Goal: Task Accomplishment & Management: Manage account settings

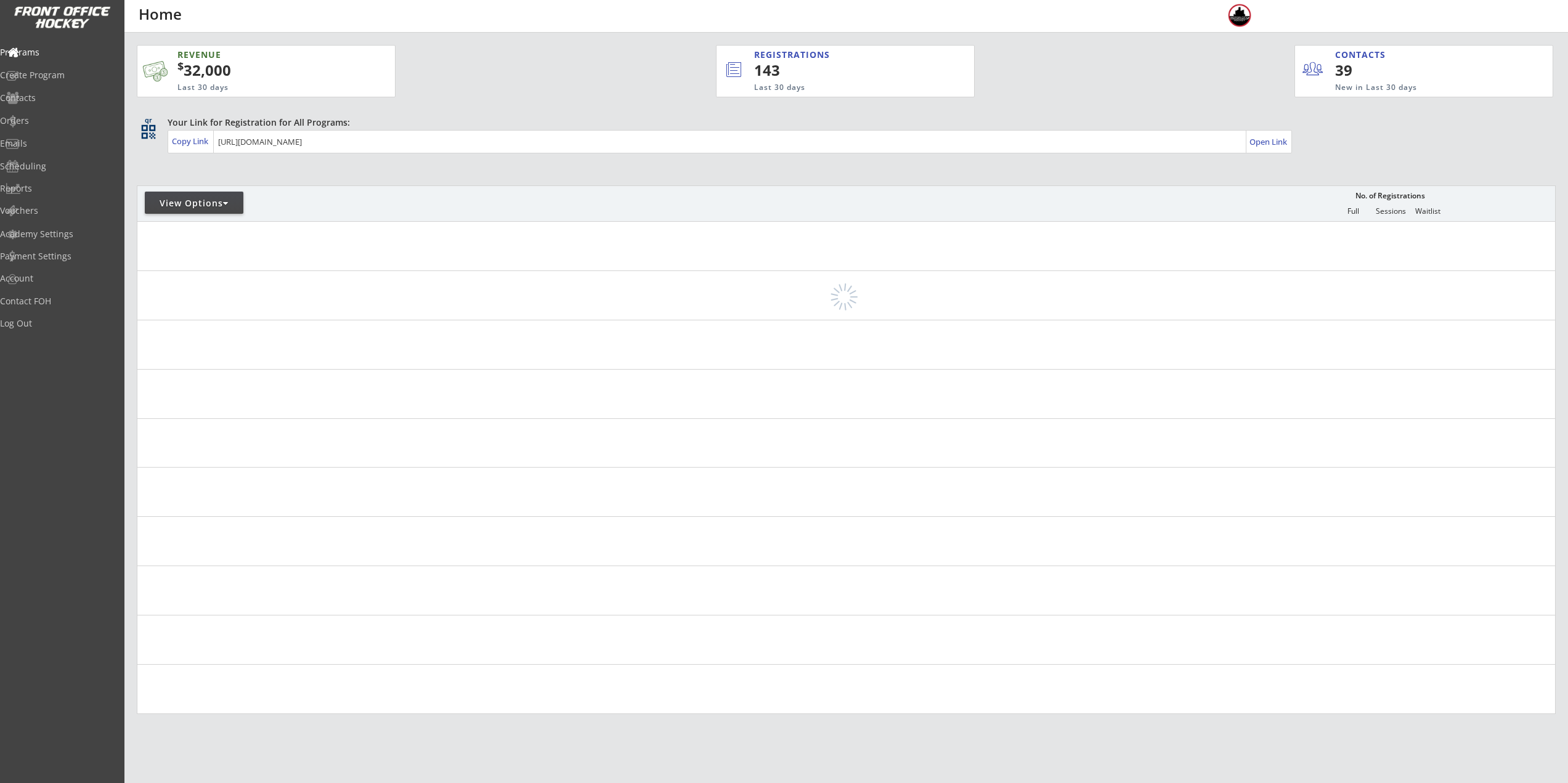
click at [228, 206] on div at bounding box center [226, 203] width 6 height 8
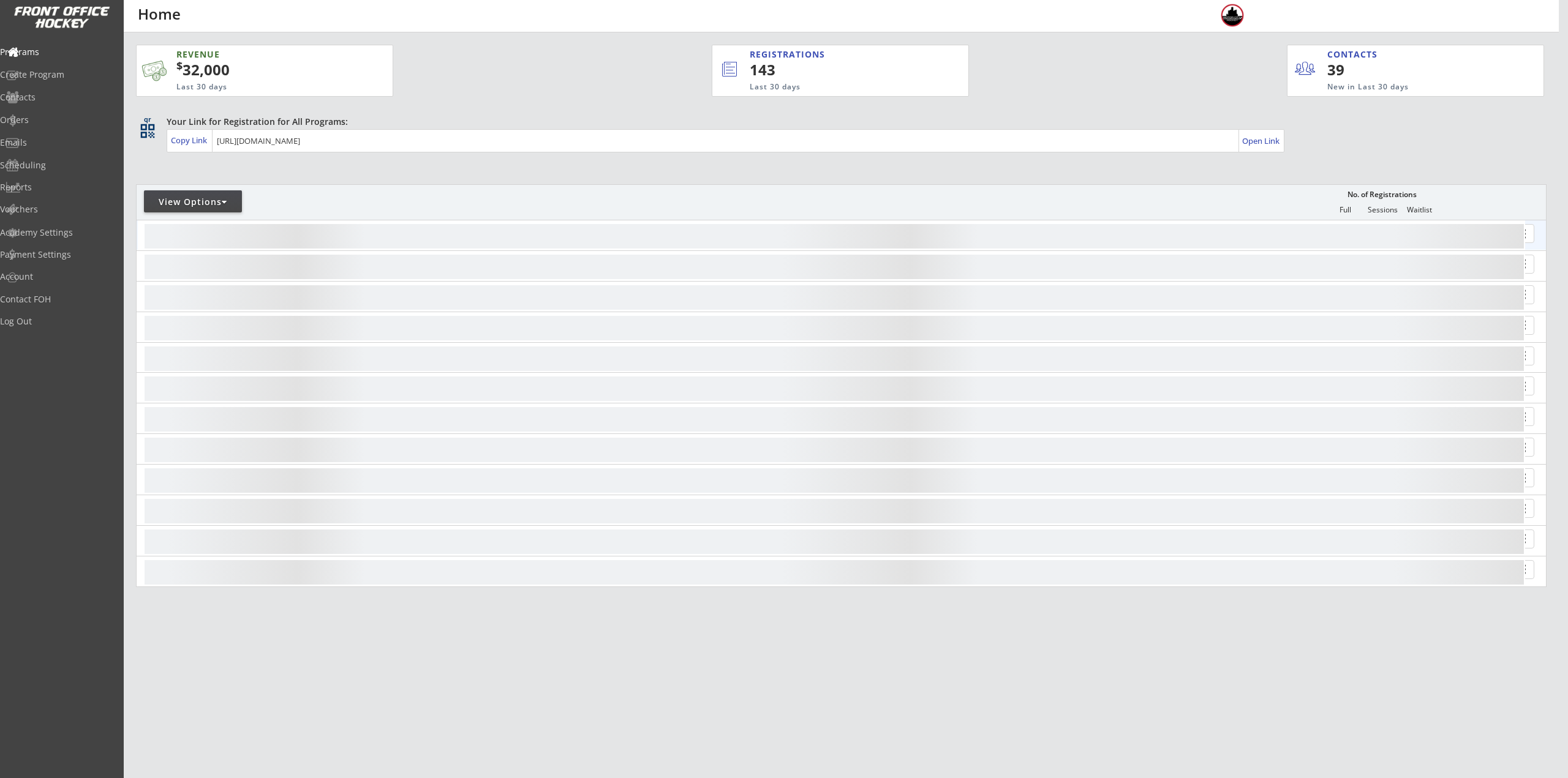
select select ""Upcoming Programs""
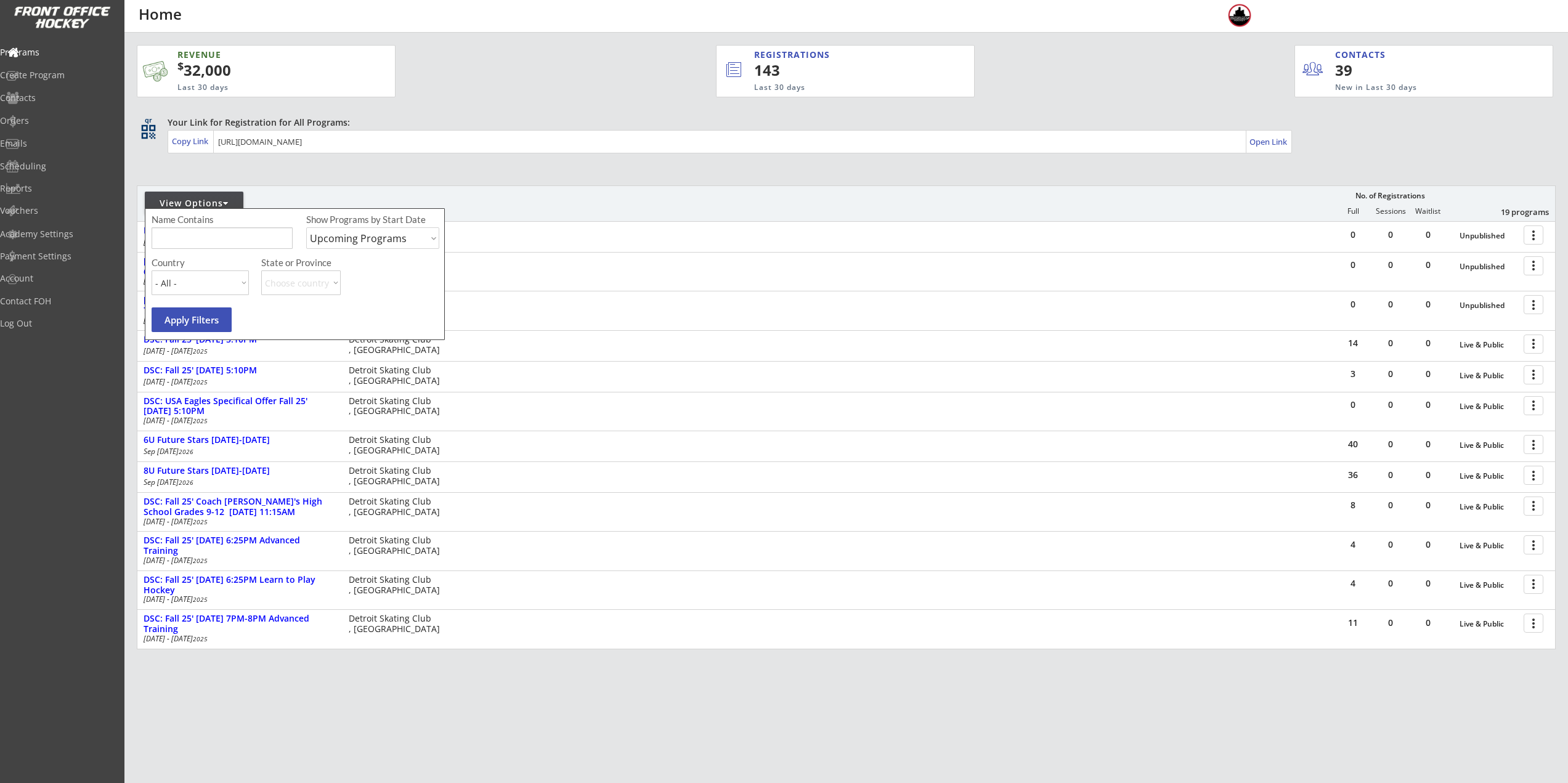
click at [218, 244] on input "input" at bounding box center [222, 238] width 141 height 22
type input "Thursday"
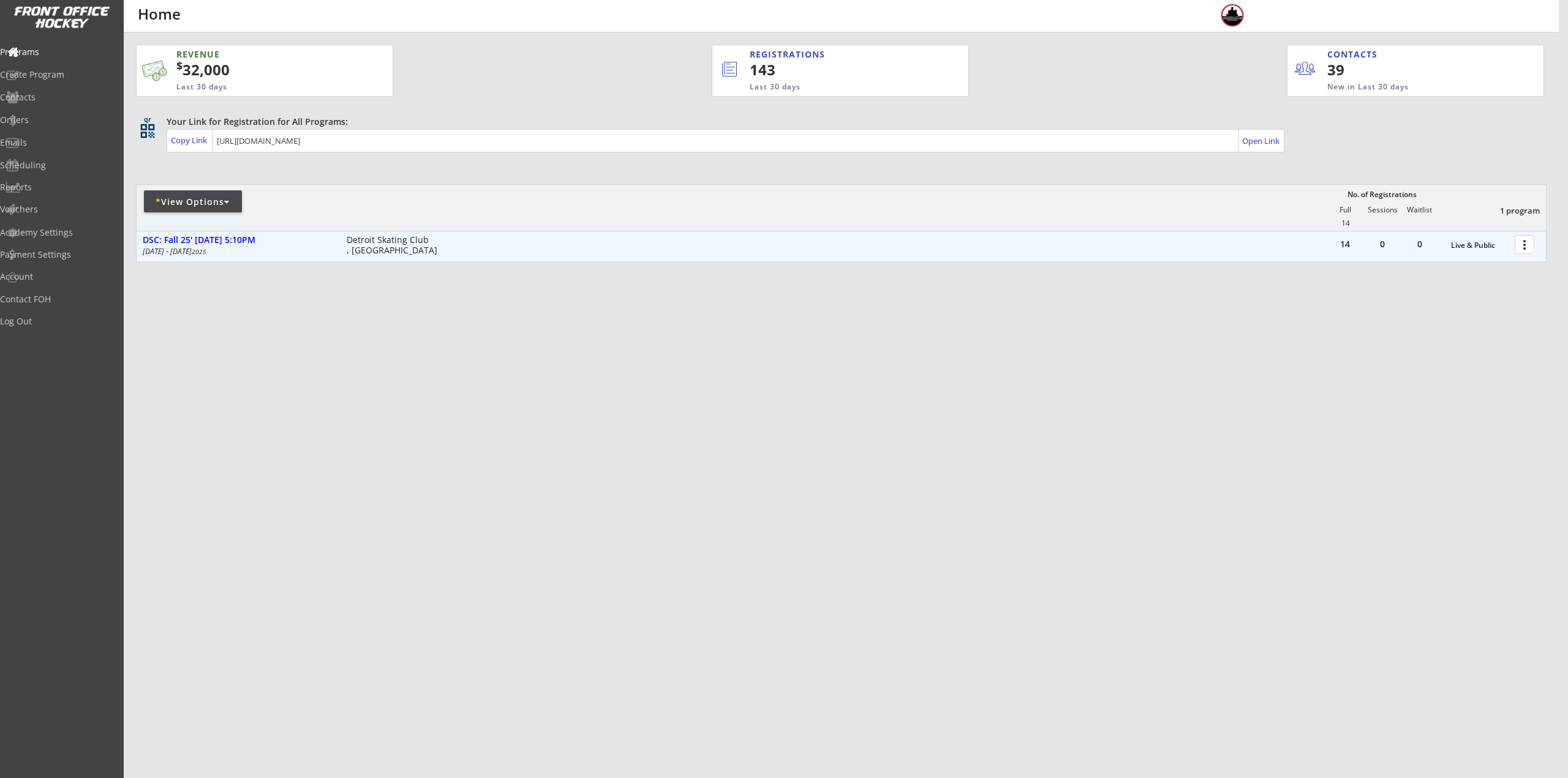
click at [1533, 247] on div at bounding box center [1526, 244] width 22 height 22
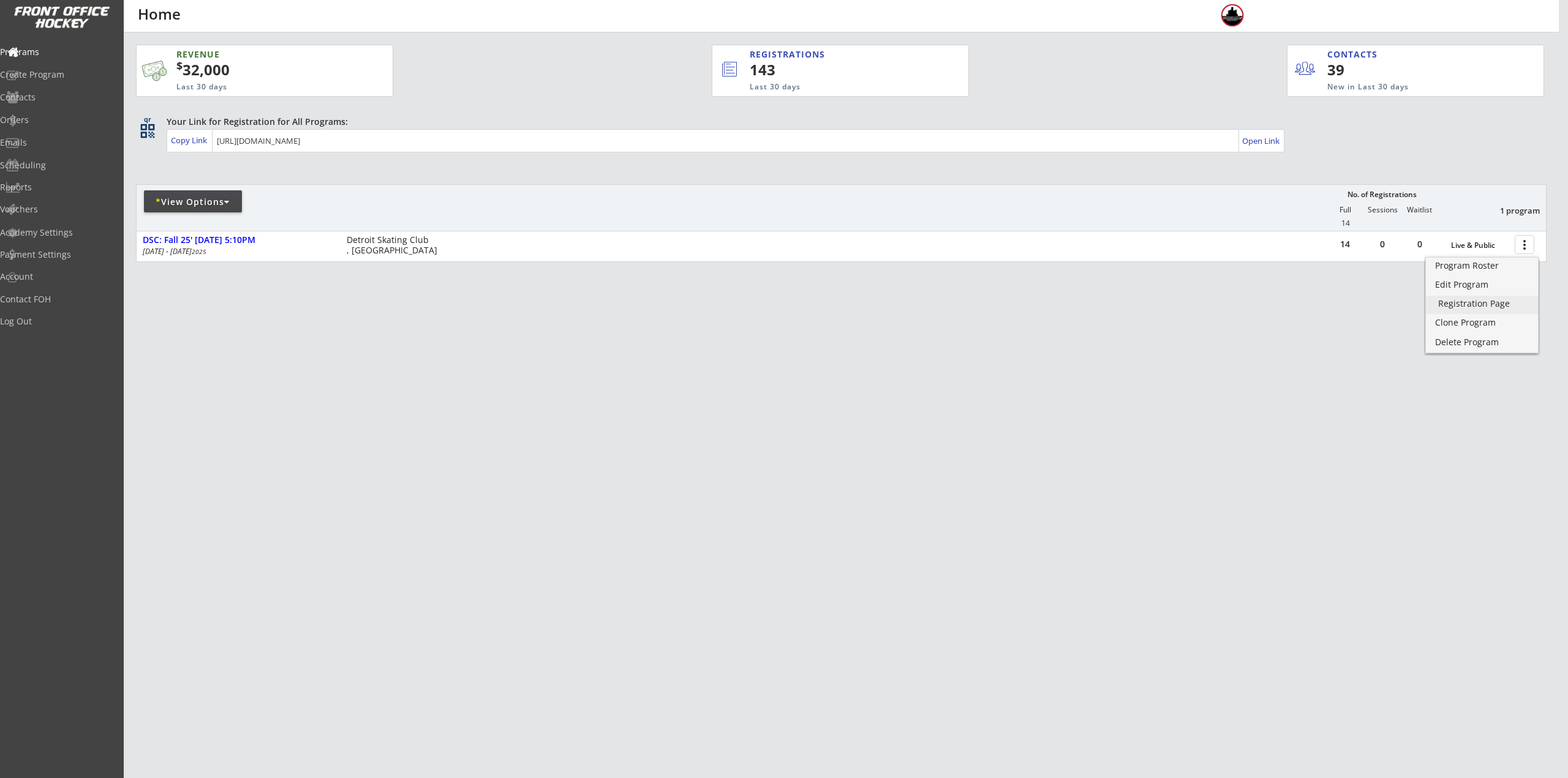
click at [1495, 303] on div "Registration Page" at bounding box center [1481, 304] width 87 height 8
click at [1478, 267] on div "Program Roster" at bounding box center [1481, 266] width 87 height 8
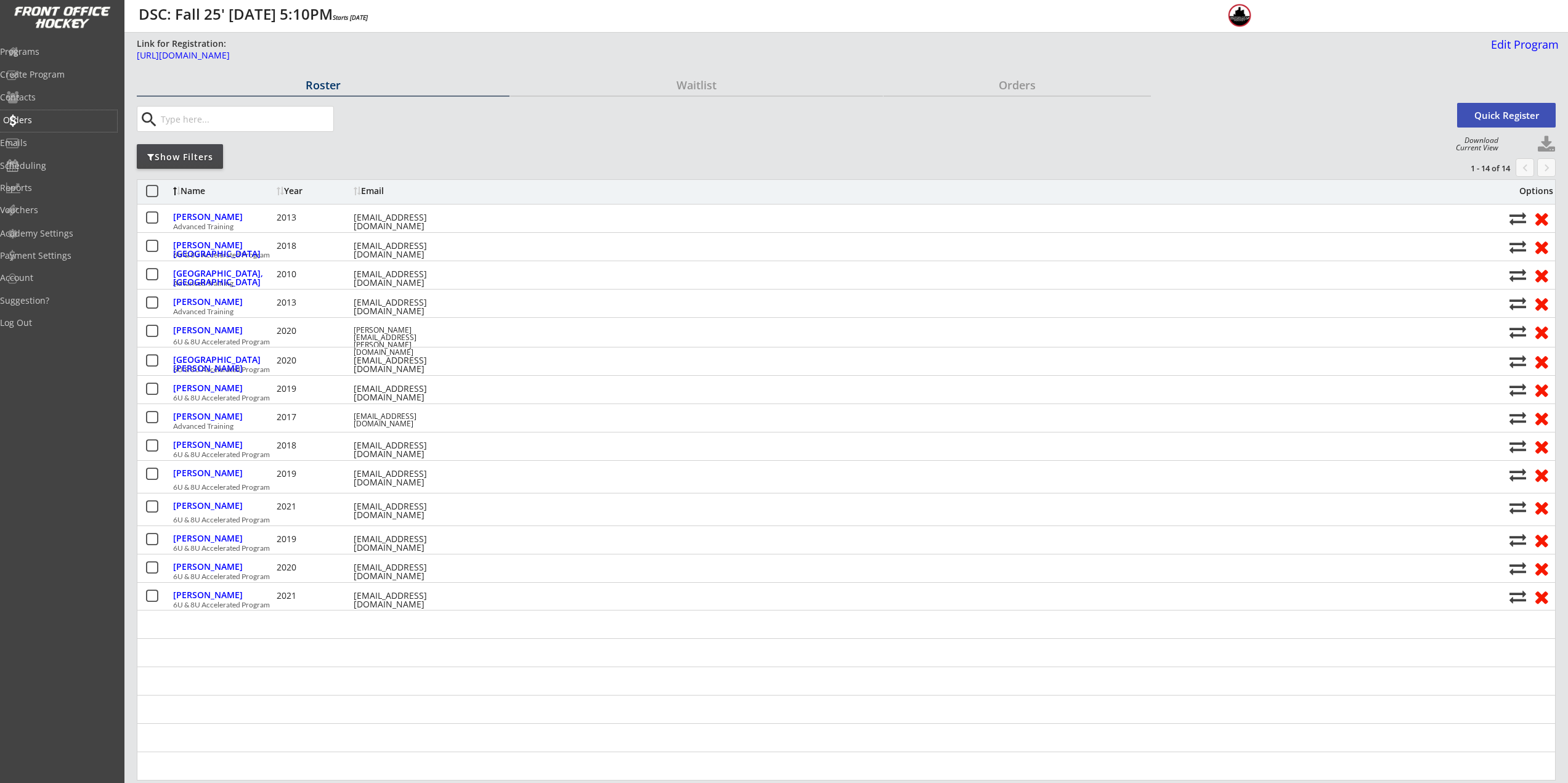
click at [44, 113] on div "Orders" at bounding box center [58, 121] width 117 height 22
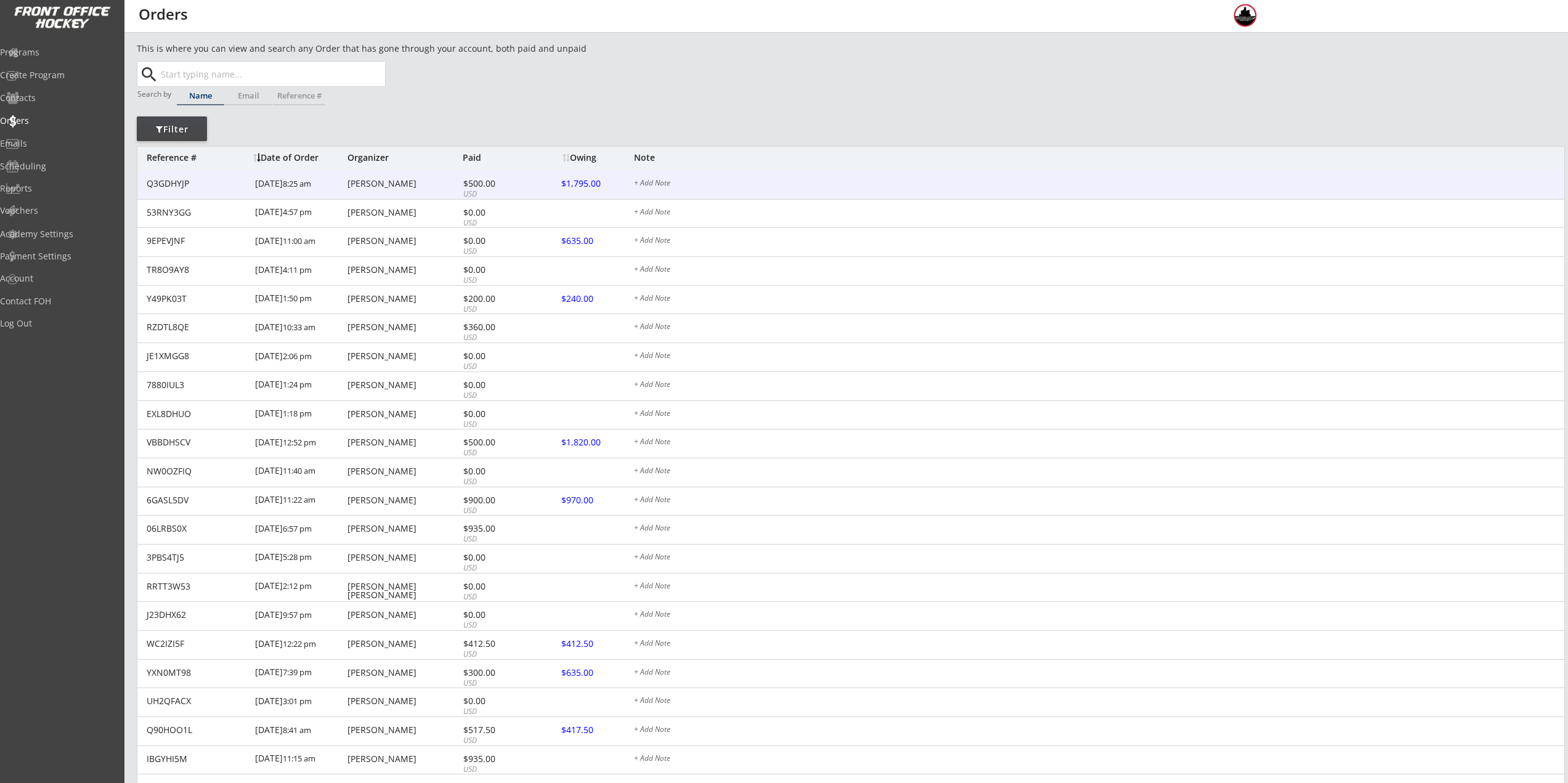
click at [508, 183] on div "$500.00" at bounding box center [496, 183] width 66 height 8
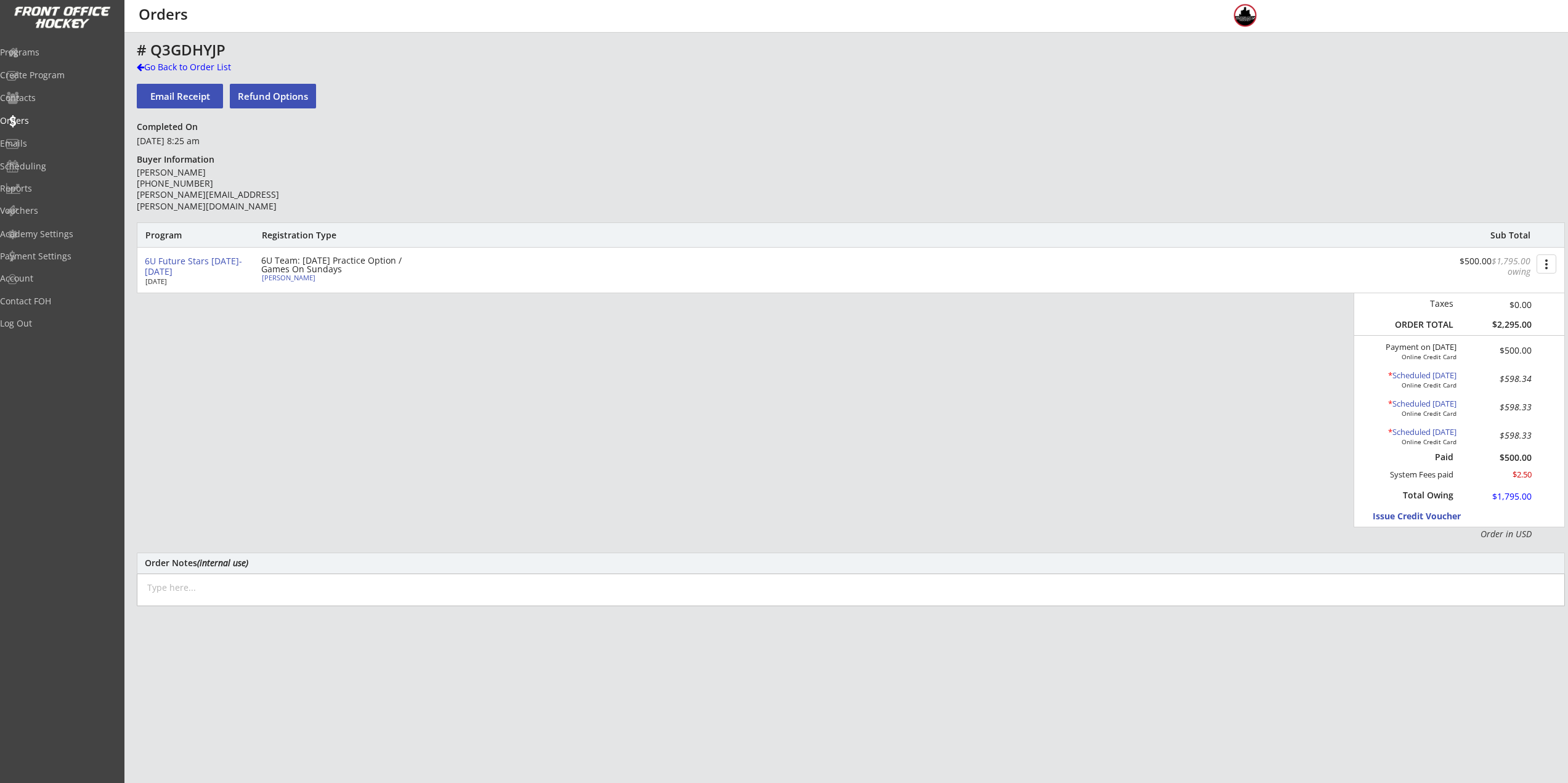
click at [310, 276] on div "[PERSON_NAME]" at bounding box center [331, 277] width 138 height 7
select select ""Youth XS""
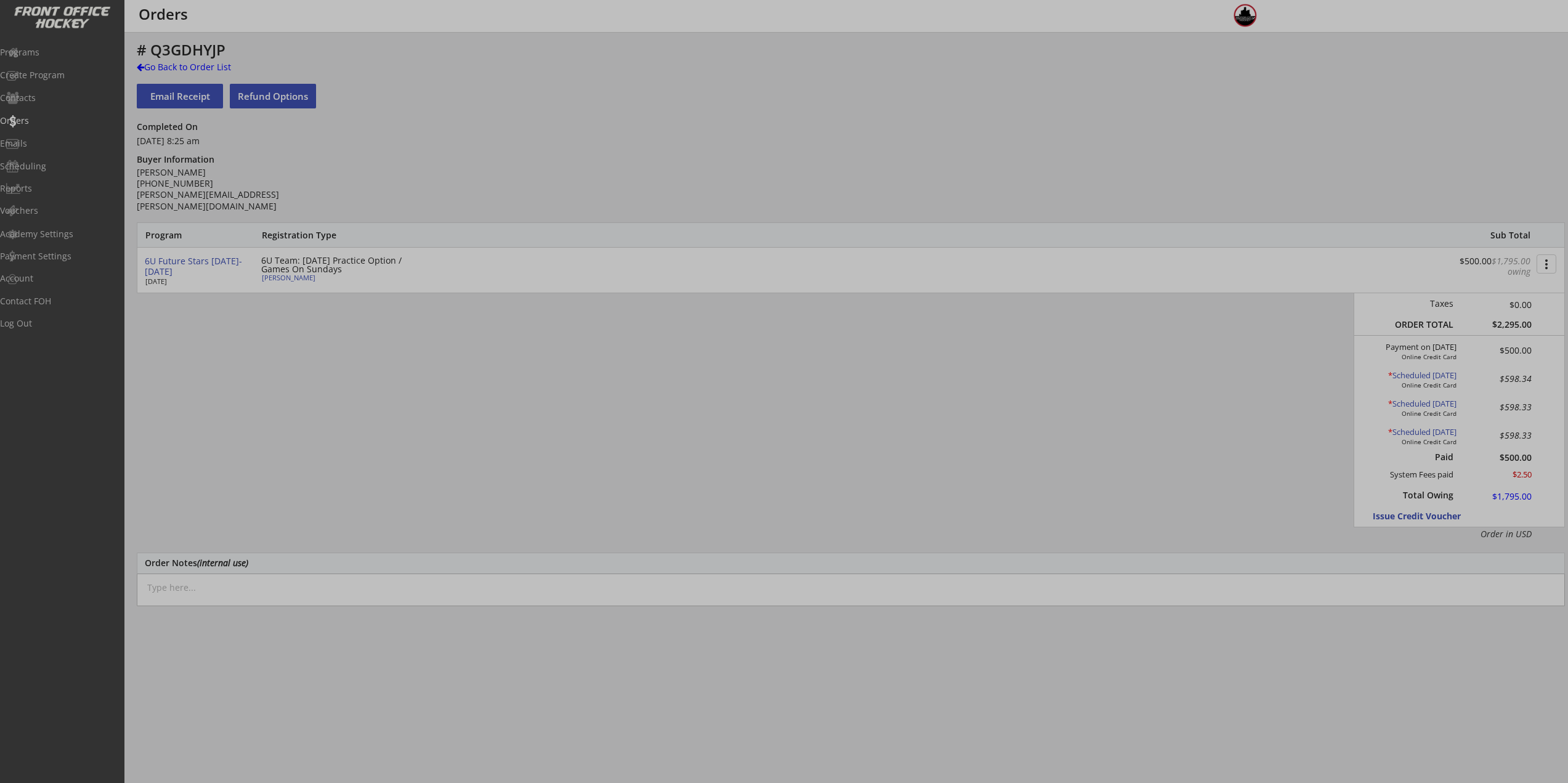
type input "2021"
type input "7,11, 4"
type input "MECHIGIAN"
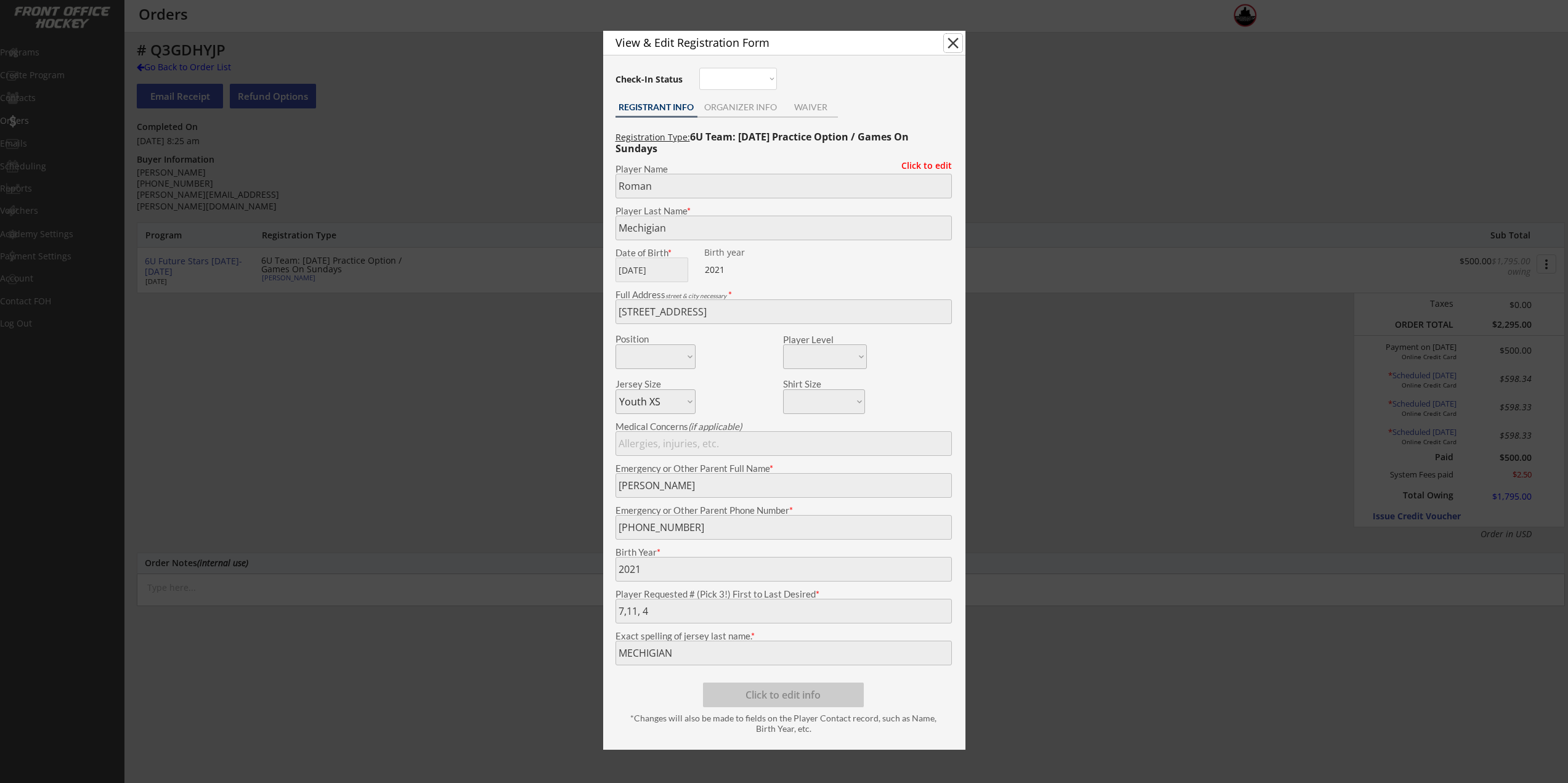
click at [952, 40] on button "close" at bounding box center [953, 43] width 18 height 18
select select ""PLACEHOLDER_1427118222253""
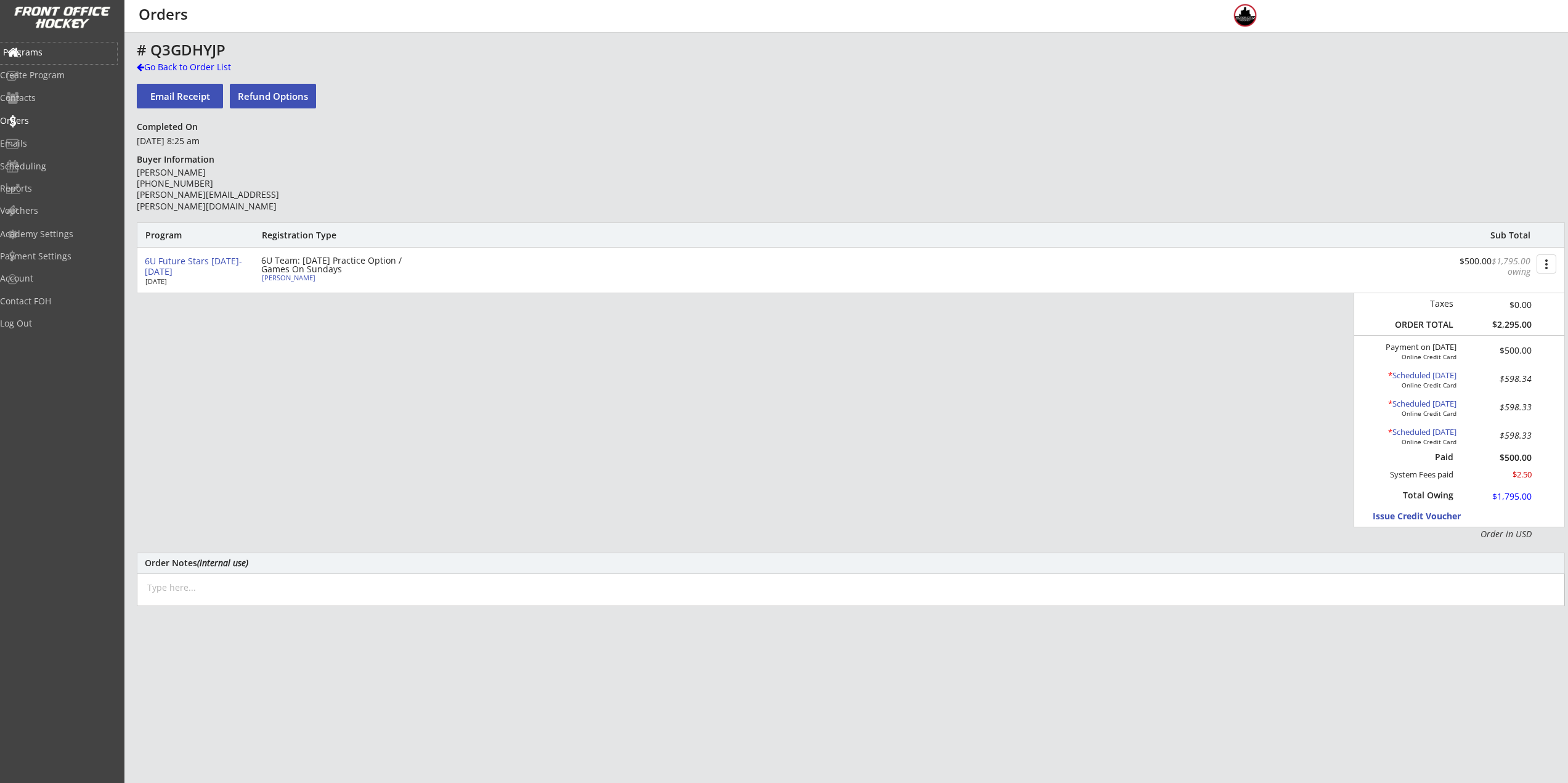
click at [45, 53] on div "Programs" at bounding box center [58, 52] width 111 height 8
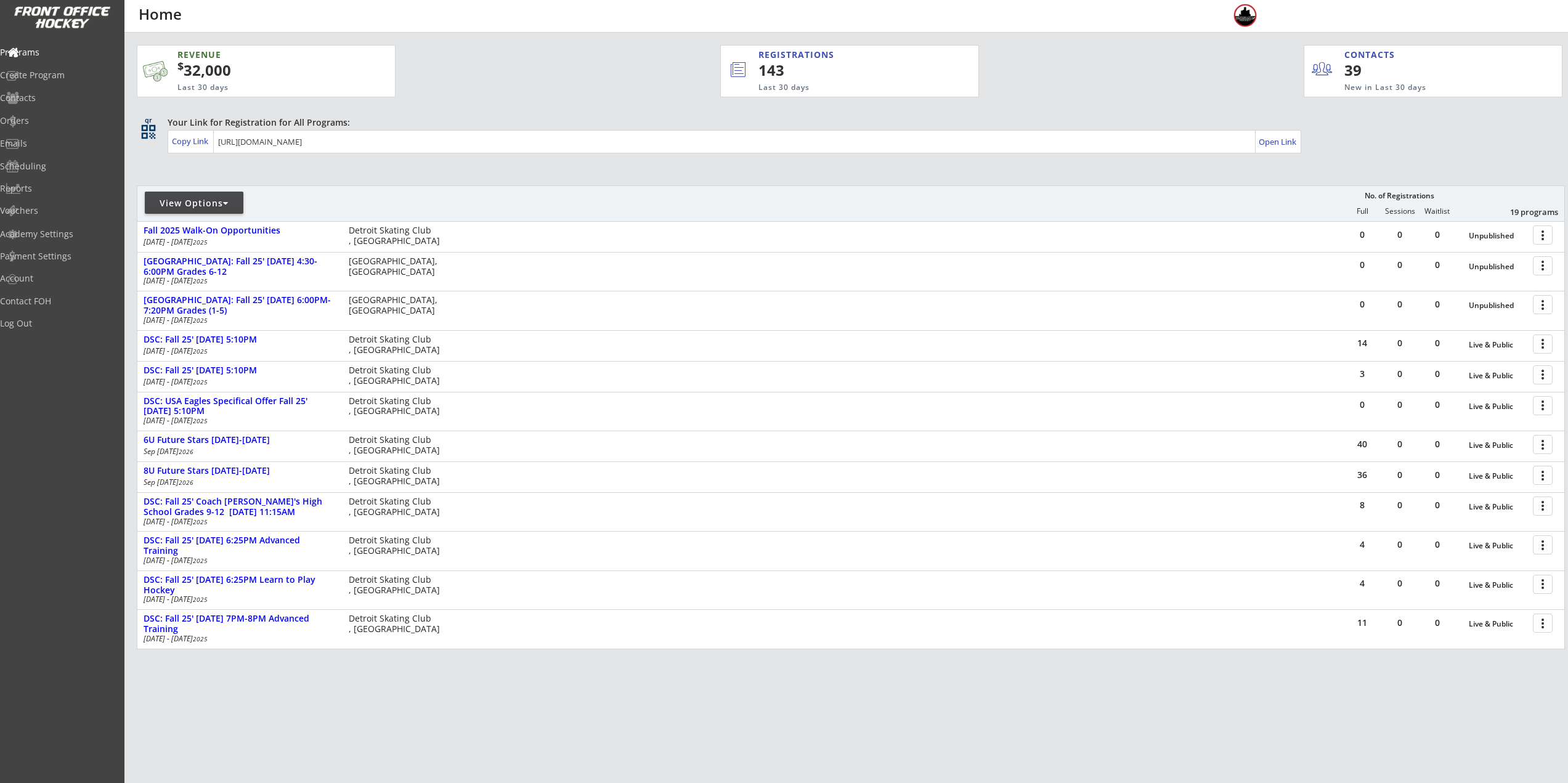
click at [199, 205] on div "View Options" at bounding box center [194, 204] width 98 height 13
select select ""Upcoming Programs""
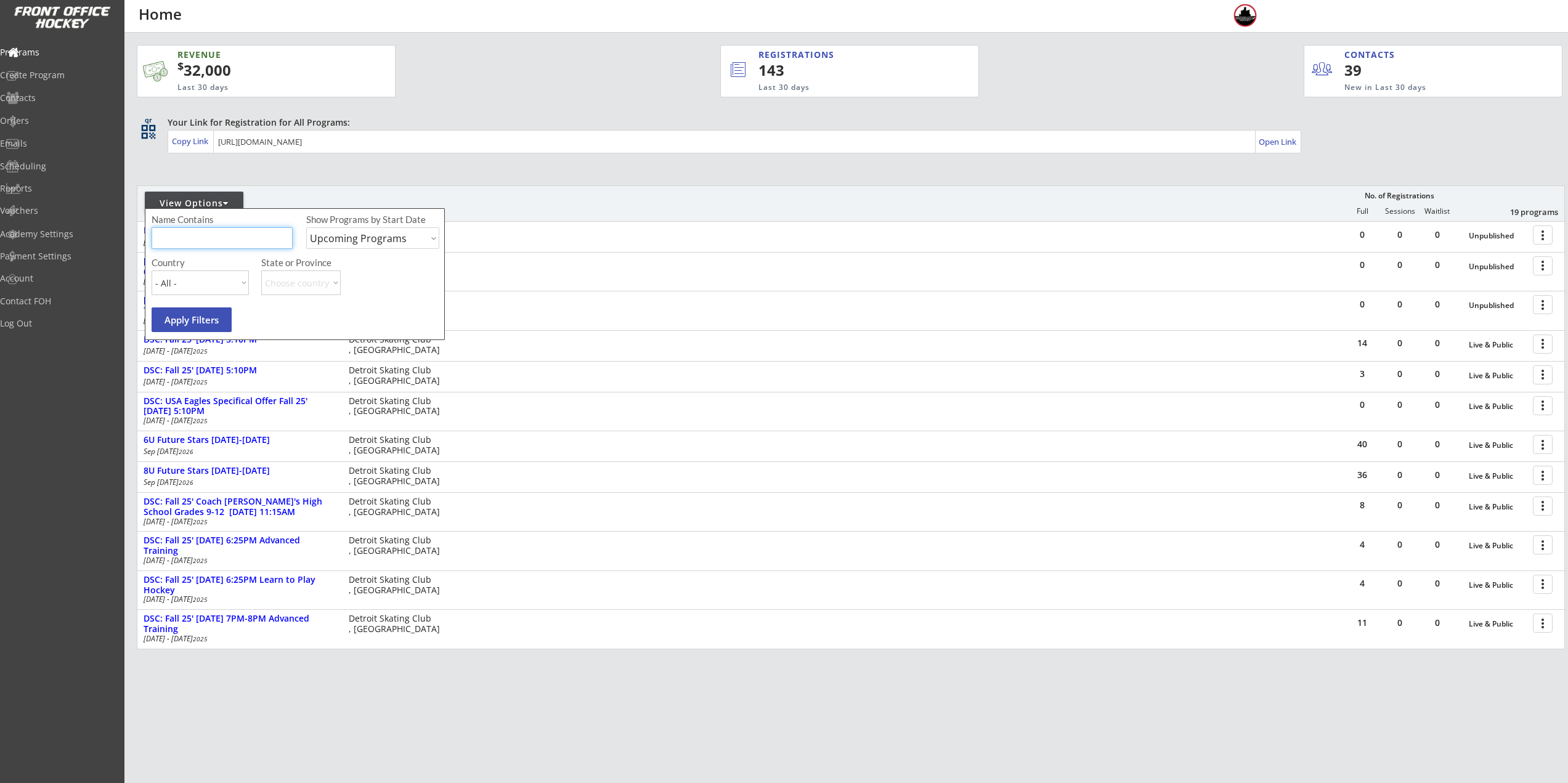
click at [216, 235] on input "input" at bounding box center [222, 238] width 141 height 22
type input "thursday"
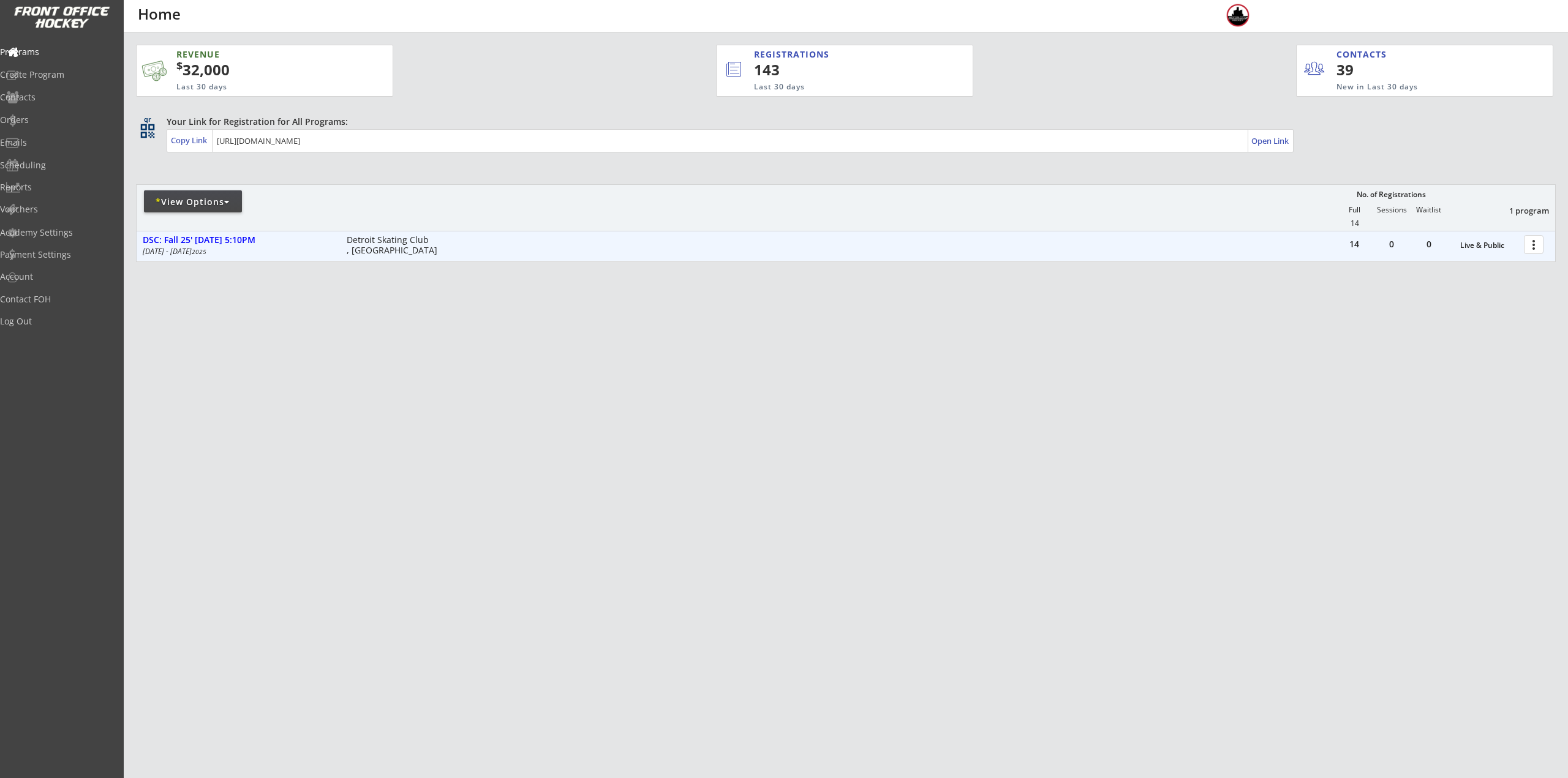
click at [1541, 250] on div at bounding box center [1536, 244] width 22 height 22
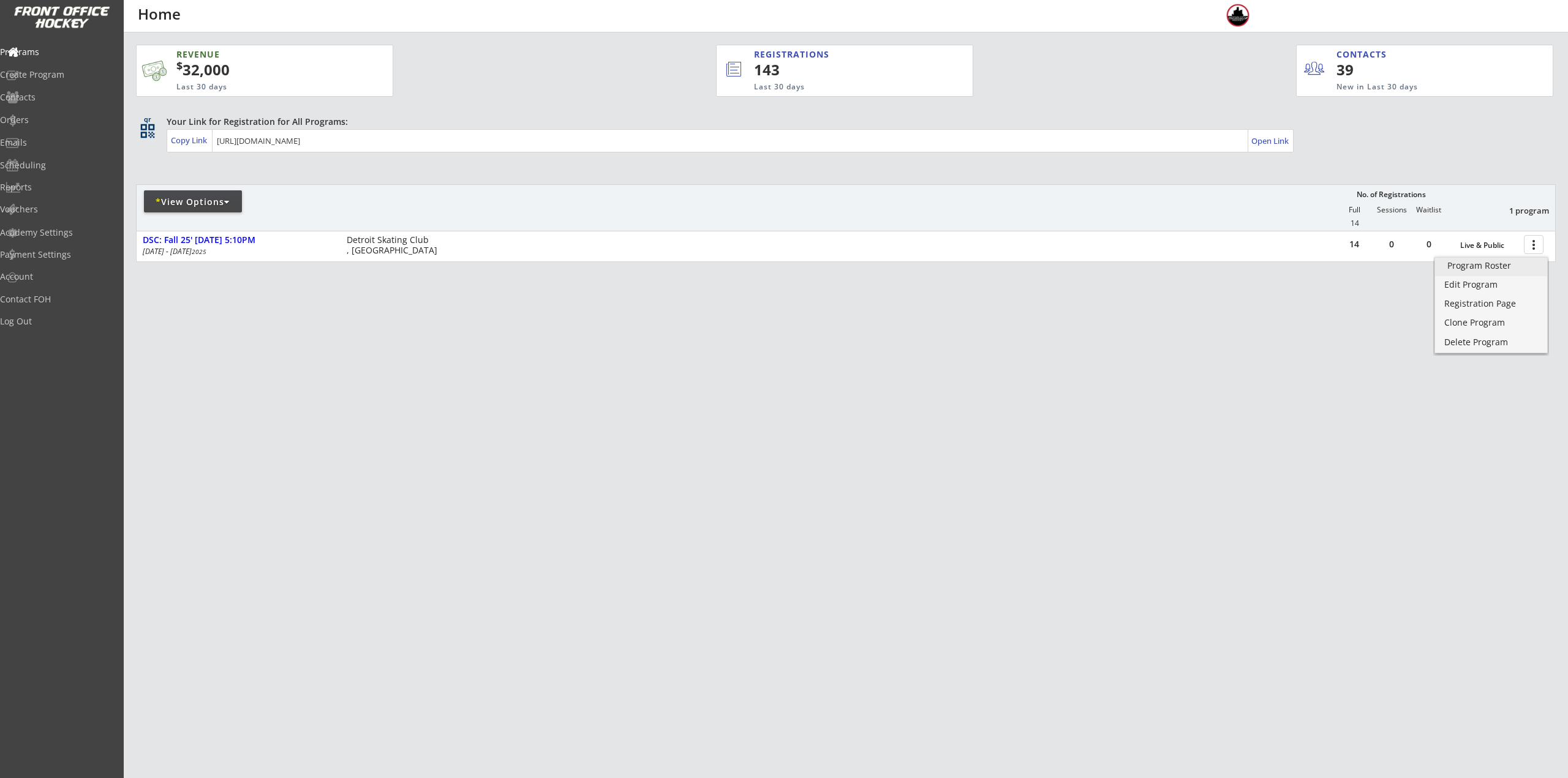
click at [1502, 269] on div "Program Roster" at bounding box center [1491, 266] width 87 height 8
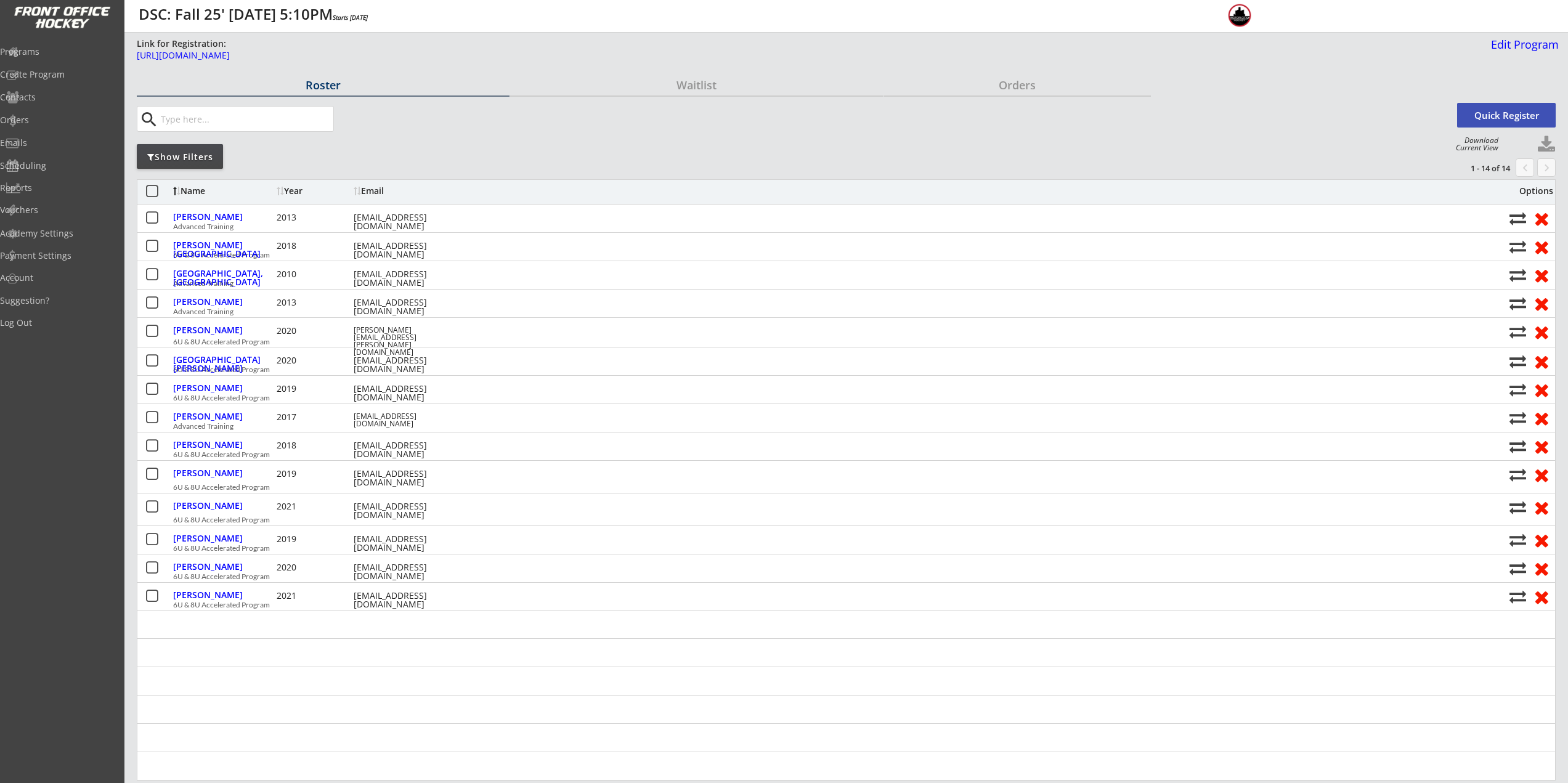
click at [181, 188] on div "Name" at bounding box center [223, 191] width 100 height 8
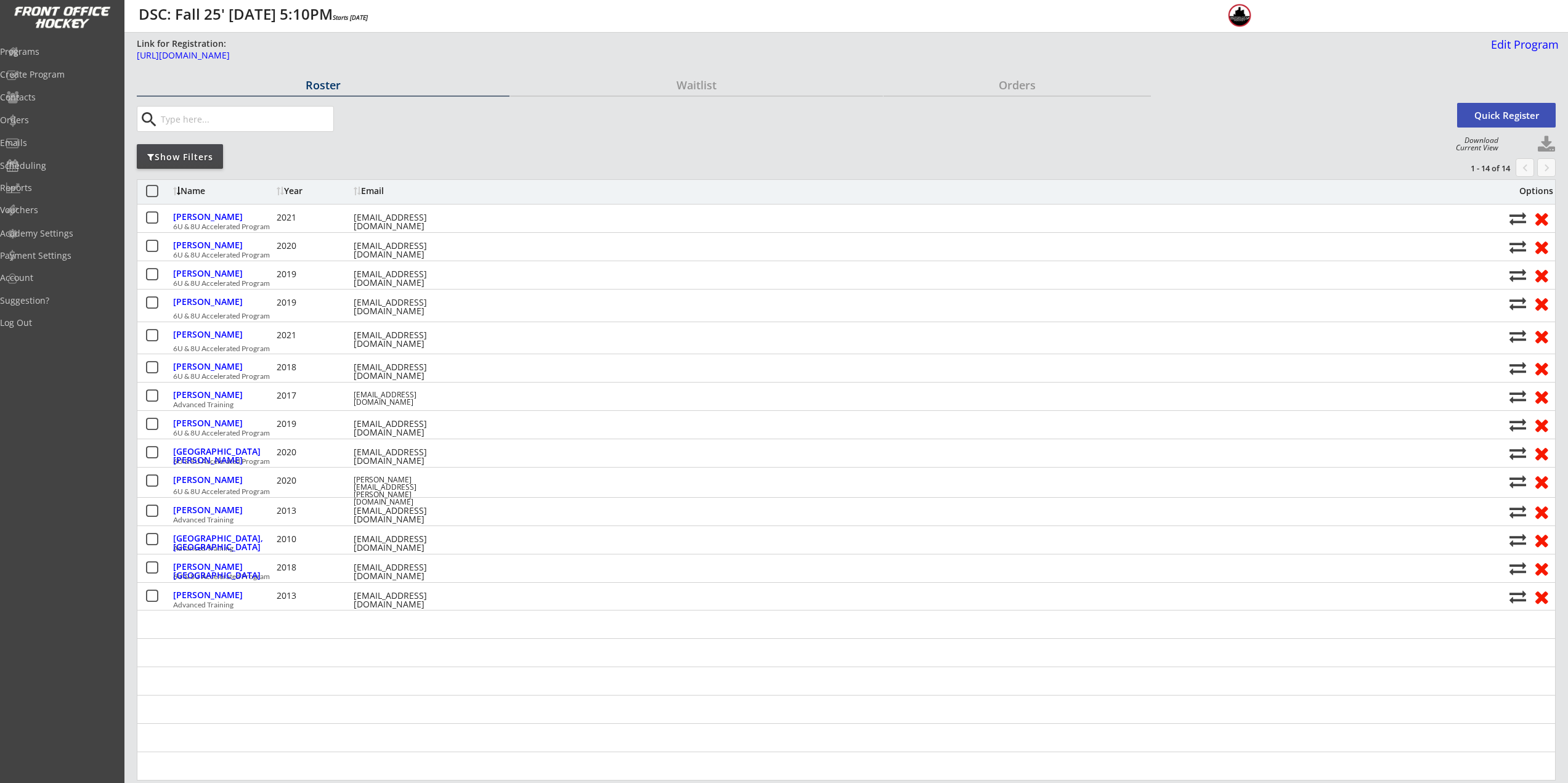
click at [181, 187] on div "Name" at bounding box center [223, 191] width 100 height 8
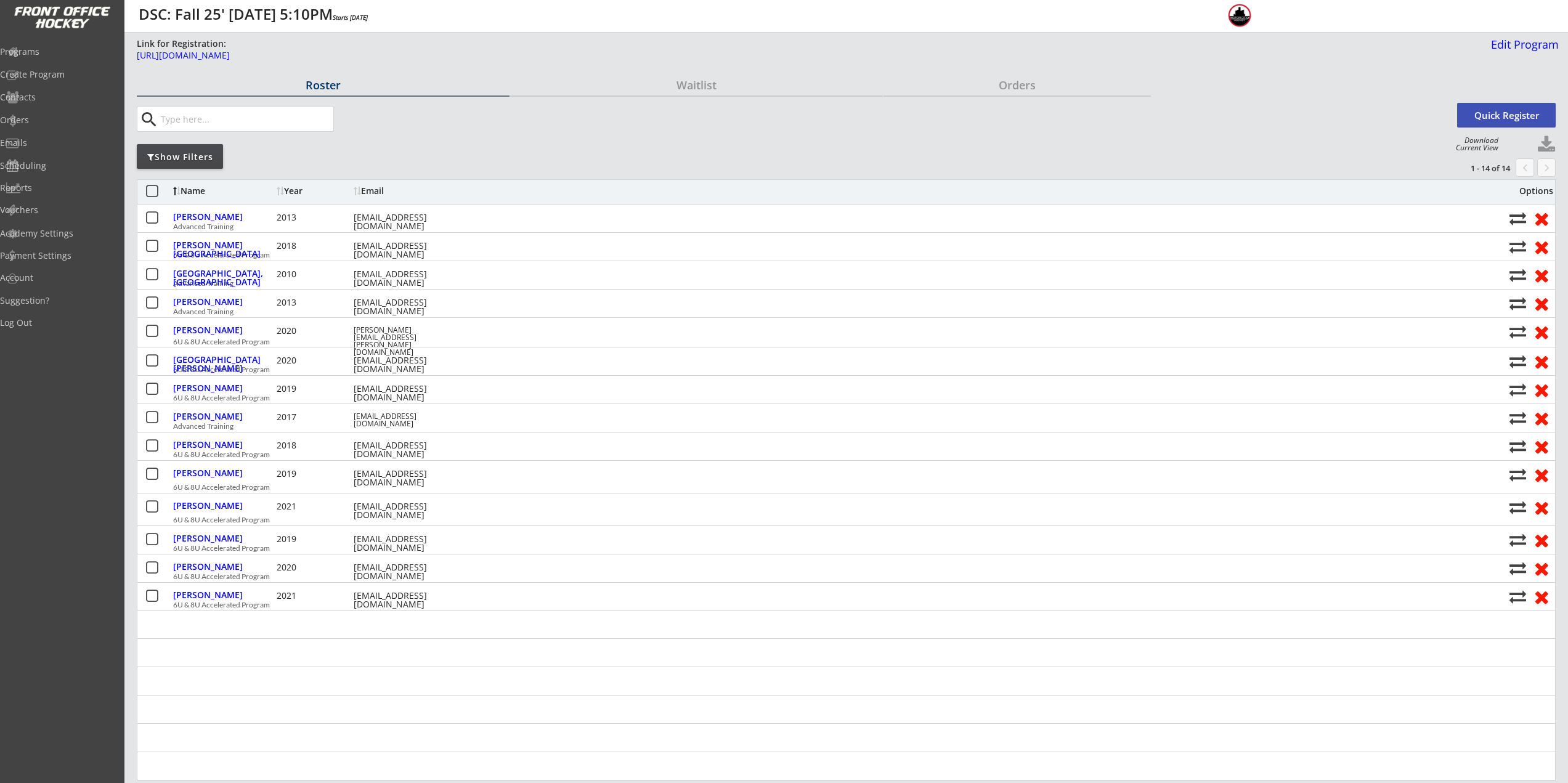
click at [1496, 114] on button "Quick Register" at bounding box center [1506, 115] width 98 height 25
select select ""PLACEHOLDER_1427118222253""
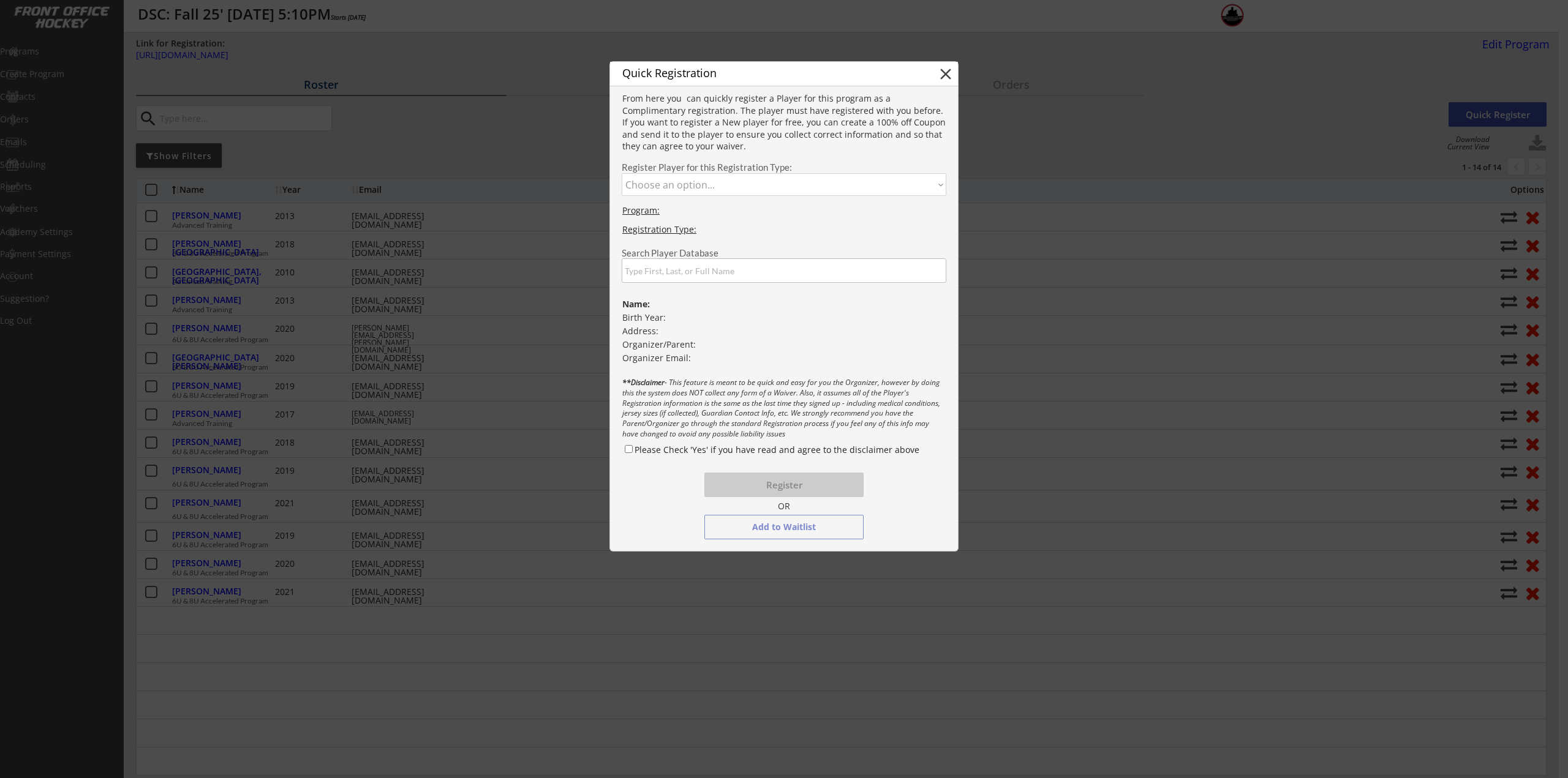
click at [667, 277] on input "input" at bounding box center [784, 270] width 325 height 24
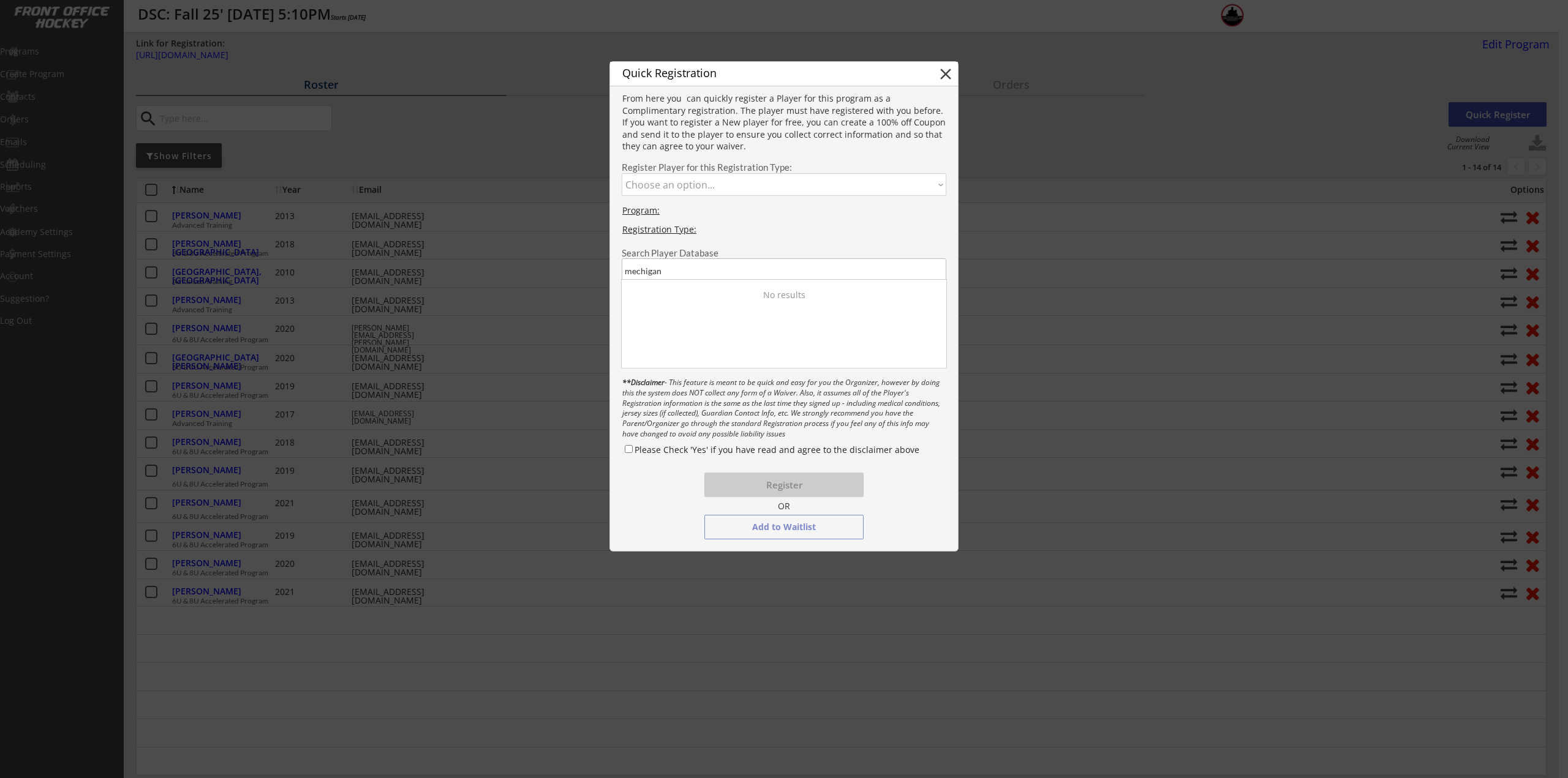
click at [671, 270] on input "input" at bounding box center [784, 270] width 325 height 24
click at [682, 266] on input "input" at bounding box center [784, 270] width 325 height 24
type input "mich"
drag, startPoint x: 758, startPoint y: 264, endPoint x: 452, endPoint y: 258, distance: 306.1
click at [455, 260] on body "Link for Registration: https://frontofficehockey.com/mch-program/1745863978494x…" at bounding box center [784, 389] width 1568 height 778
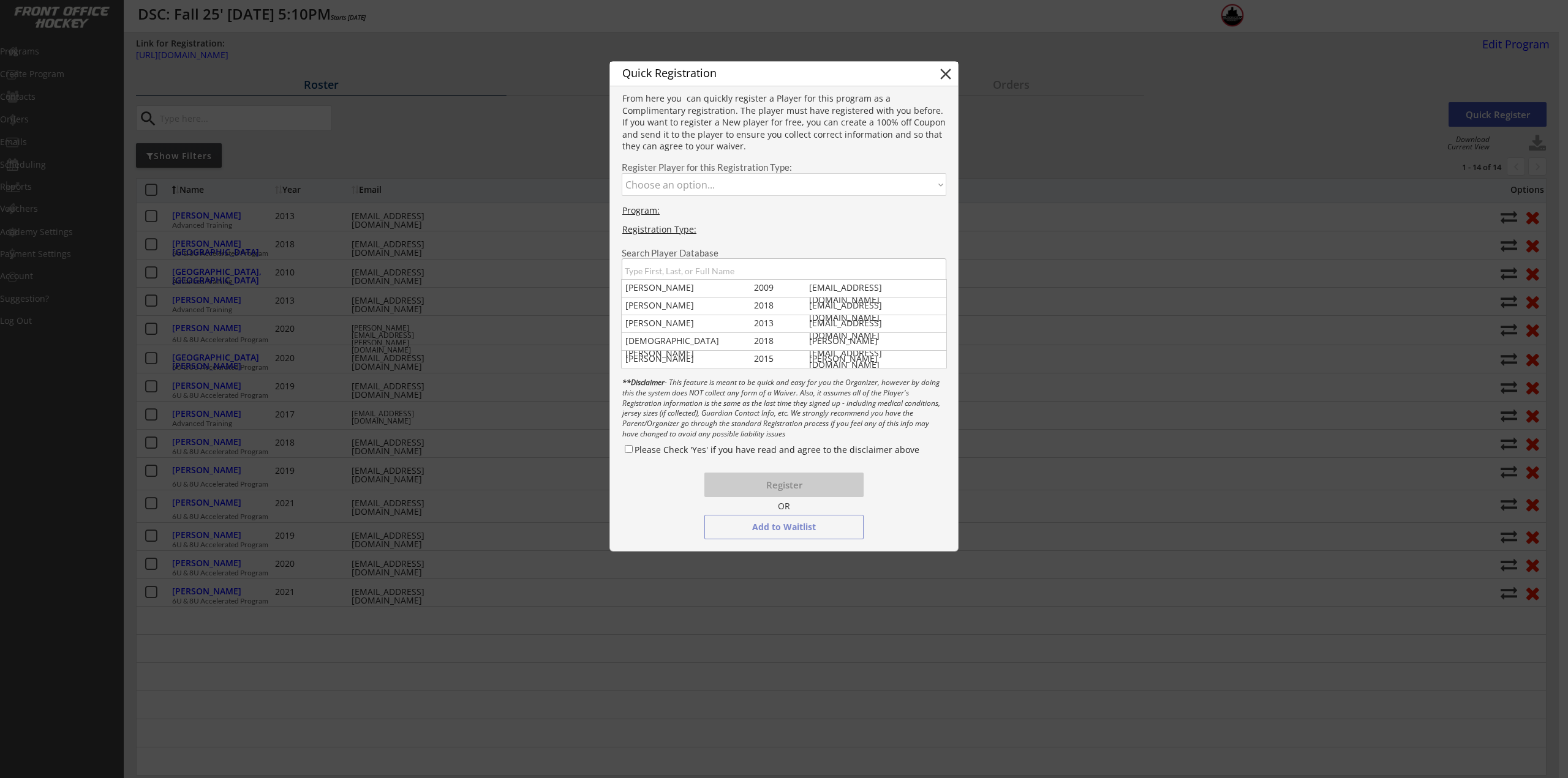
drag, startPoint x: 294, startPoint y: 277, endPoint x: 293, endPoint y: 253, distance: 24.0
click at [295, 277] on div at bounding box center [784, 389] width 1568 height 778
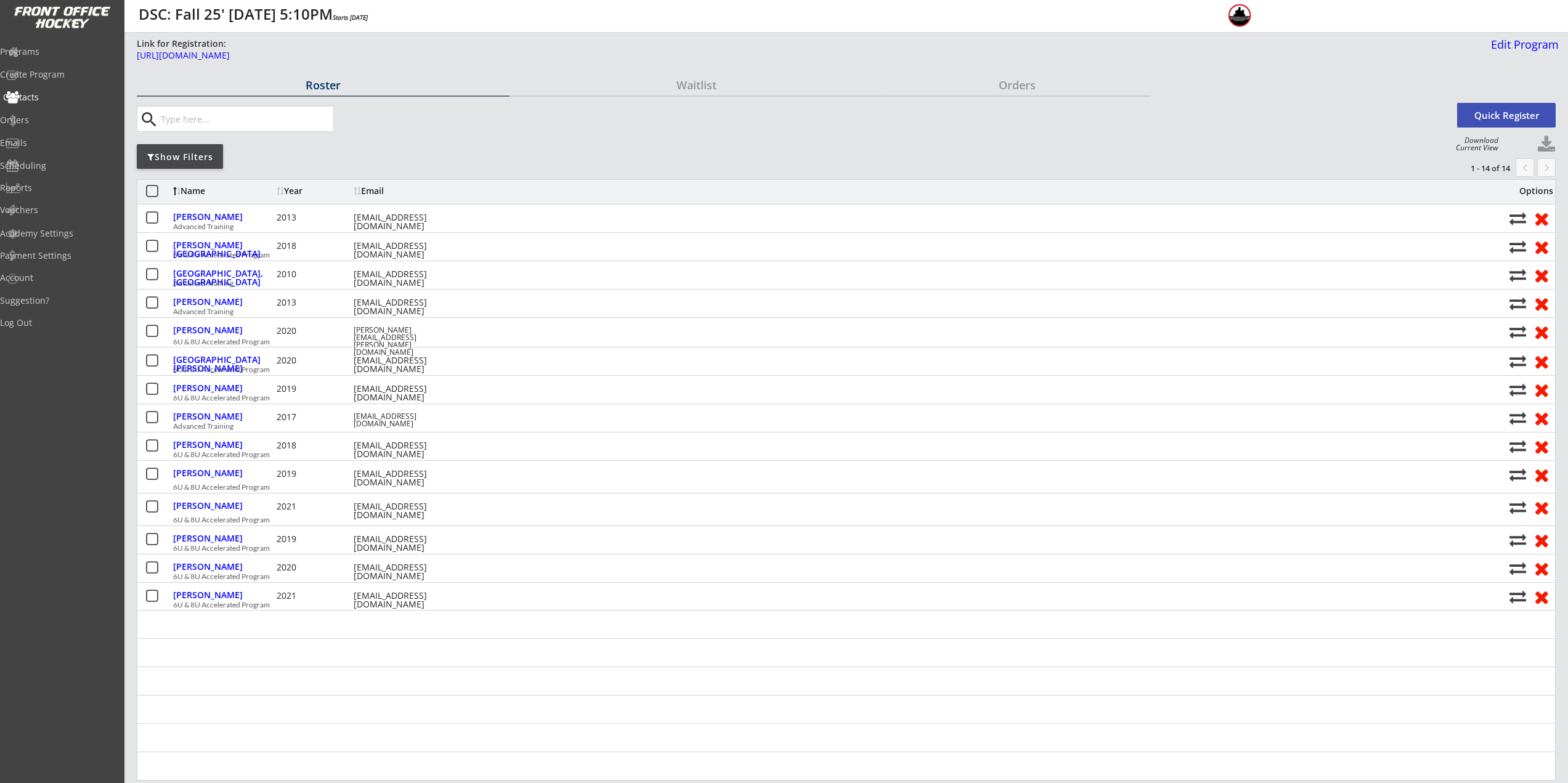
click at [35, 119] on div "Orders" at bounding box center [58, 120] width 117 height 8
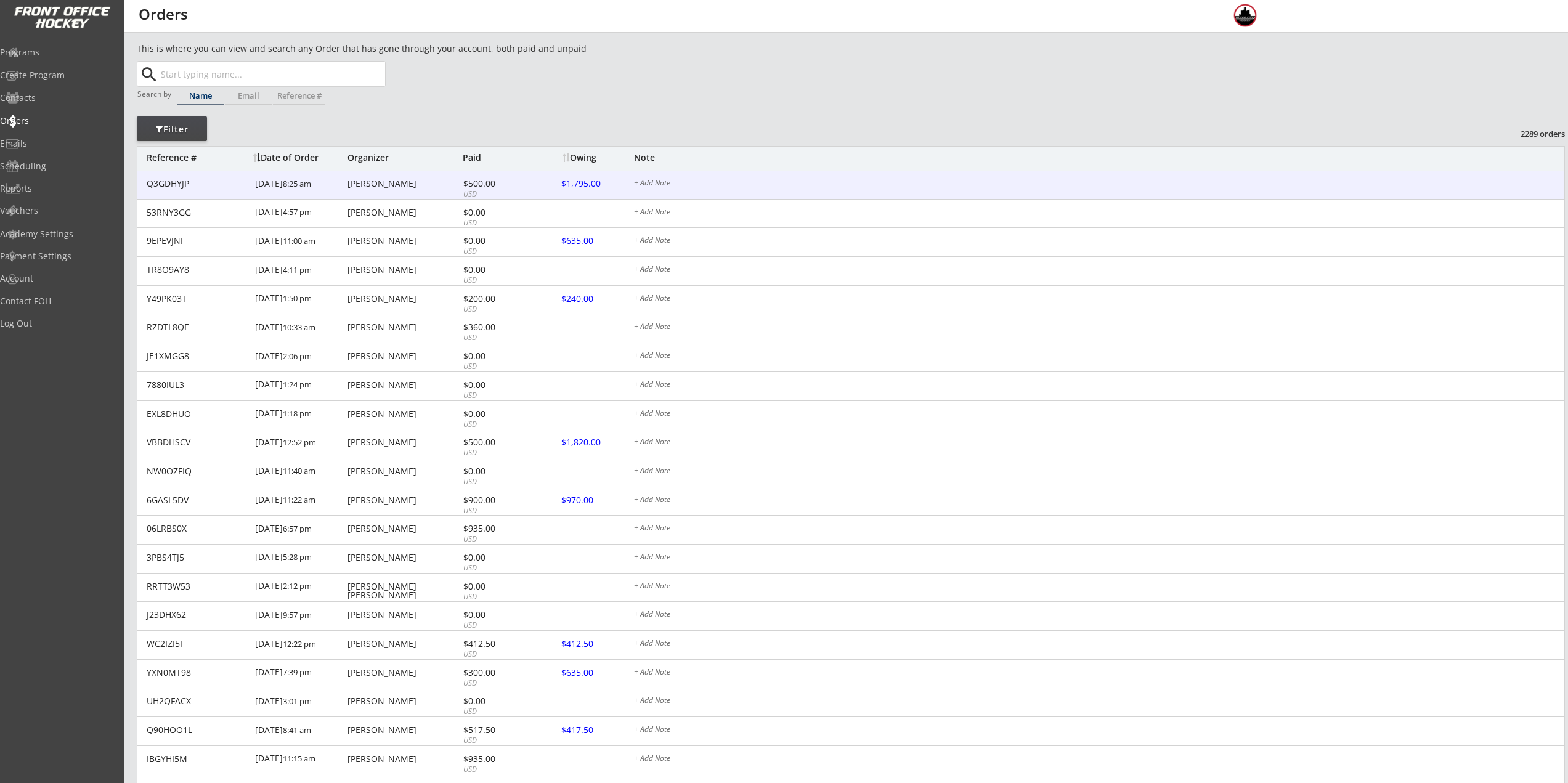
click at [322, 190] on div "9/03/25 8:25 am" at bounding box center [299, 184] width 89 height 27
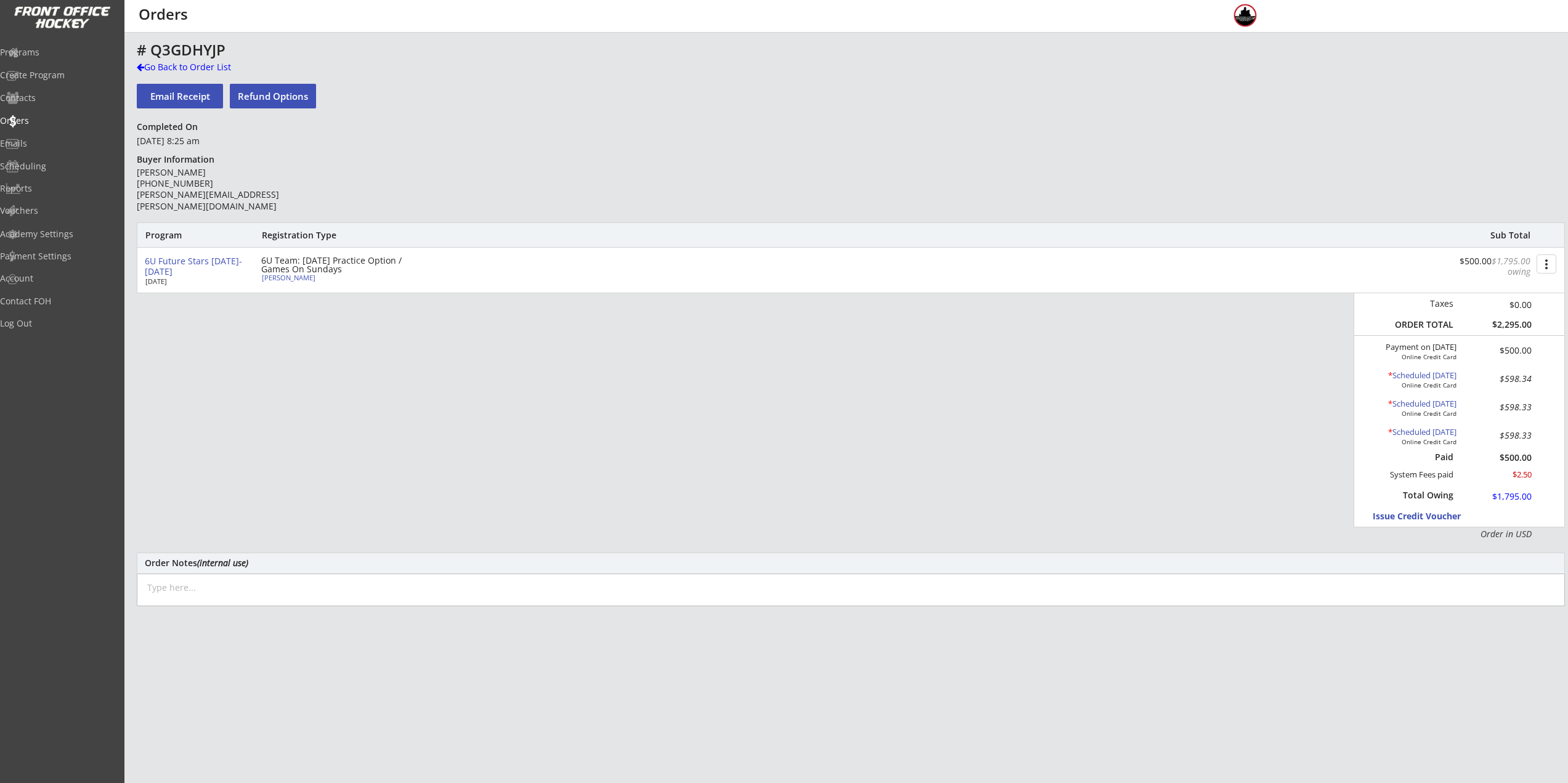
click at [281, 277] on div "[PERSON_NAME]" at bounding box center [331, 277] width 138 height 7
select select ""Youth XS""
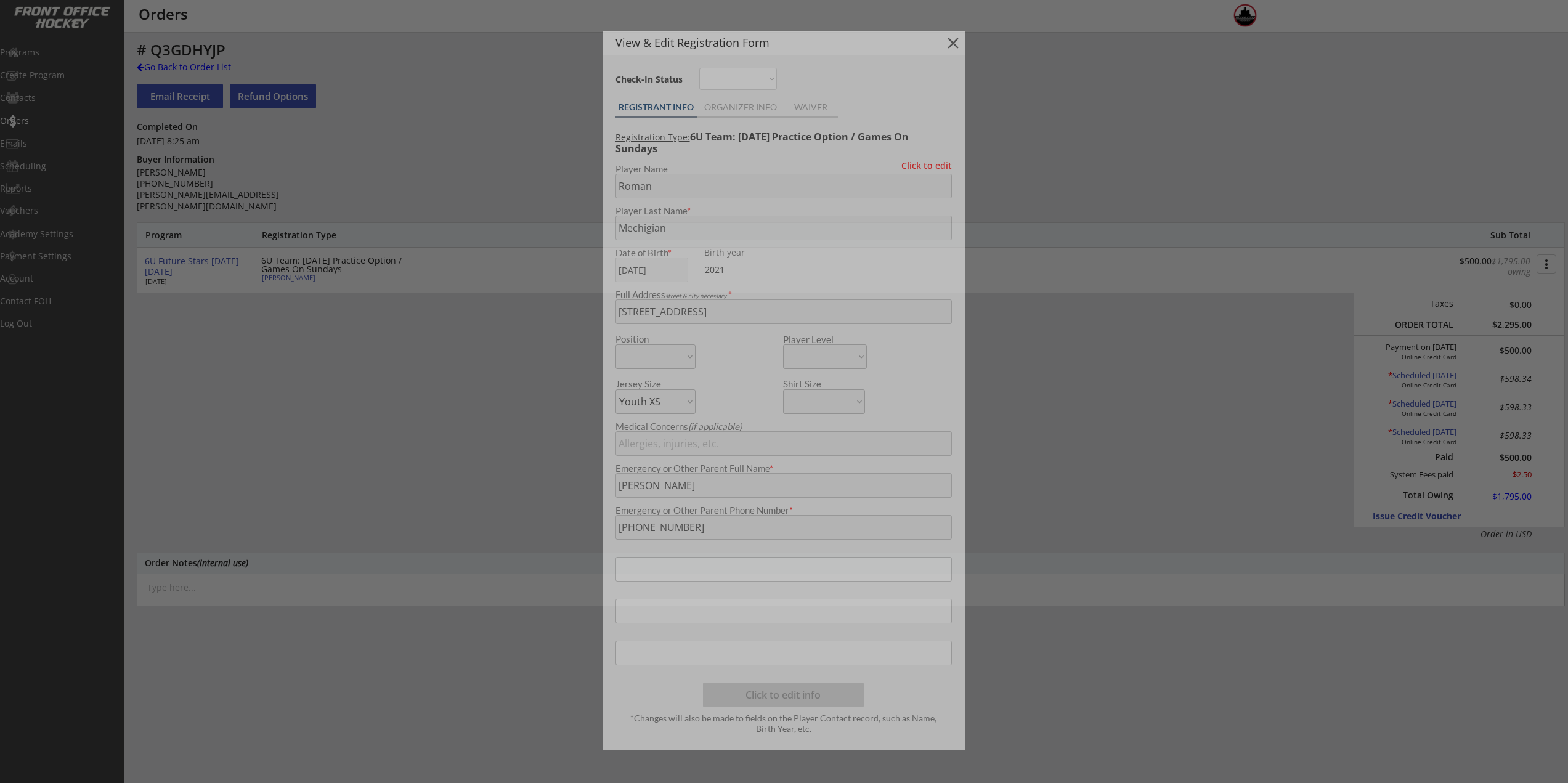
type input "2021"
type input "7,11, 4"
type input "MECHIGIAN"
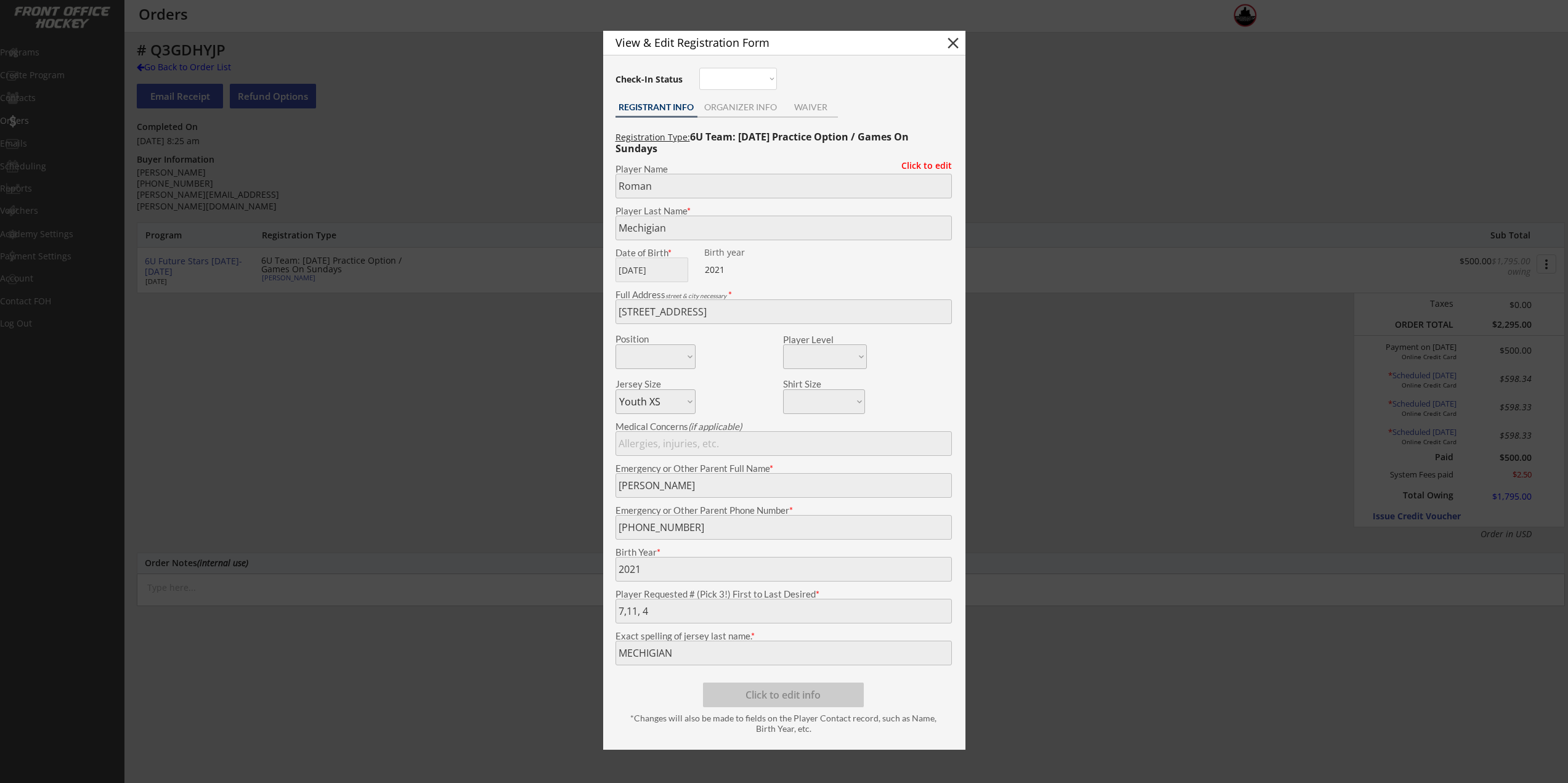
click at [949, 48] on button "close" at bounding box center [953, 43] width 18 height 18
select select ""PLACEHOLDER_1427118222253""
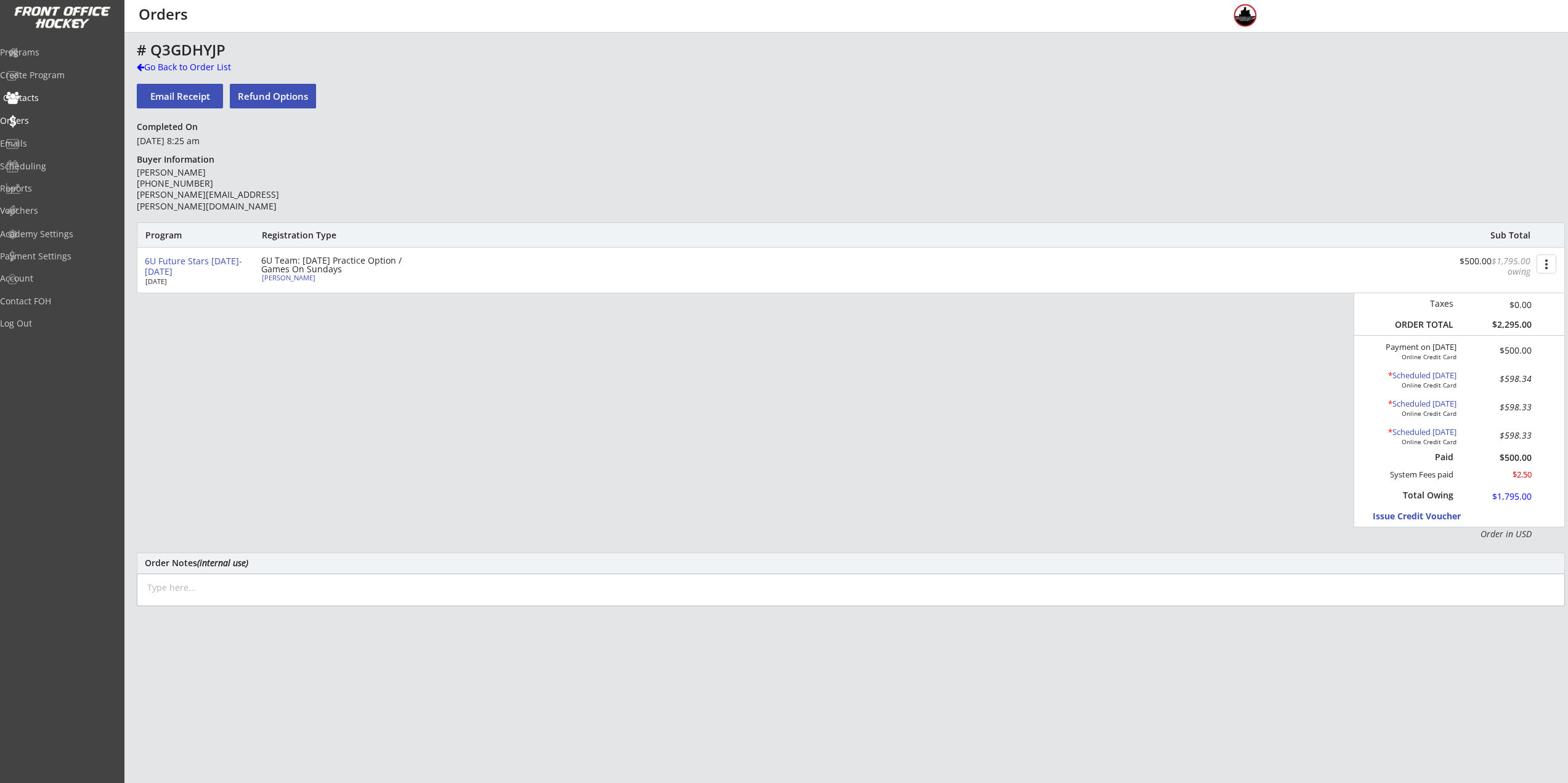
click at [58, 91] on div "Contacts" at bounding box center [58, 98] width 117 height 22
select select ""Players""
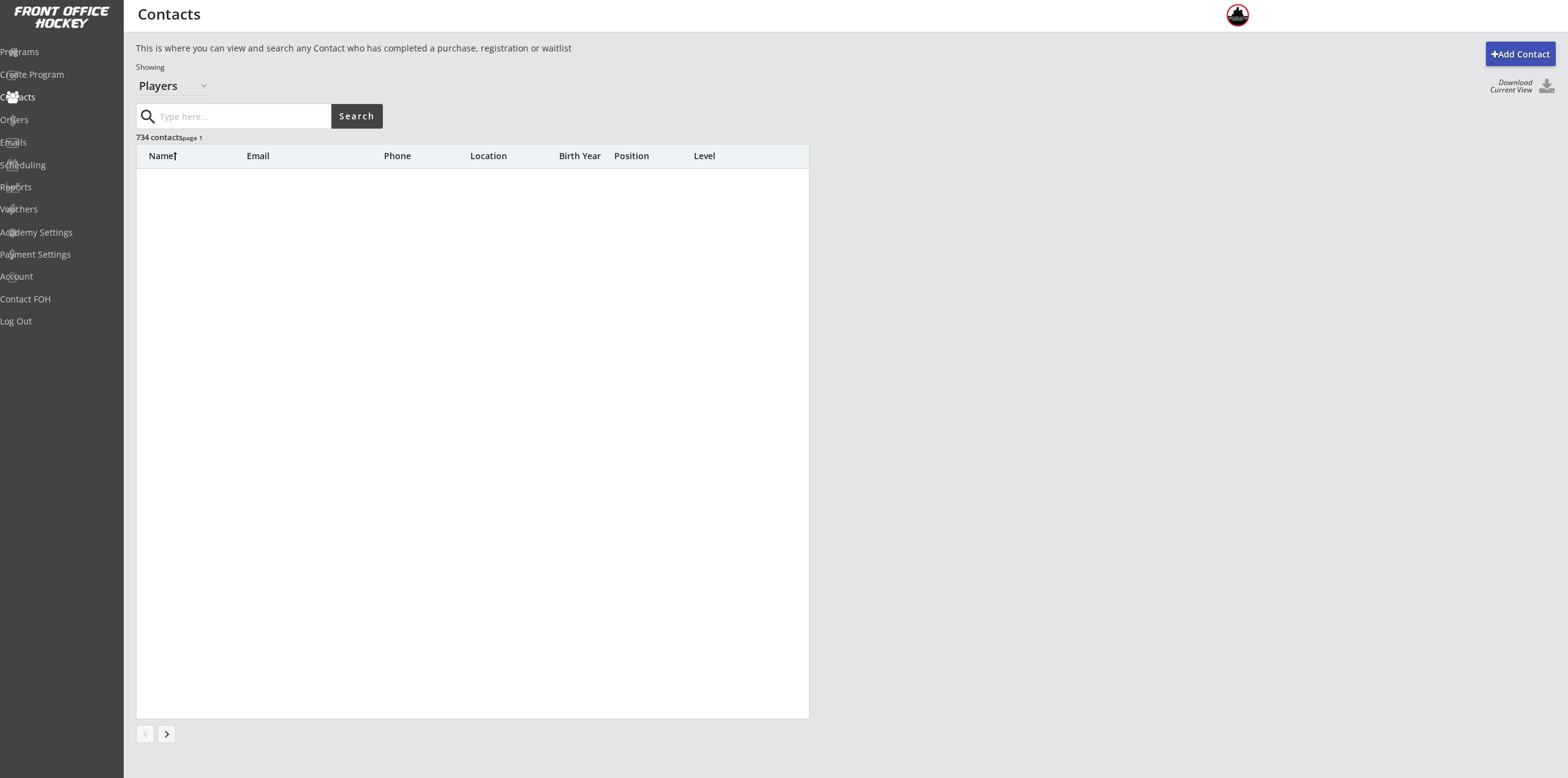
click at [196, 112] on div "search Search" at bounding box center [260, 116] width 247 height 26
click at [207, 111] on input "input" at bounding box center [244, 116] width 174 height 24
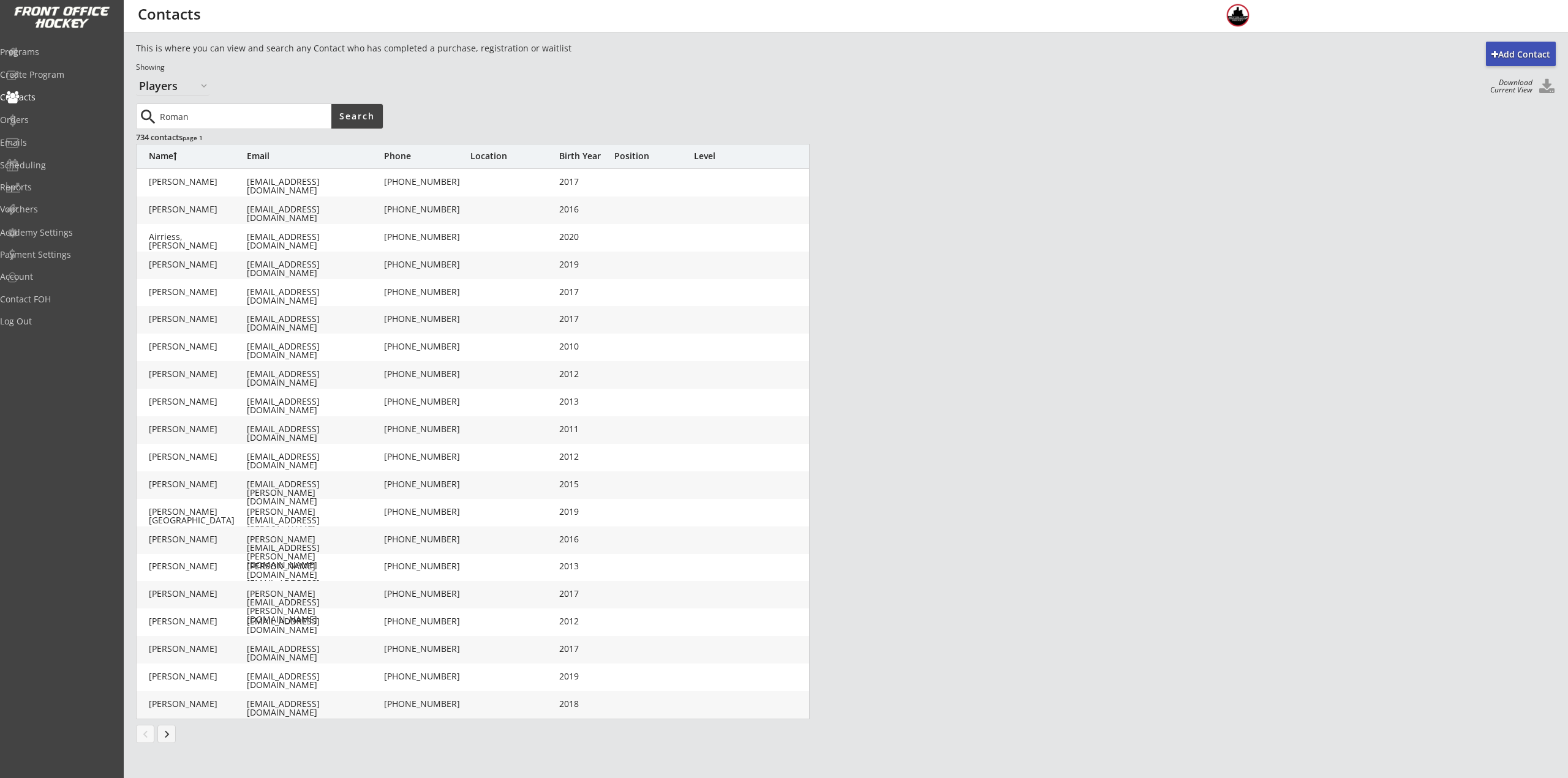
type input "Roman"
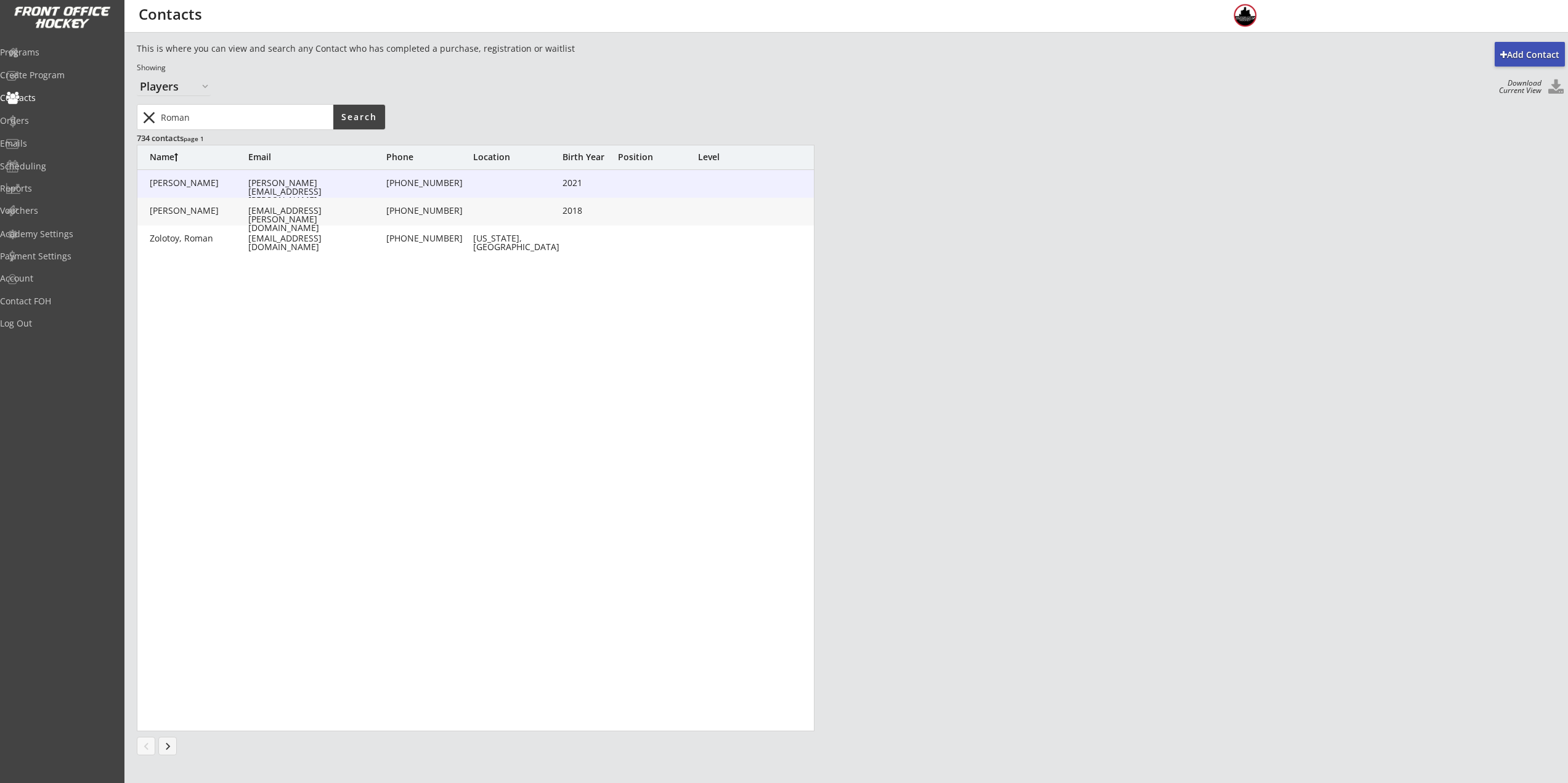
click at [216, 180] on div "Mechigian, Roman" at bounding box center [199, 183] width 98 height 8
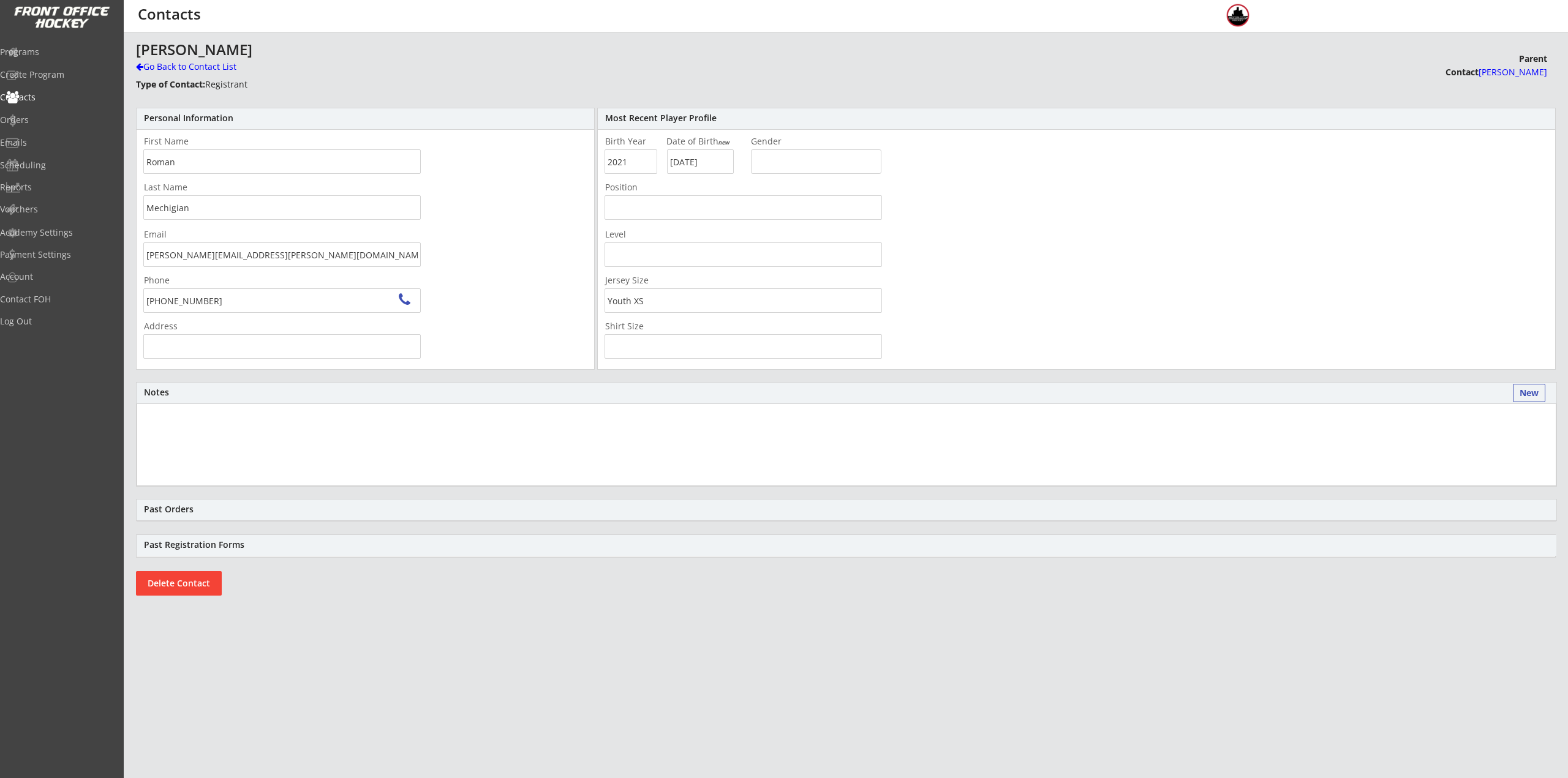
type input "30676 Harlincin Ct, Franklin, MI 48025, USA"
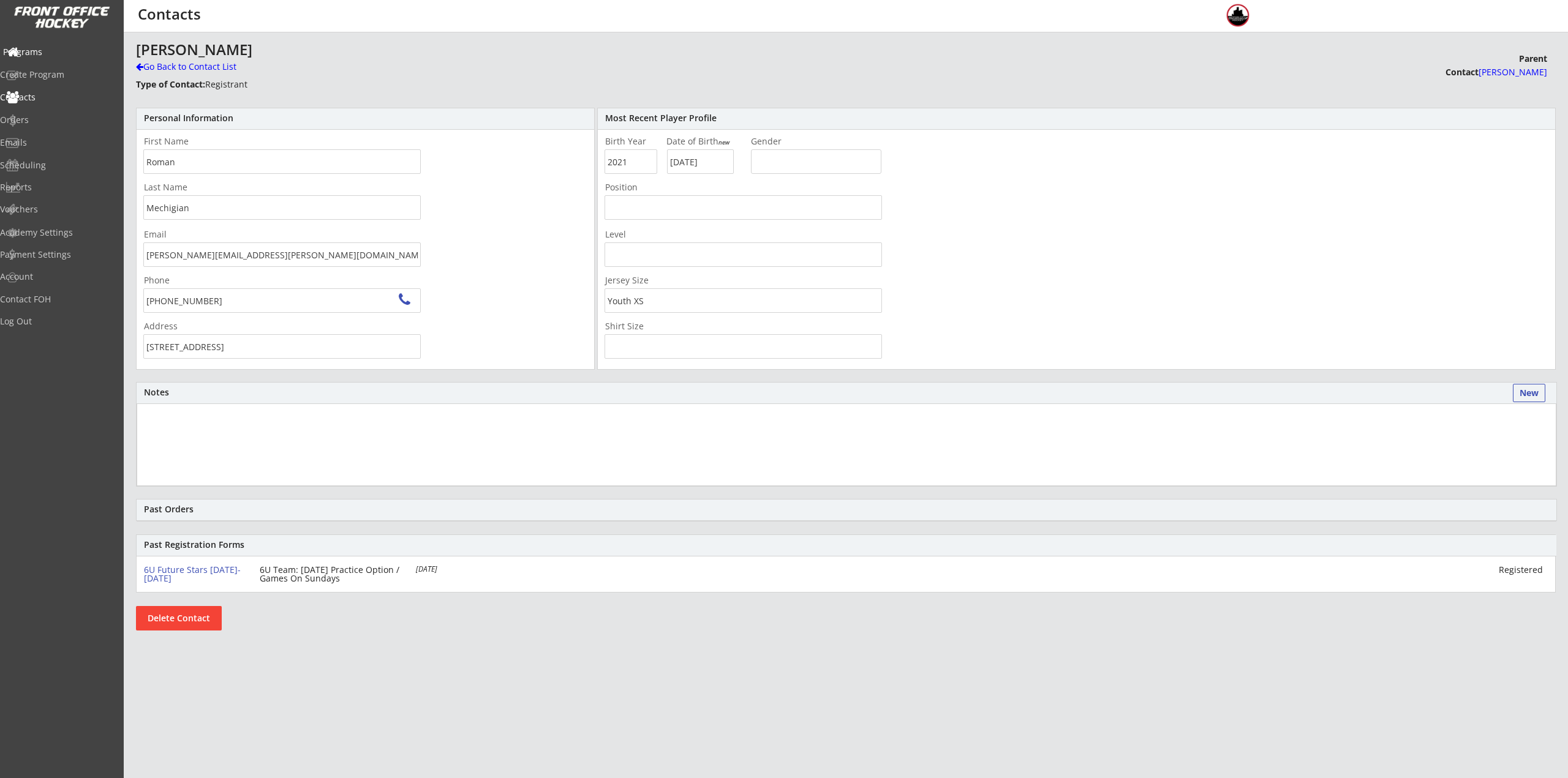
click at [40, 58] on div "Programs" at bounding box center [58, 53] width 117 height 22
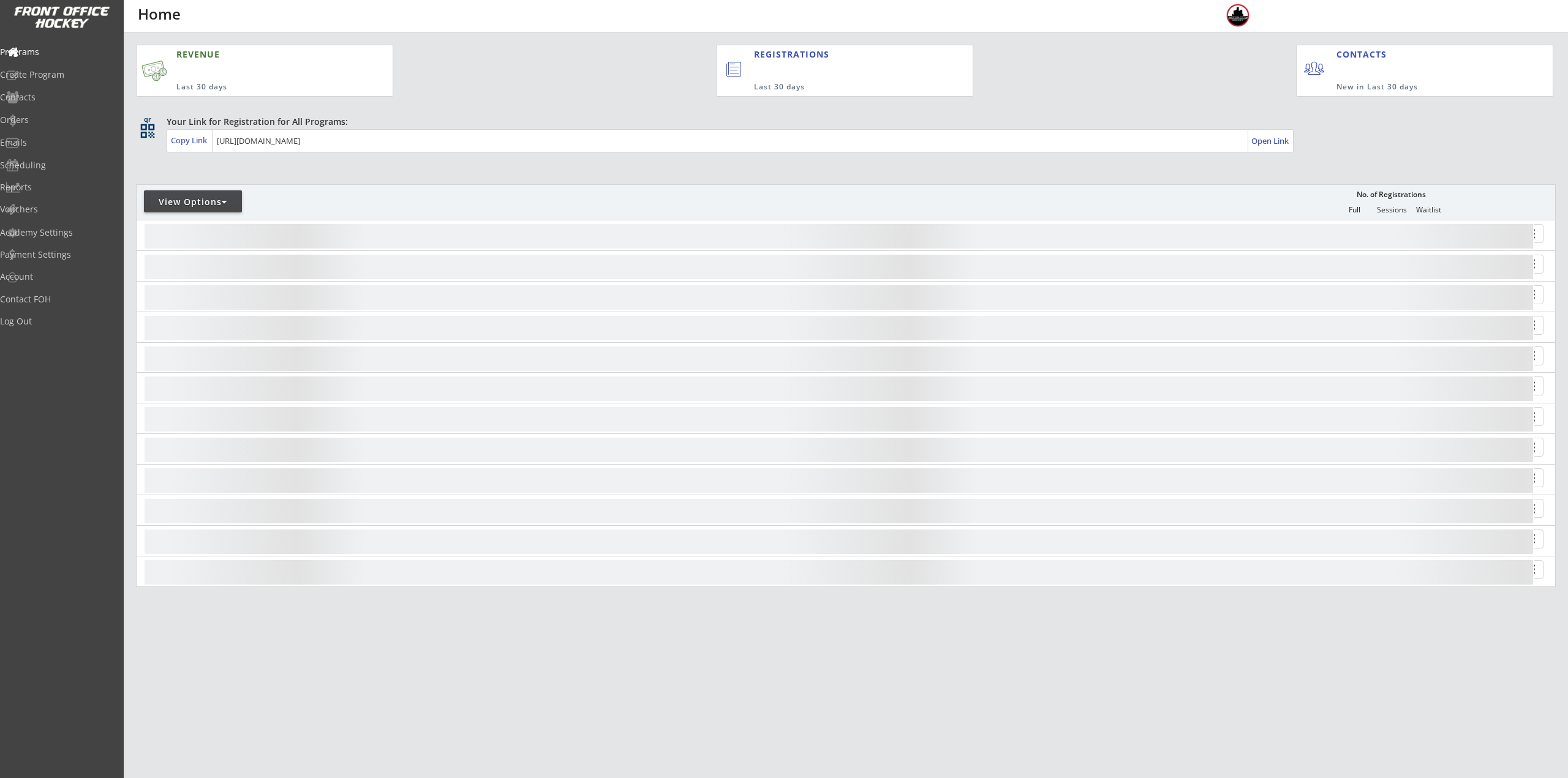
click at [210, 201] on div "View Options" at bounding box center [193, 202] width 98 height 13
select select ""Upcoming Programs""
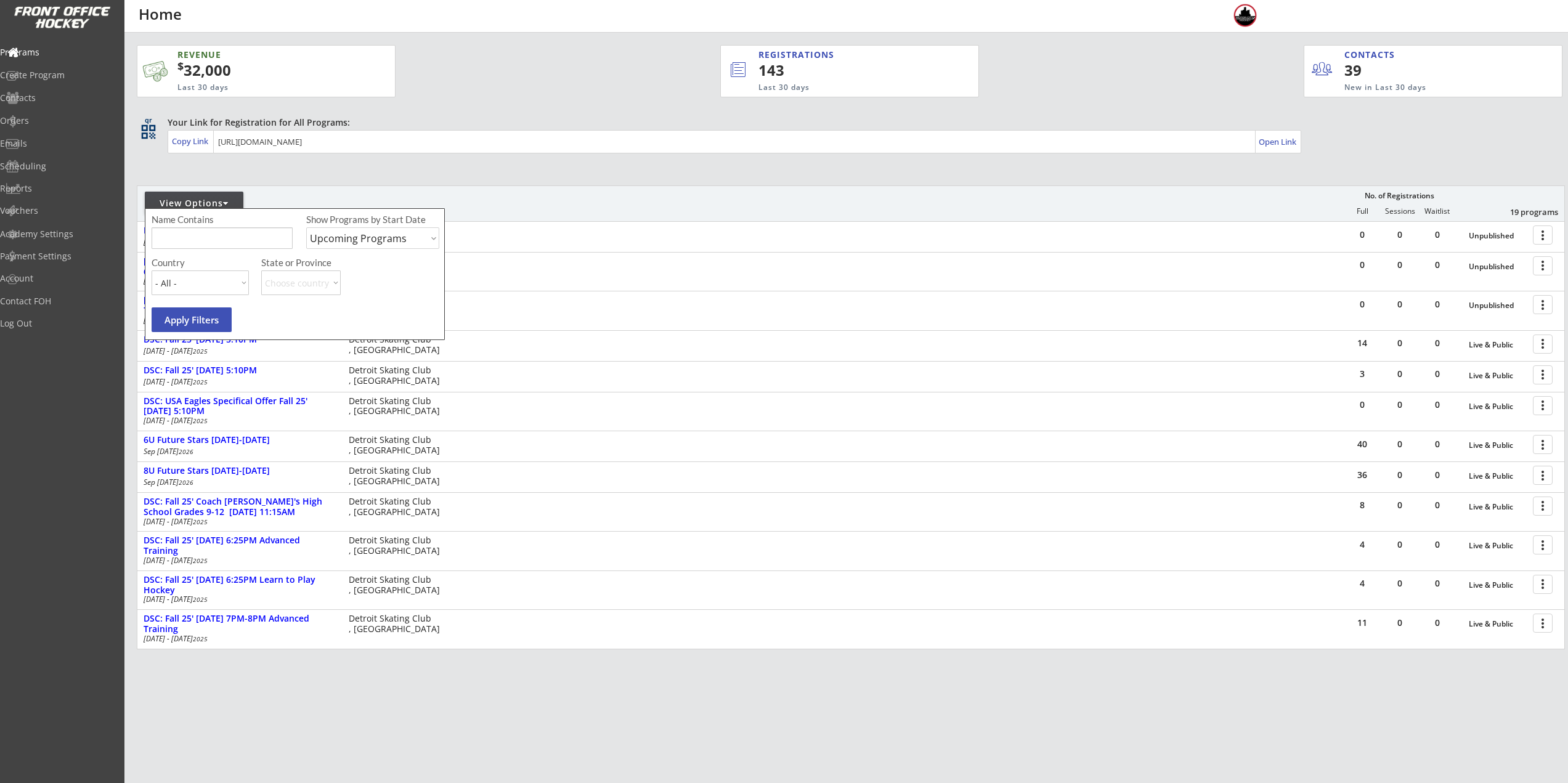
click at [215, 238] on input "input" at bounding box center [222, 238] width 141 height 22
type input "Thursday"
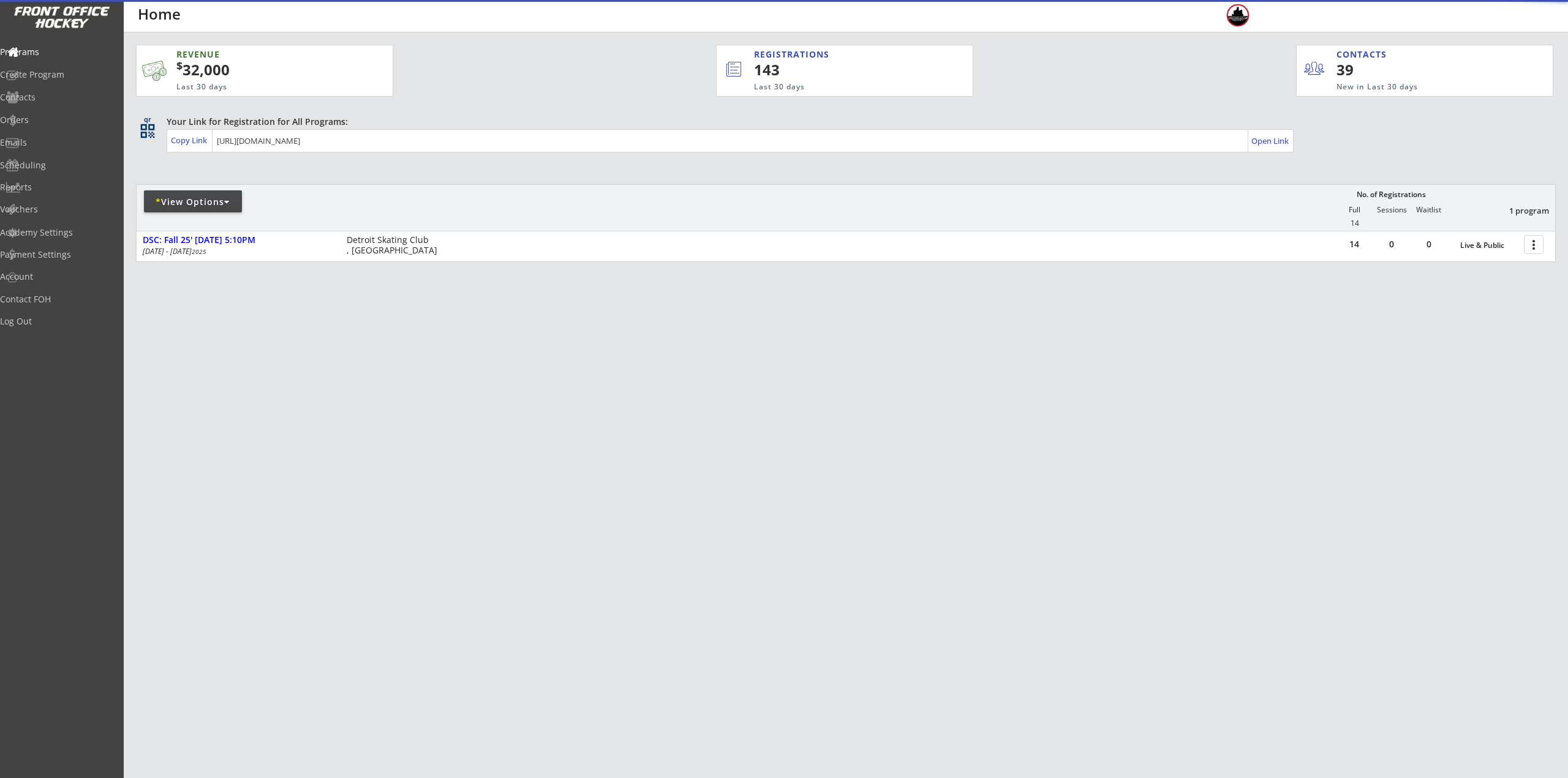
drag, startPoint x: 820, startPoint y: 329, endPoint x: 1051, endPoint y: 218, distance: 256.3
click at [822, 329] on div "REVENUE $ 32,000 Last 30 days REGISTRATIONS 143 Last 30 days CONTACTS 39 New in…" at bounding box center [846, 211] width 1420 height 357
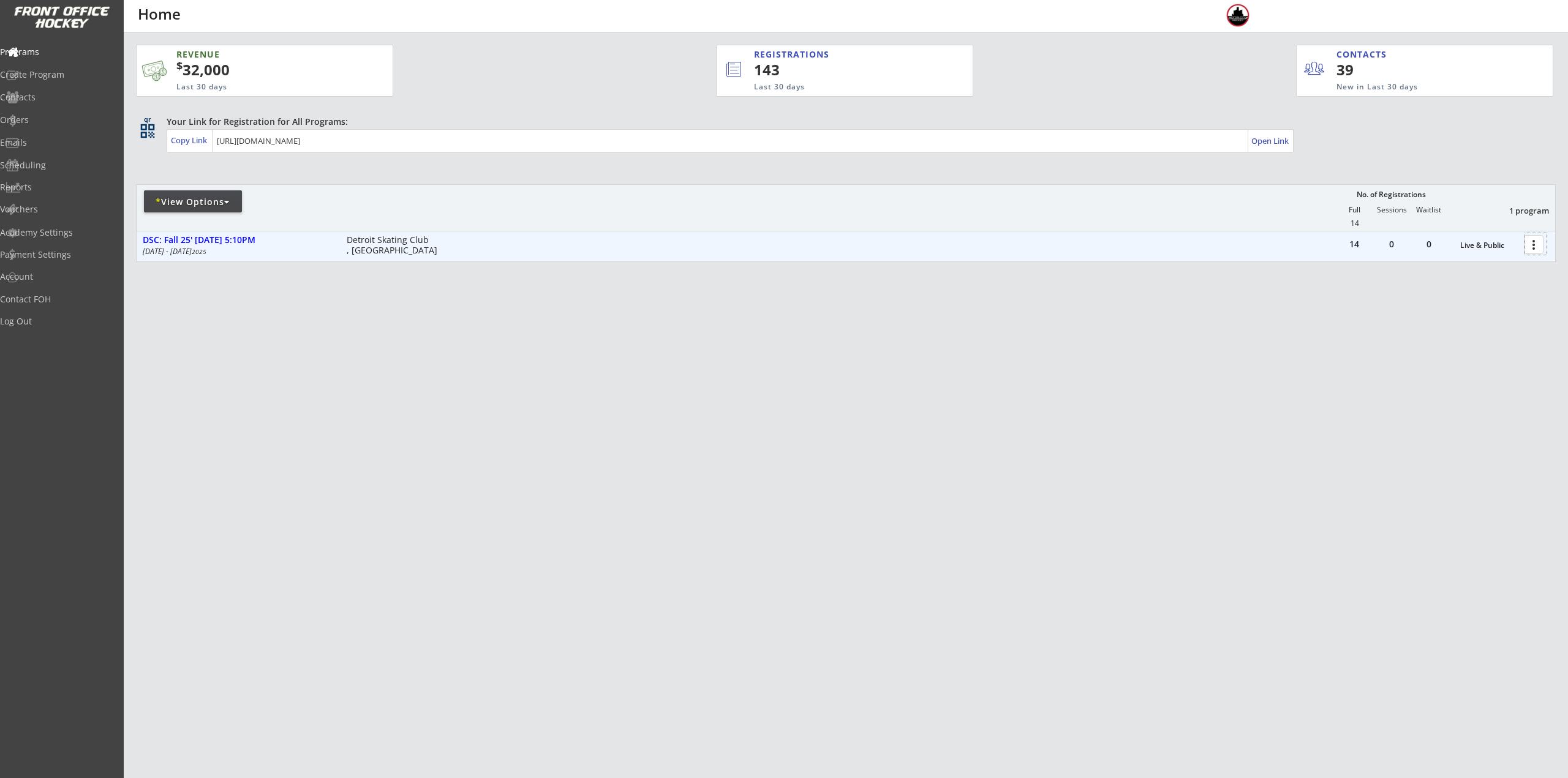
click at [1538, 238] on div at bounding box center [1536, 244] width 22 height 22
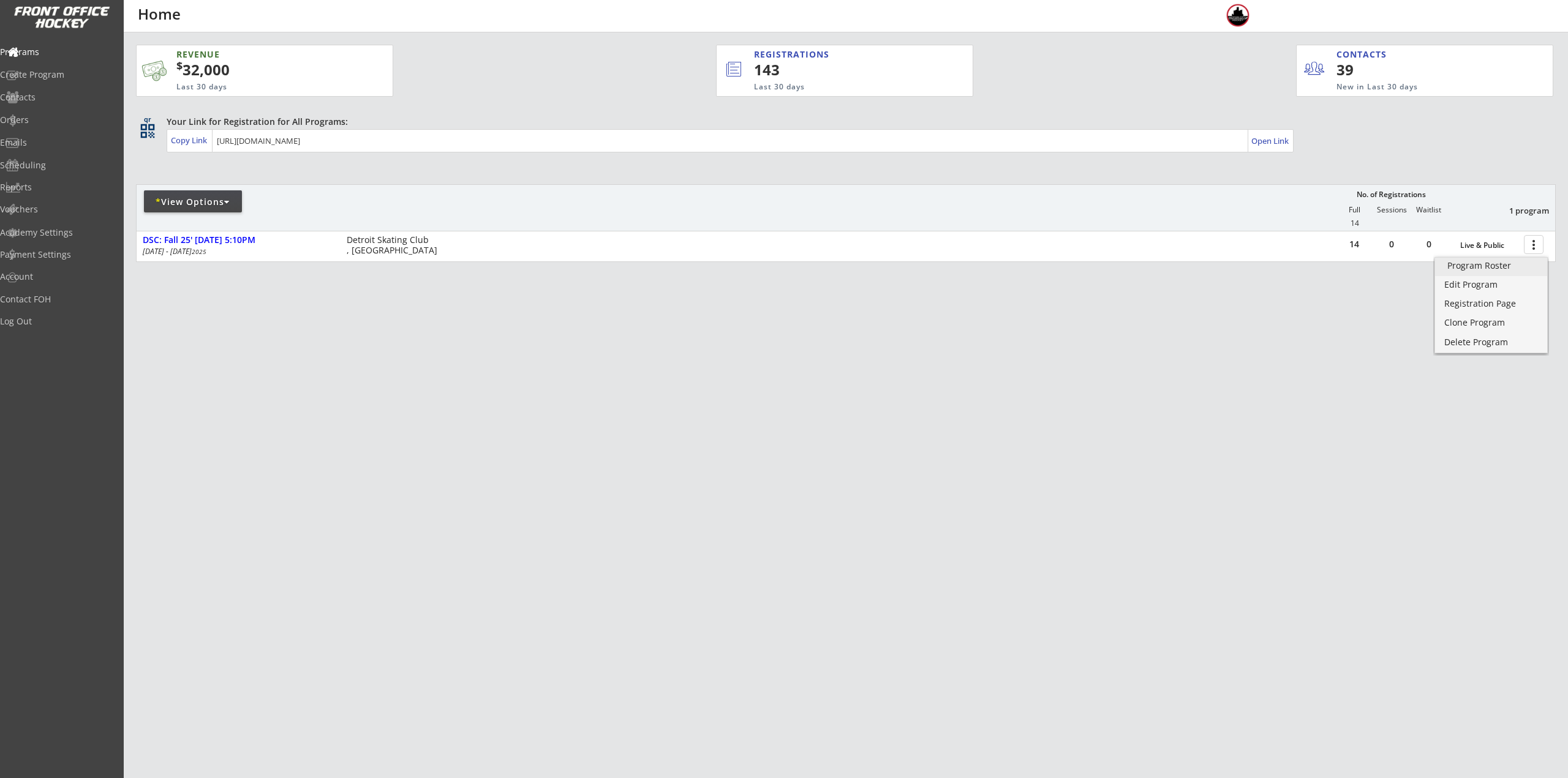
click at [1526, 262] on div "Program Roster" at bounding box center [1491, 266] width 87 height 8
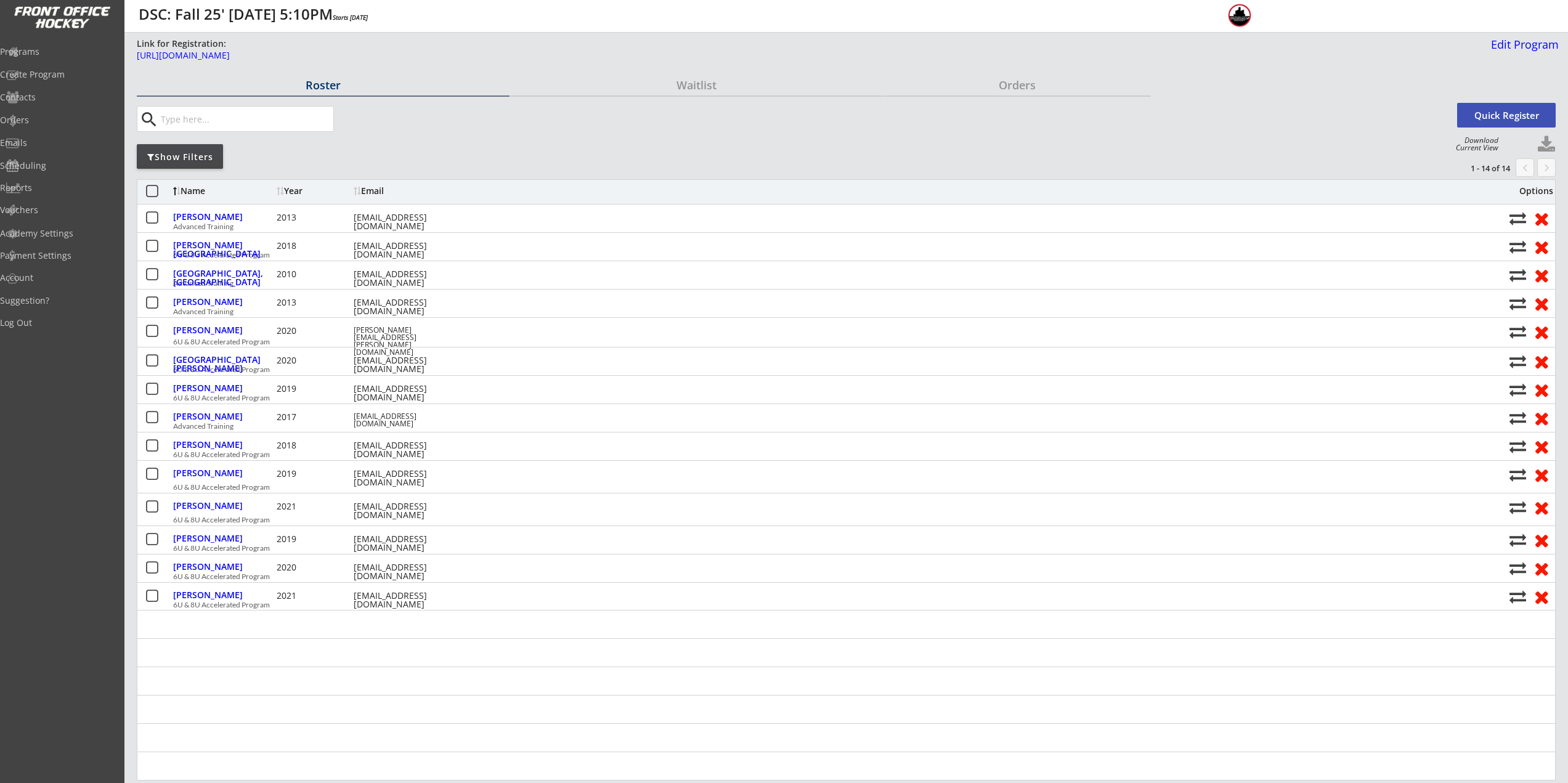
click at [207, 123] on input "input" at bounding box center [245, 119] width 175 height 25
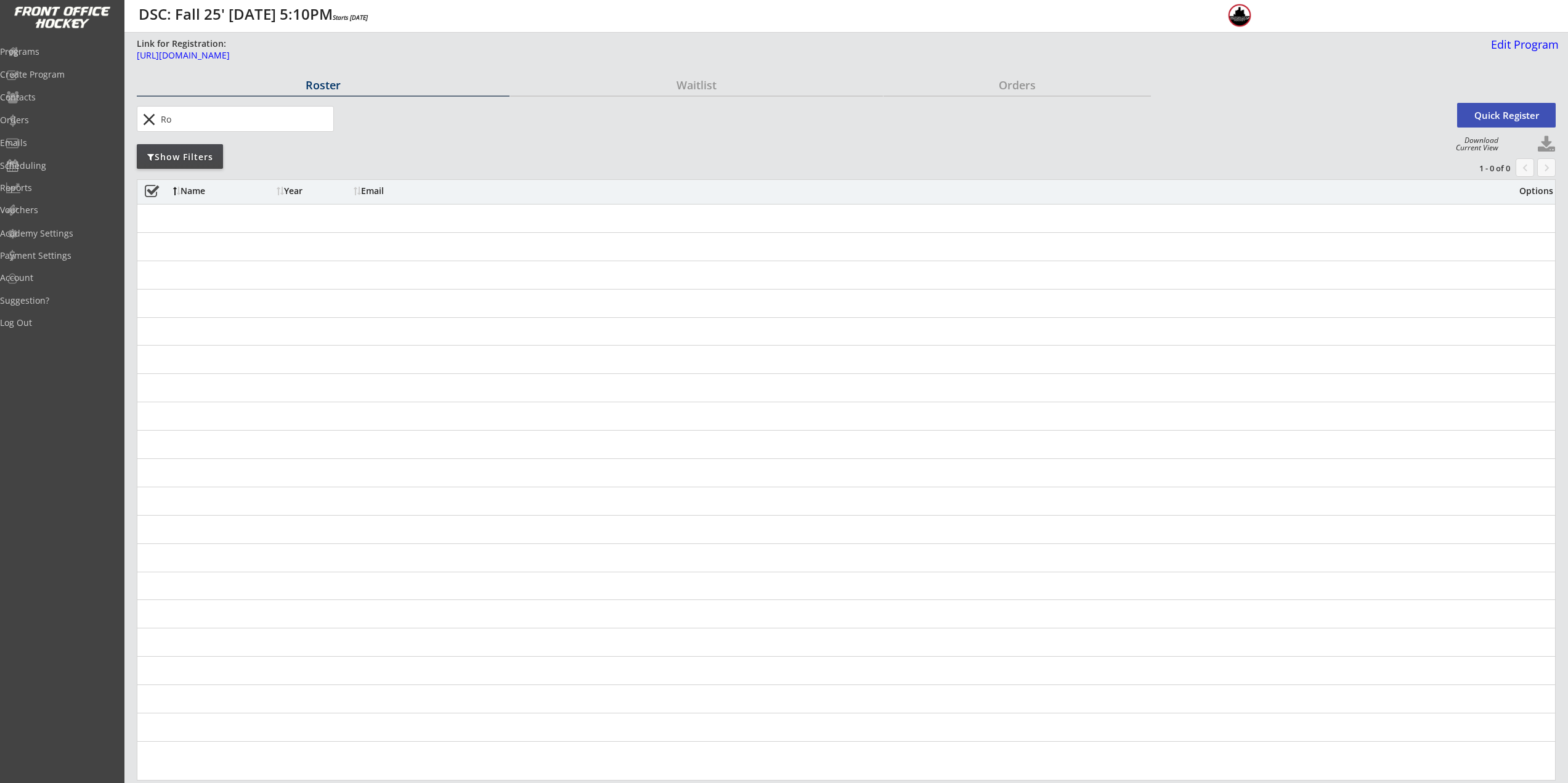
type input "R"
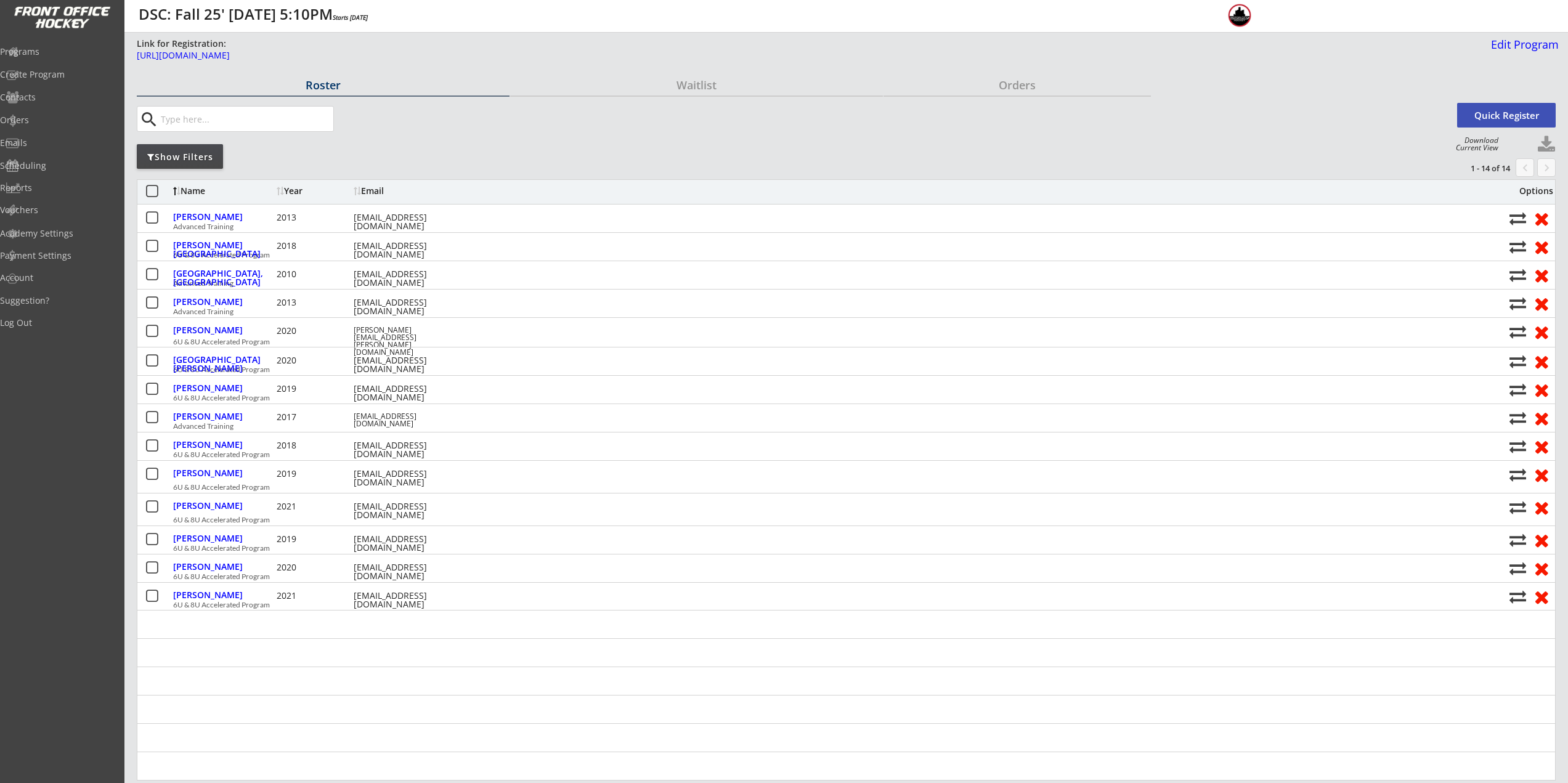
click at [1517, 118] on button "Quick Register" at bounding box center [1506, 115] width 98 height 25
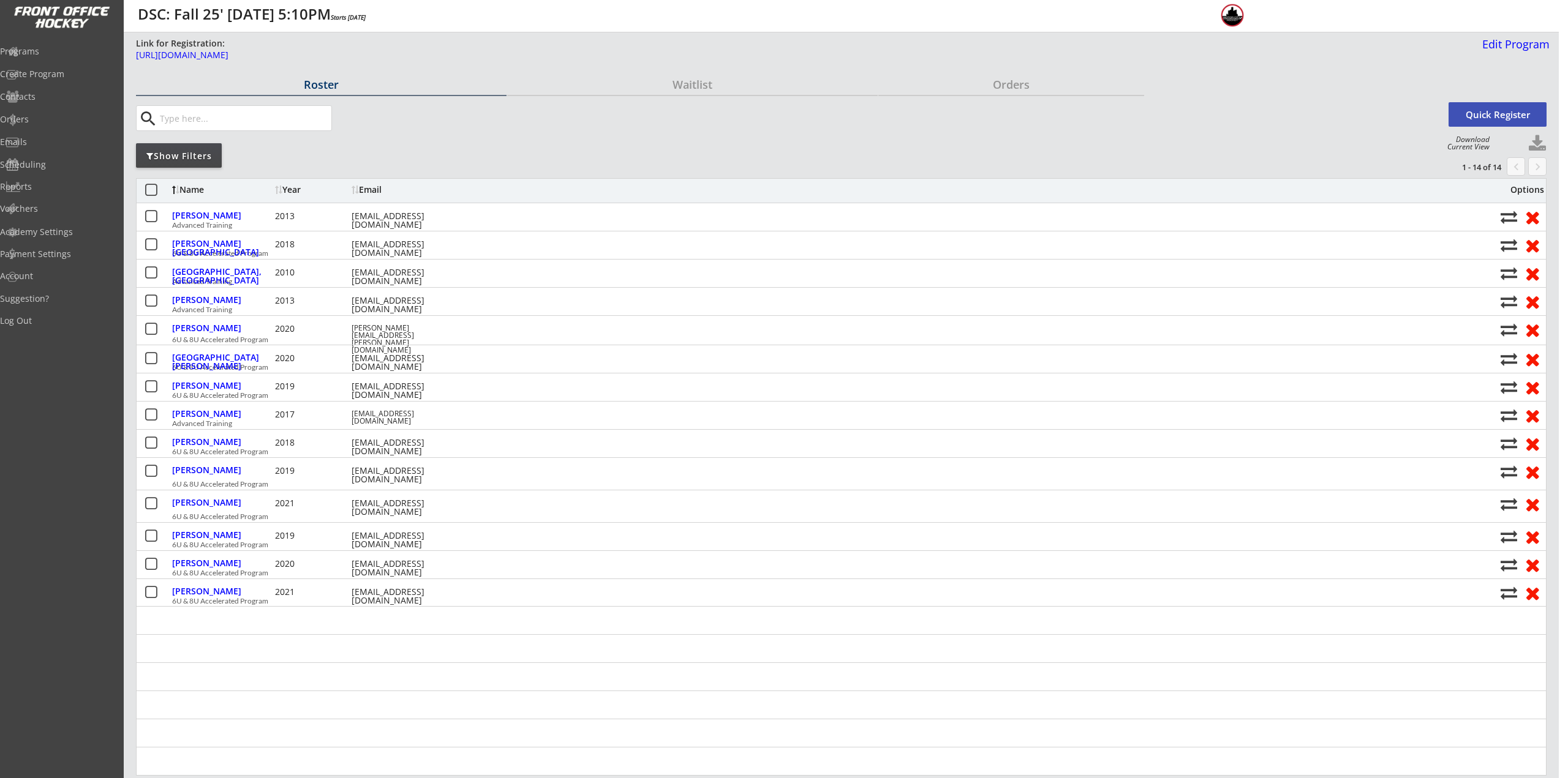
select select ""PLACEHOLDER_1427118222253""
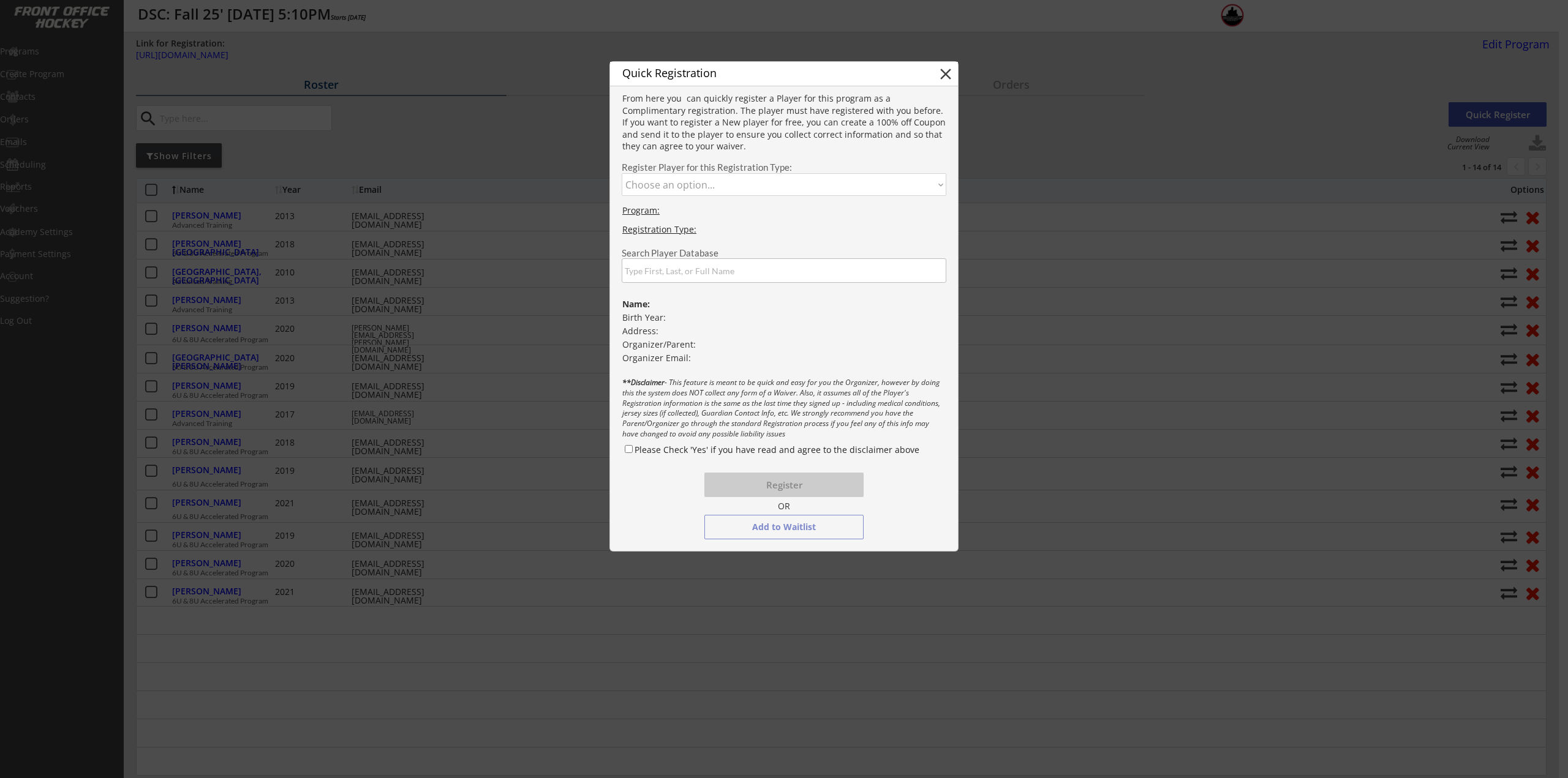
click at [687, 267] on input "input" at bounding box center [784, 270] width 325 height 24
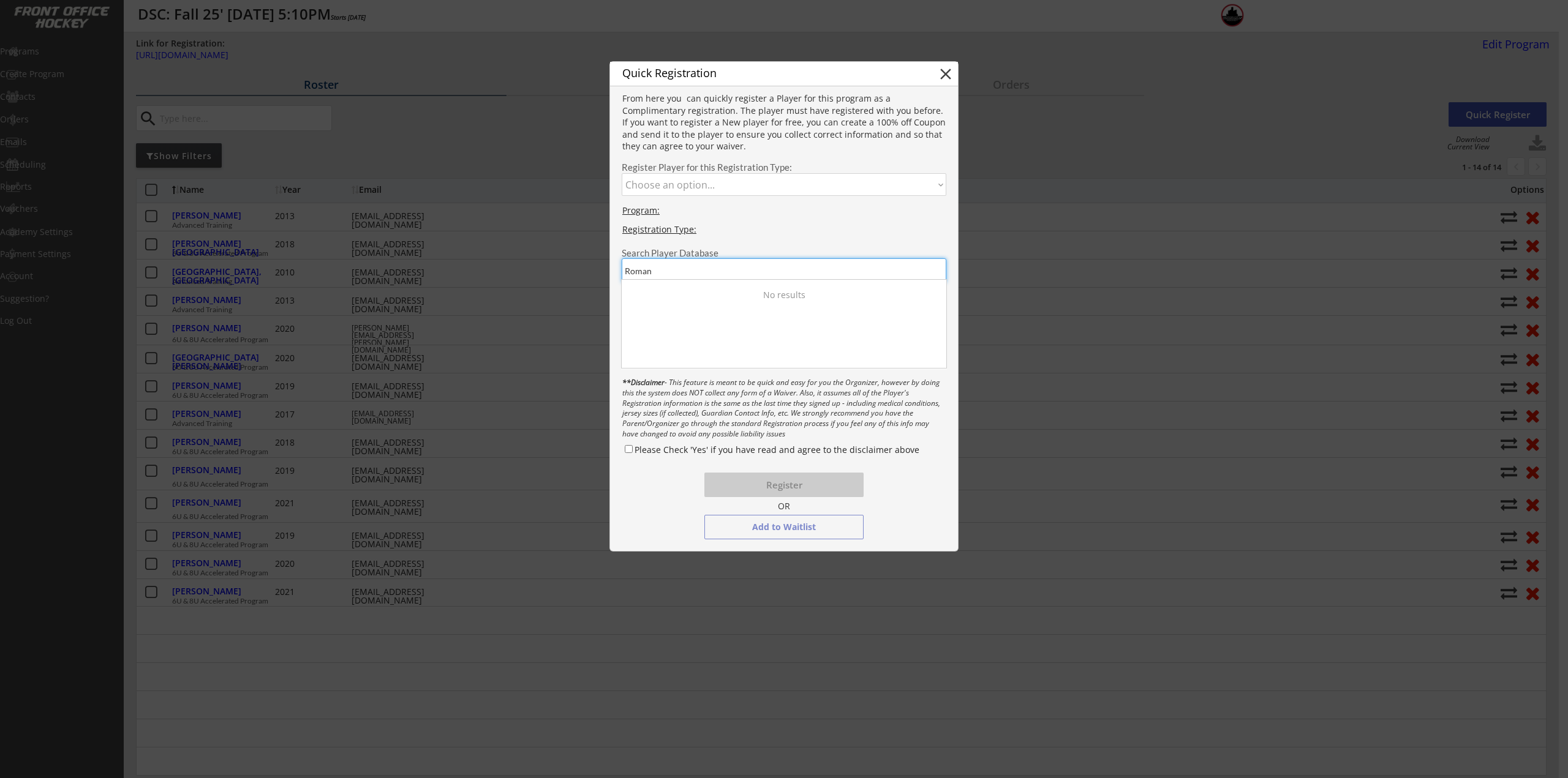
type input "Roman"
click at [716, 307] on div "Roman Mechigian" at bounding box center [687, 306] width 123 height 13
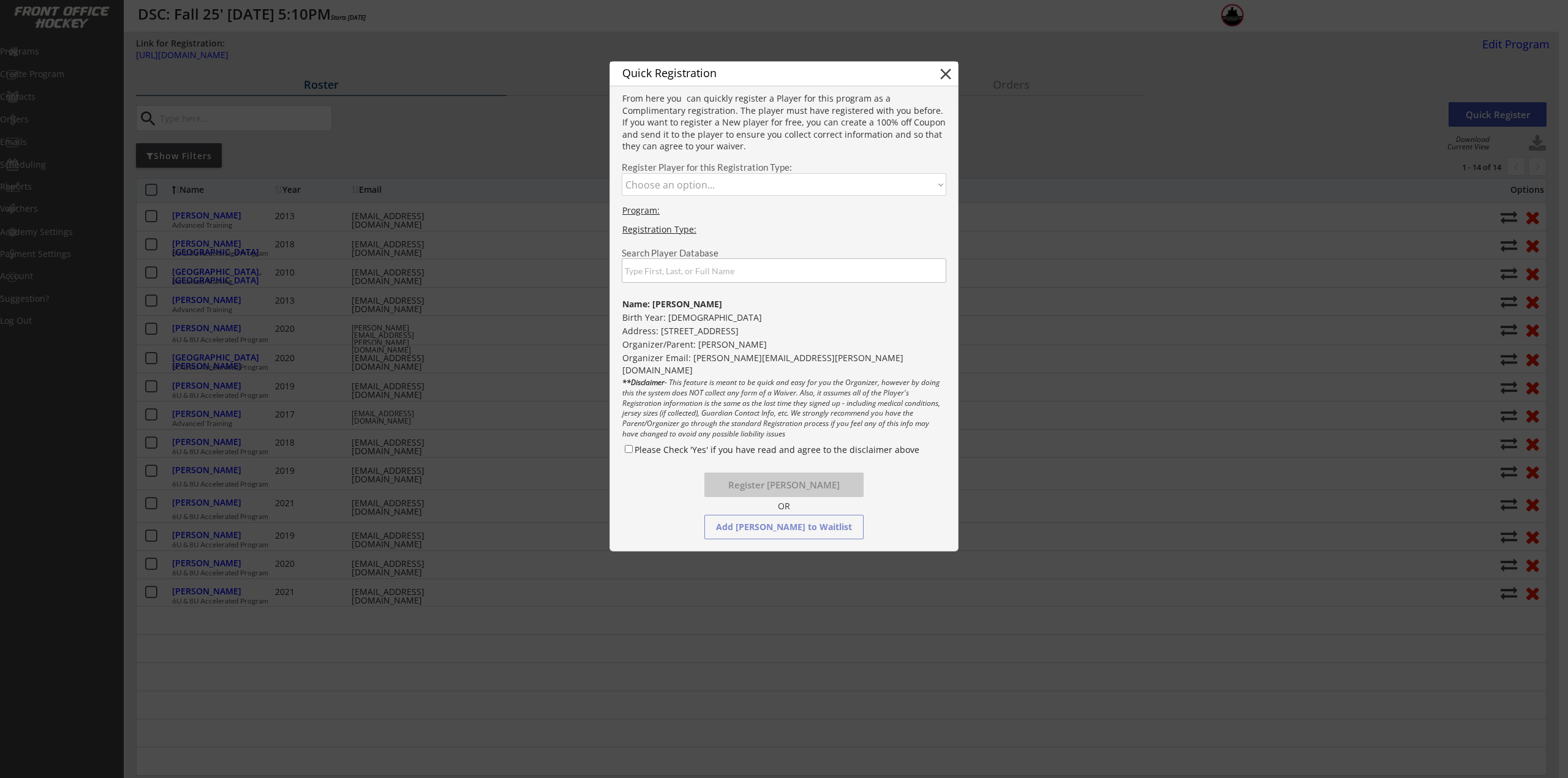
click at [671, 449] on label "Please Check 'Yes' if you have read and agree to the disclaimer above" at bounding box center [777, 449] width 285 height 12
click at [633, 449] on input "Please Check 'Yes' if you have read and agree to the disclaimer above" at bounding box center [628, 449] width 8 height 8
checkbox input "true"
click at [777, 488] on button "Register Roman Mechigian" at bounding box center [784, 484] width 159 height 24
click at [685, 182] on select "Choose an option... Advanced Training 6U & 8U Accelerated Program" at bounding box center [784, 184] width 325 height 22
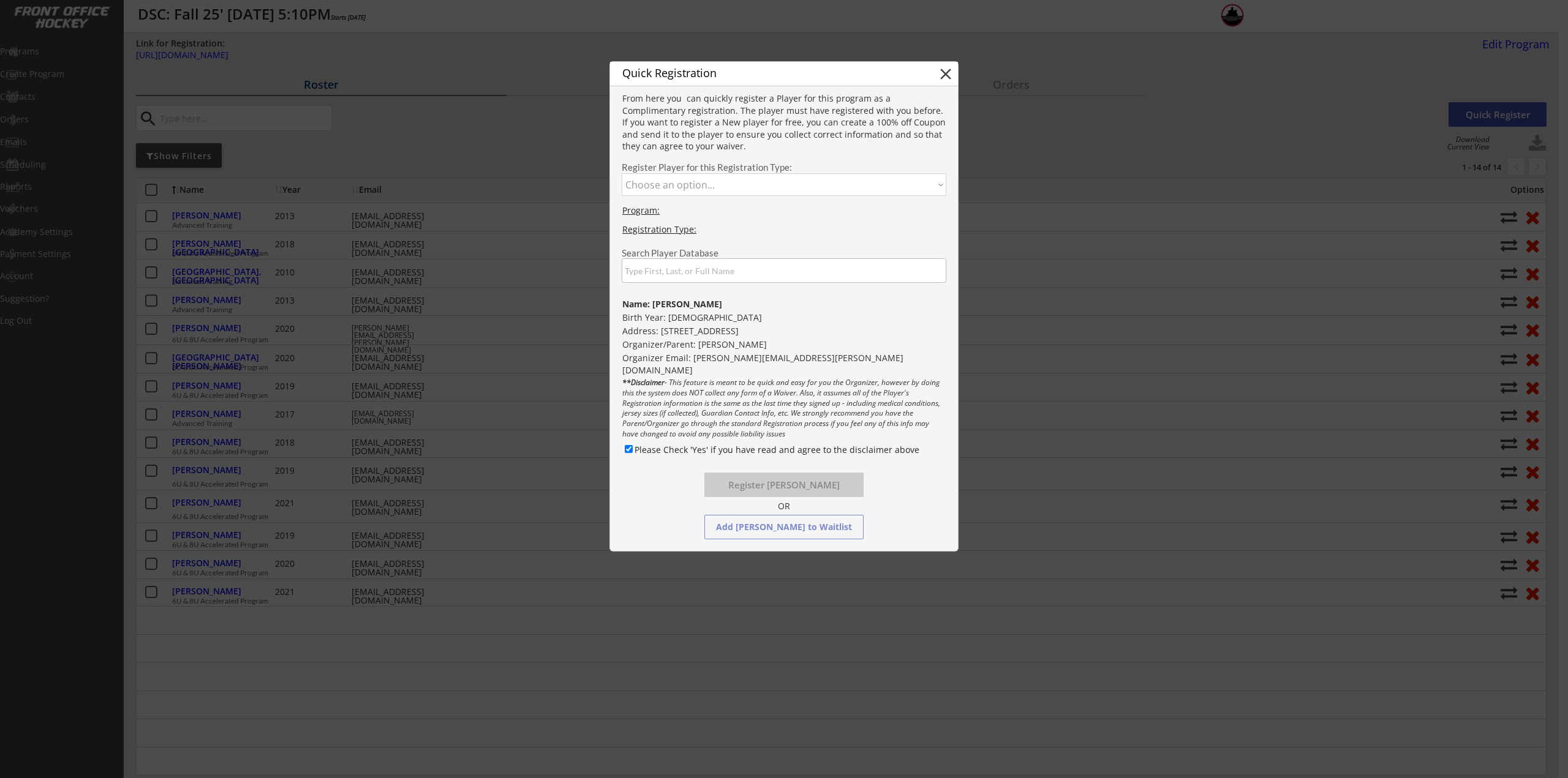
select select ""1348695171700984260__LOOKUP__1745864292759x904057120596164600""
click at [622, 173] on select "Choose an option... Advanced Training 6U & 8U Accelerated Program" at bounding box center [784, 184] width 325 height 22
checkbox input "false"
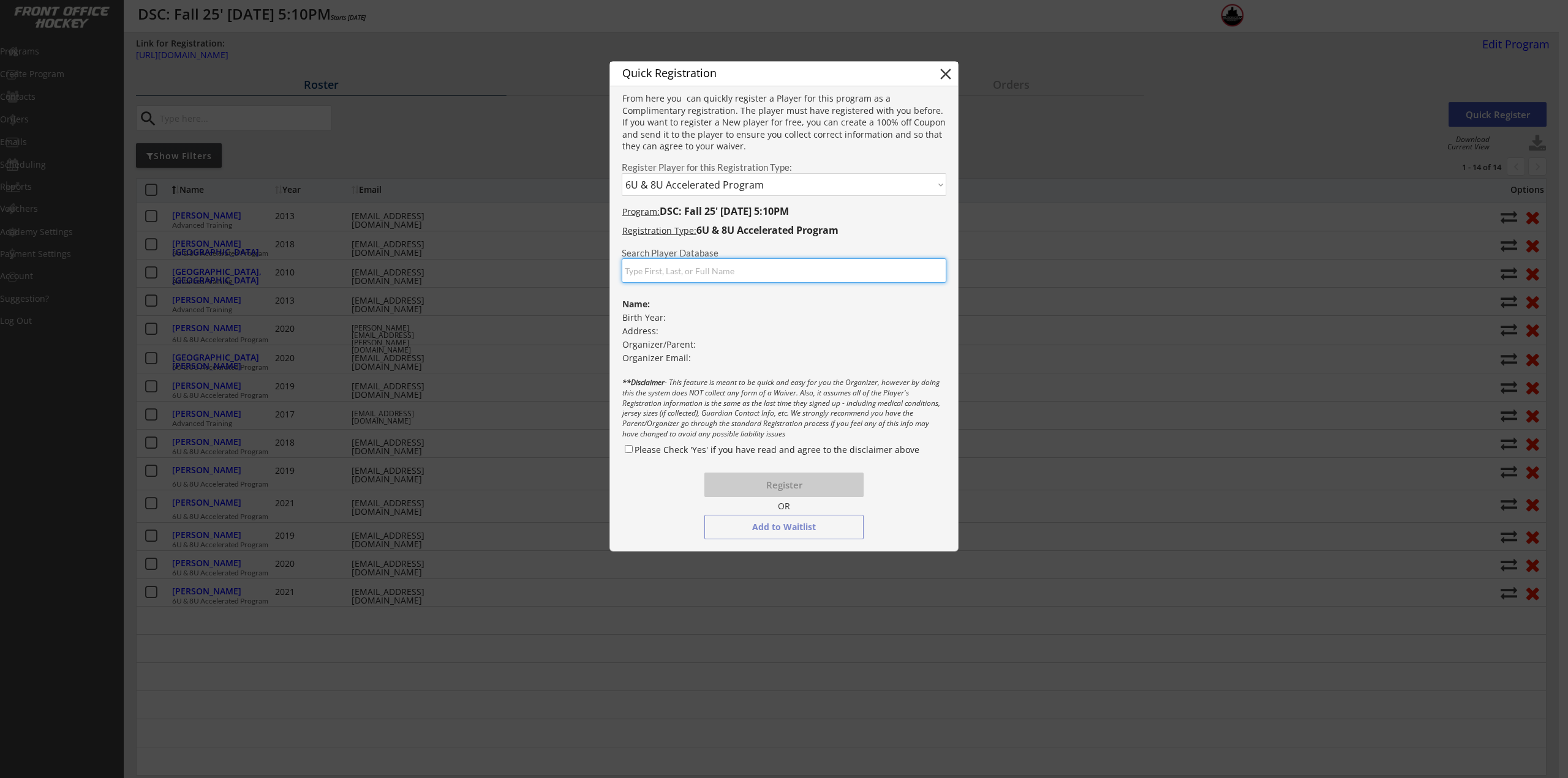
click at [676, 270] on input "input" at bounding box center [784, 270] width 325 height 24
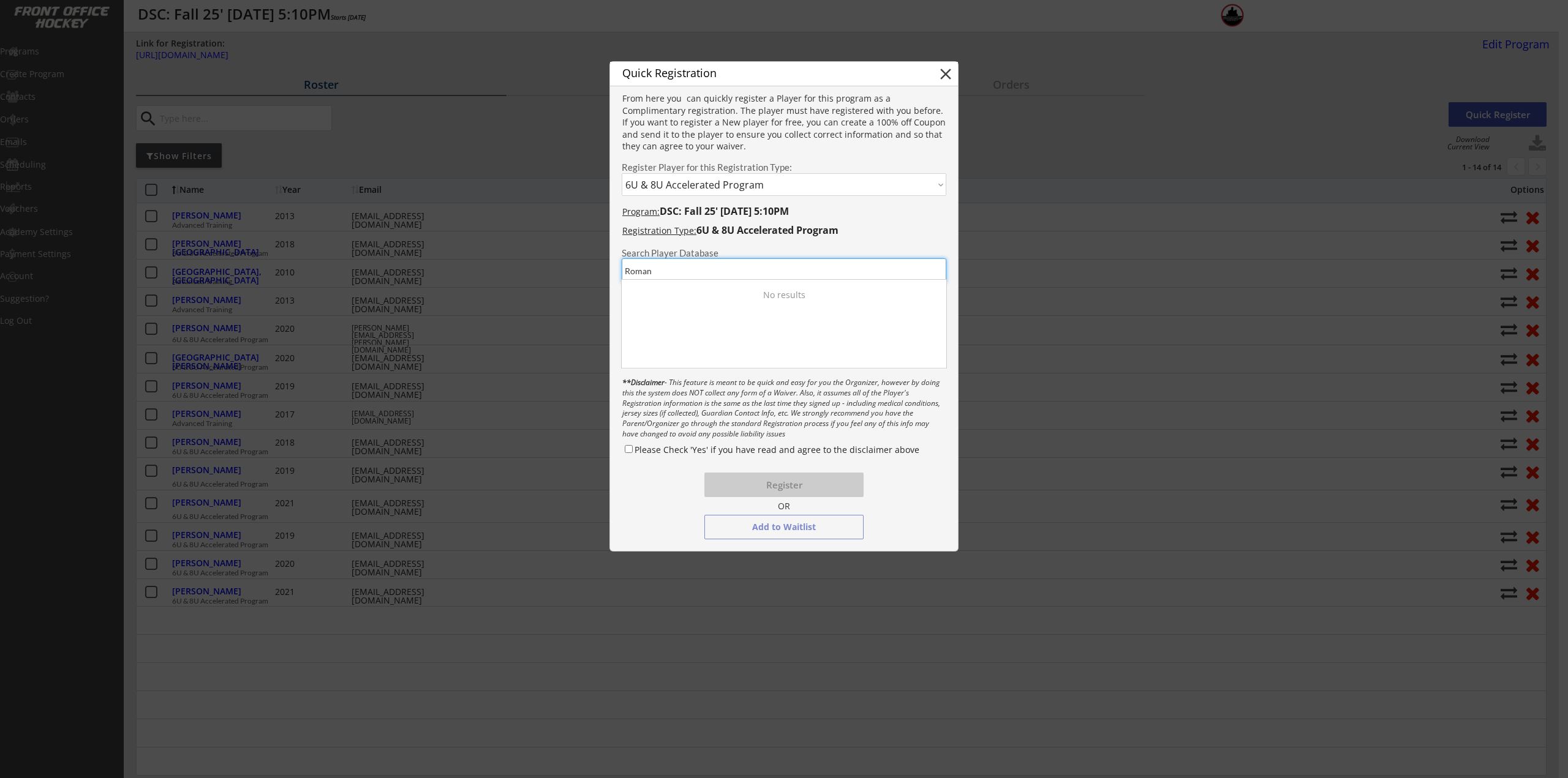
type input "Roman"
click at [699, 308] on div "Roman Mechigian" at bounding box center [687, 306] width 123 height 13
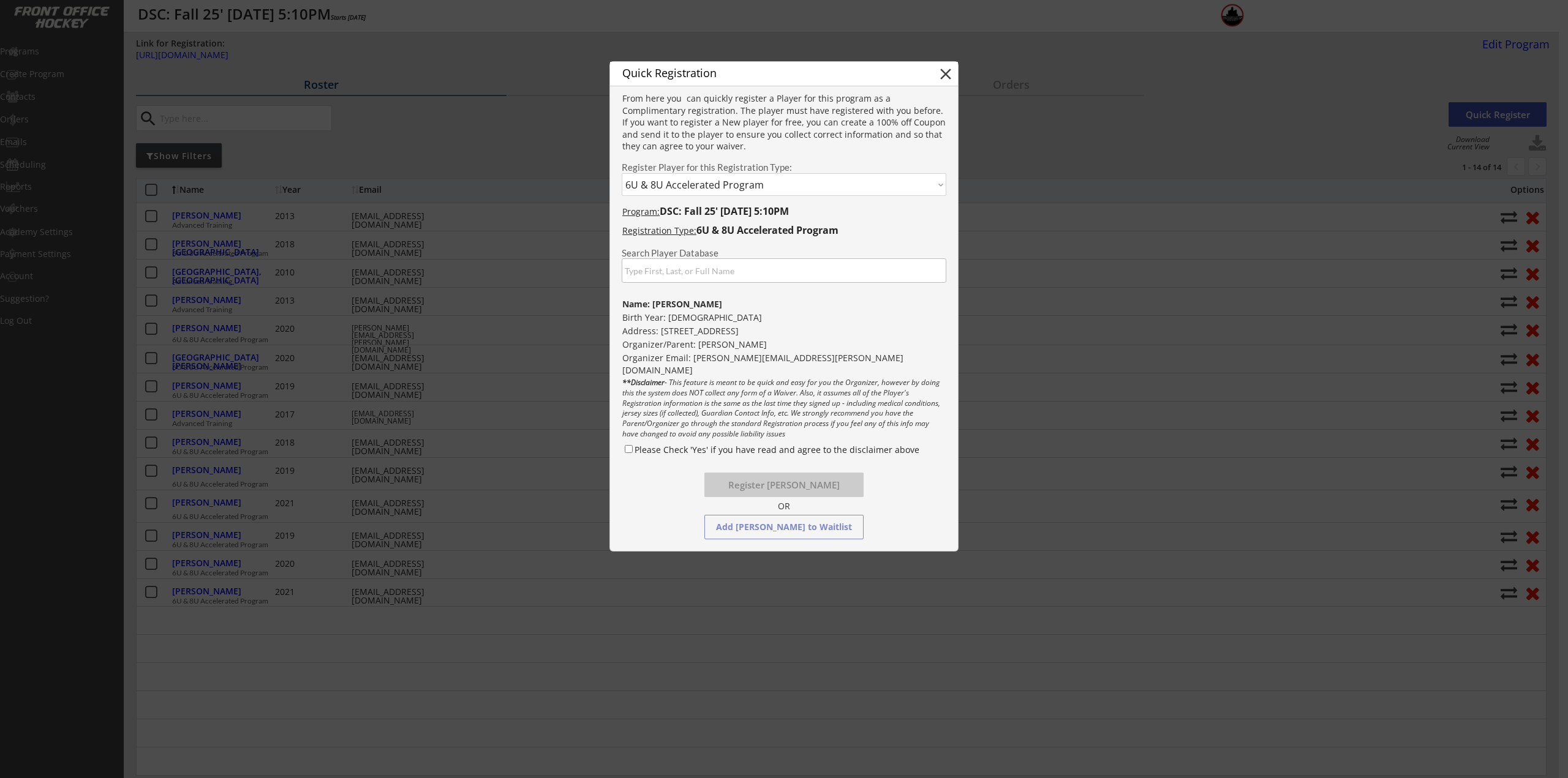
click at [633, 448] on div "Please Check 'Yes' if you have read and agree to the disclaimer above" at bounding box center [784, 451] width 324 height 17
click at [626, 449] on input "Please Check 'Yes' if you have read and agree to the disclaimer above" at bounding box center [628, 449] width 8 height 8
checkbox input "true"
click at [736, 481] on button "Register Roman Mechigian" at bounding box center [784, 484] width 159 height 24
select select ""PLACEHOLDER_1427118222253""
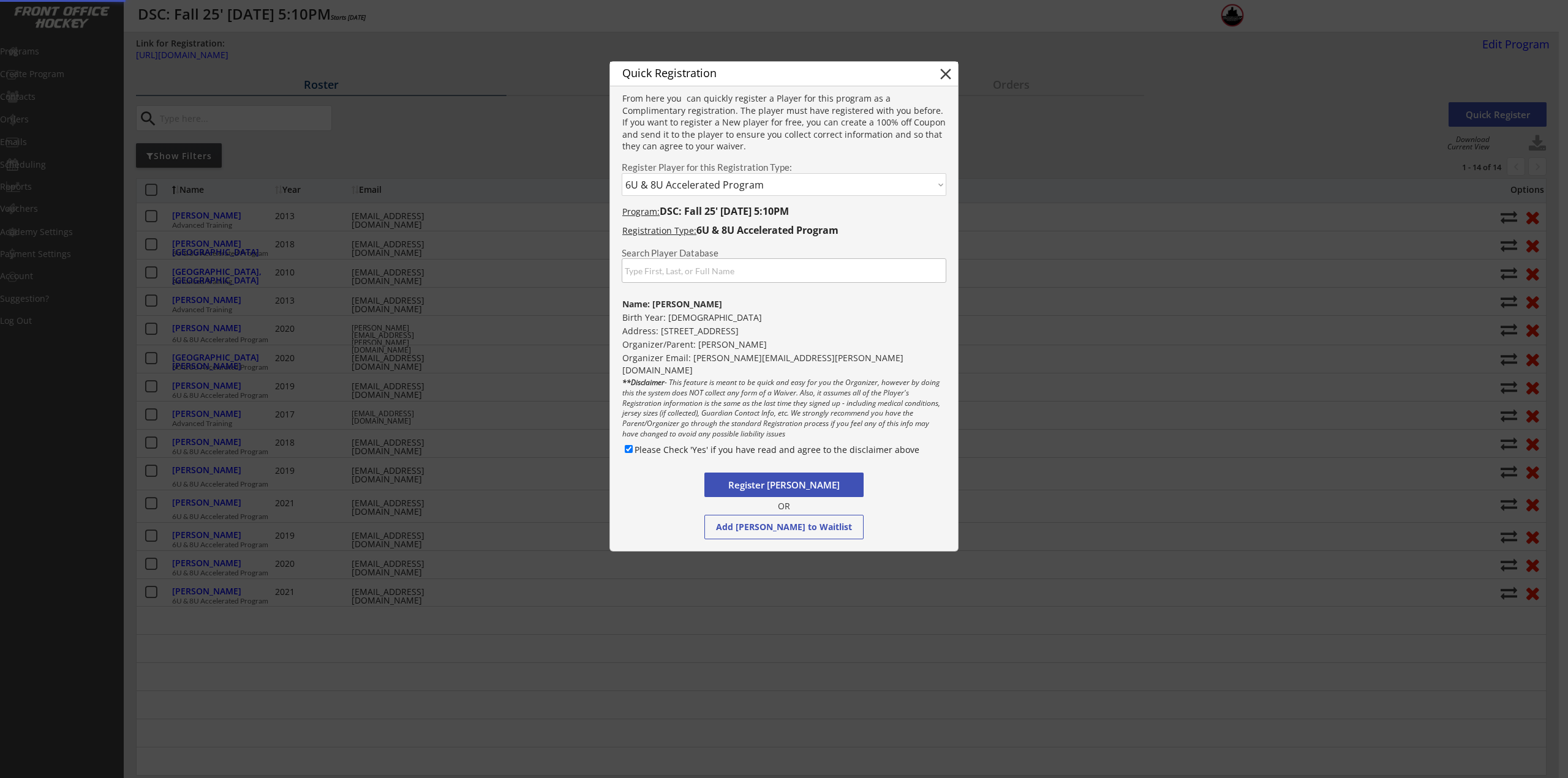
checkbox input "false"
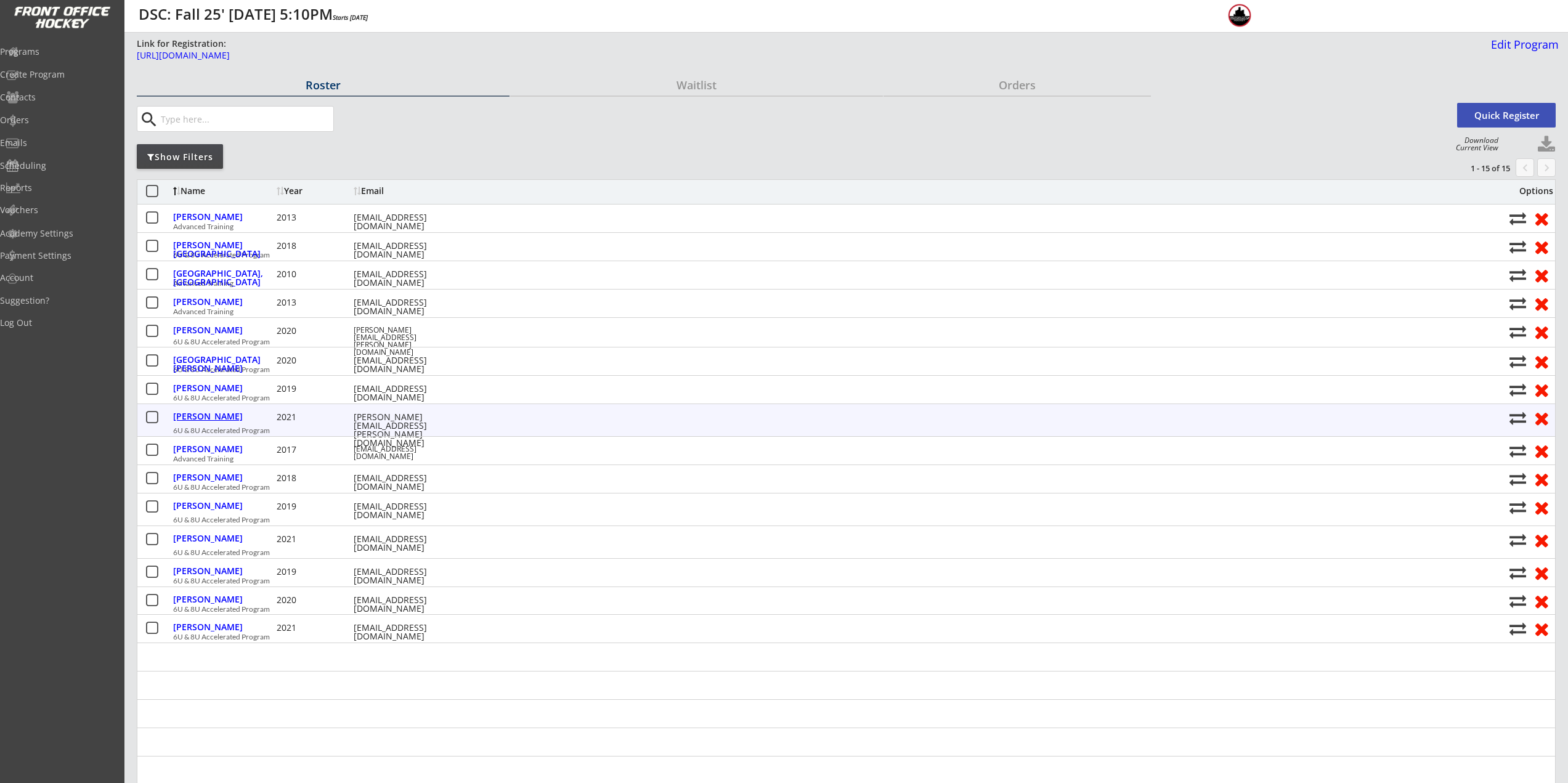
click at [229, 419] on div "Mechigian, Roman" at bounding box center [223, 416] width 100 height 8
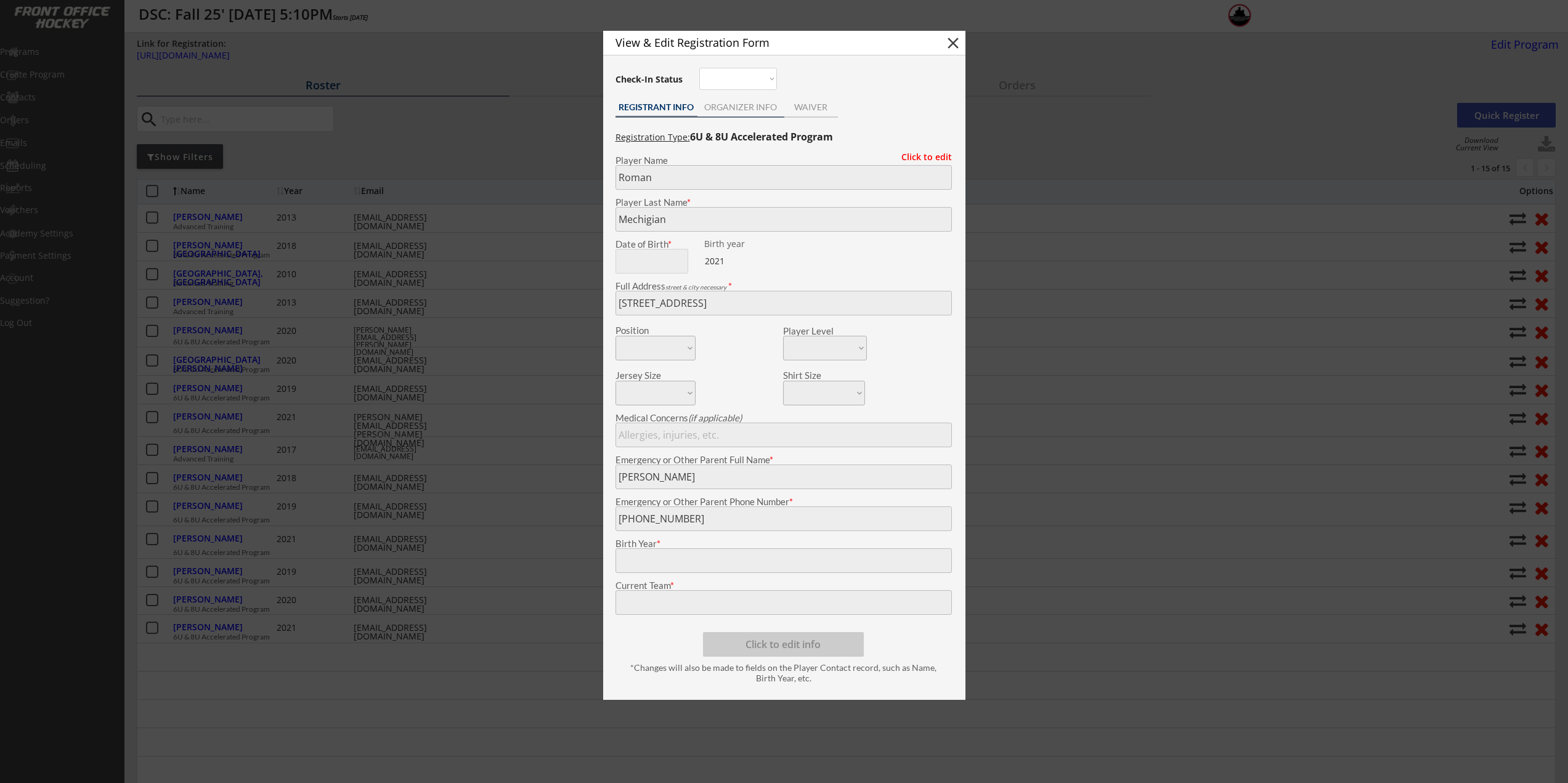
click at [743, 115] on div "ORGANIZER INFO" at bounding box center [741, 108] width 87 height 18
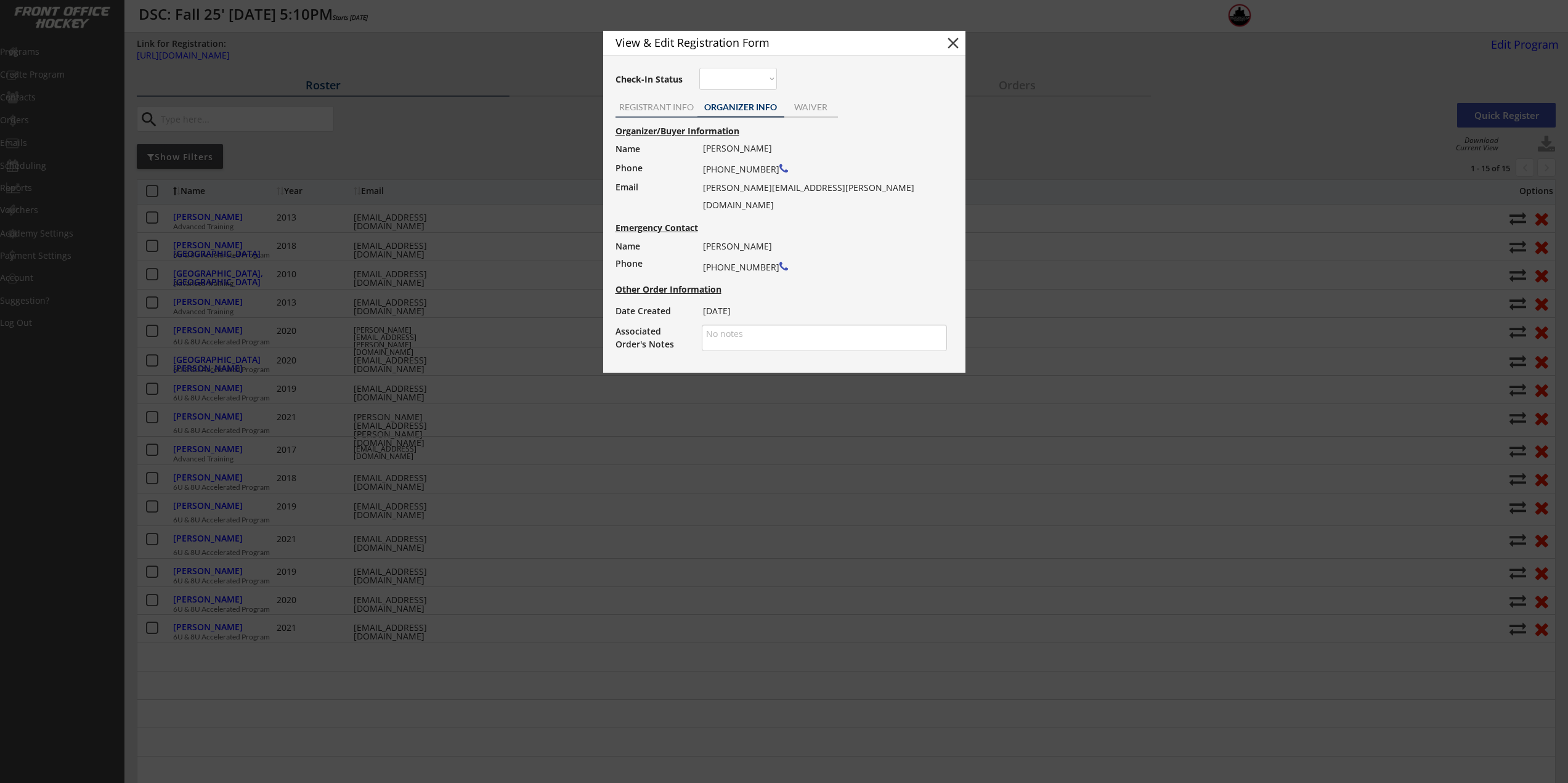
click at [689, 112] on div "REGISTRANT INFO" at bounding box center [656, 108] width 82 height 18
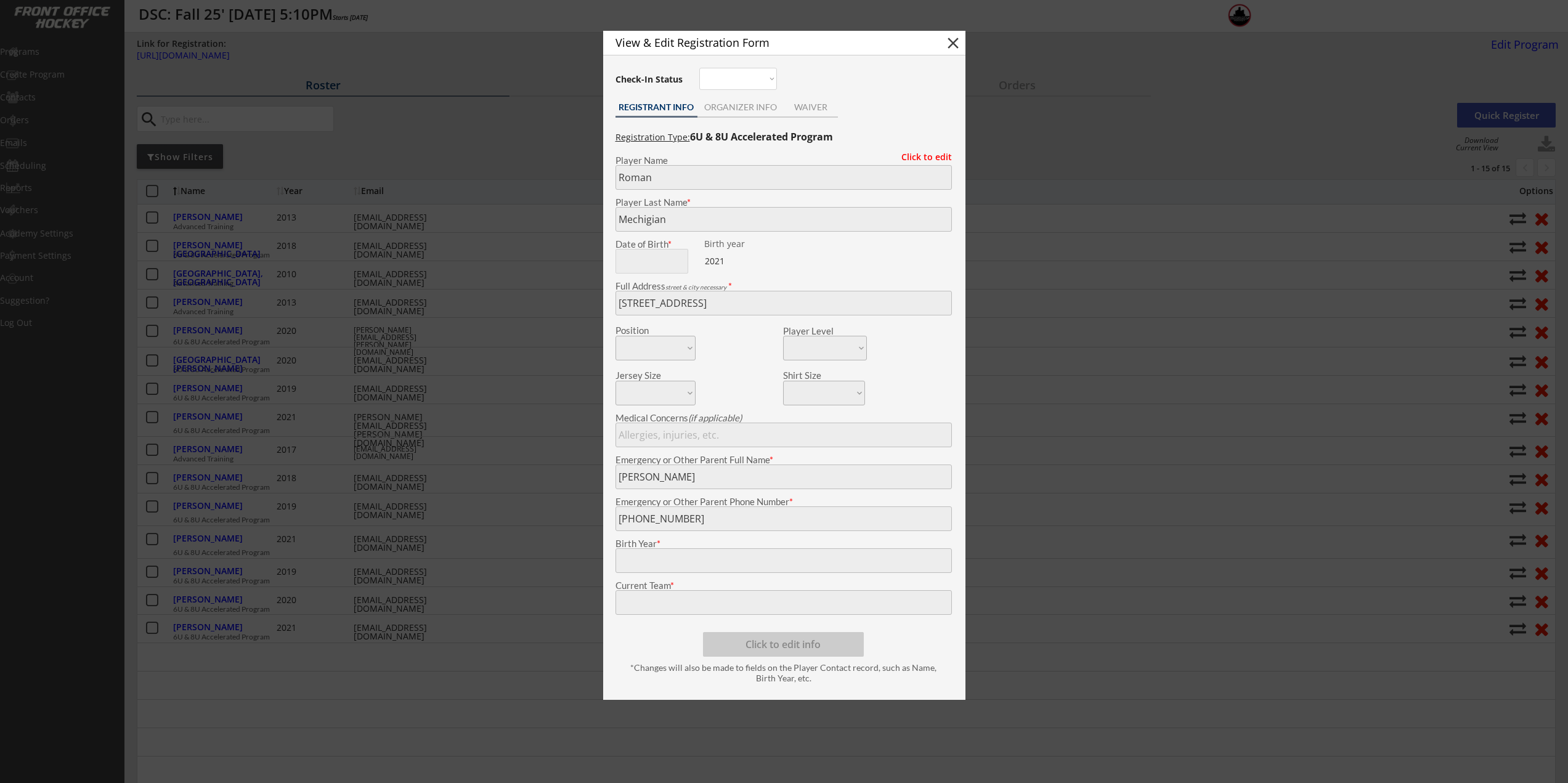
click at [436, 217] on div at bounding box center [784, 391] width 1568 height 783
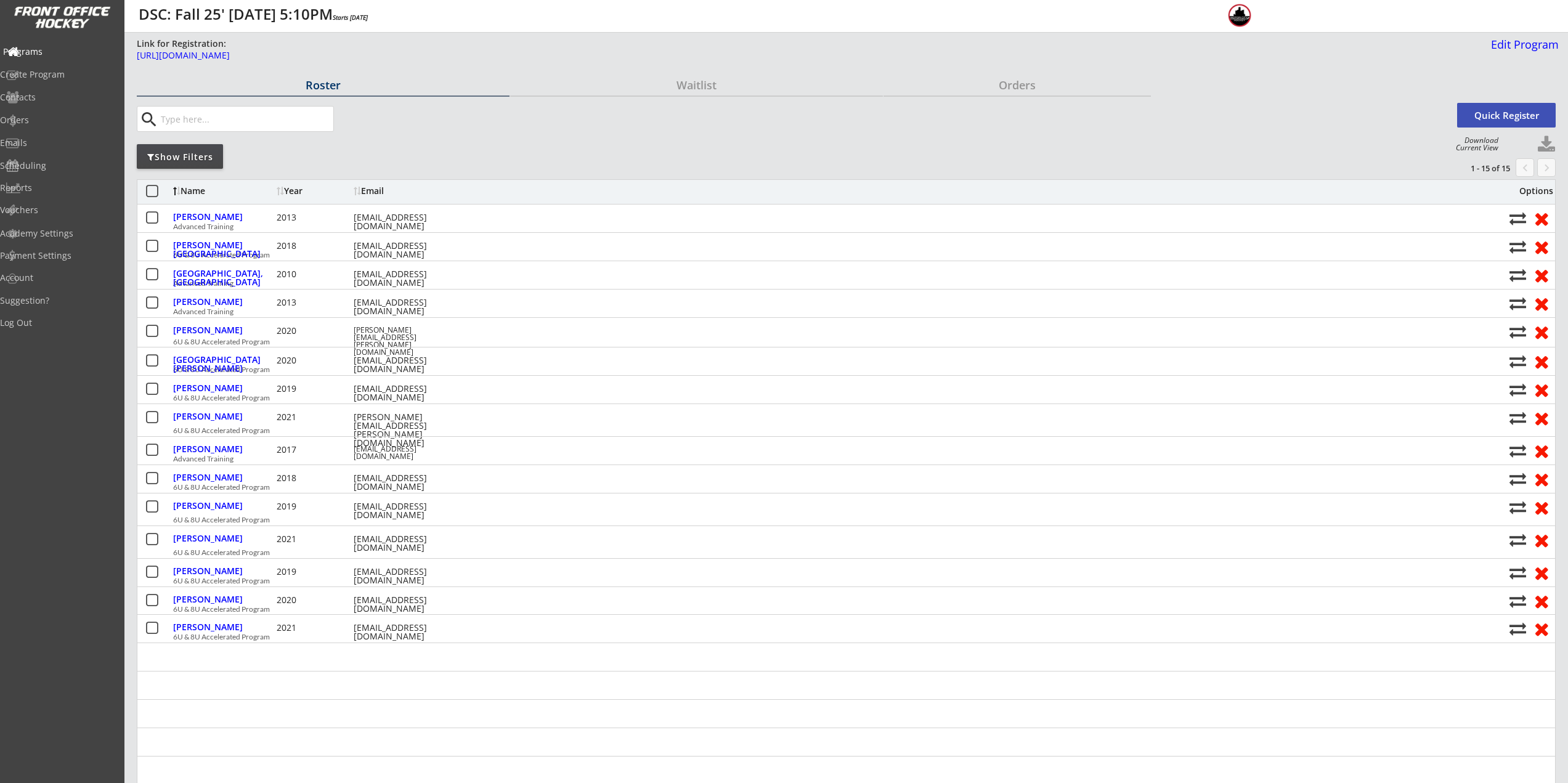
click at [55, 55] on div "Programs" at bounding box center [58, 52] width 111 height 8
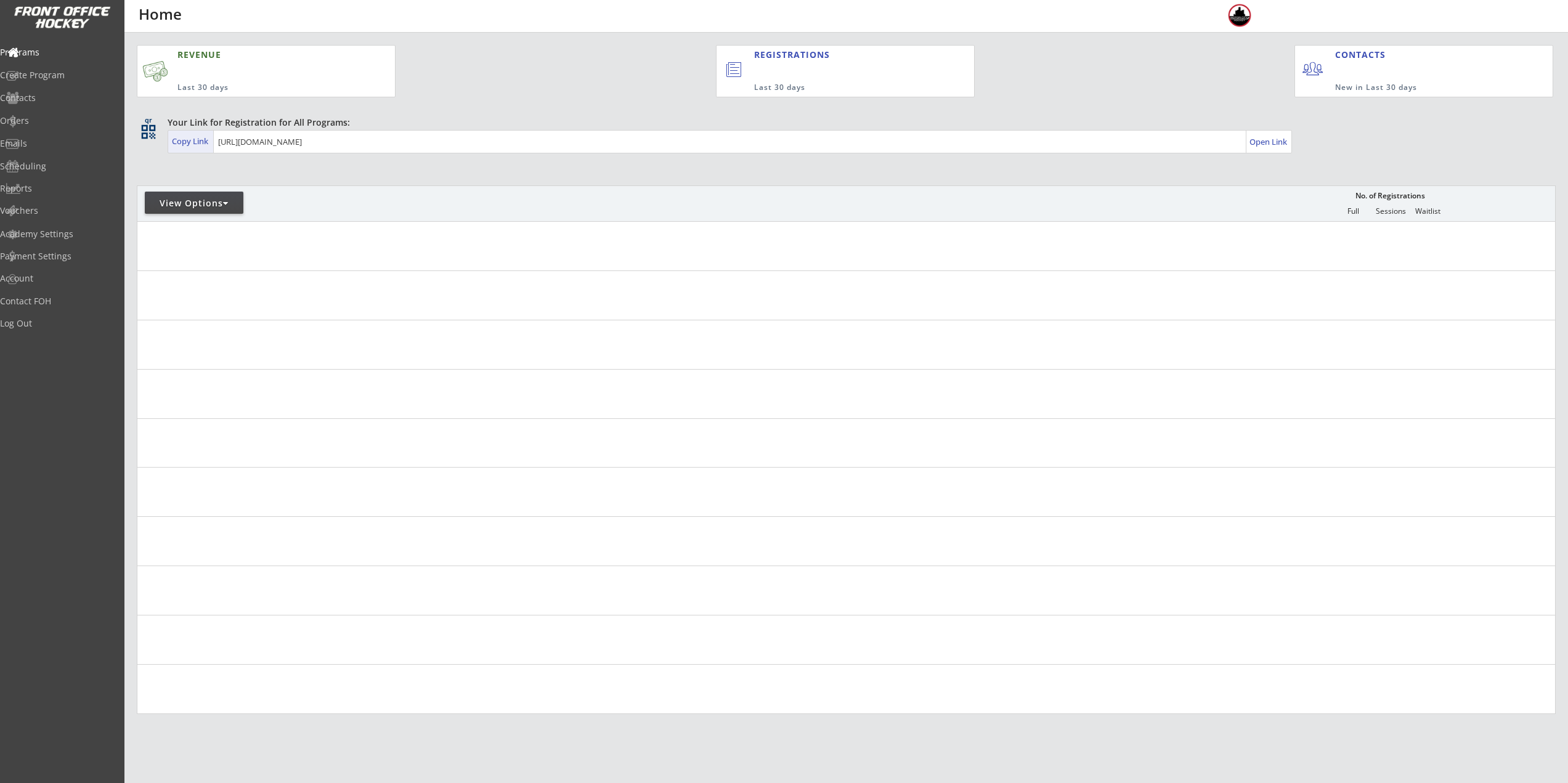
click at [209, 146] on div "Copy Link" at bounding box center [191, 141] width 39 height 11
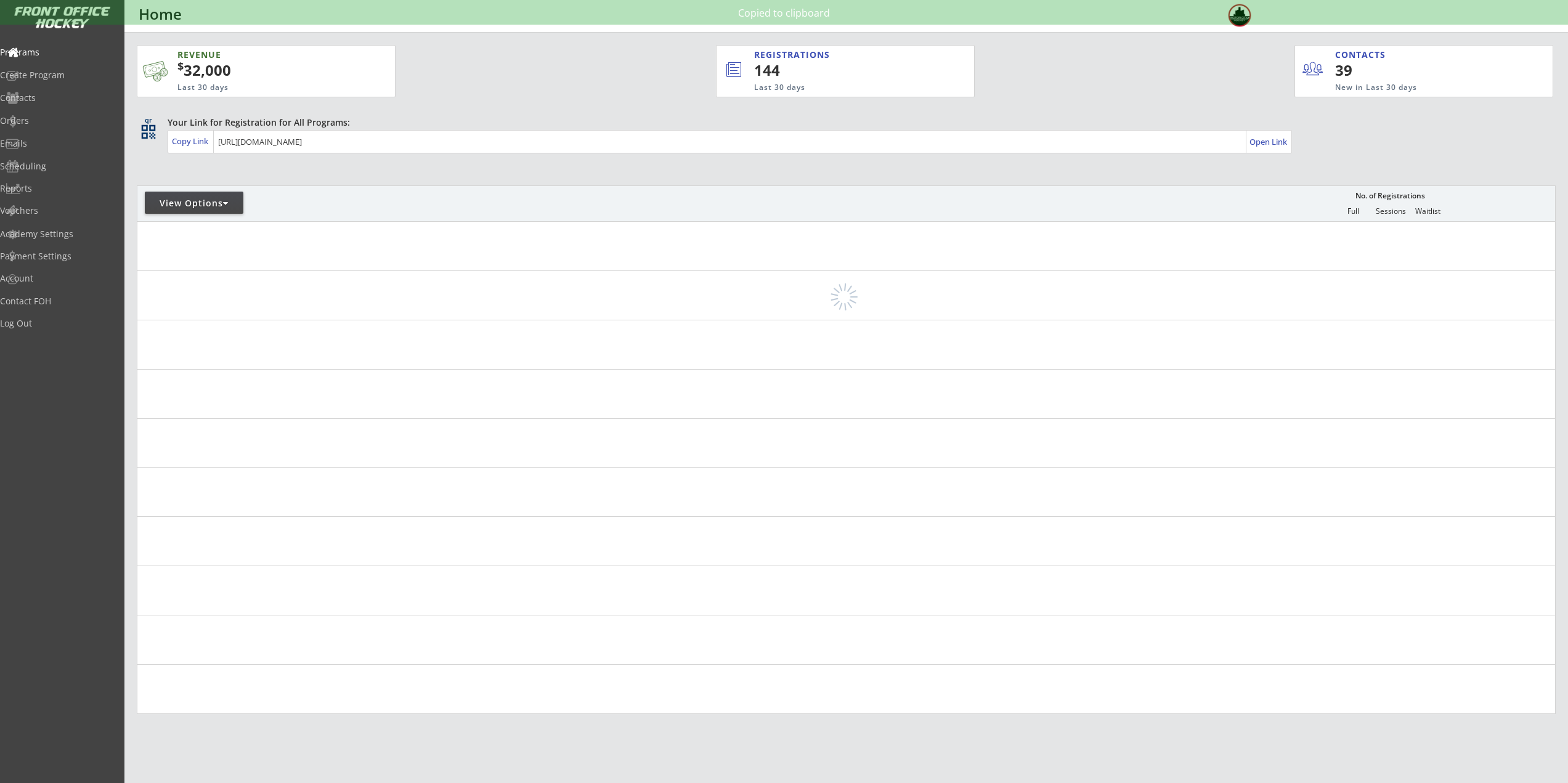
click at [203, 197] on div "View Options" at bounding box center [194, 203] width 98 height 22
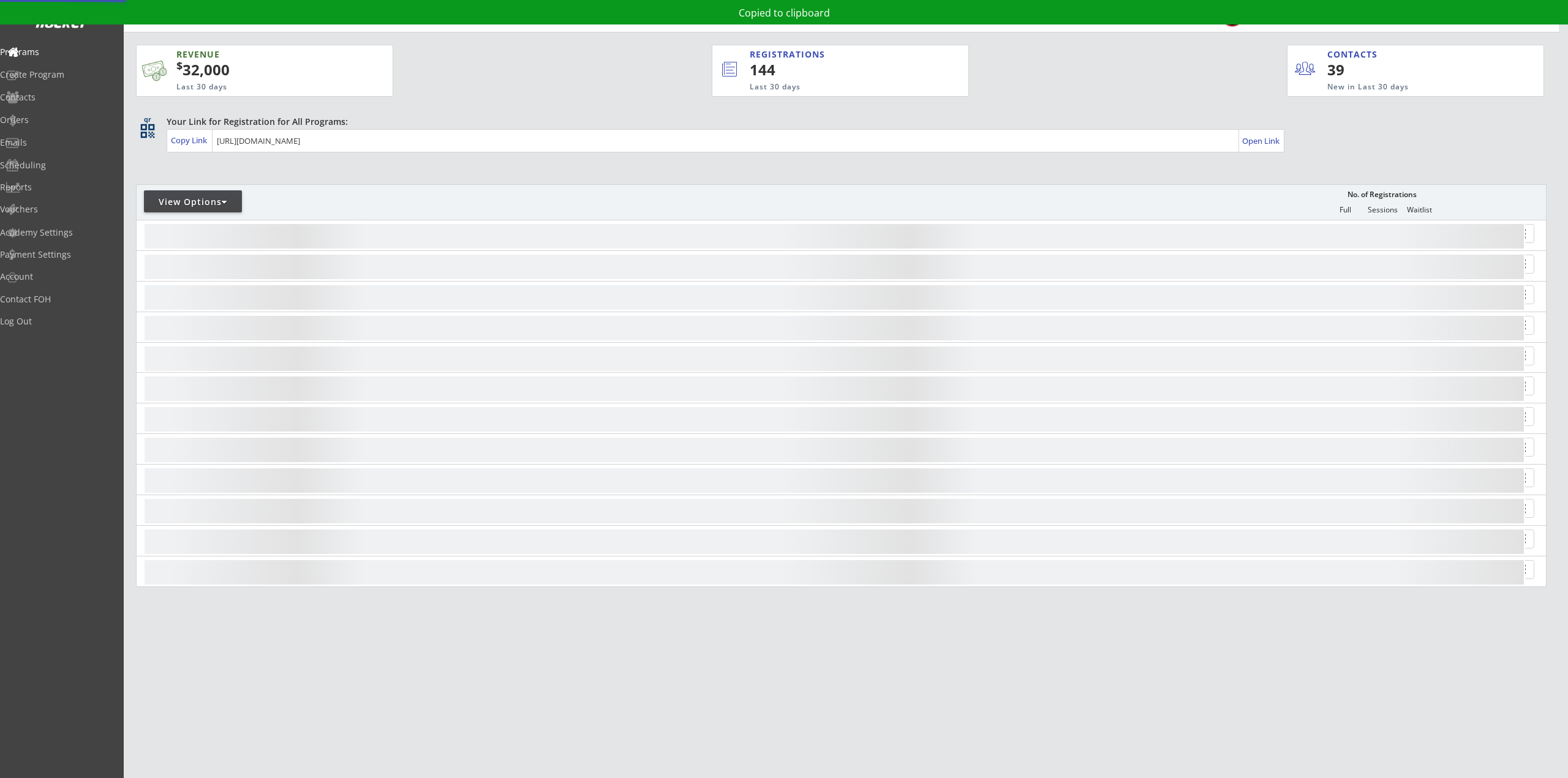
select select ""Upcoming Programs""
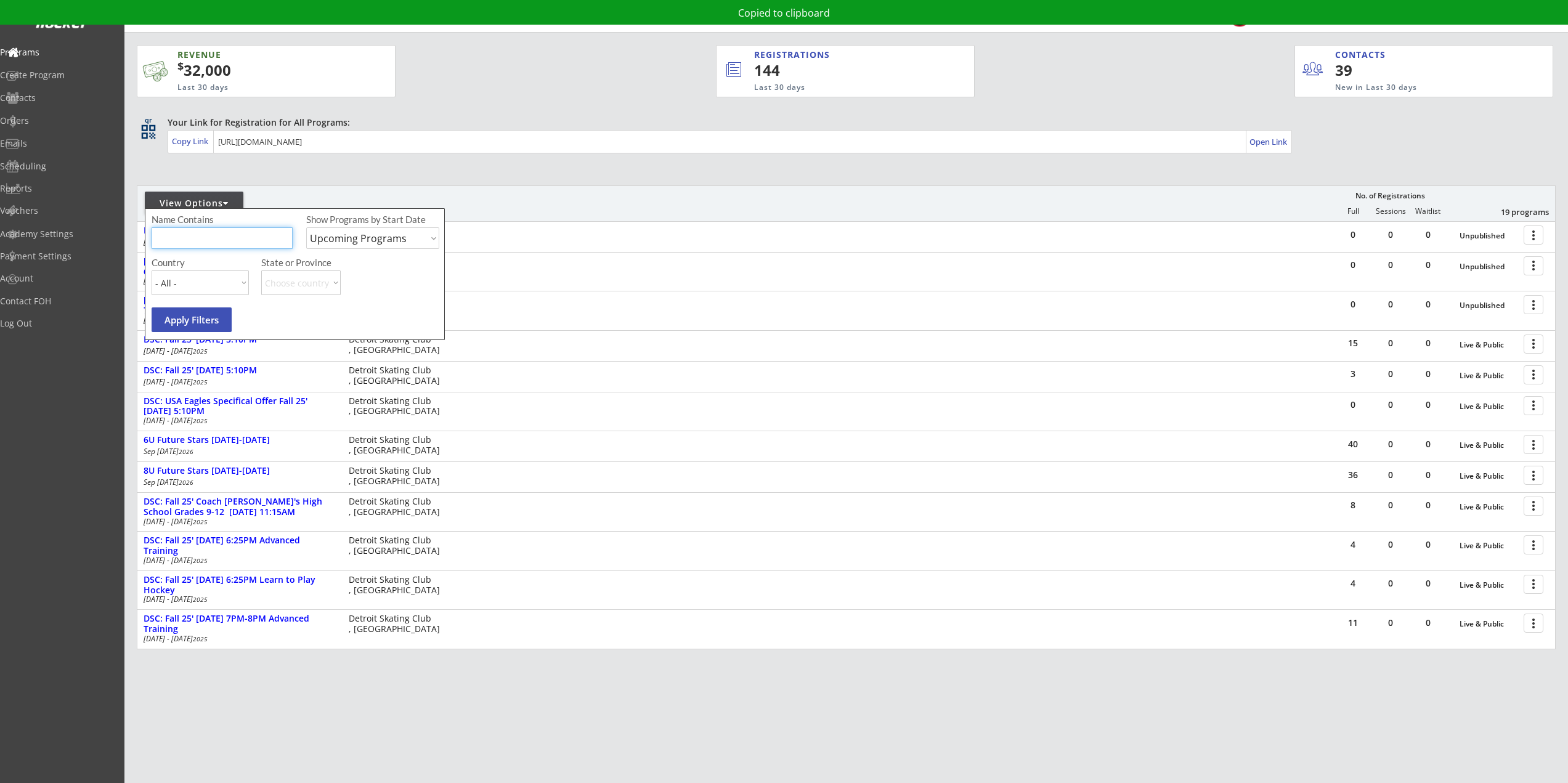
click at [214, 234] on input "input" at bounding box center [222, 238] width 141 height 22
type input "6U"
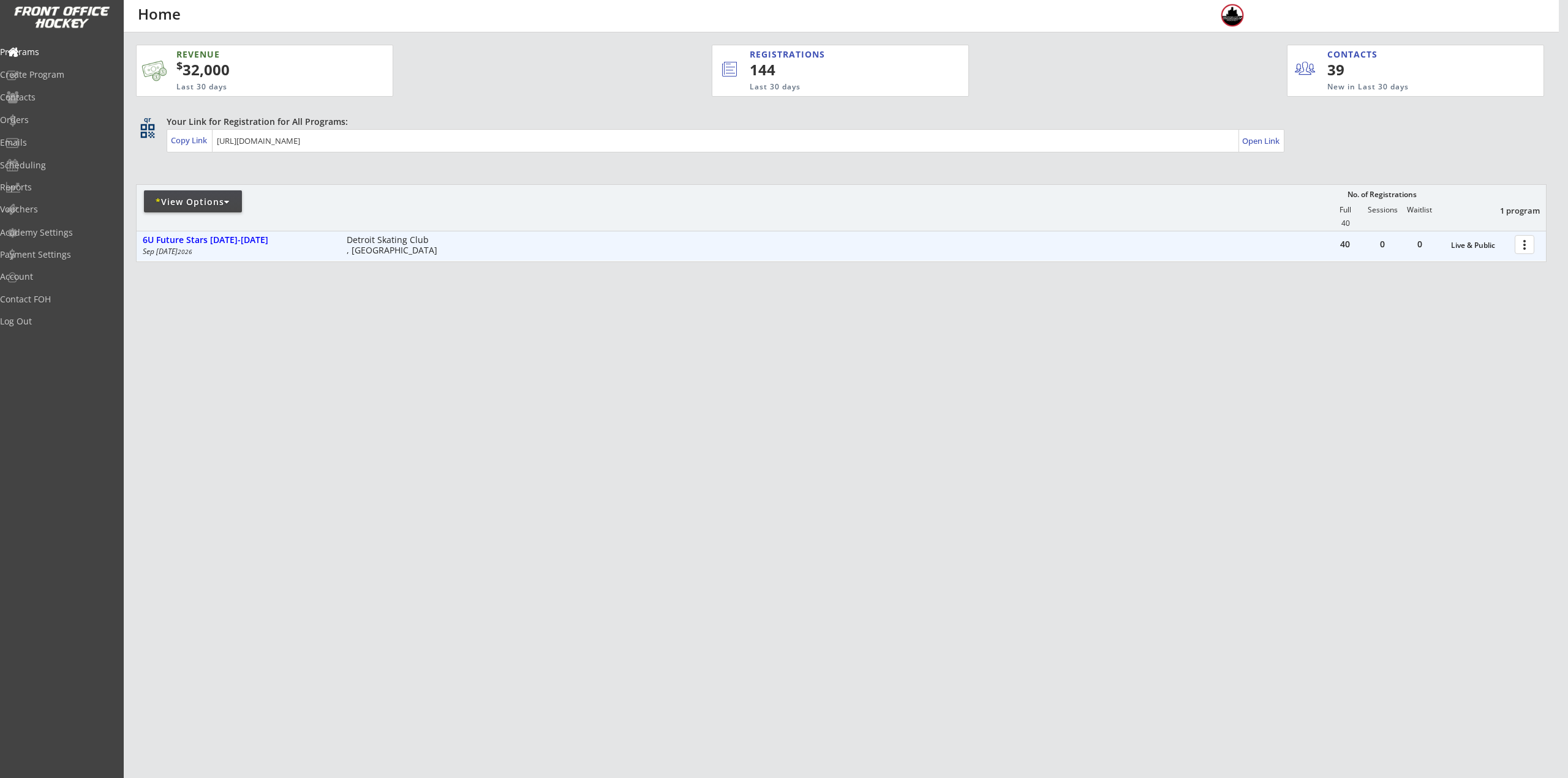
click at [1531, 252] on div at bounding box center [1526, 244] width 22 height 22
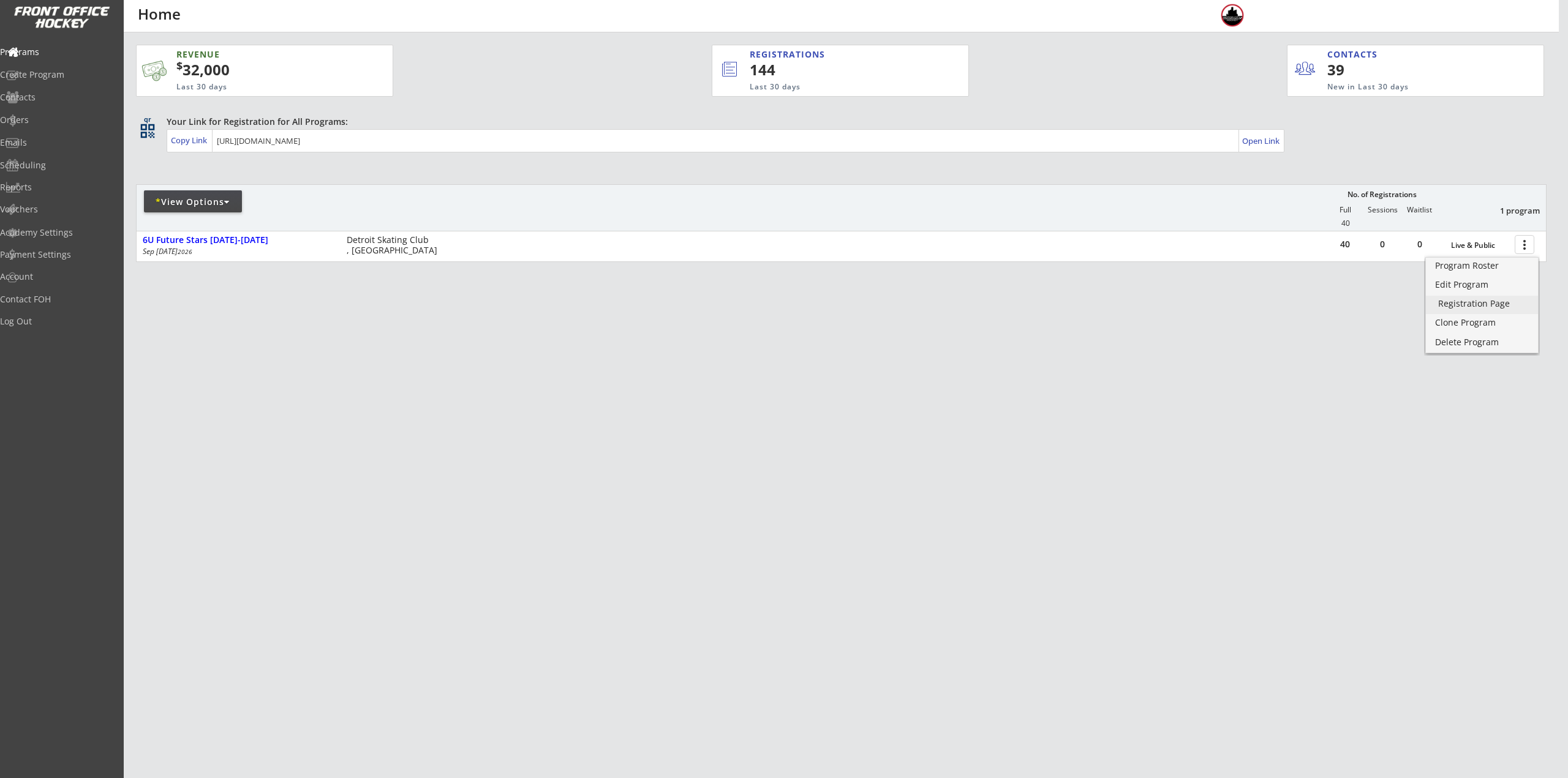
click at [1501, 303] on div "Registration Page" at bounding box center [1481, 304] width 87 height 8
click at [1476, 270] on div "Program Roster" at bounding box center [1481, 266] width 87 height 8
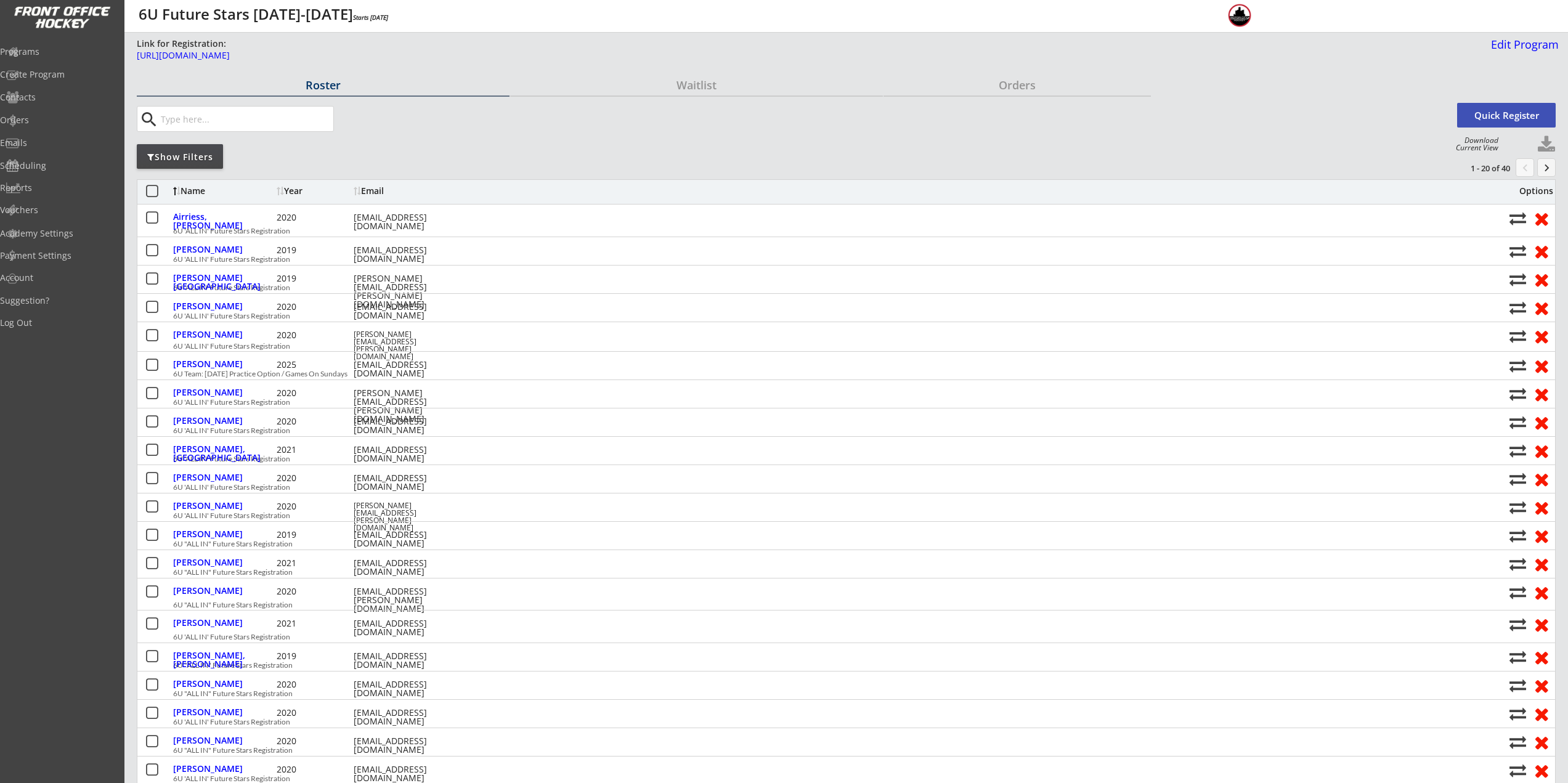
click at [1546, 170] on button "keyboard_arrow_right" at bounding box center [1546, 167] width 18 height 18
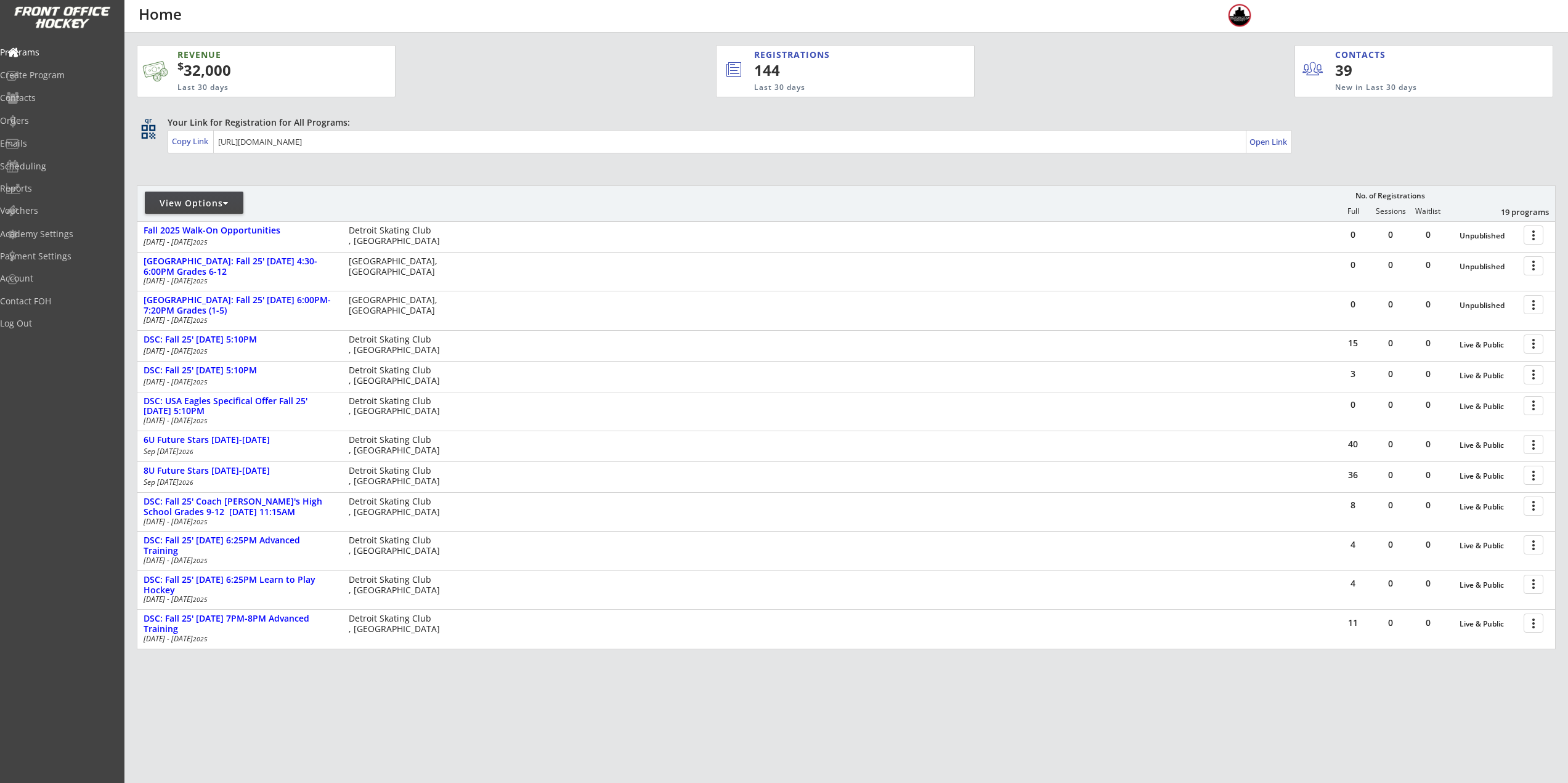
click at [171, 209] on div "View Options" at bounding box center [194, 203] width 98 height 22
select select ""Upcoming Programs""
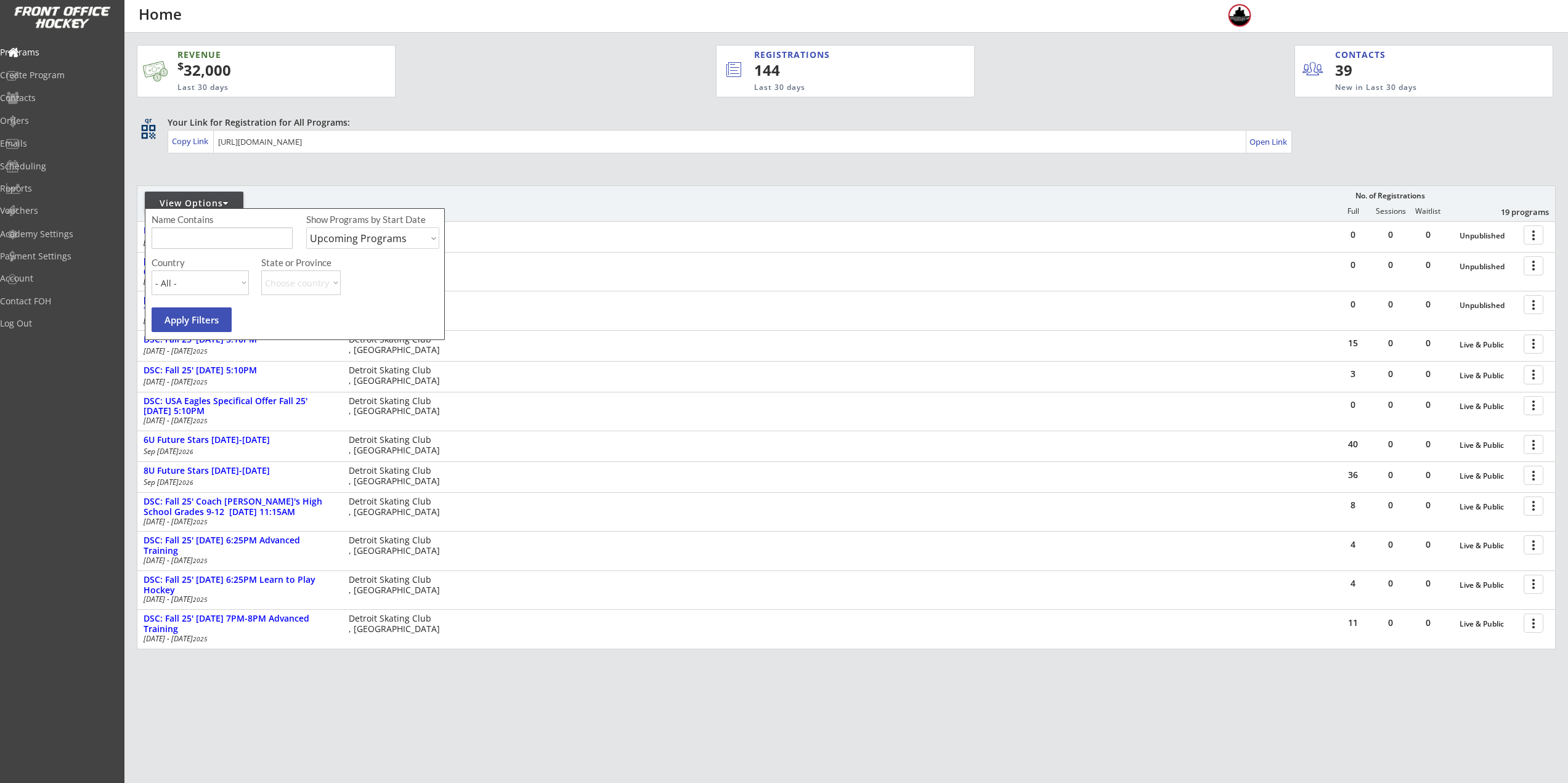
click at [248, 239] on input "input" at bounding box center [222, 238] width 141 height 22
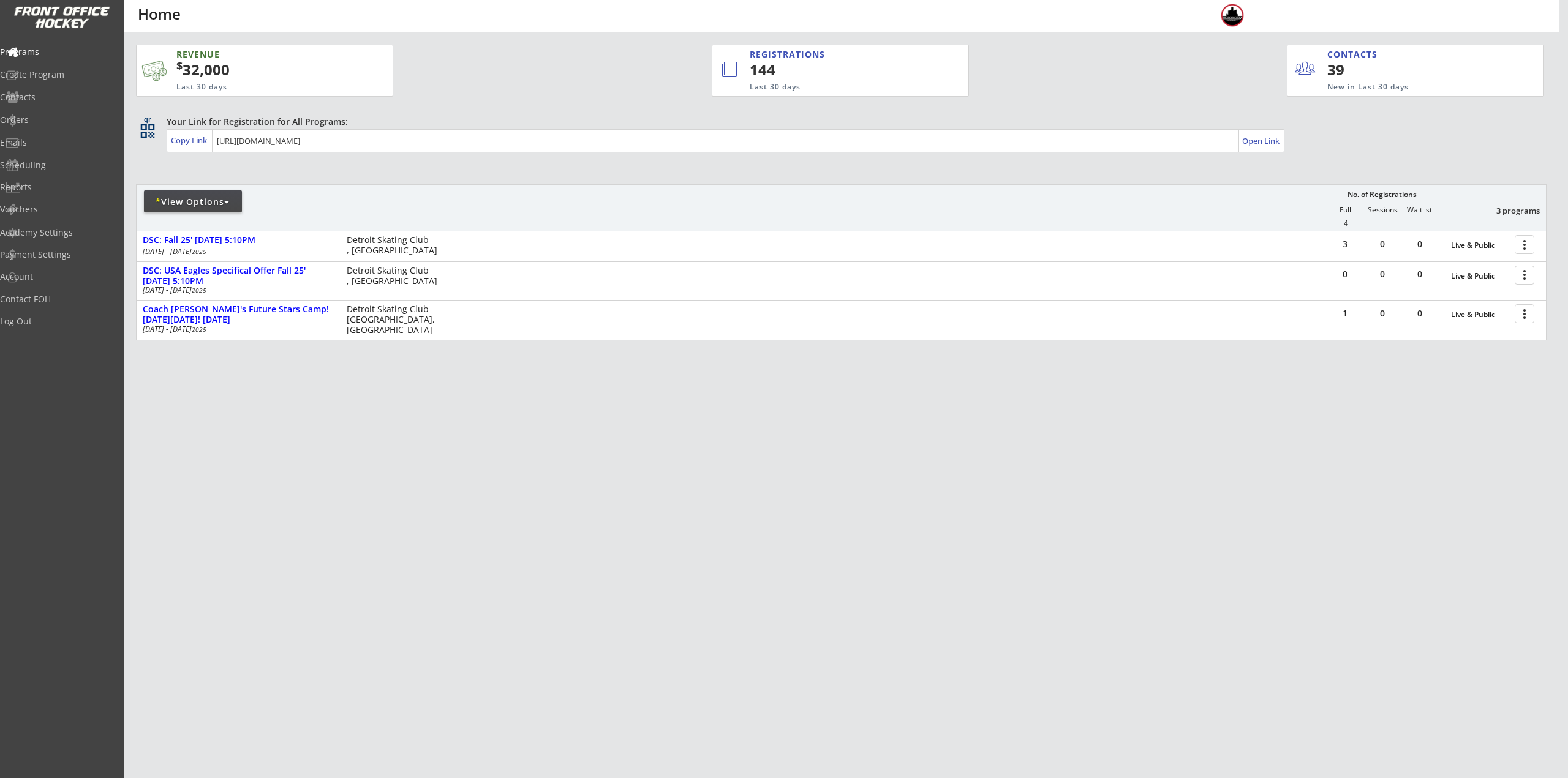
click at [201, 193] on div "* View Options" at bounding box center [193, 202] width 98 height 22
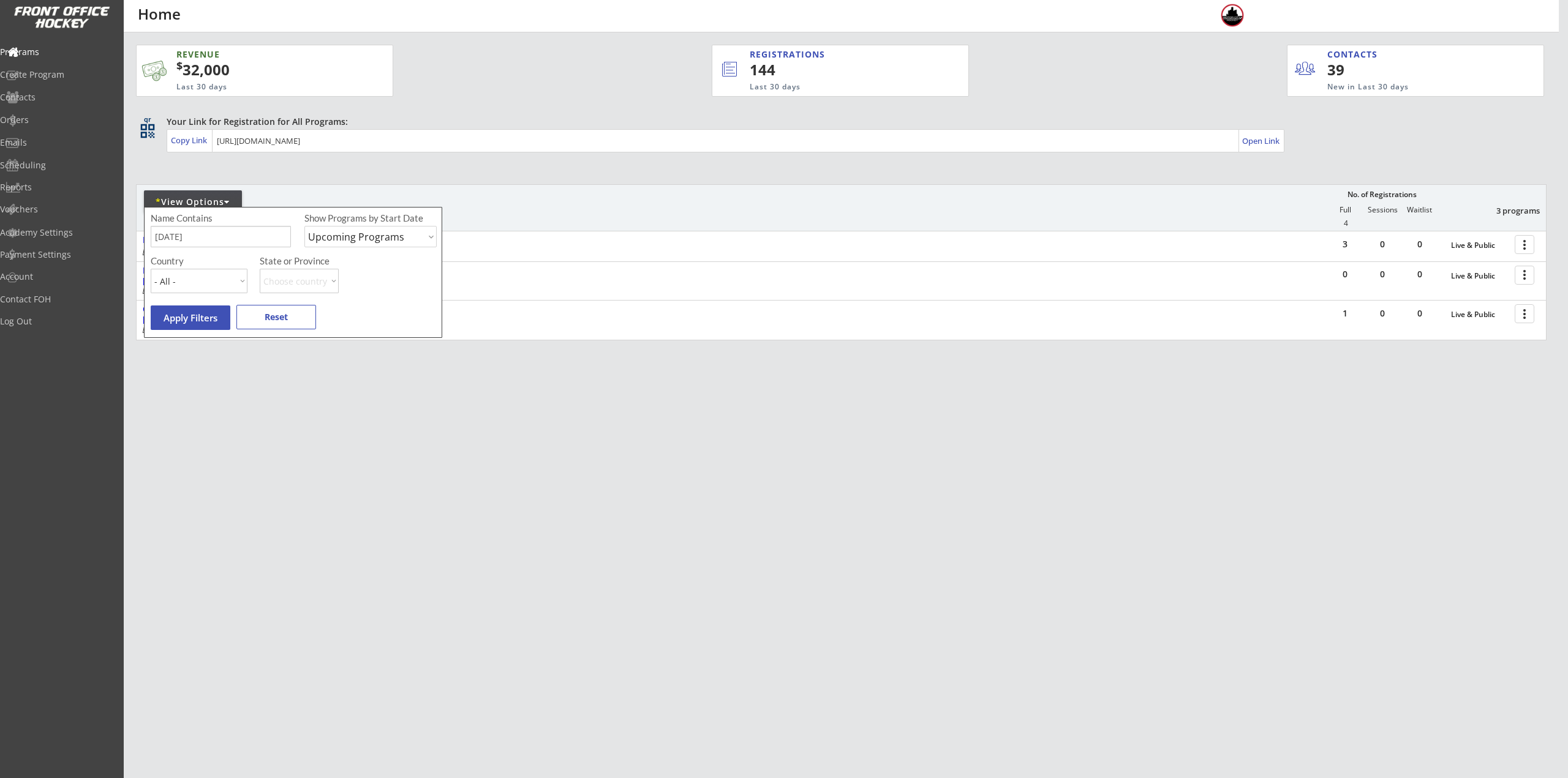
drag, startPoint x: 235, startPoint y: 236, endPoint x: -128, endPoint y: 227, distance: 363.1
click at [0, 227] on html "REVENUE $ 32,000 Last 30 days REGISTRATIONS 144 Last 30 days CONTACTS 39 New in…" at bounding box center [784, 389] width 1568 height 778
type input "Thursday"
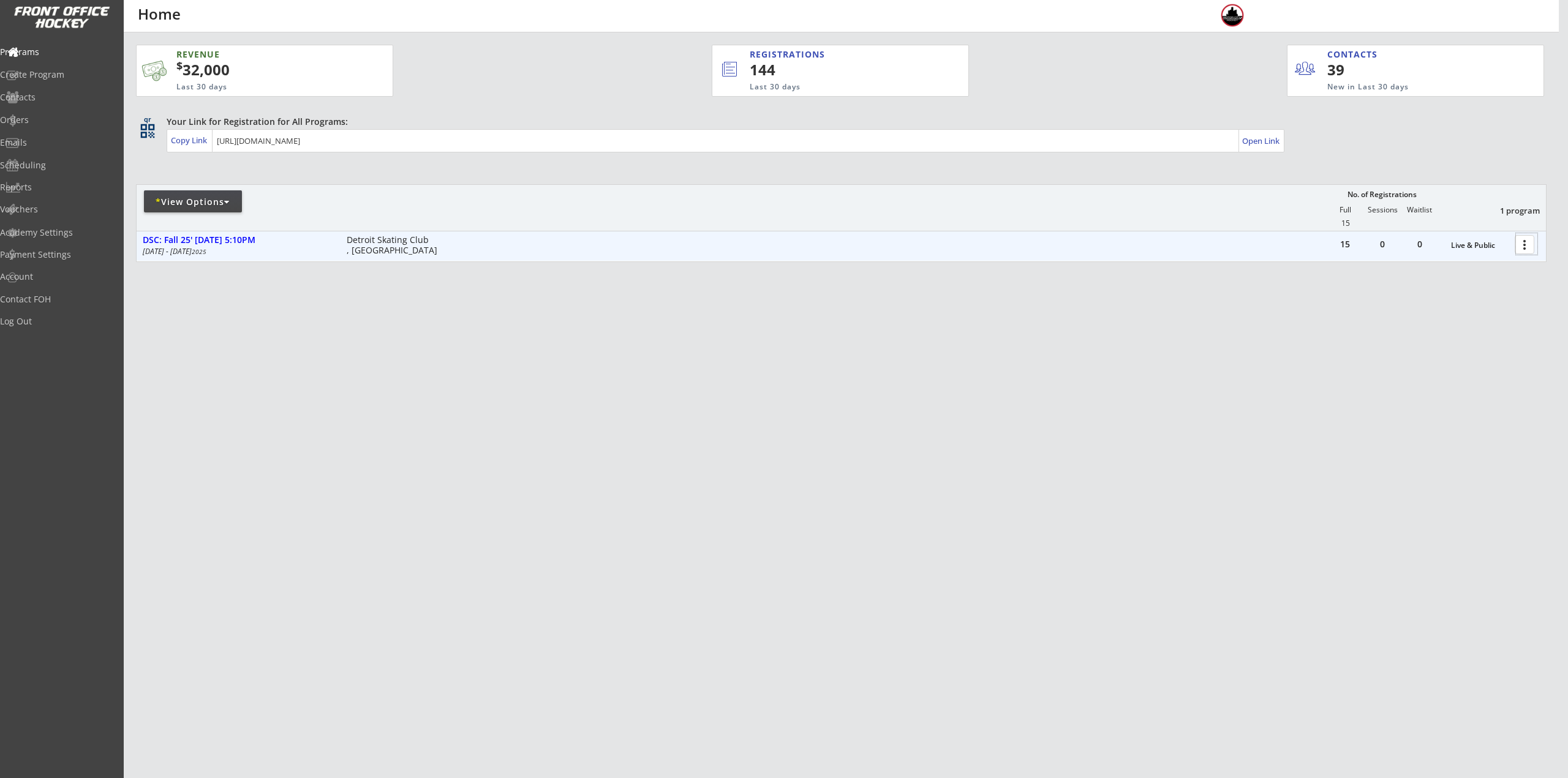
click at [1532, 240] on div at bounding box center [1526, 244] width 22 height 22
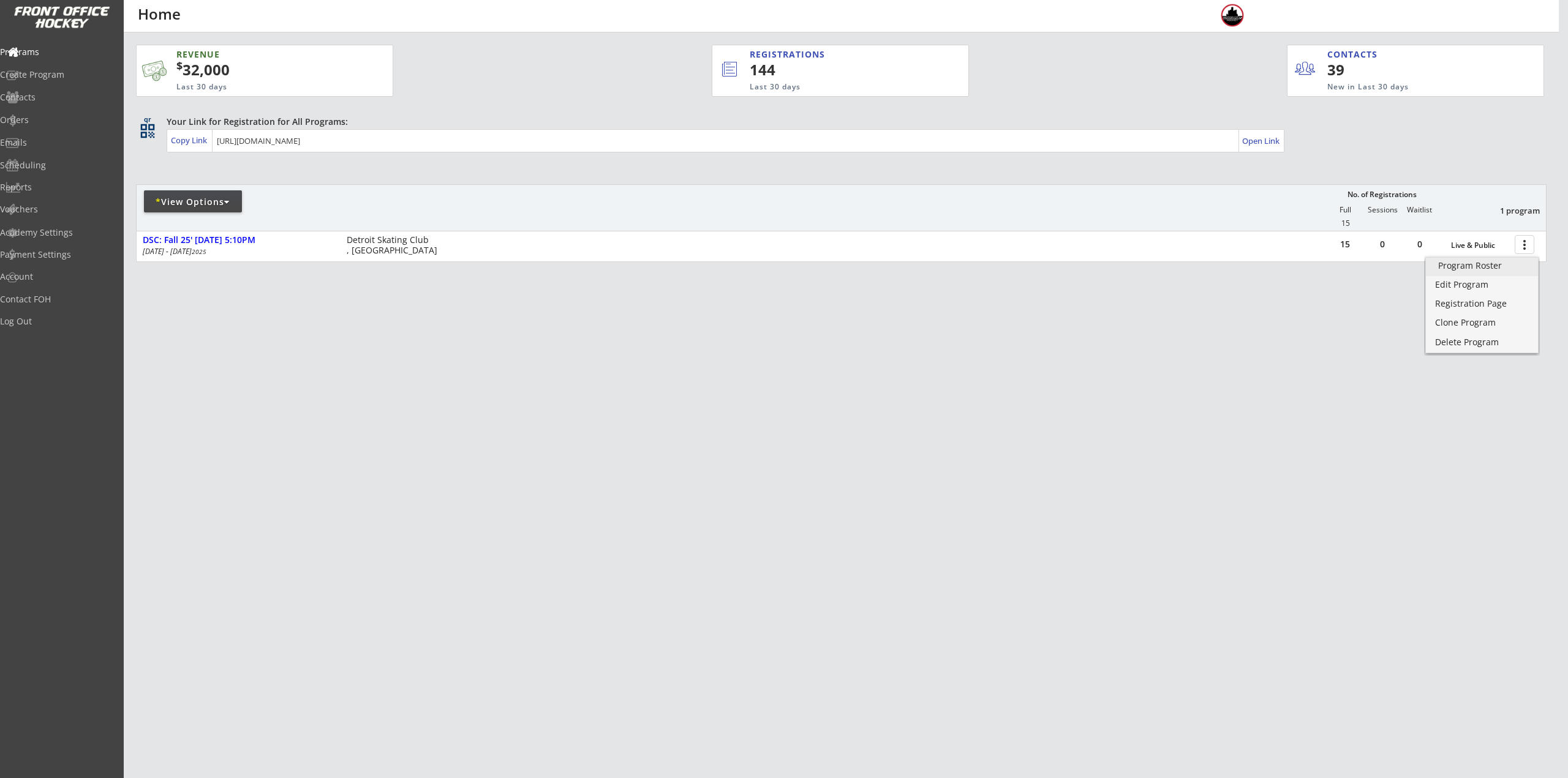
click at [1476, 268] on div "Program Roster" at bounding box center [1481, 266] width 87 height 8
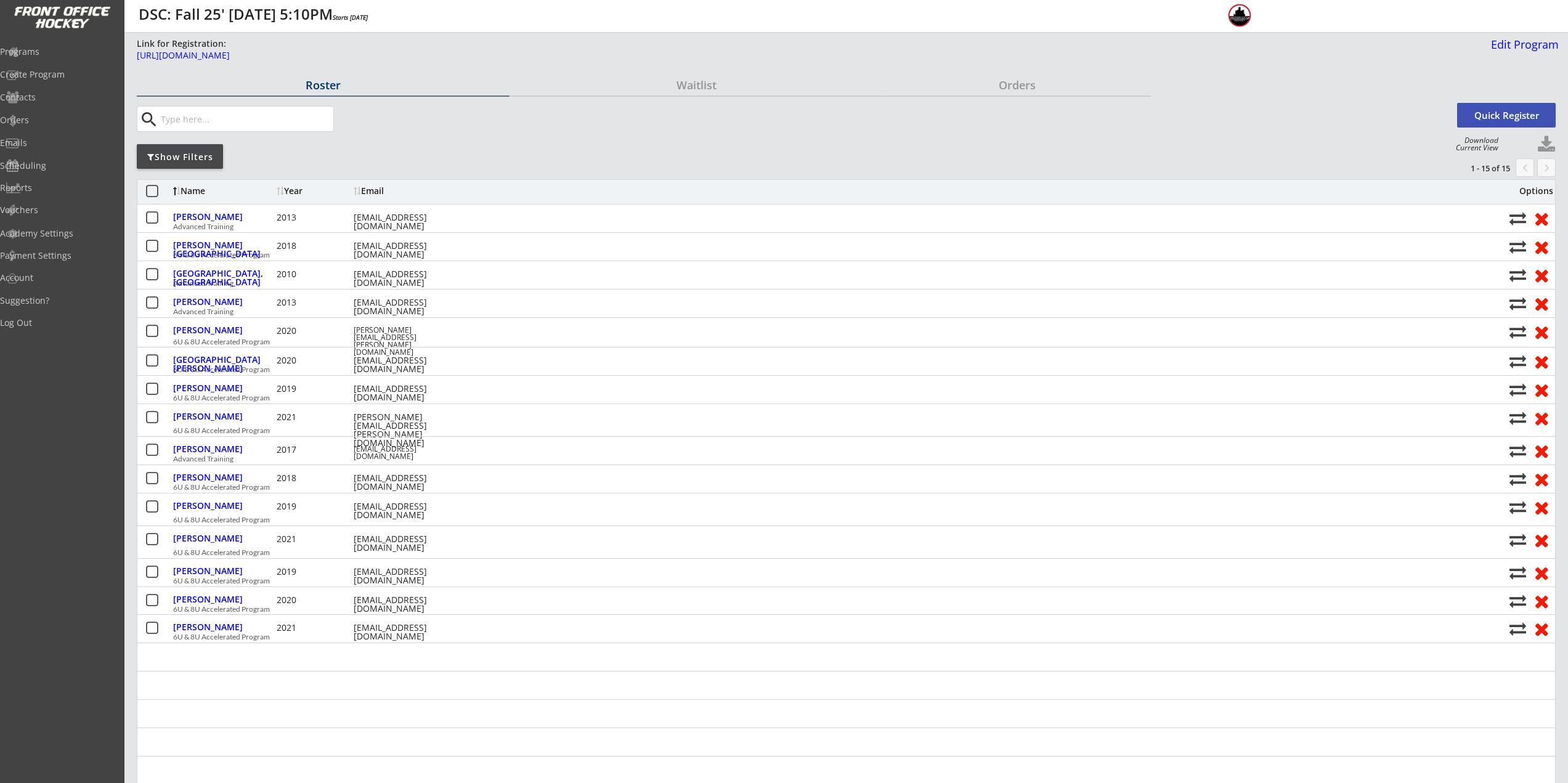
click at [299, 194] on div "Year" at bounding box center [313, 191] width 74 height 8
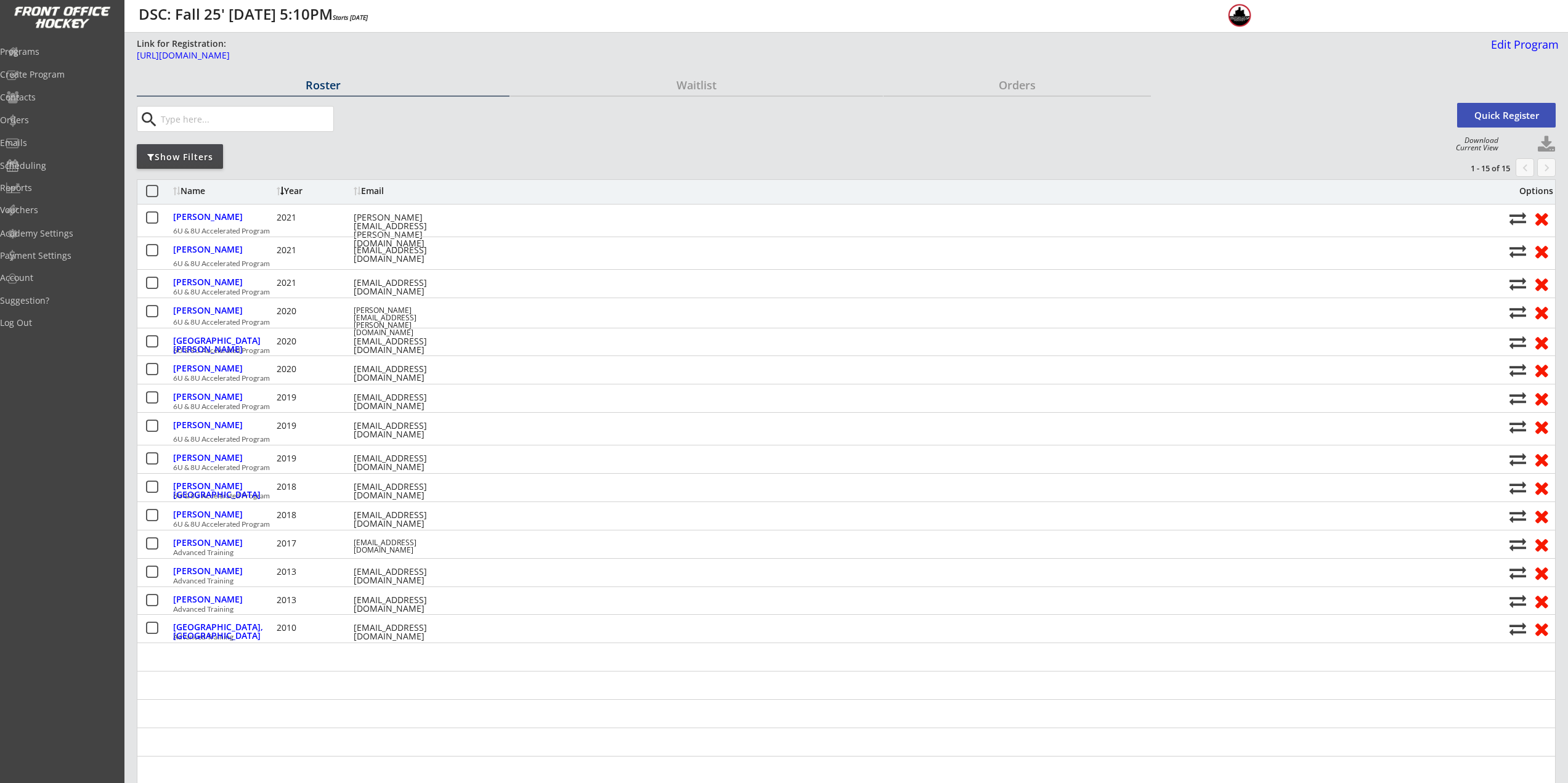
click at [299, 197] on div "Year" at bounding box center [313, 192] width 74 height 12
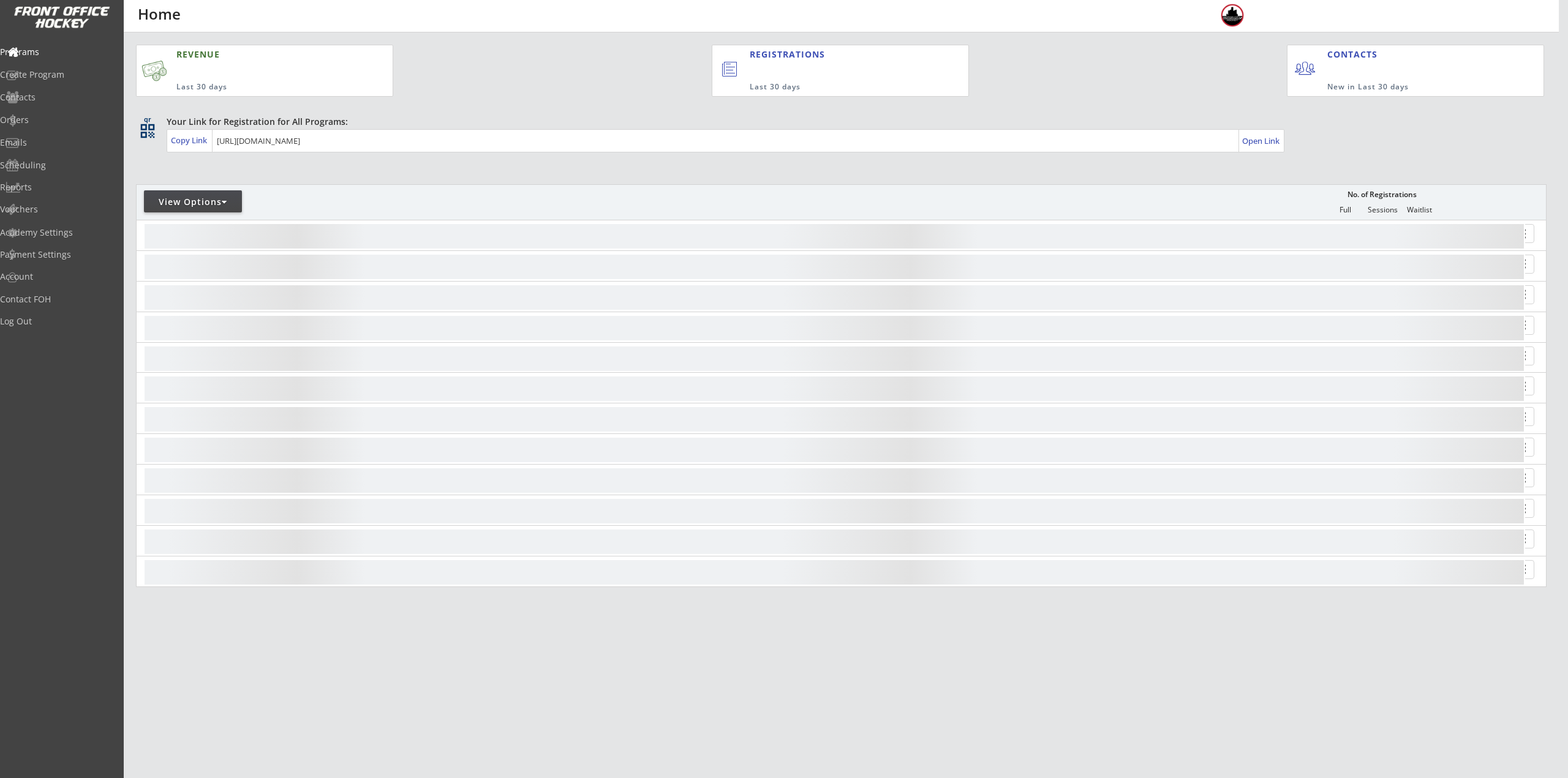
click at [216, 197] on div "View Options" at bounding box center [193, 202] width 98 height 13
select select ""Upcoming Programs""
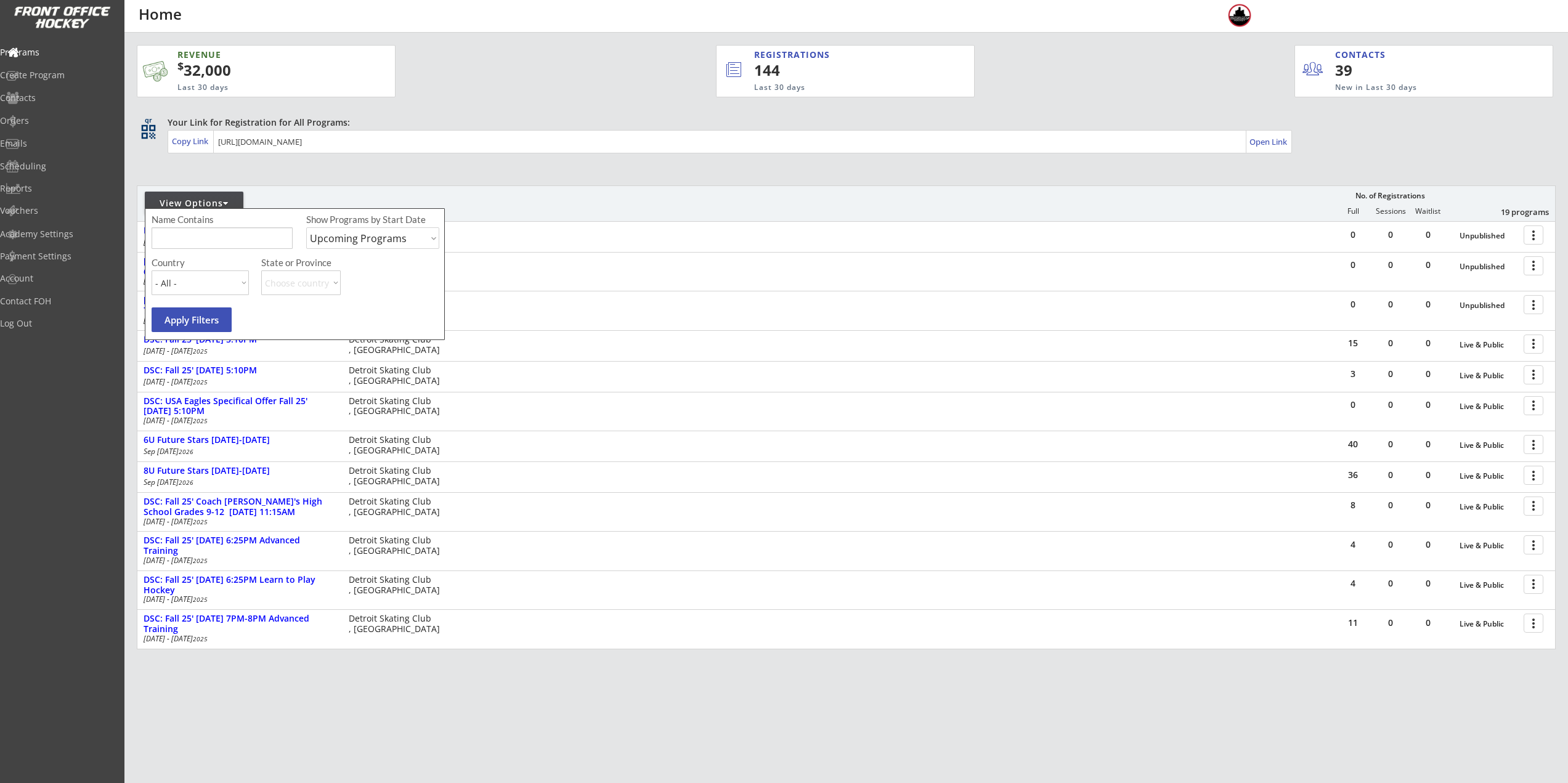
drag, startPoint x: 219, startPoint y: 243, endPoint x: 248, endPoint y: 213, distance: 41.7
click at [219, 244] on input "input" at bounding box center [222, 238] width 141 height 22
type input "[DATE]"
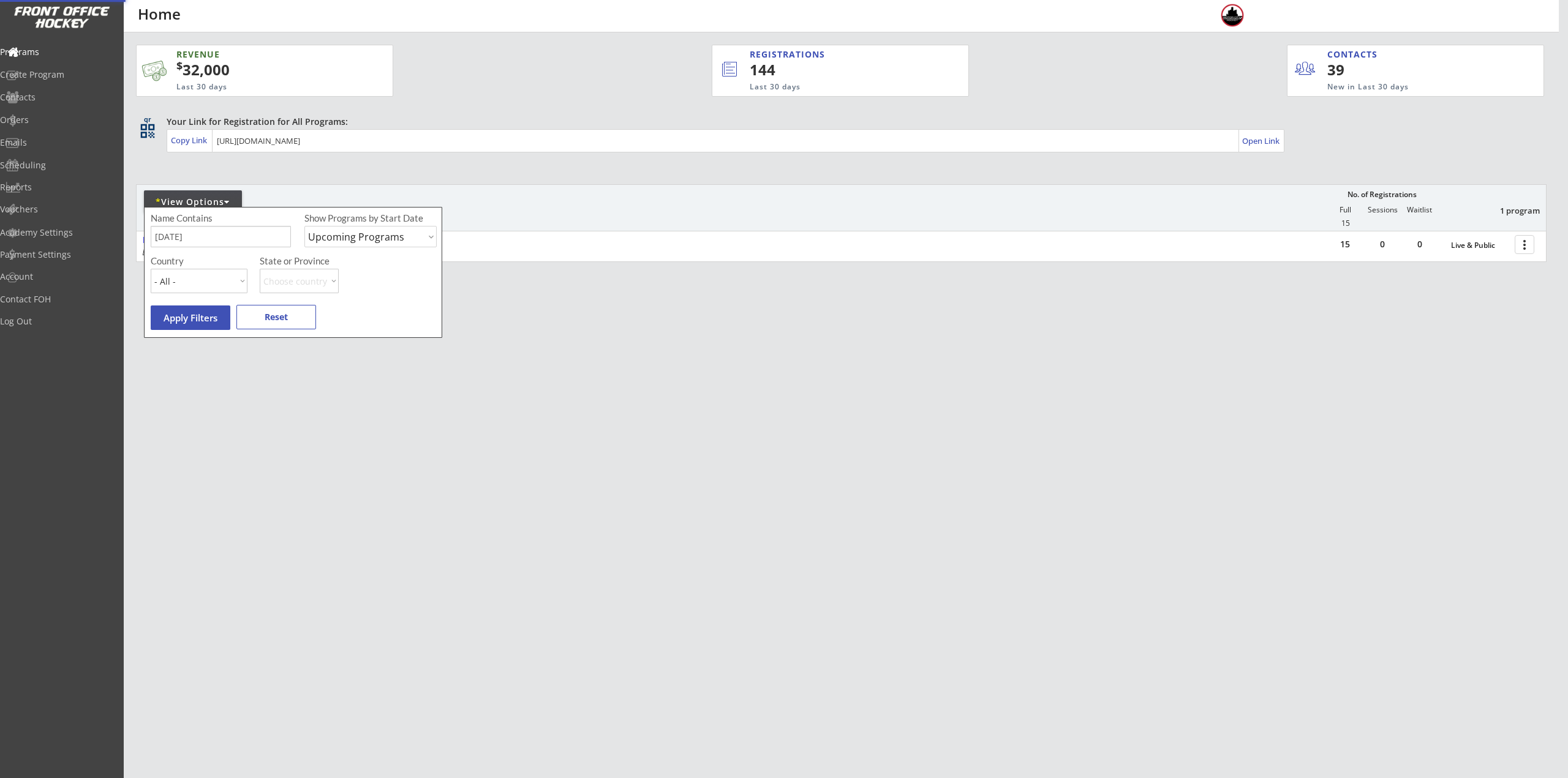
click at [1074, 284] on div "REVENUE $ 32,000 Last 30 days REGISTRATIONS 144 Last 30 days CONTACTS 39 New in…" at bounding box center [841, 211] width 1411 height 357
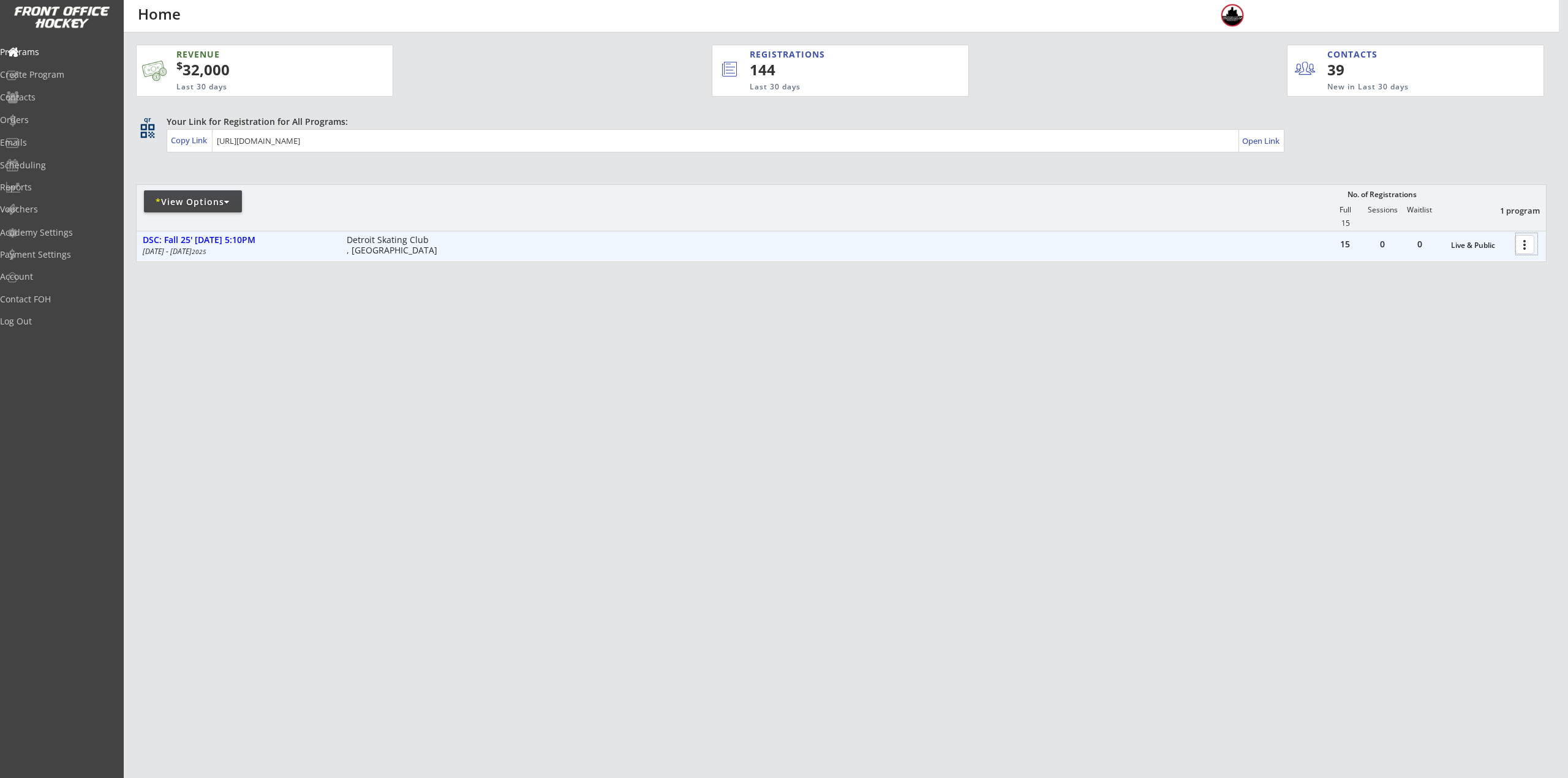
click at [1520, 239] on div at bounding box center [1526, 244] width 22 height 22
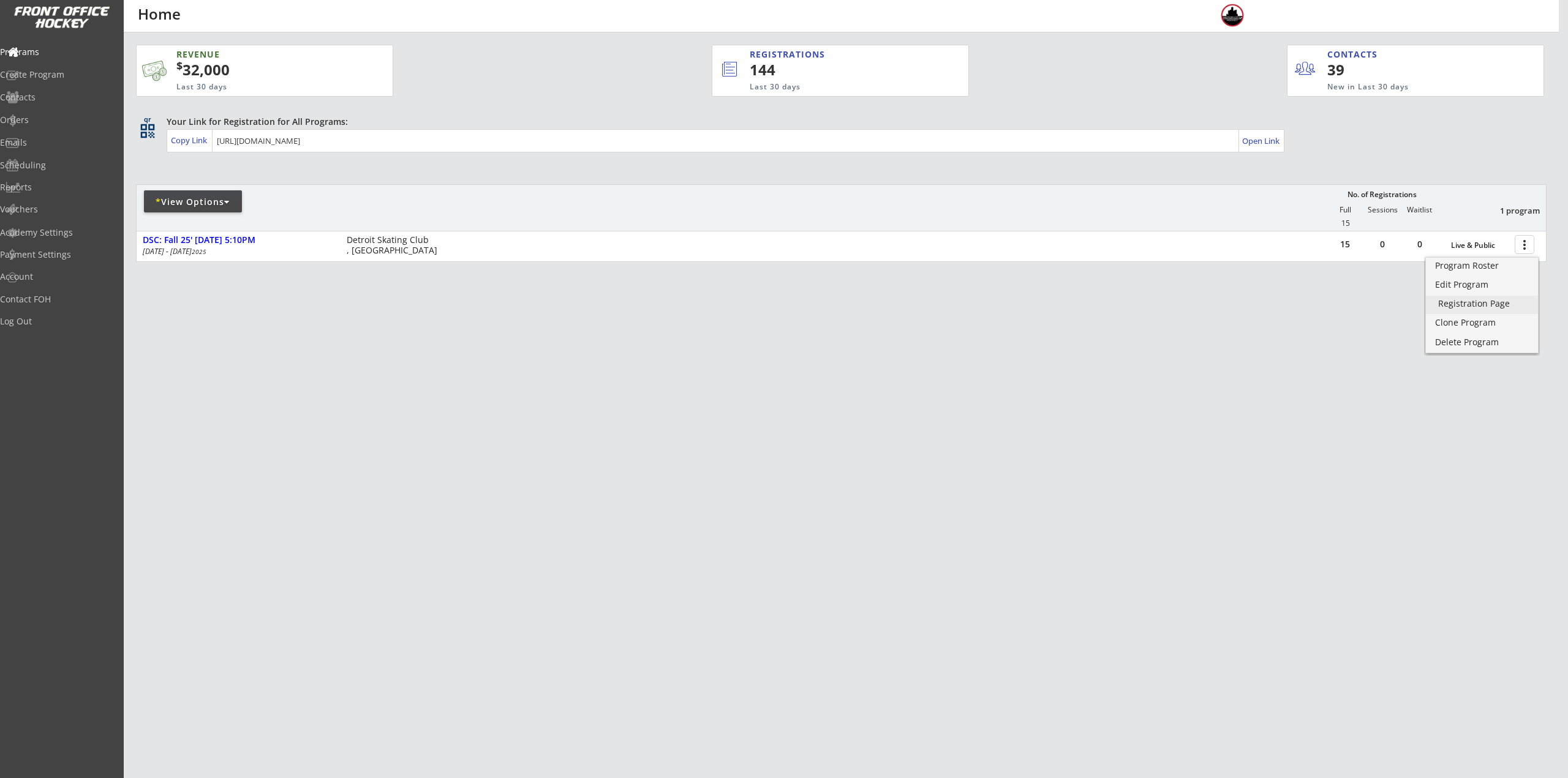
click at [1485, 304] on div "Registration Page" at bounding box center [1481, 304] width 87 height 8
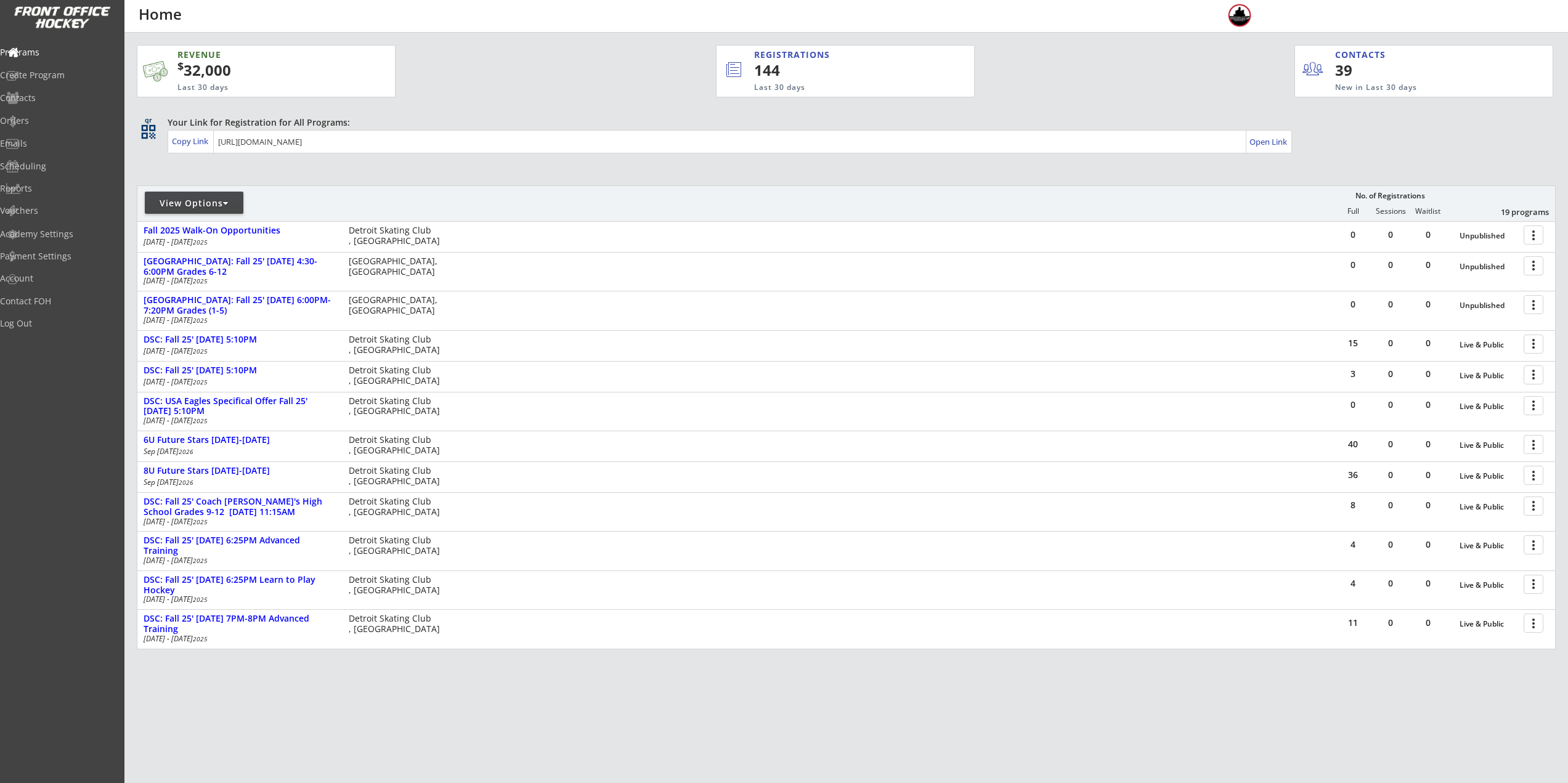
click at [198, 197] on div "View Options" at bounding box center [194, 204] width 98 height 13
select select ""Upcoming Programs""
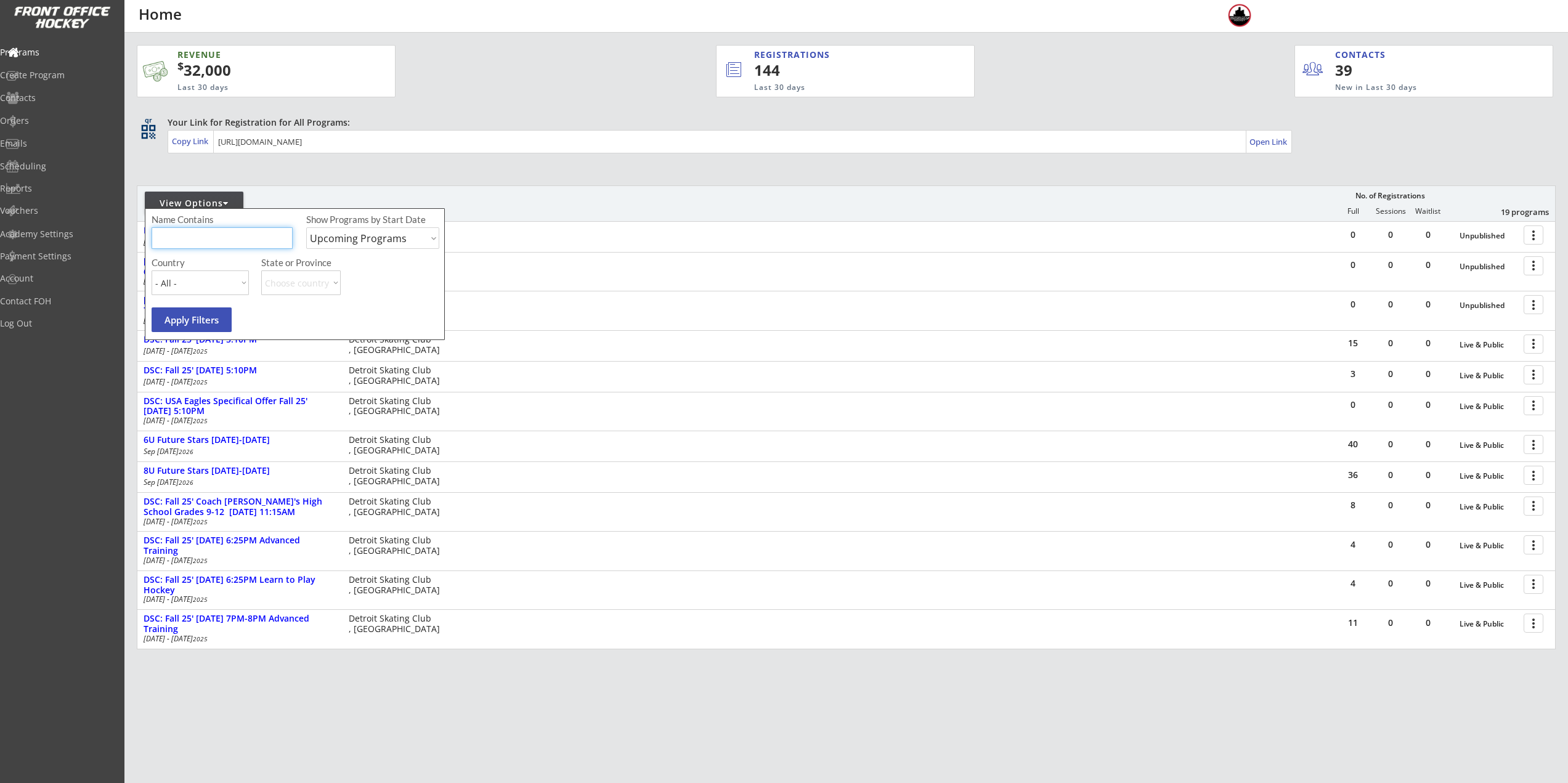
click at [228, 237] on input "input" at bounding box center [222, 238] width 141 height 22
click at [313, 176] on div "REVENUE $ 32,000 Last 30 days REGISTRATIONS 144 Last 30 days CONTACTS 39 New in…" at bounding box center [846, 406] width 1419 height 746
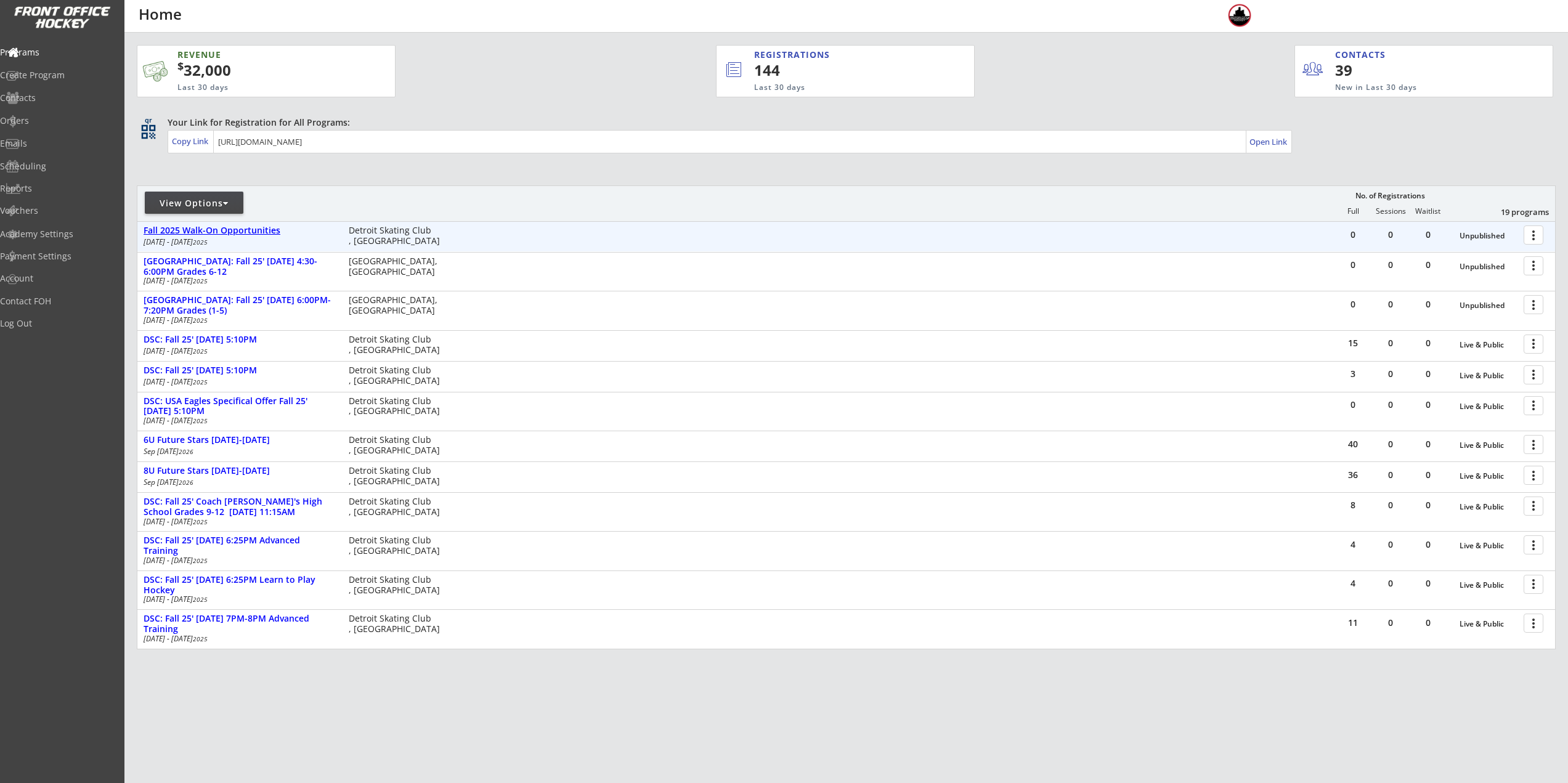
click at [245, 234] on div "Fall 2025 Walk-On Opportunities" at bounding box center [239, 230] width 192 height 11
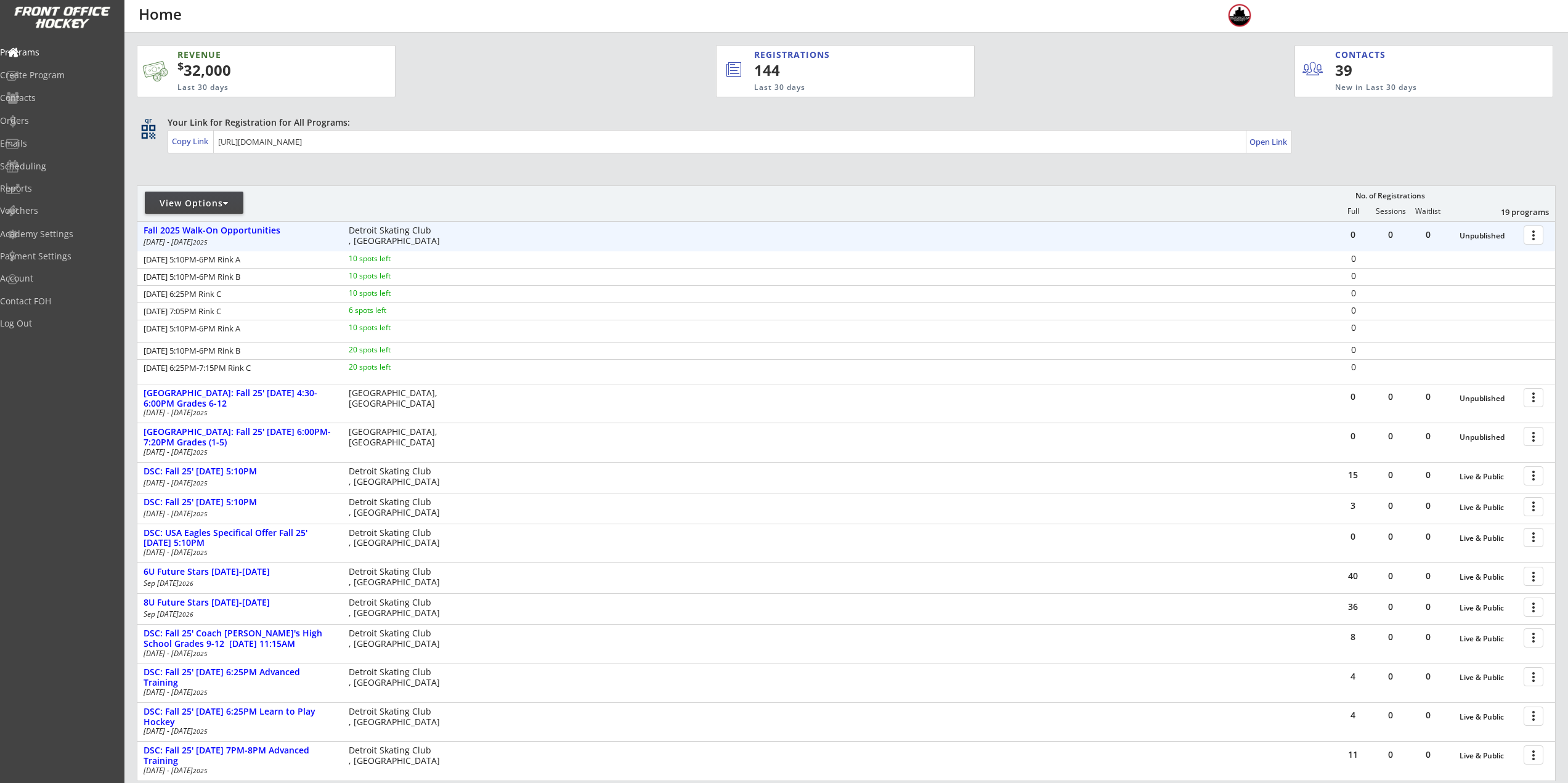
click at [312, 243] on div "[DATE] - [DATE]" at bounding box center [237, 242] width 188 height 8
click at [216, 204] on div "View Options" at bounding box center [194, 204] width 98 height 13
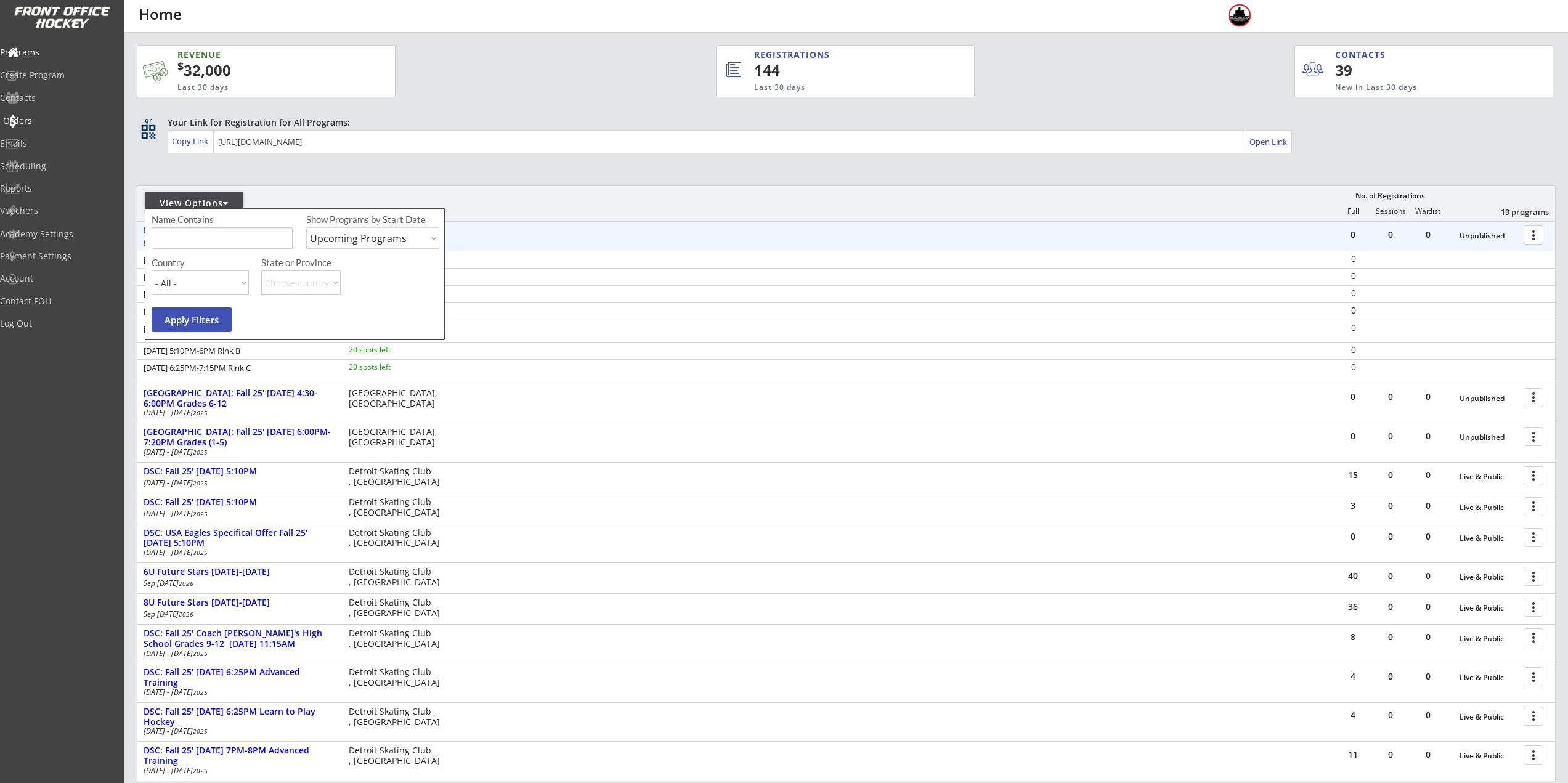
click at [39, 125] on div "Orders" at bounding box center [58, 121] width 111 height 8
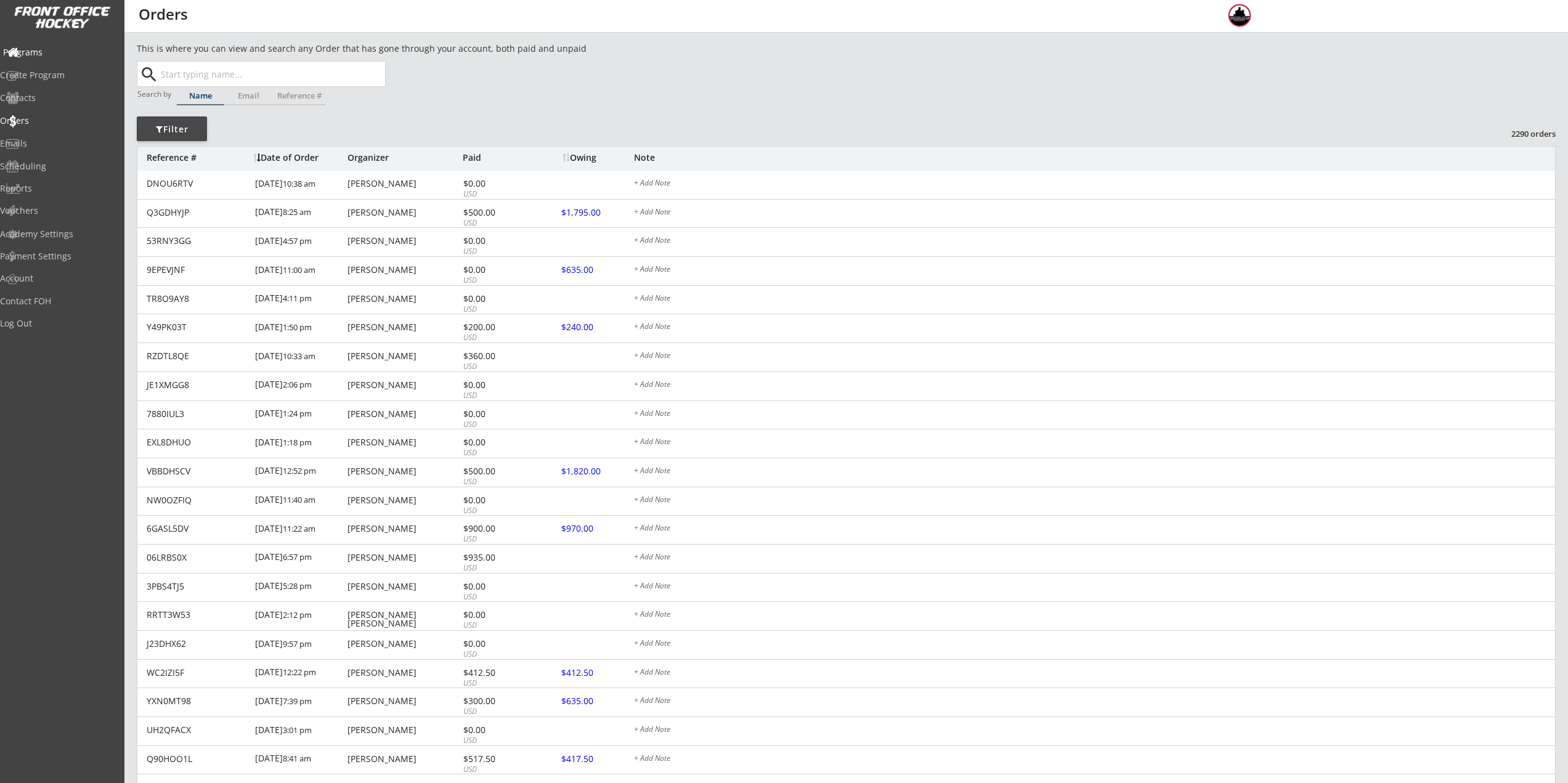
click at [52, 52] on div "Programs" at bounding box center [58, 52] width 111 height 8
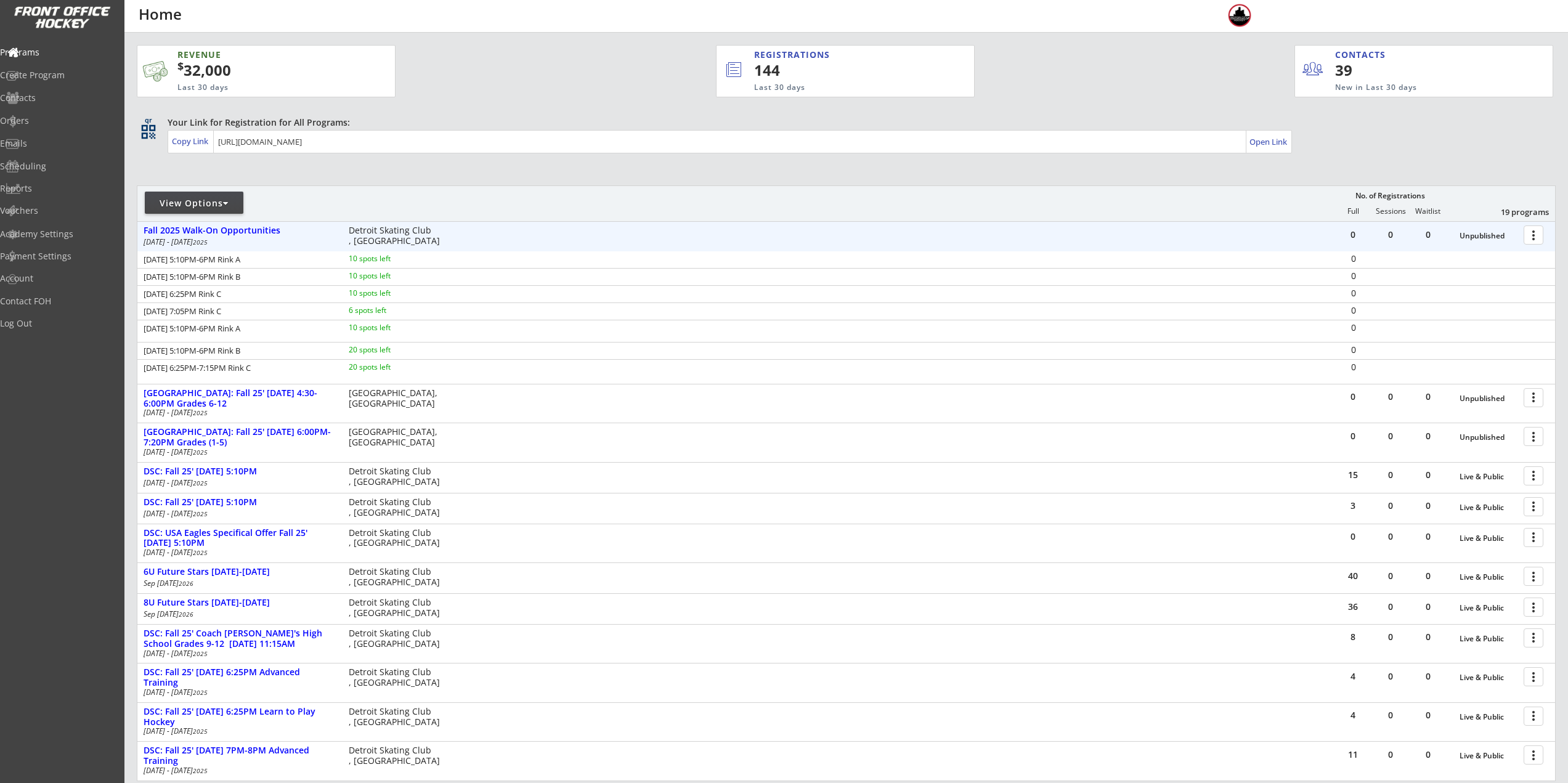
click at [1218, 234] on div "0 0 0 Unpublished more_vert Fall 2025 Walk-On Opportunities [DATE] - [DATE] Det…" at bounding box center [846, 237] width 1418 height 29
click at [227, 237] on div "Fall 2025 Walk-On Opportunities" at bounding box center [239, 230] width 192 height 13
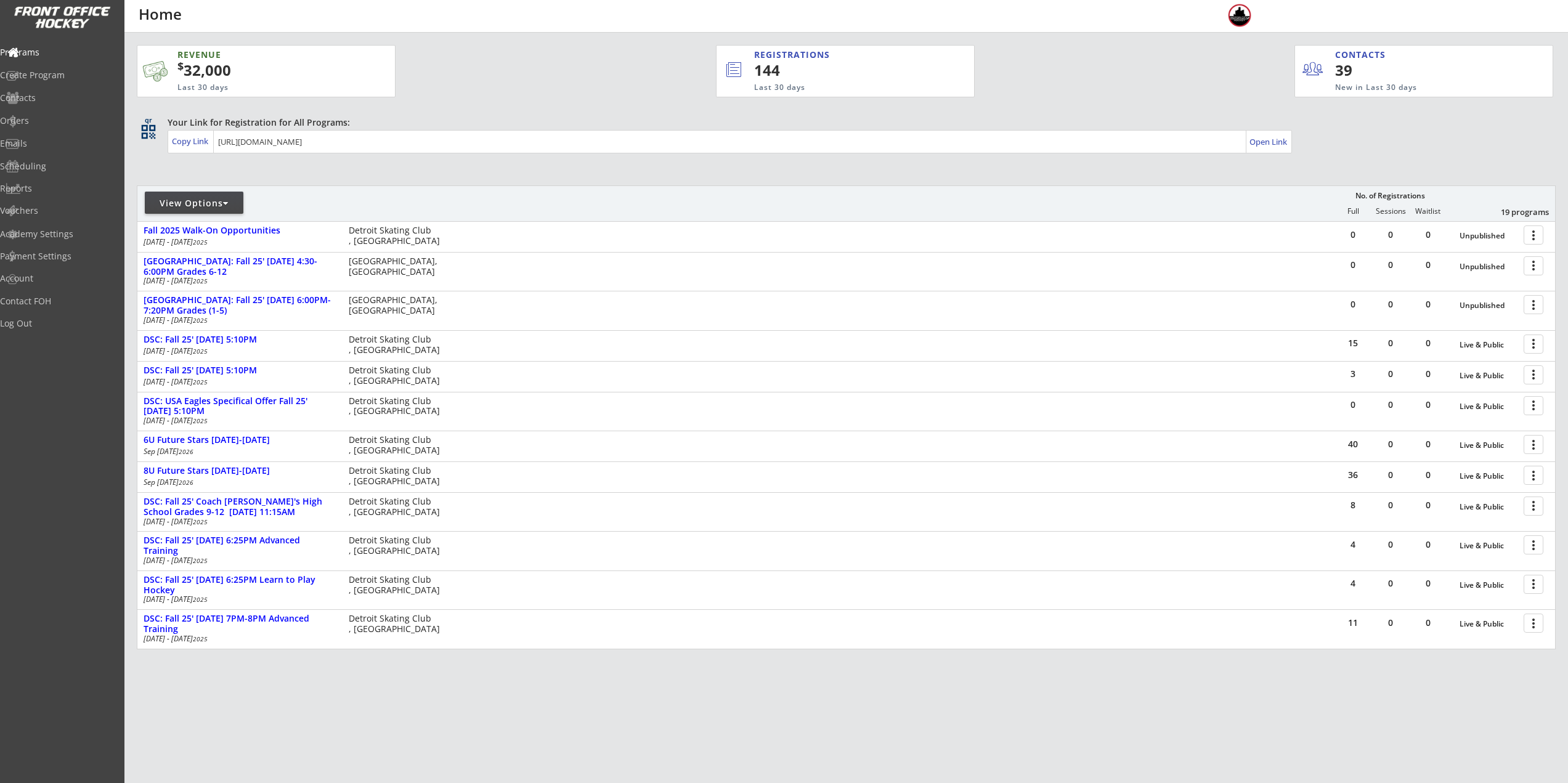
click at [193, 208] on div "View Options" at bounding box center [194, 204] width 98 height 13
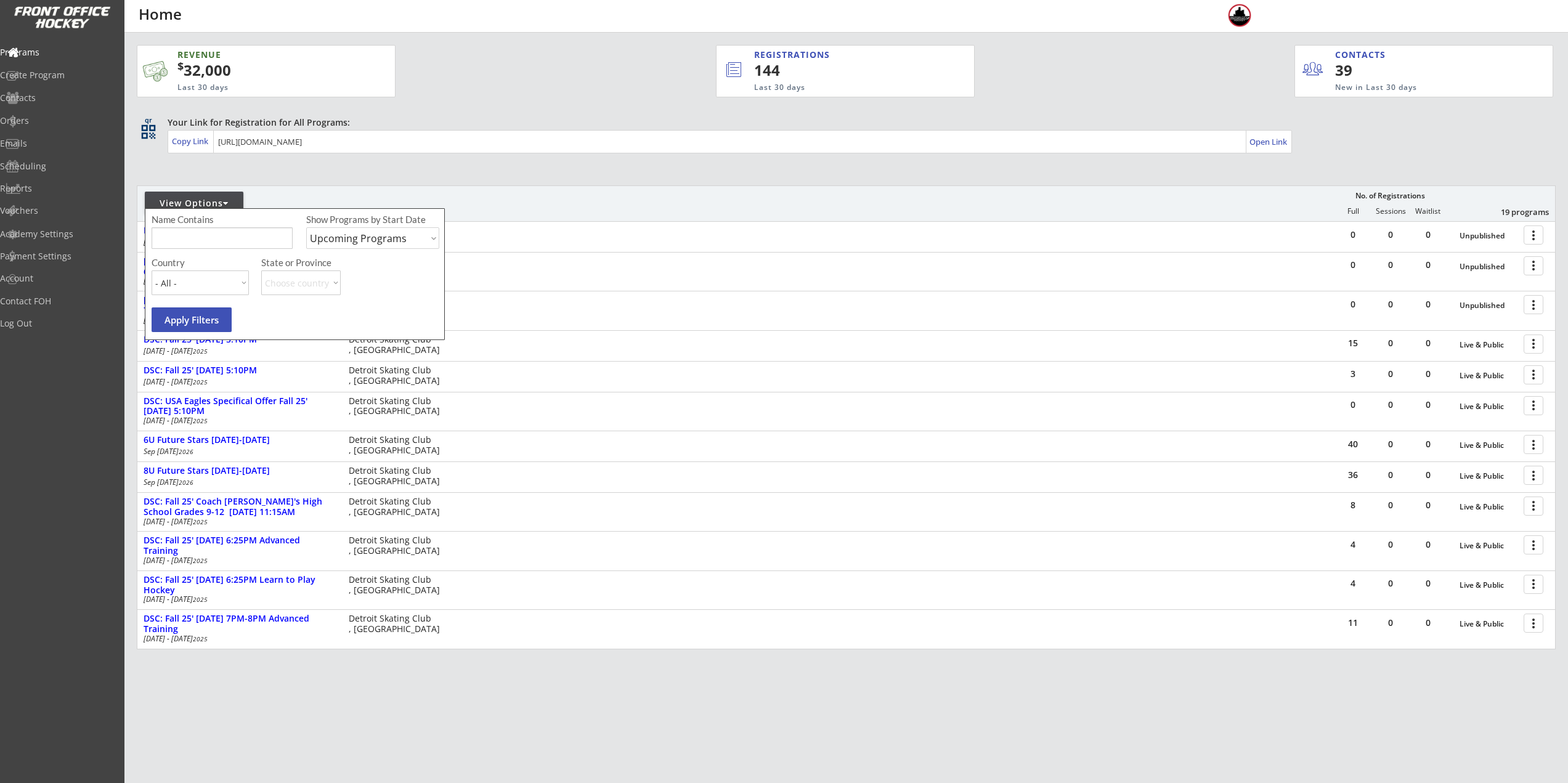
click at [196, 239] on input "input" at bounding box center [222, 238] width 141 height 22
type input "[DATE]"
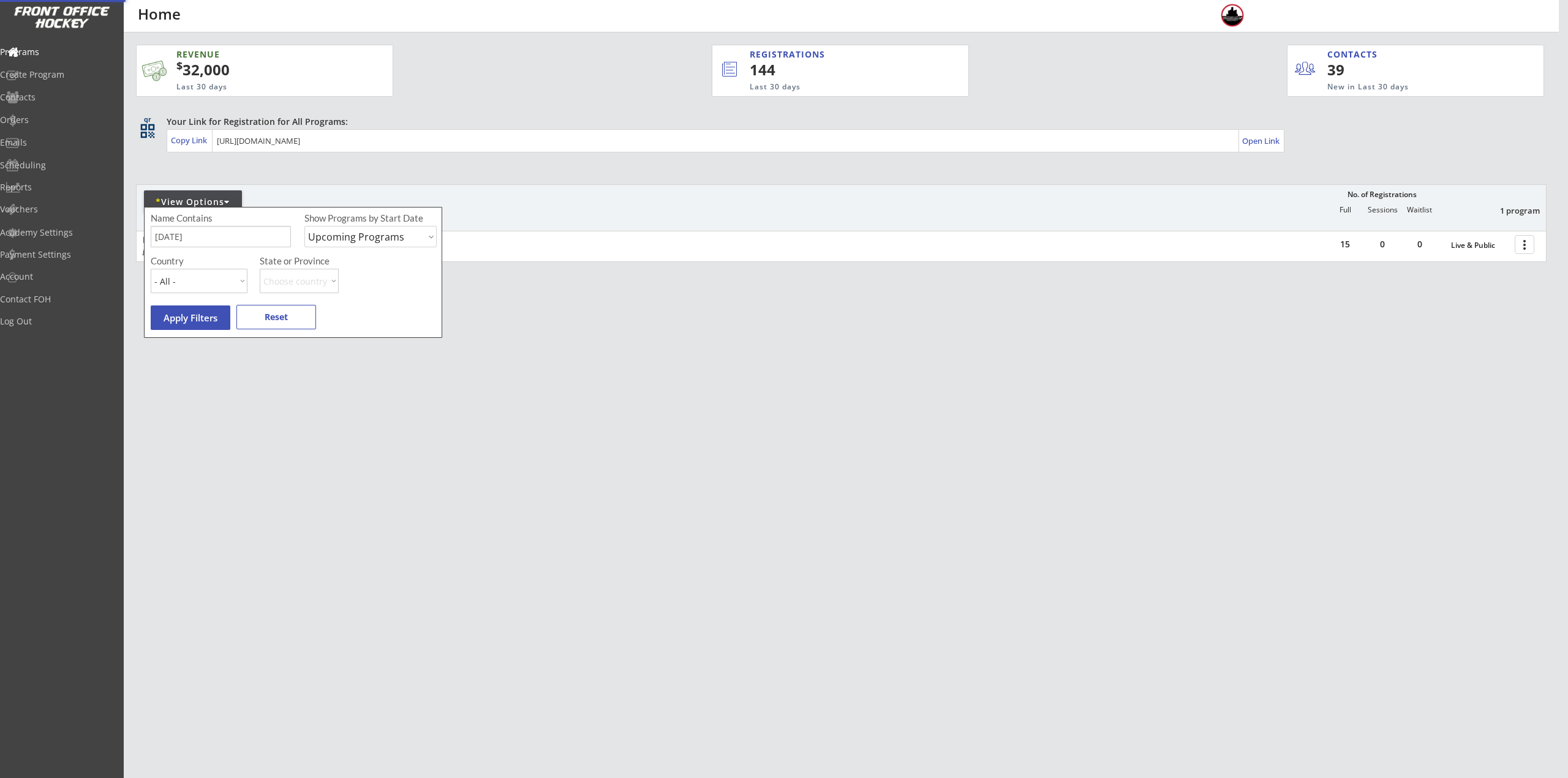
click at [1361, 426] on div "REVENUE $ 32,000 Last 30 days REGISTRATIONS 144 Last 30 days CONTACTS 39 New in…" at bounding box center [784, 389] width 1568 height 778
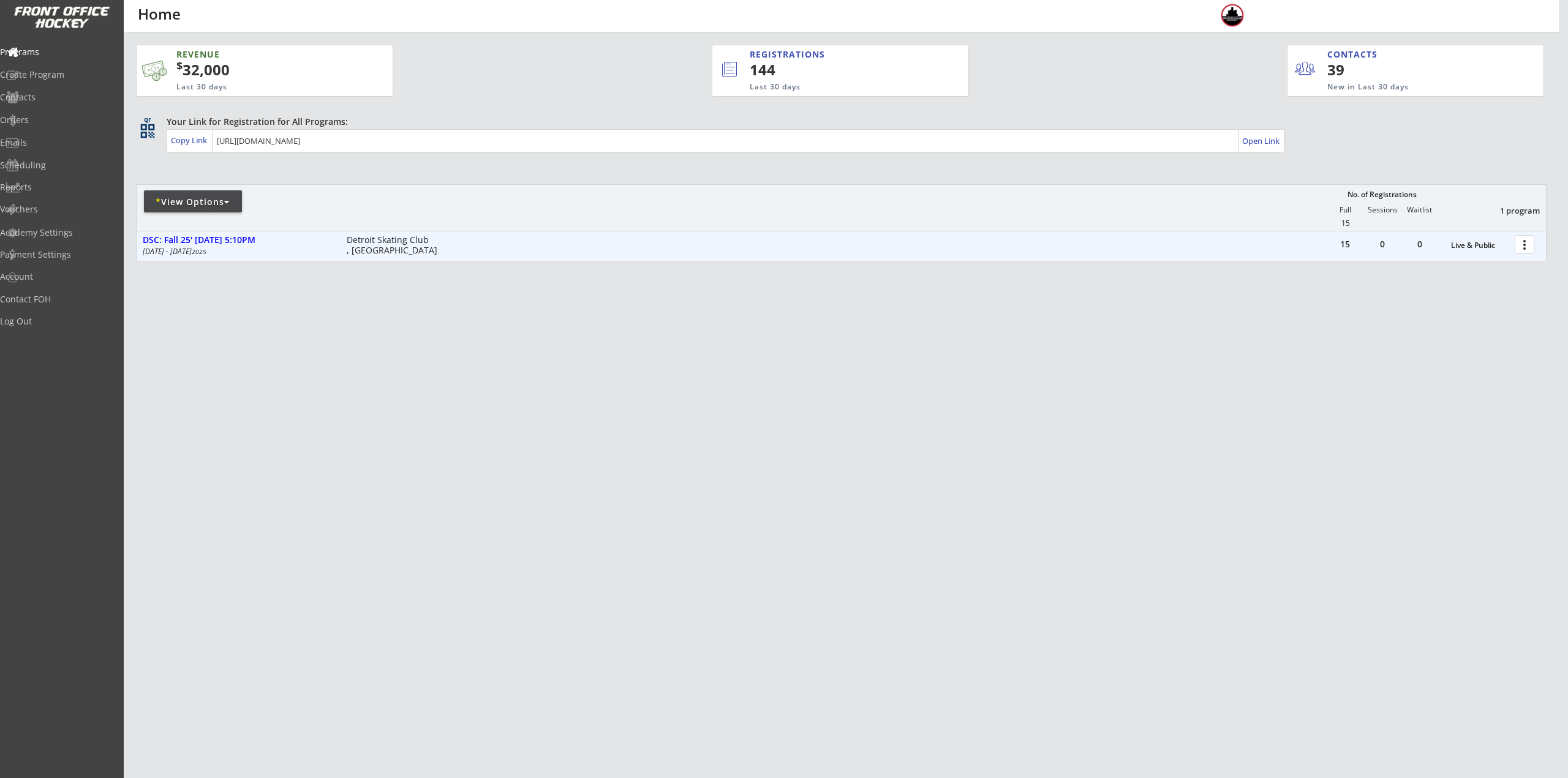
click at [1521, 246] on div at bounding box center [1526, 244] width 22 height 22
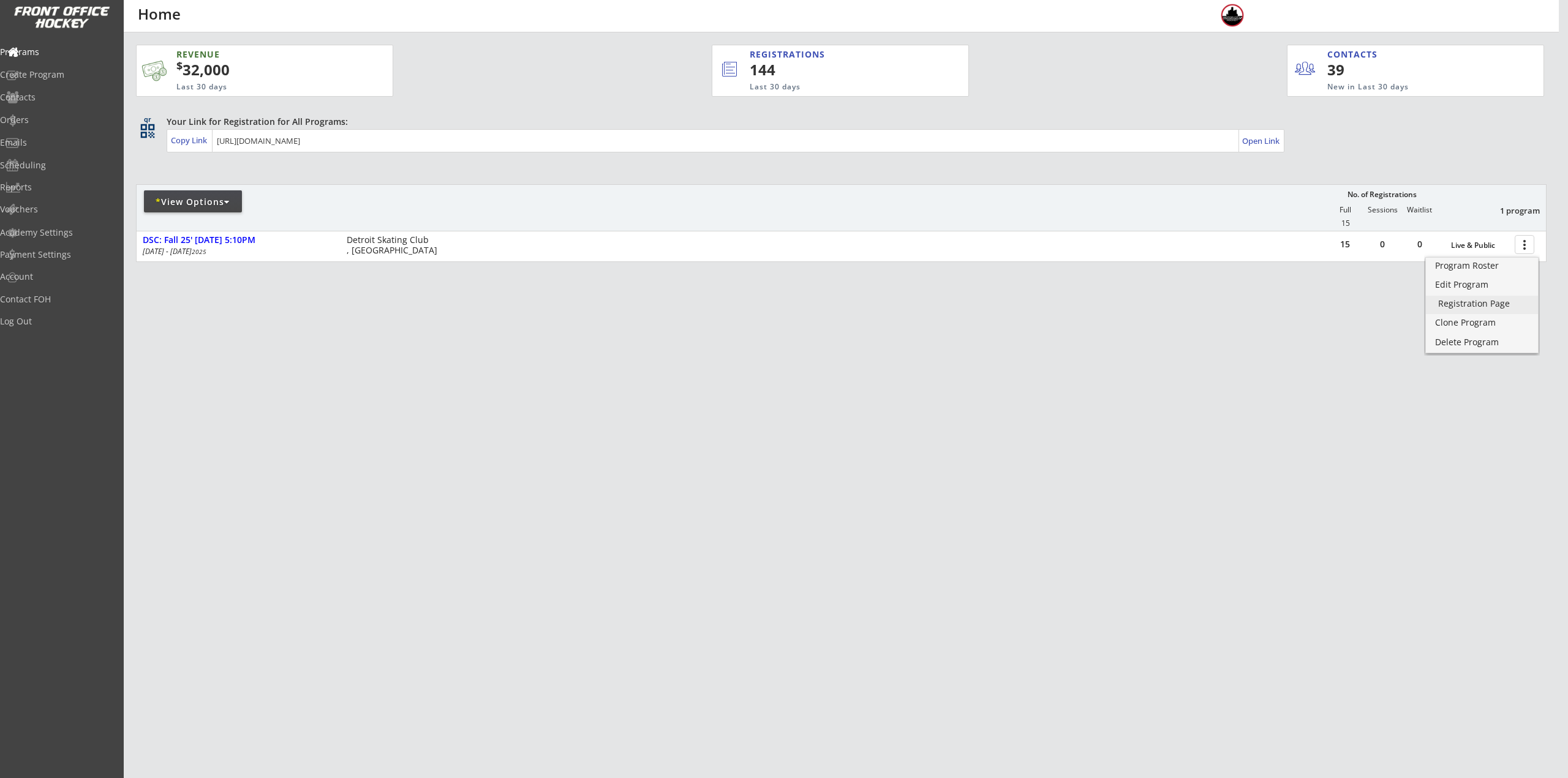
click at [1502, 307] on div "Registration Page" at bounding box center [1481, 304] width 87 height 8
click at [1446, 271] on link "Program Roster" at bounding box center [1481, 267] width 112 height 18
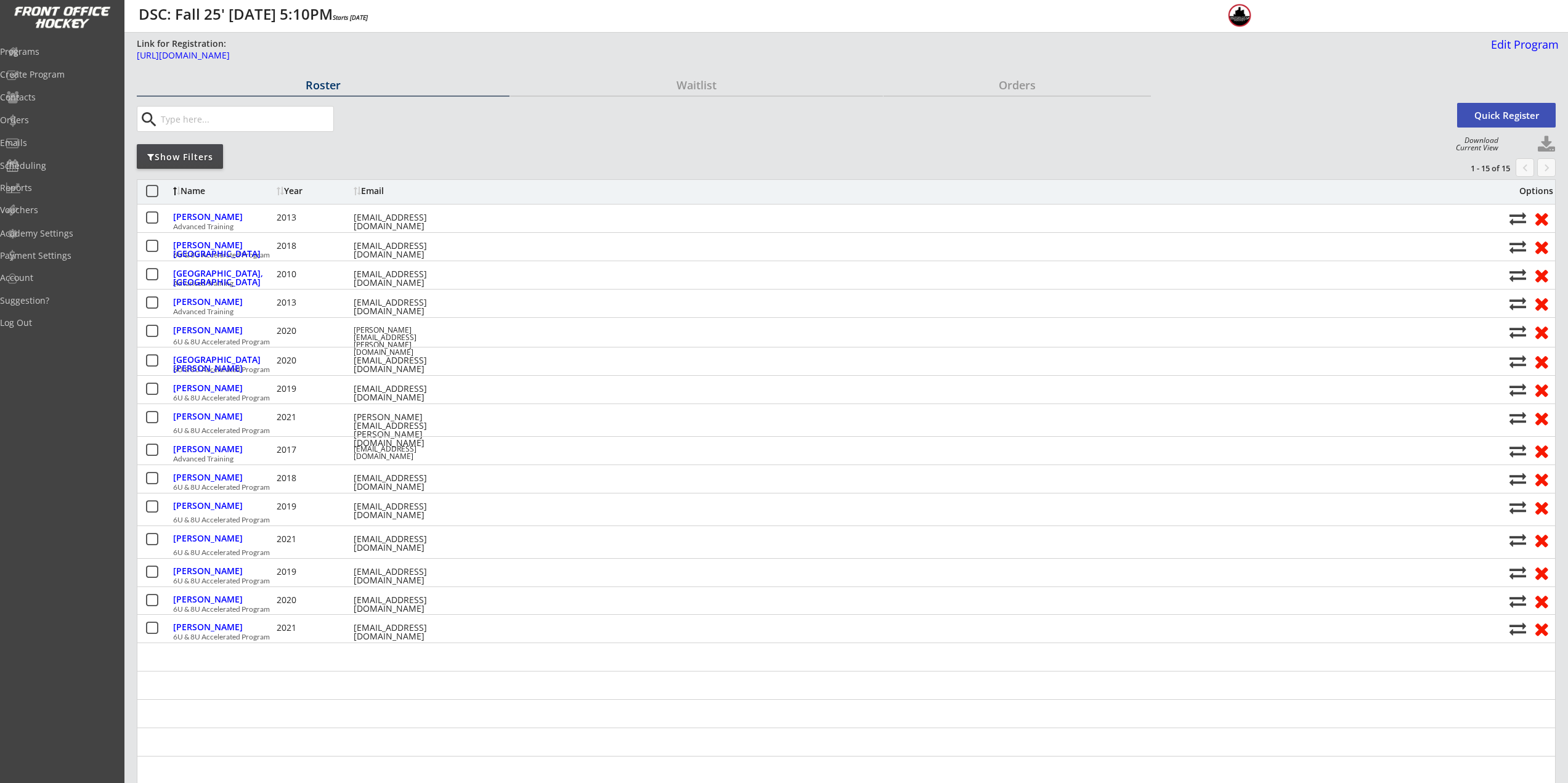
click at [294, 187] on div "Year" at bounding box center [313, 191] width 74 height 8
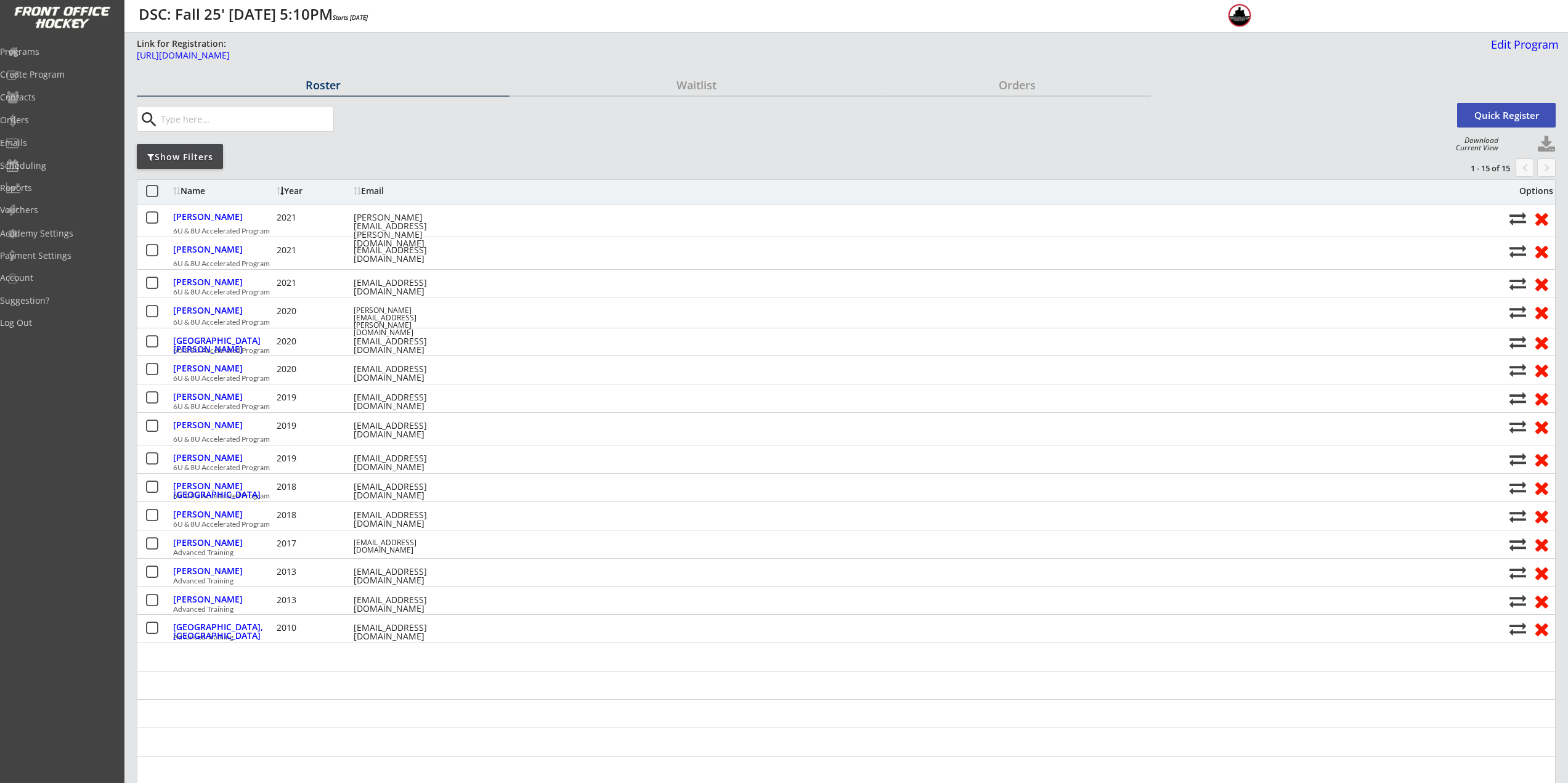
click at [294, 187] on div "Year" at bounding box center [313, 191] width 74 height 8
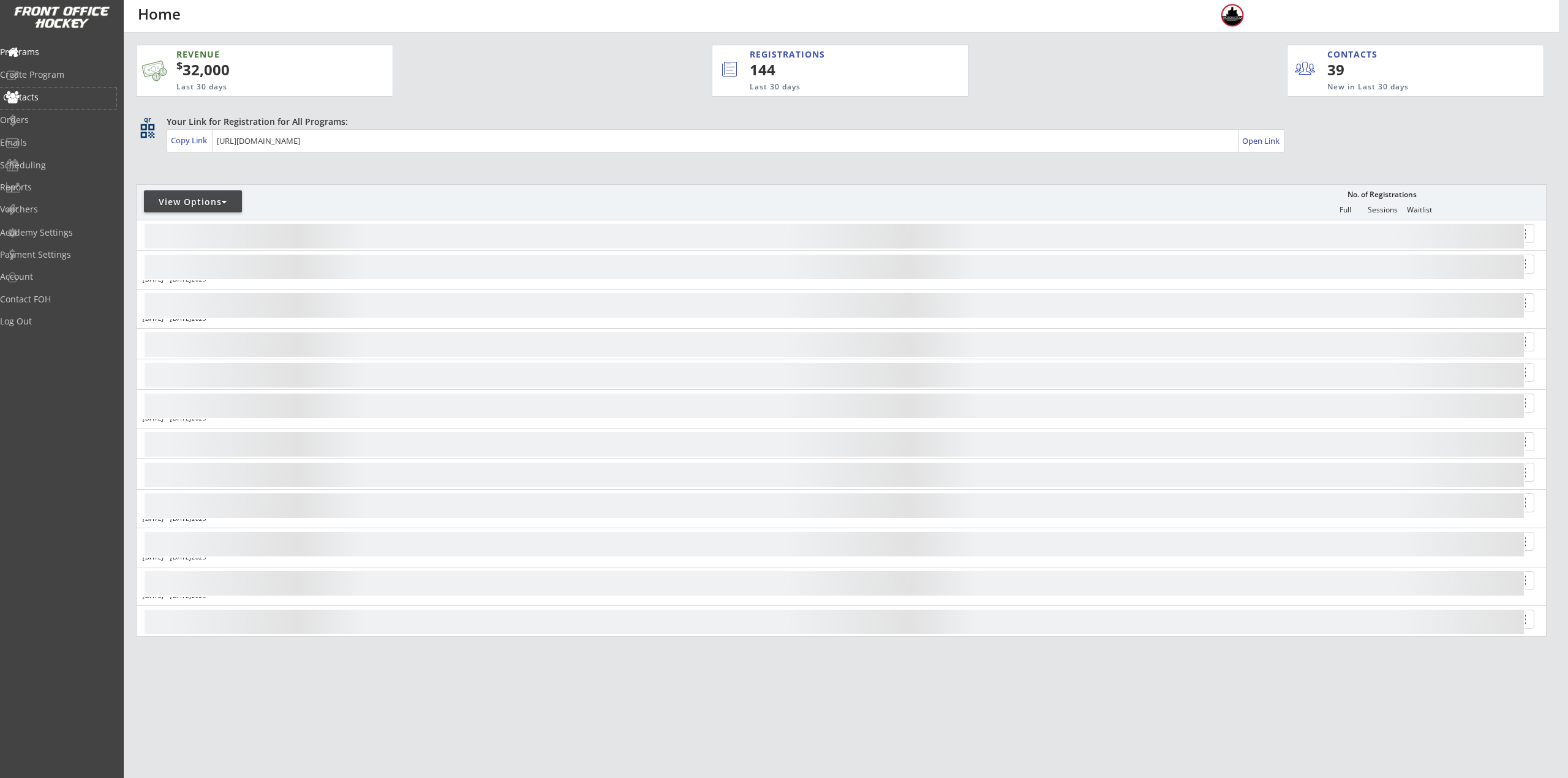
click at [53, 95] on div "Contacts" at bounding box center [58, 97] width 110 height 8
select select ""Players""
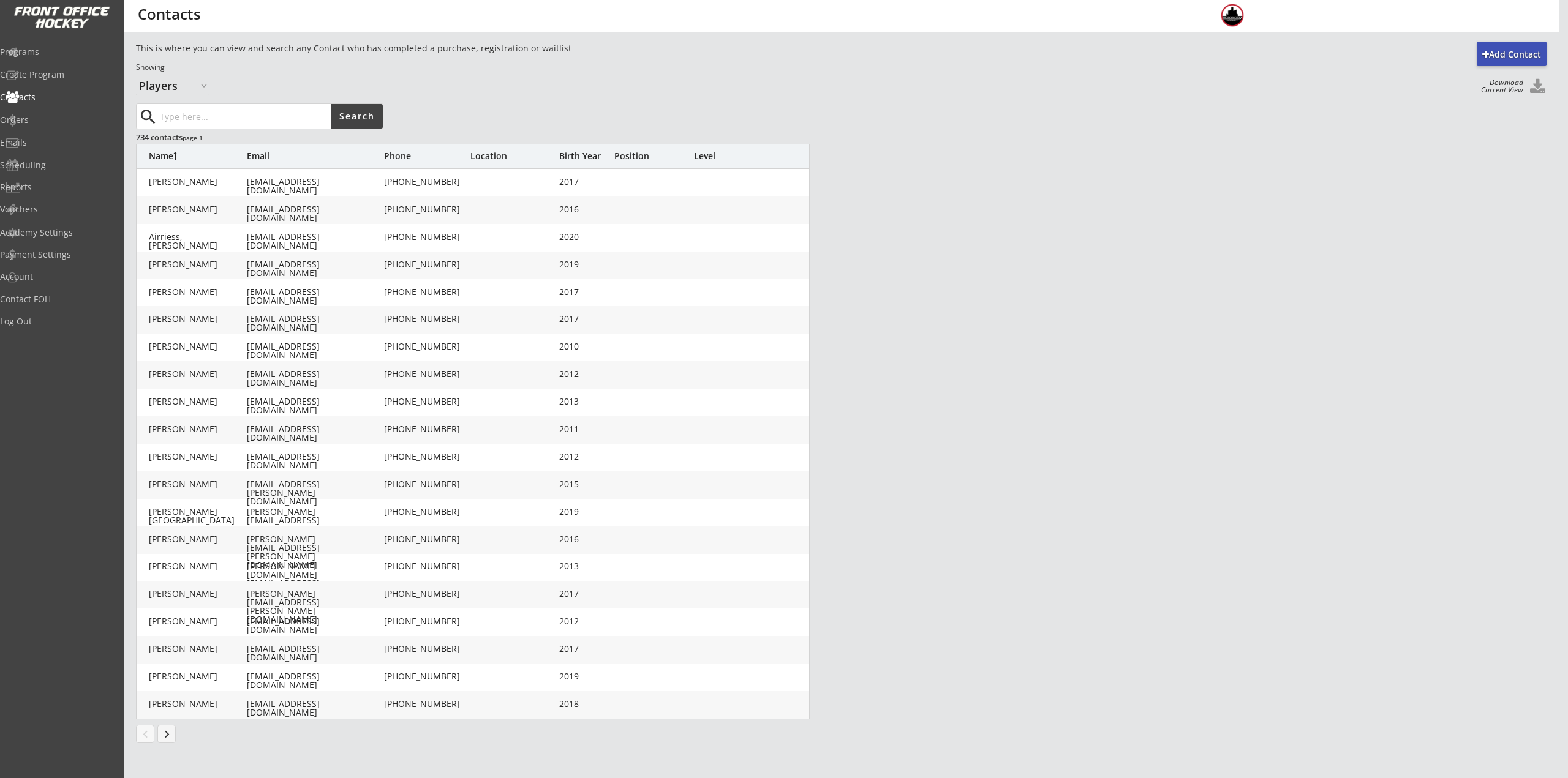
click at [202, 117] on input "input" at bounding box center [244, 116] width 174 height 24
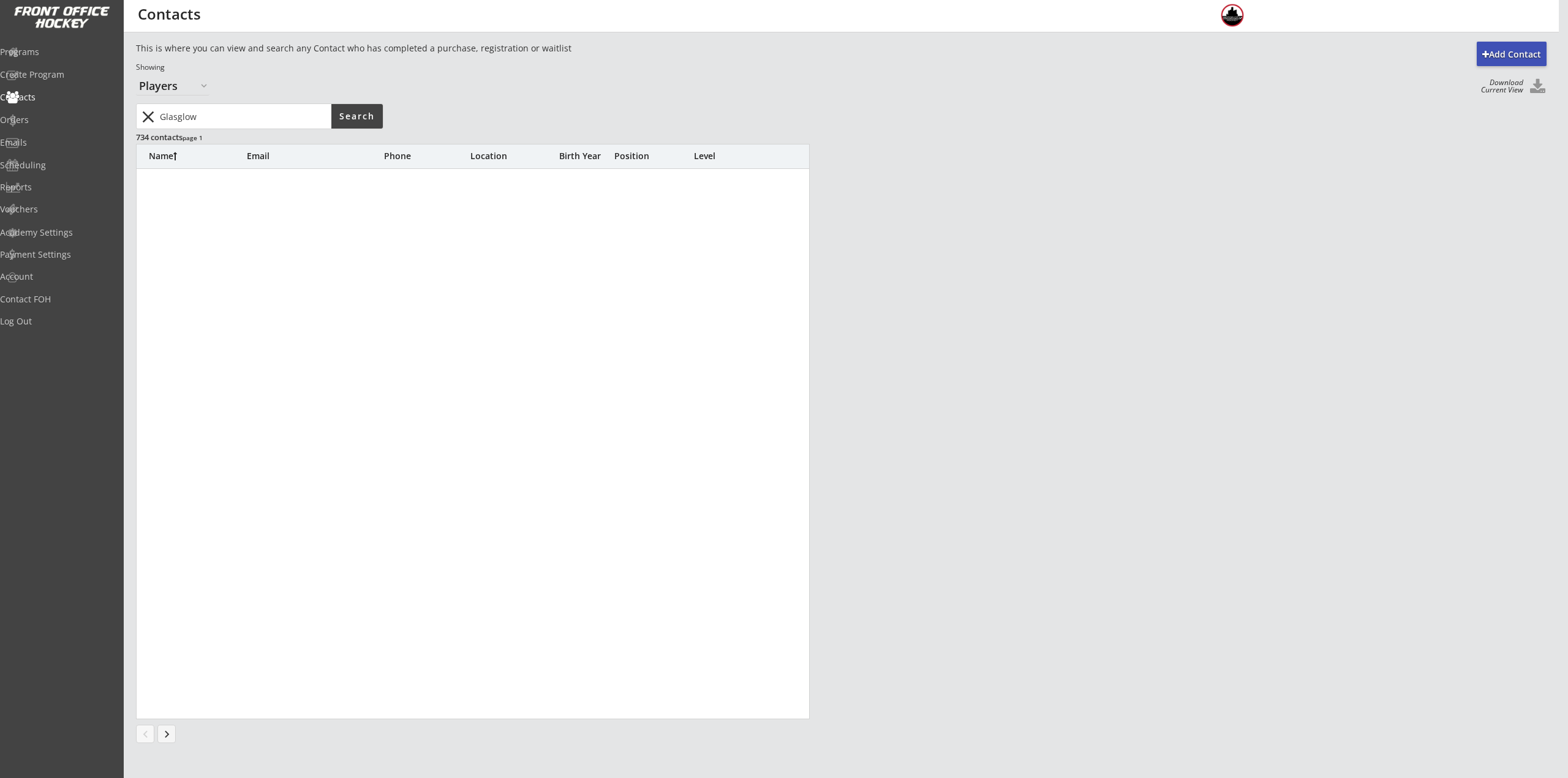
click at [217, 119] on input "input" at bounding box center [244, 116] width 174 height 24
type input "[GEOGRAPHIC_DATA]"
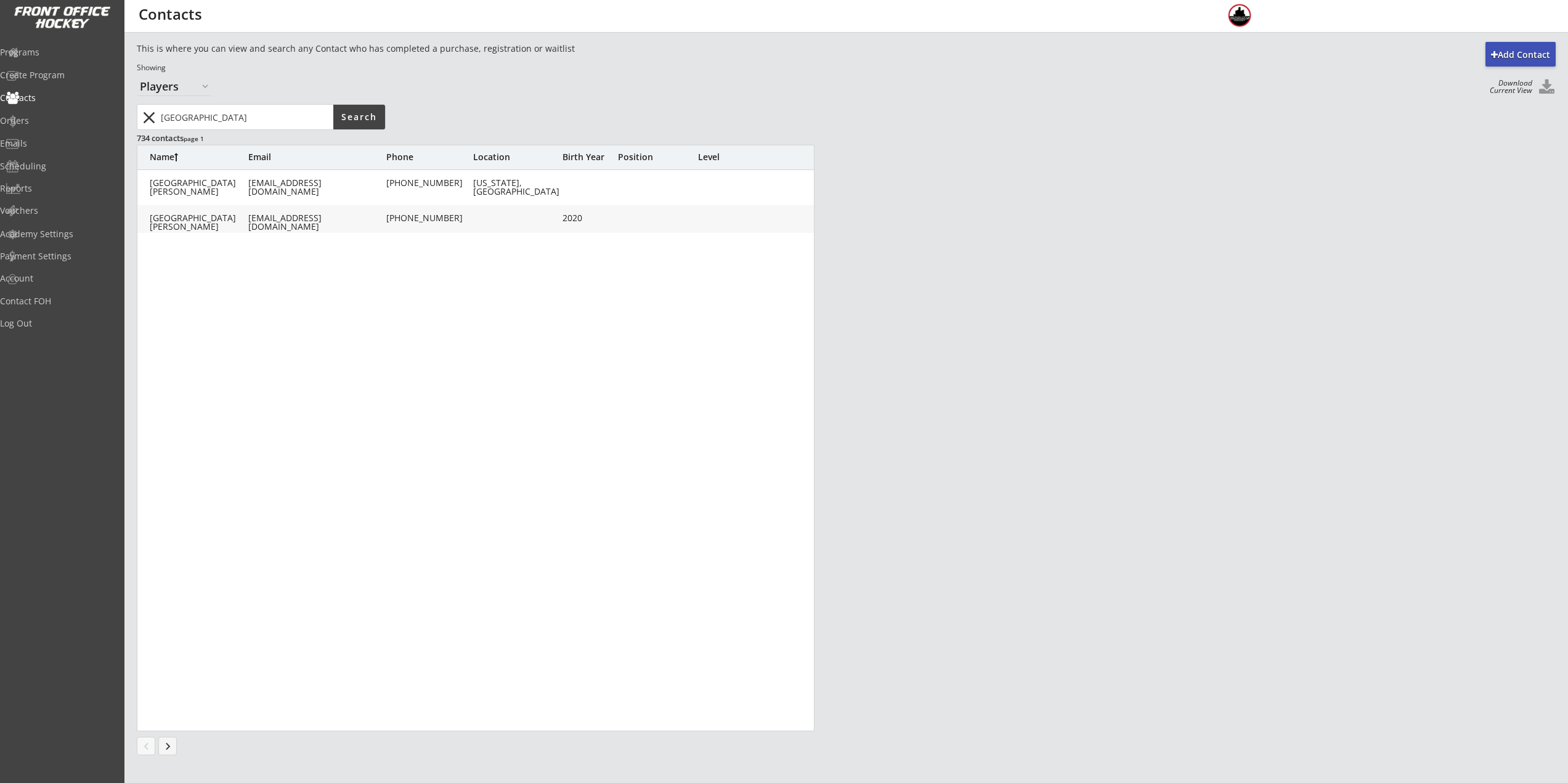
click at [252, 213] on div "[EMAIL_ADDRESS][DOMAIN_NAME]" at bounding box center [316, 222] width 136 height 18
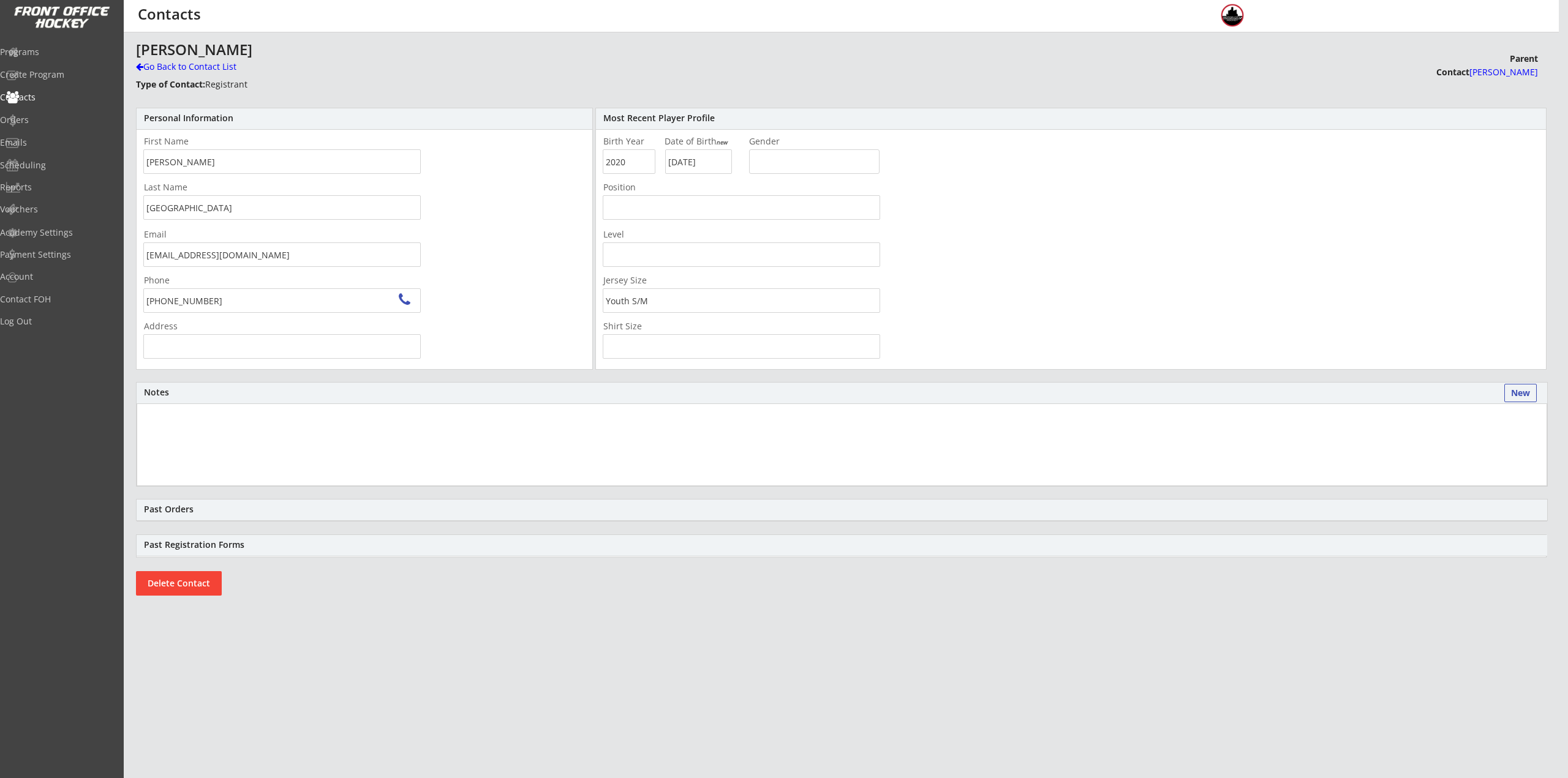
type input "[STREET_ADDRESS][PERSON_NAME]"
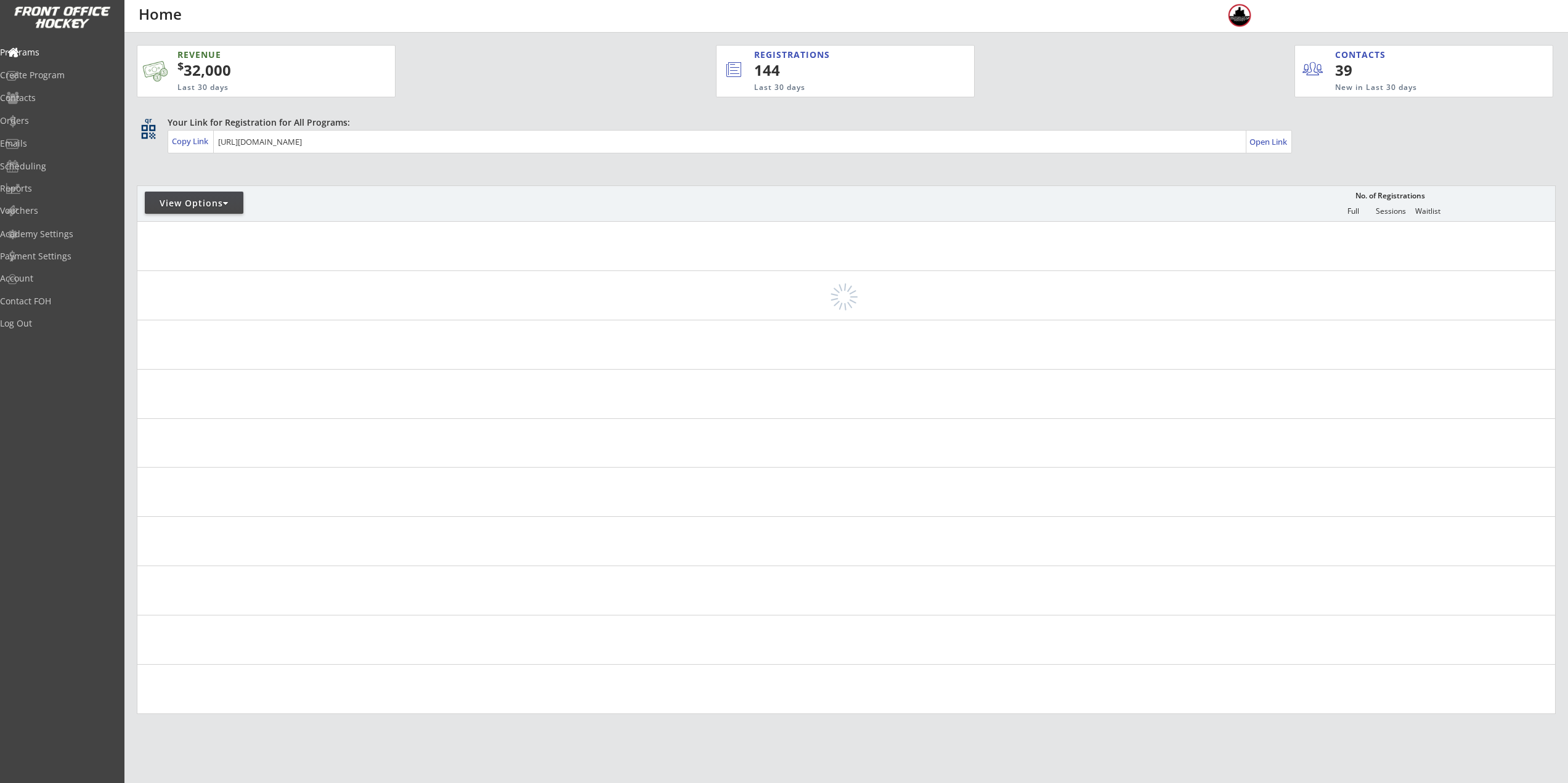
click at [166, 209] on div "View Options" at bounding box center [194, 204] width 98 height 13
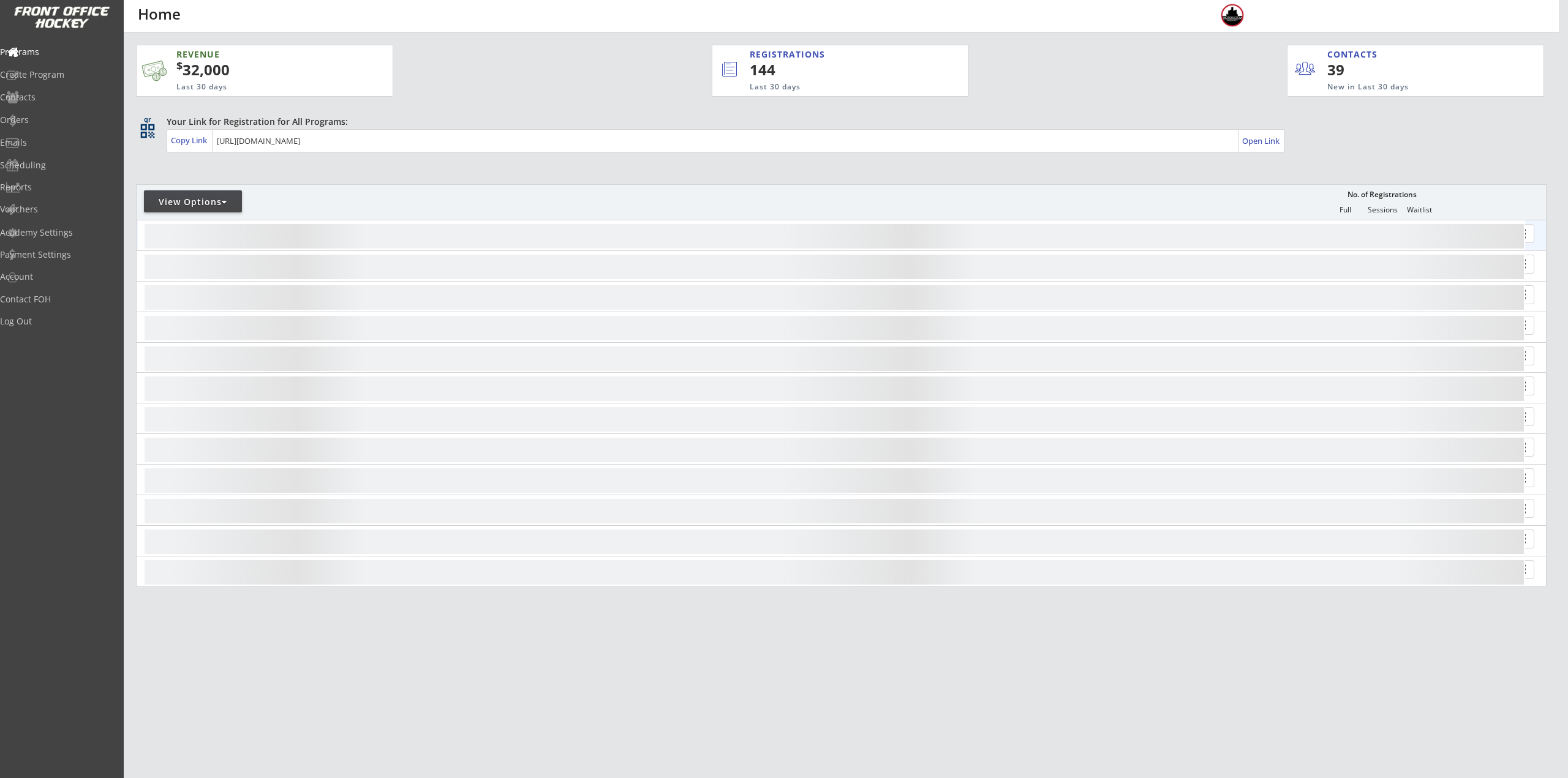
select select ""Upcoming Programs""
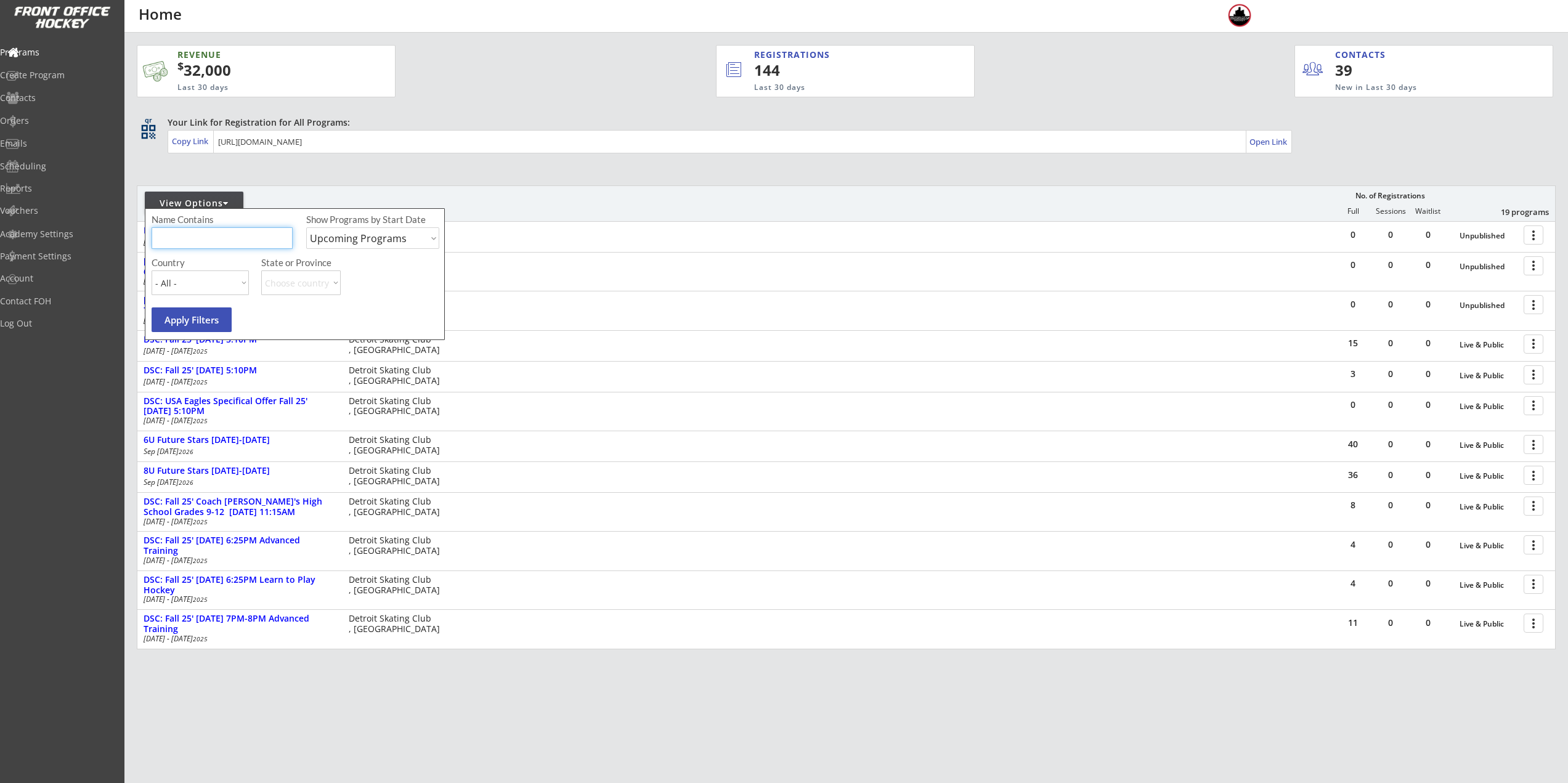
click at [193, 242] on input "input" at bounding box center [222, 238] width 141 height 22
type input "[DATE]"
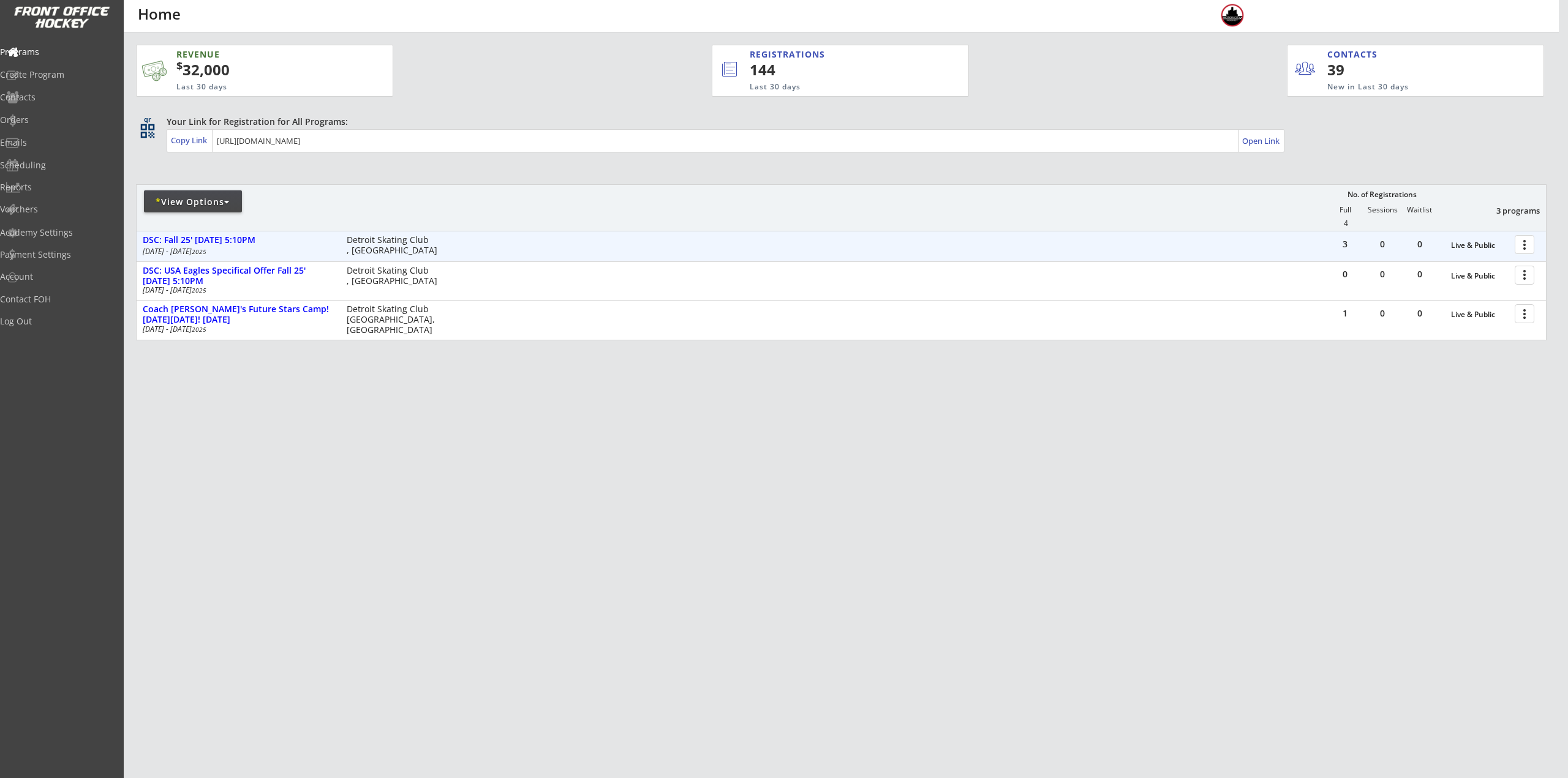
click at [1520, 244] on div at bounding box center [1526, 244] width 22 height 22
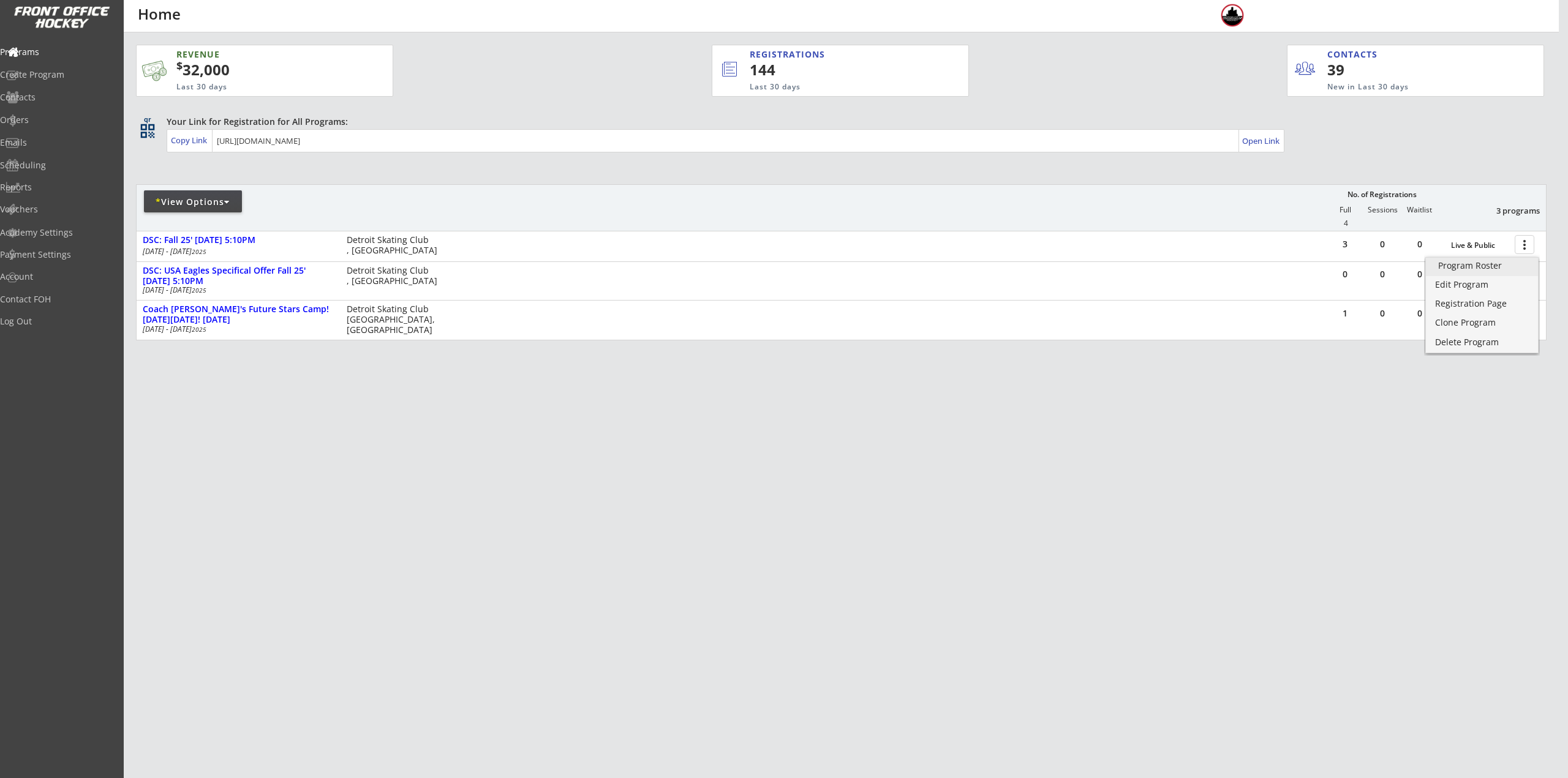
click at [1486, 267] on div "Program Roster" at bounding box center [1481, 266] width 87 height 8
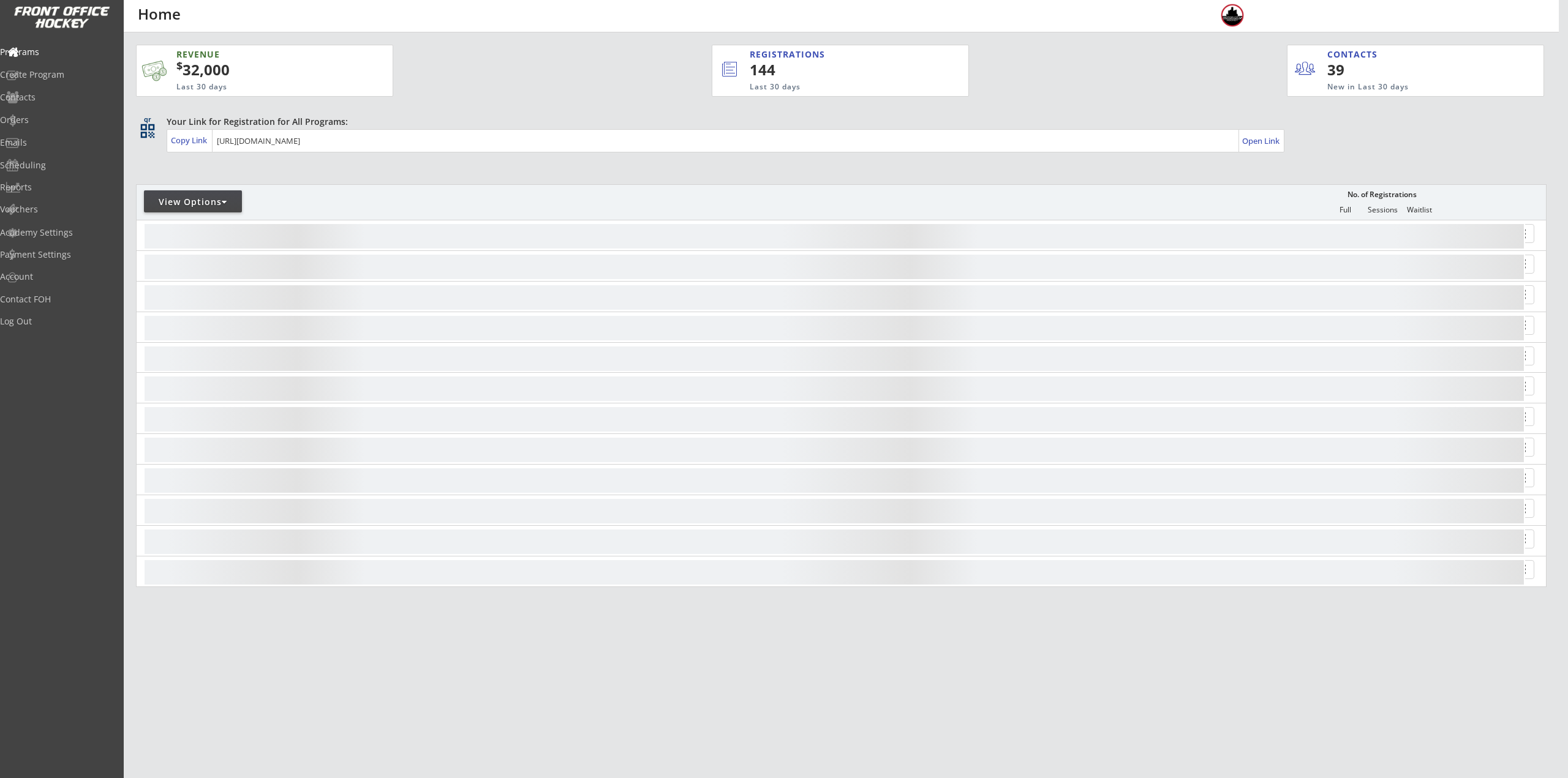
click at [223, 211] on div "View Options" at bounding box center [193, 202] width 98 height 22
select select ""Upcoming Programs""
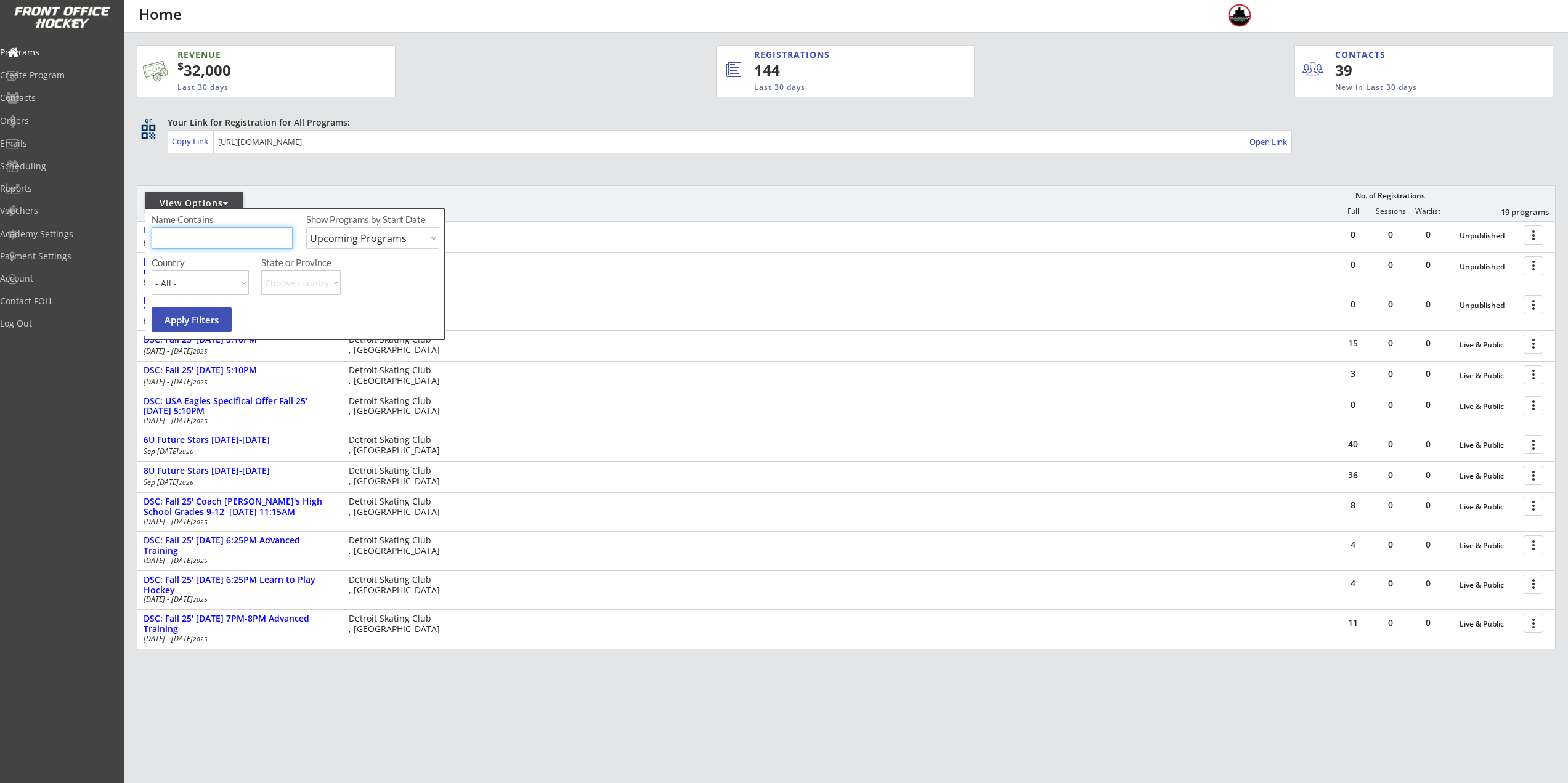
click at [225, 236] on input "input" at bounding box center [222, 238] width 141 height 22
type input "Monday"
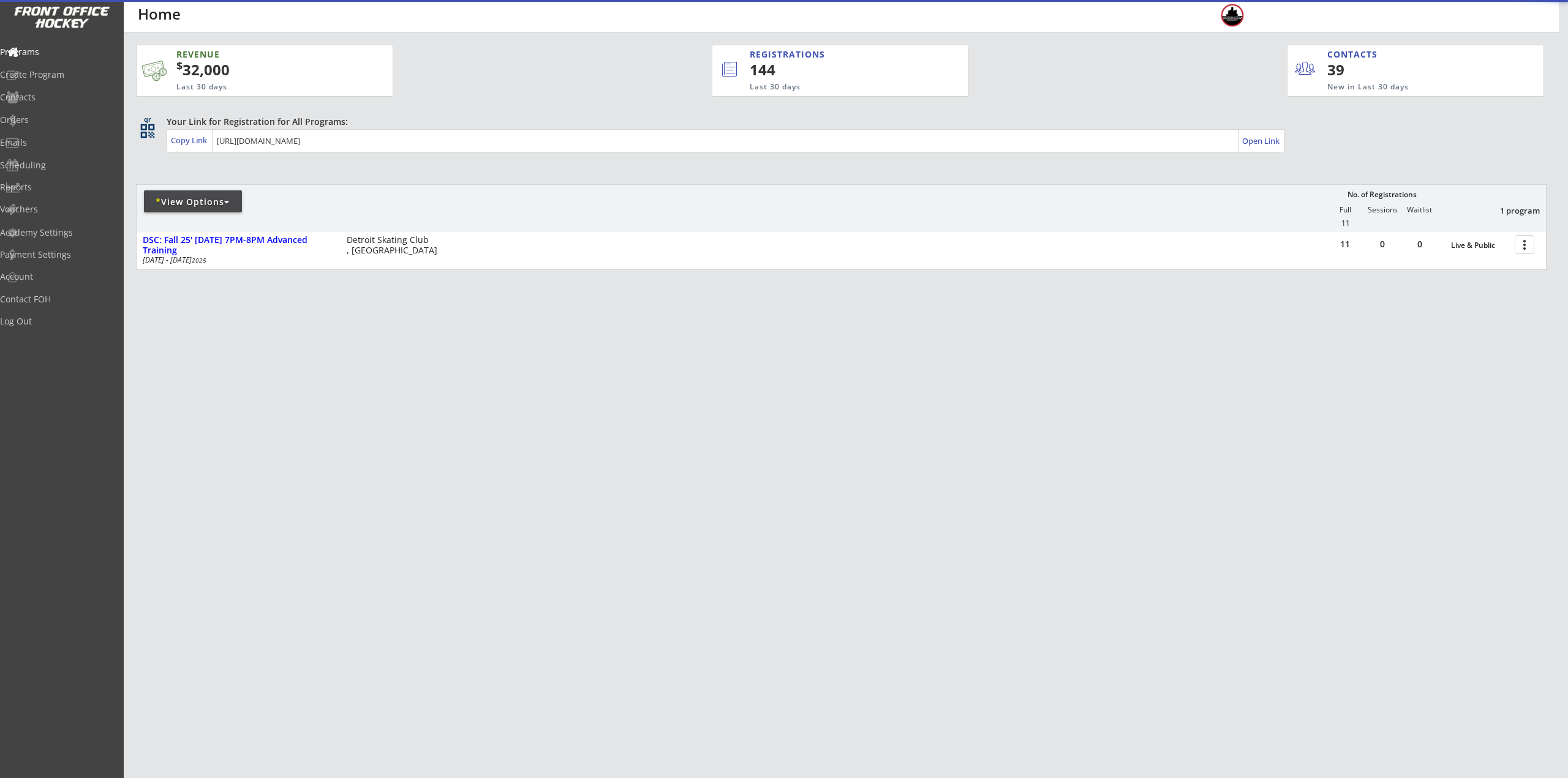
click at [1000, 380] on div "REVENUE $ 32,000 Last 30 days REGISTRATIONS 144 Last 30 days CONTACTS 39 New in…" at bounding box center [841, 216] width 1411 height 366
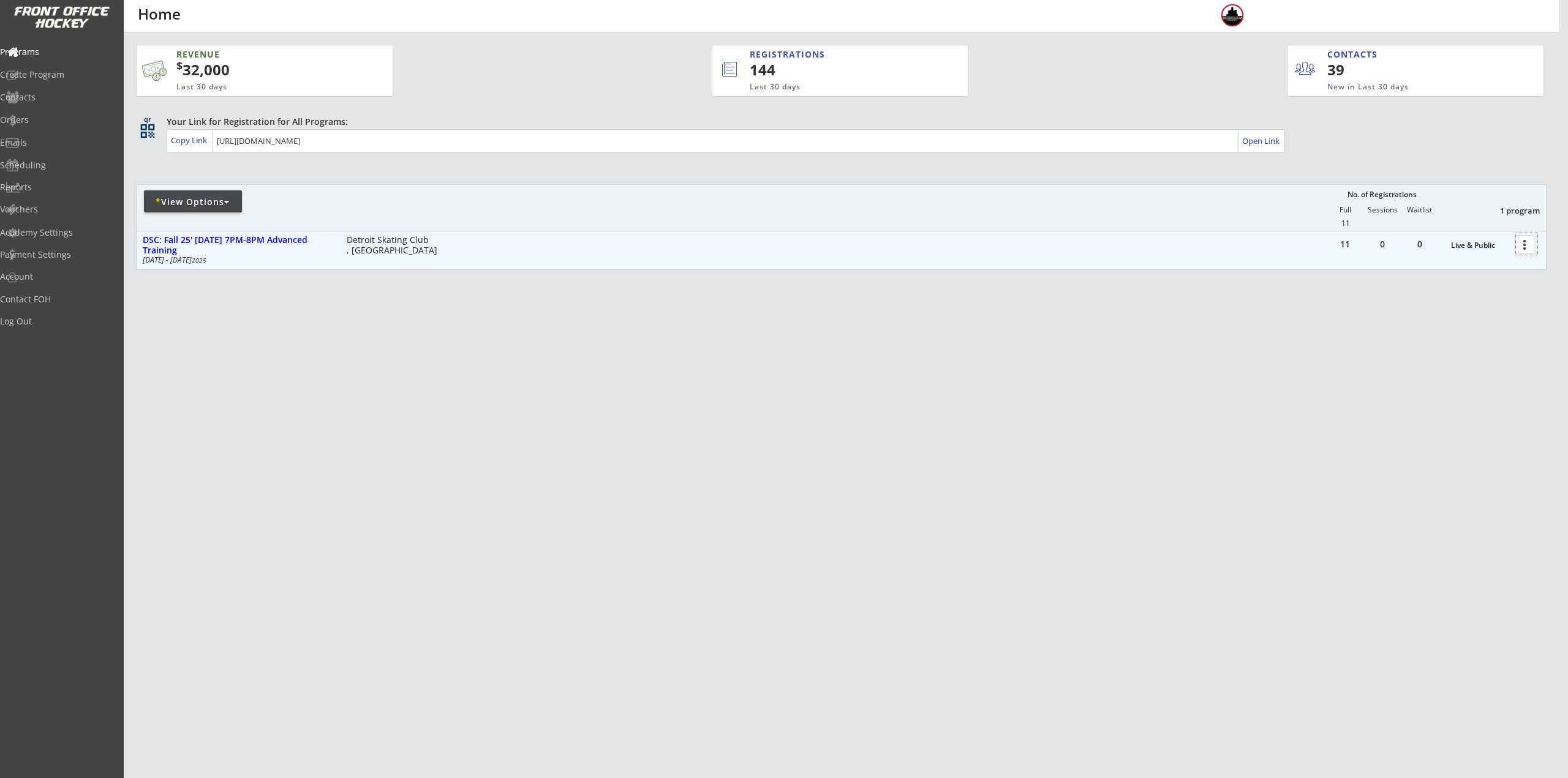
click at [1526, 243] on div at bounding box center [1526, 244] width 22 height 22
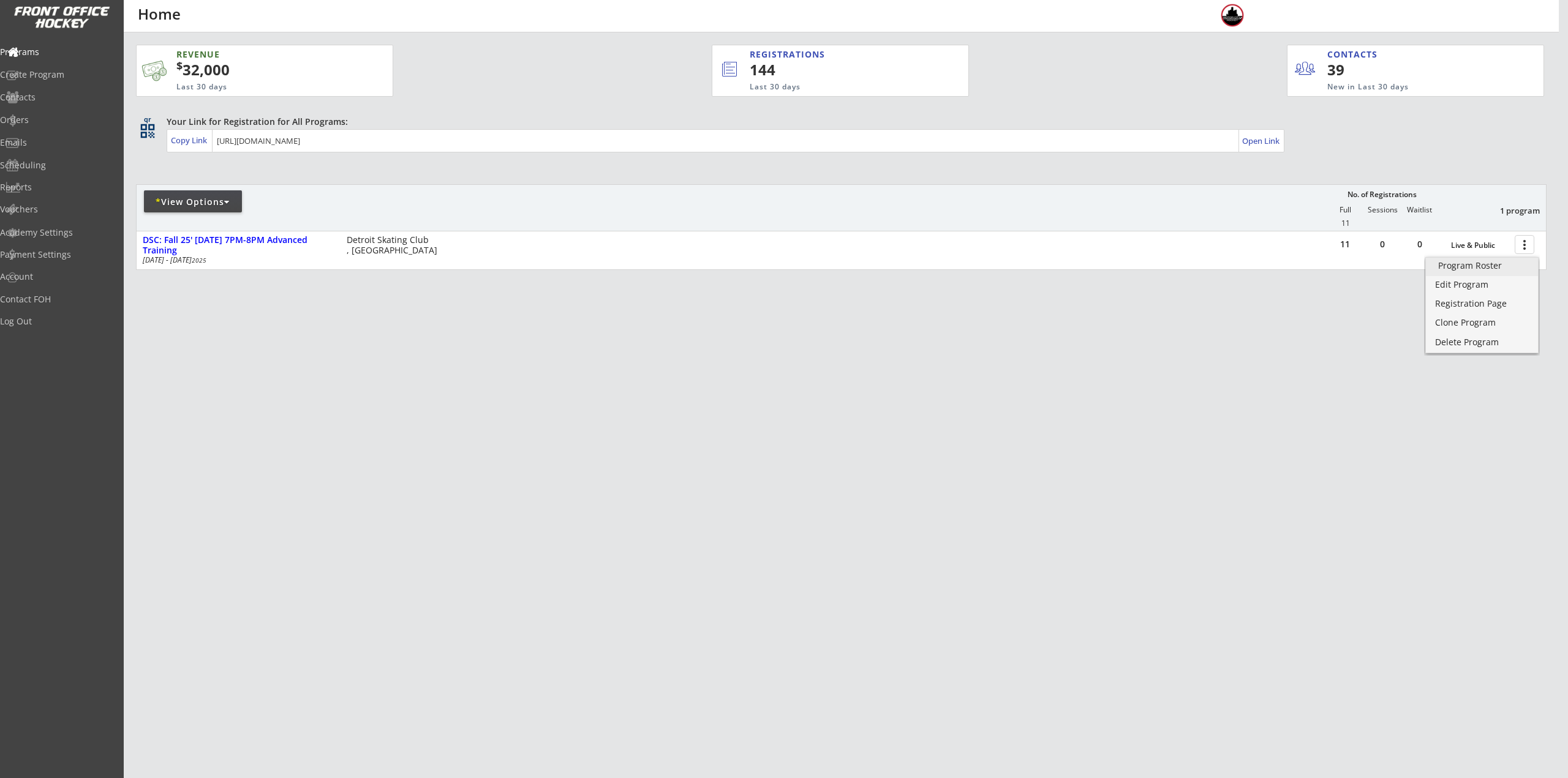
click at [1483, 266] on div "Program Roster" at bounding box center [1481, 266] width 87 height 8
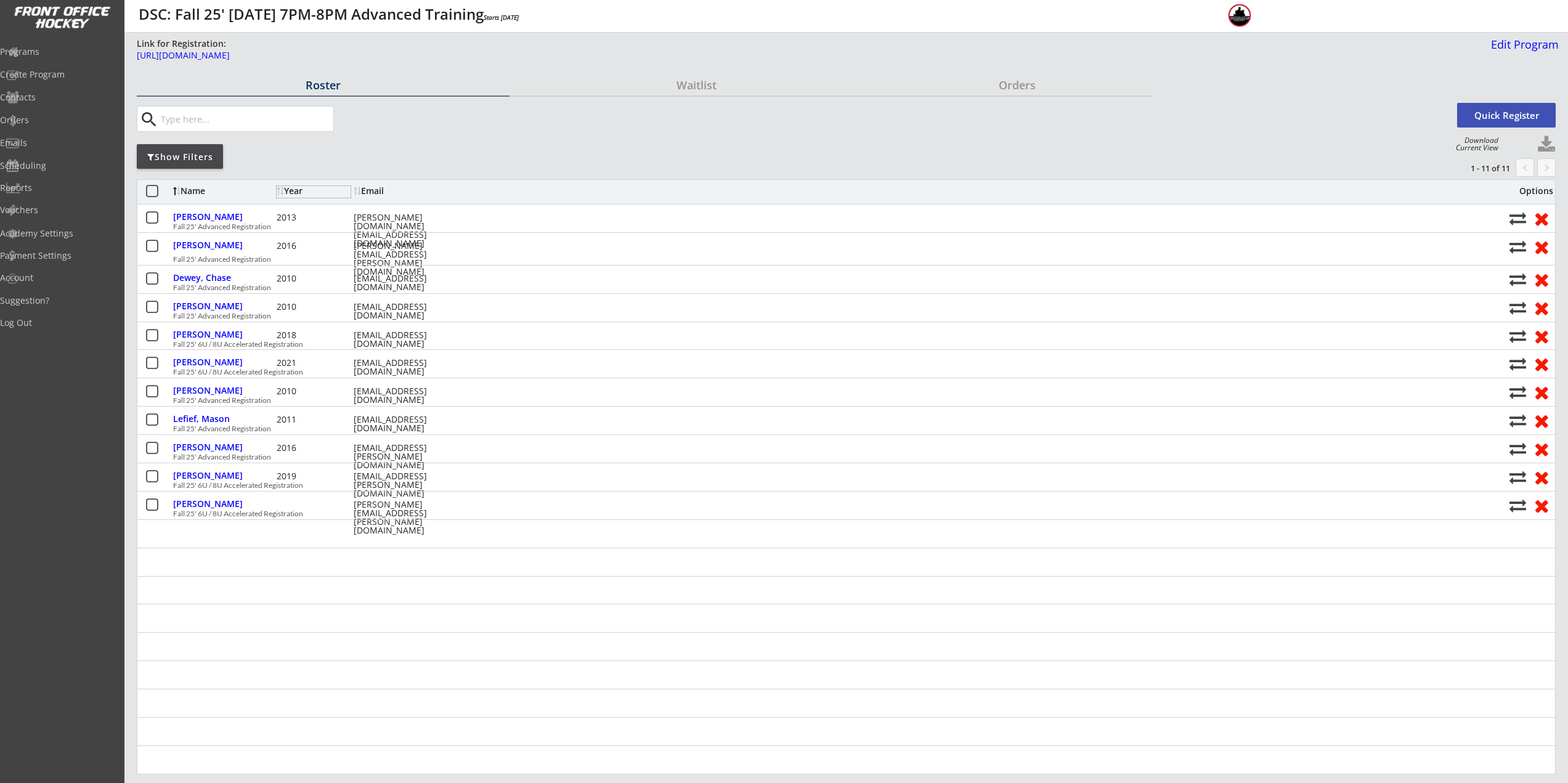
click at [298, 195] on div "Year" at bounding box center [313, 191] width 74 height 8
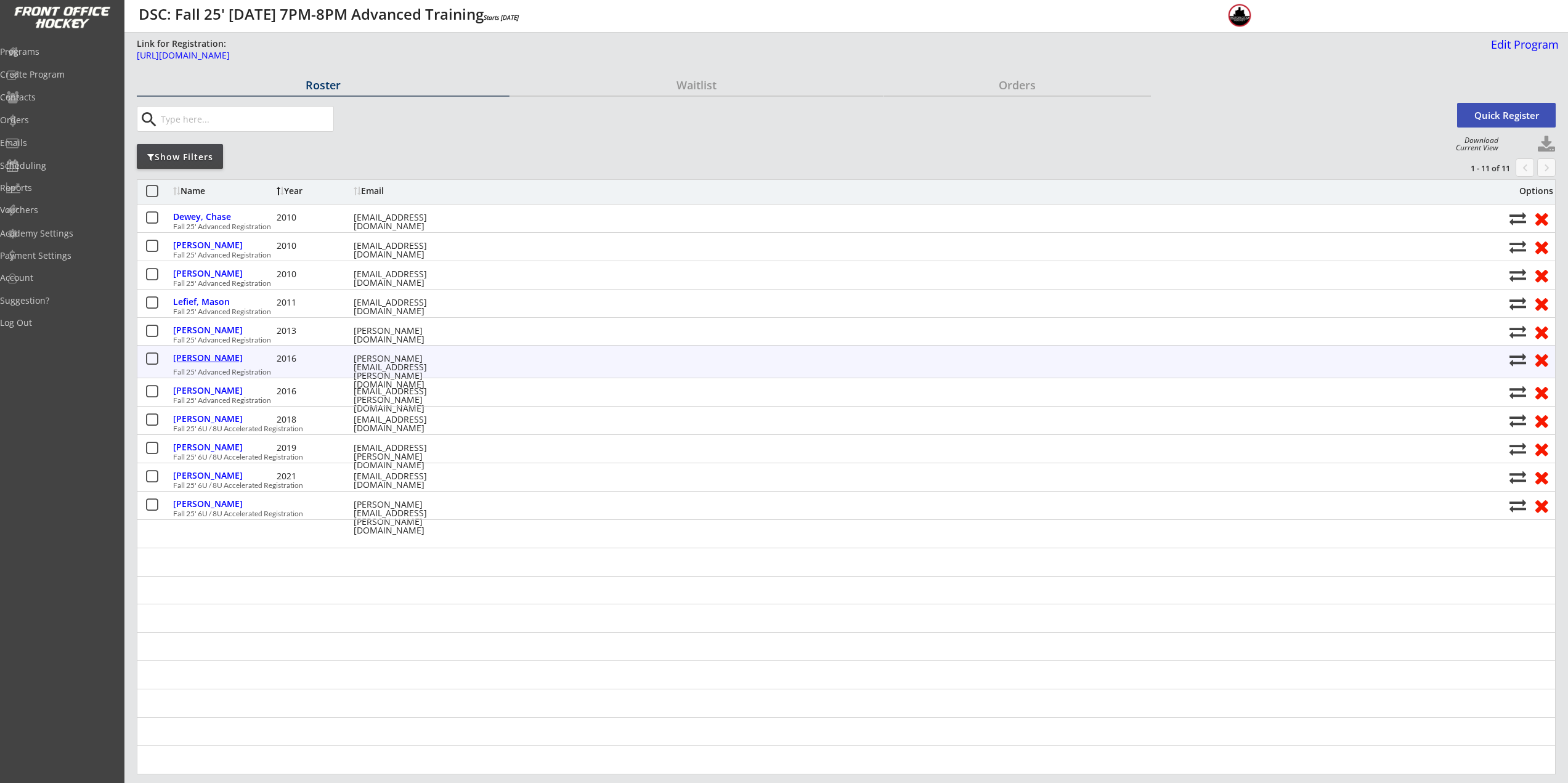
click at [216, 360] on div "Browning, Luke" at bounding box center [223, 358] width 100 height 8
select select ""Youth S/M""
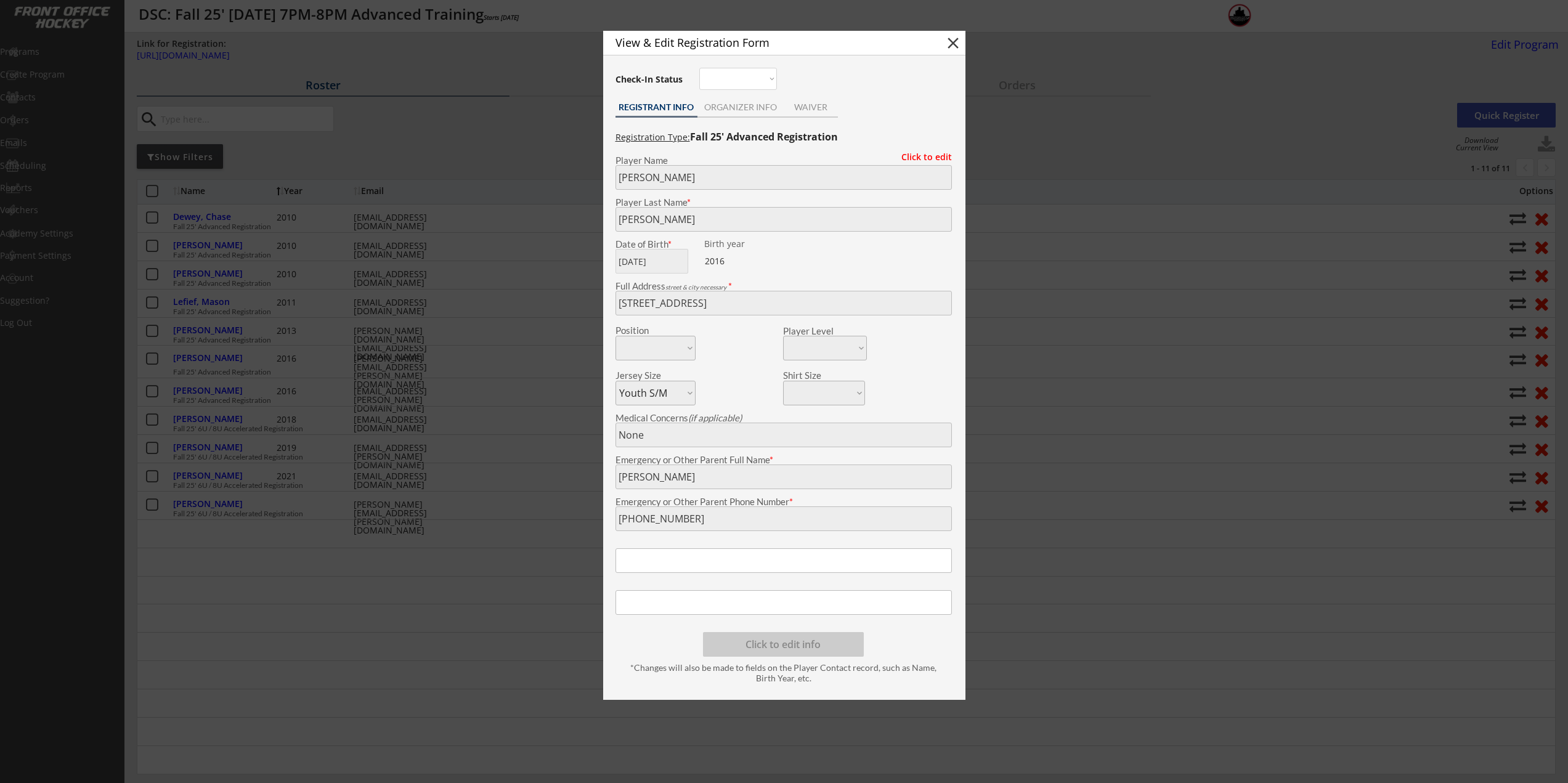
type input "2016"
type input "Rattlers 2016"
click at [216, 360] on div at bounding box center [784, 391] width 1568 height 783
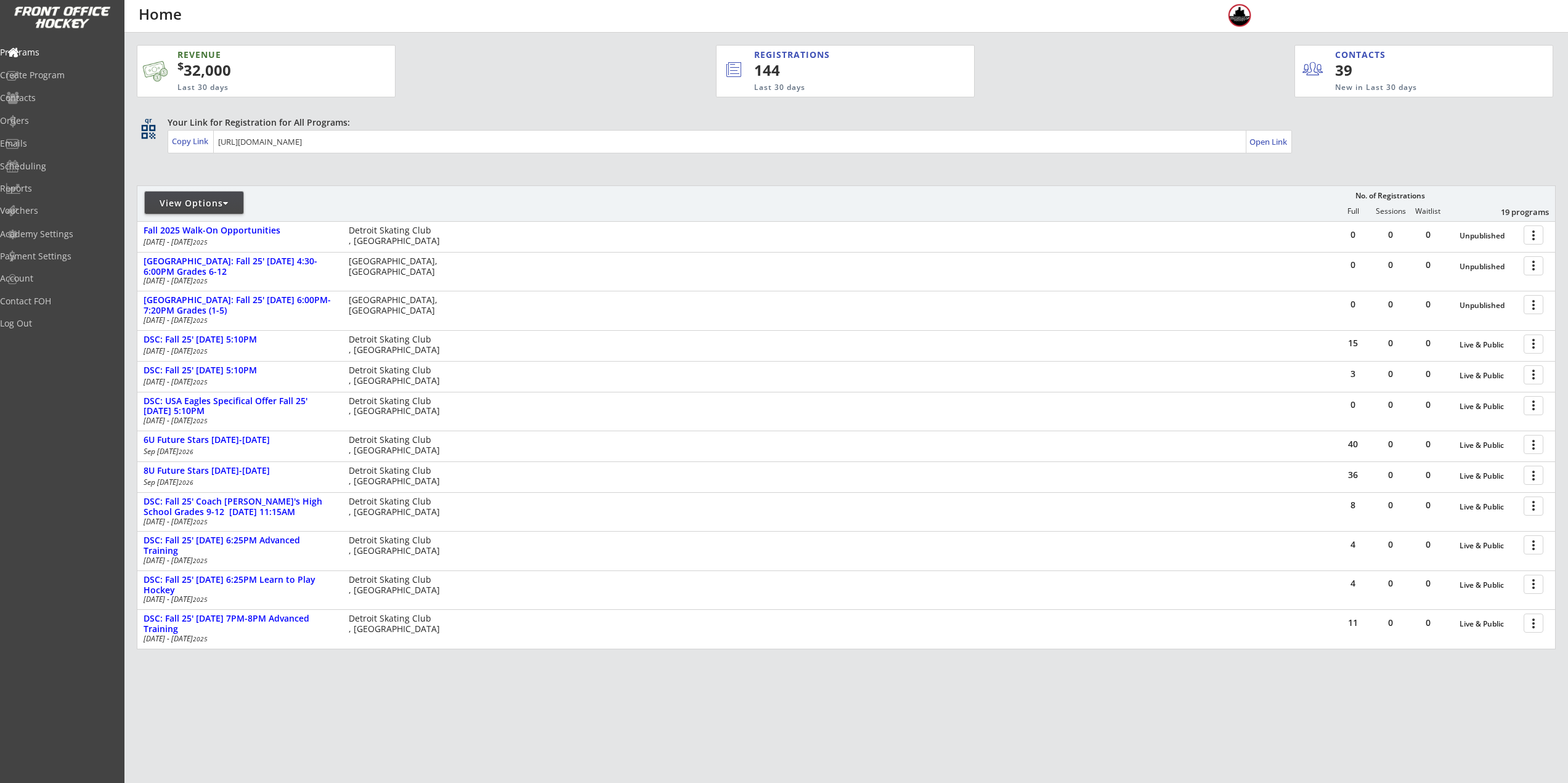
click at [186, 202] on div "View Options" at bounding box center [194, 204] width 98 height 13
select select ""Upcoming Programs""
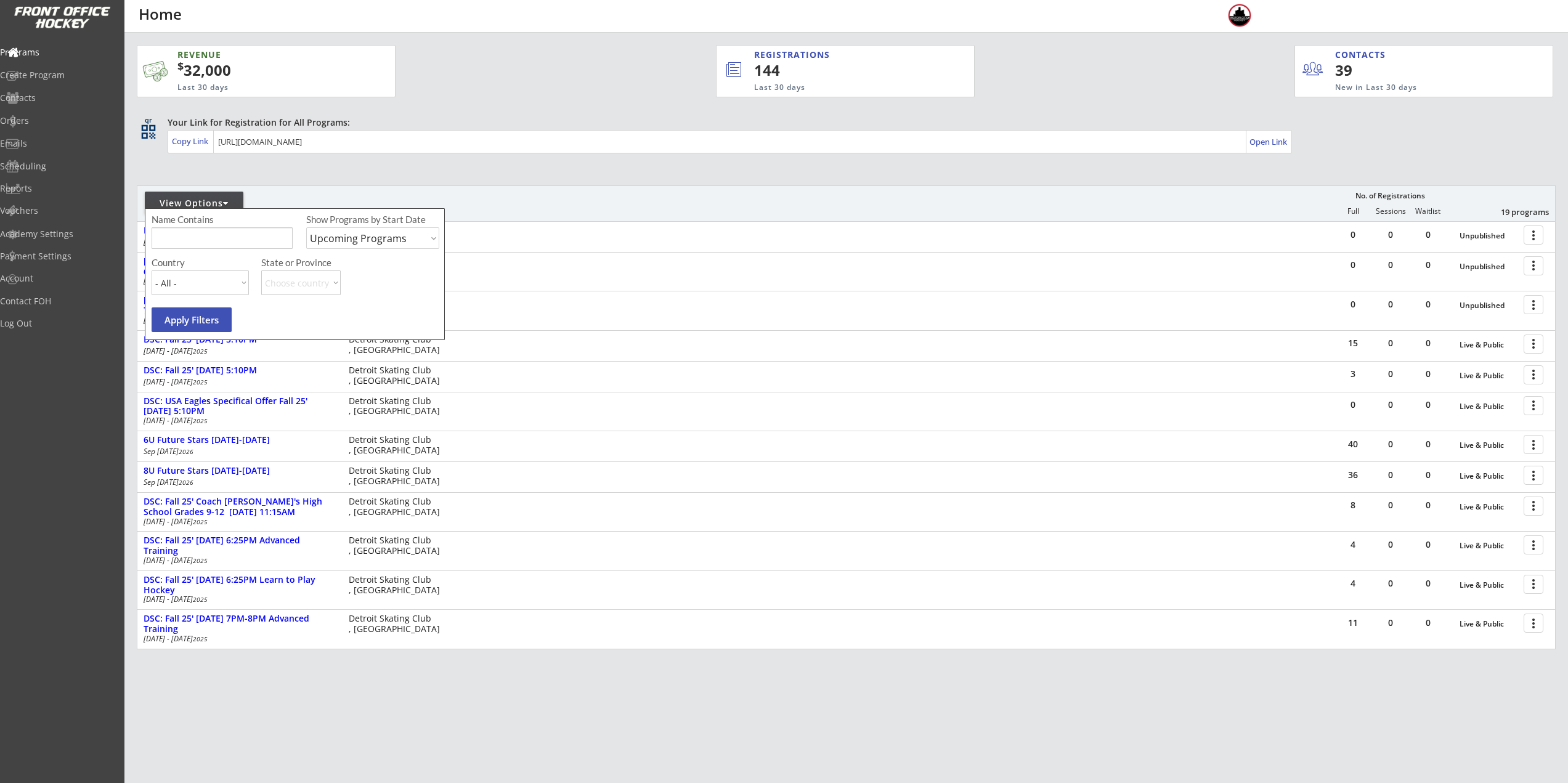
click at [222, 225] on div "Name Contains" at bounding box center [200, 220] width 98 height 11
click at [220, 232] on input "input" at bounding box center [222, 238] width 141 height 22
type input "[DATE]"
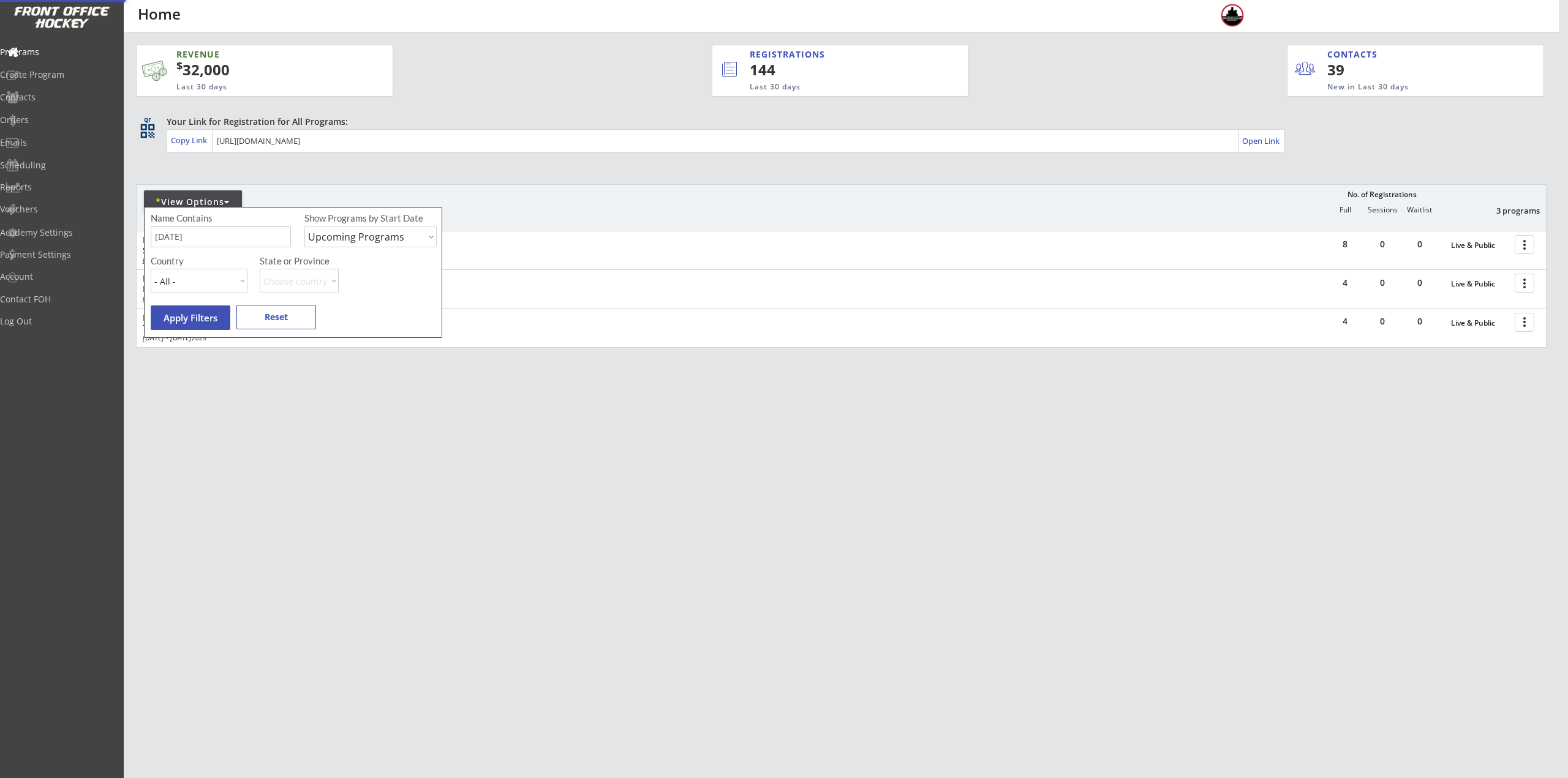
click at [1066, 472] on div "REVENUE $ 32,000 Last 30 days REGISTRATIONS 144 Last 30 days CONTACTS 39 New in…" at bounding box center [841, 254] width 1411 height 443
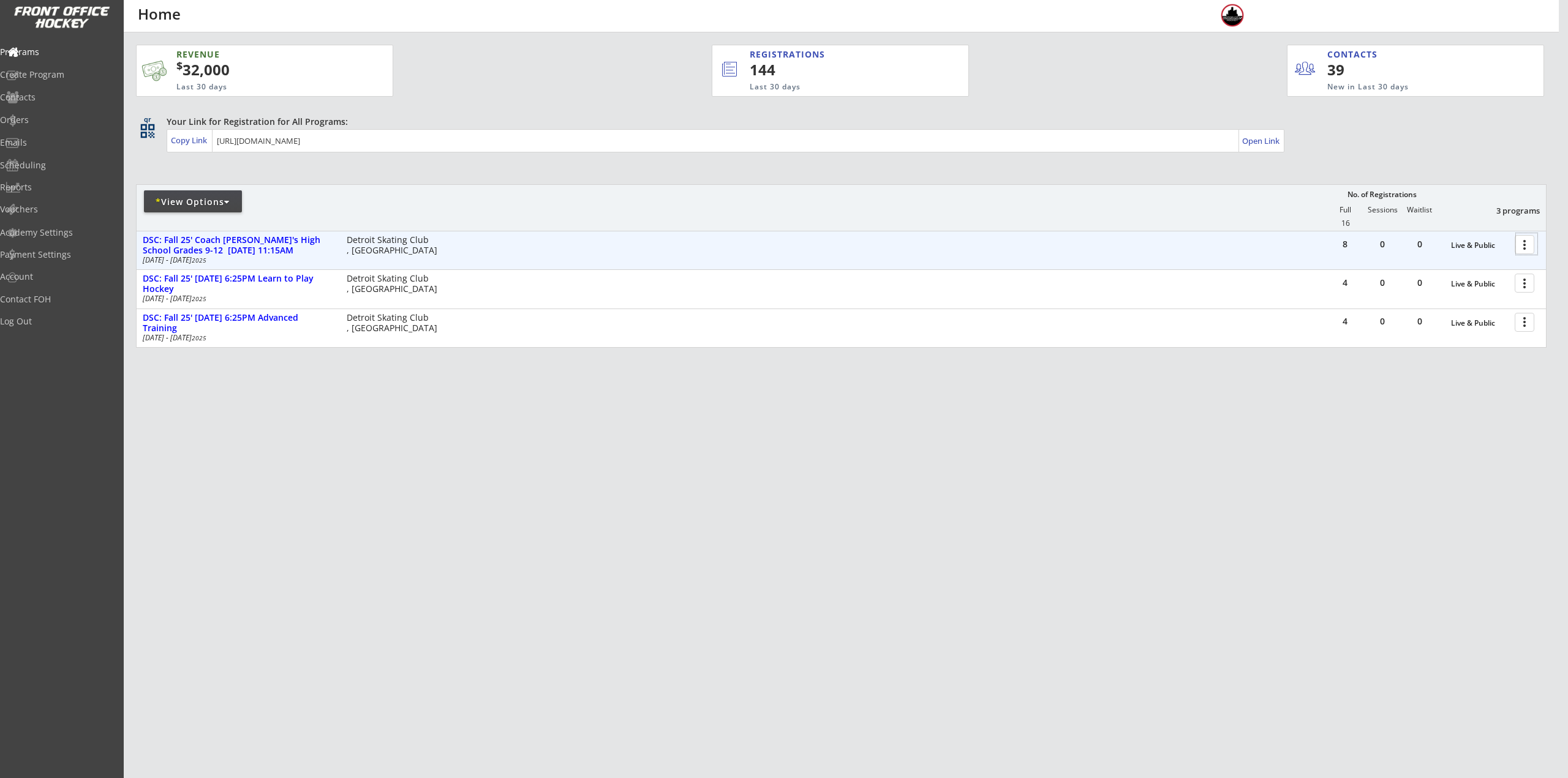
click at [1526, 242] on div at bounding box center [1526, 244] width 22 height 22
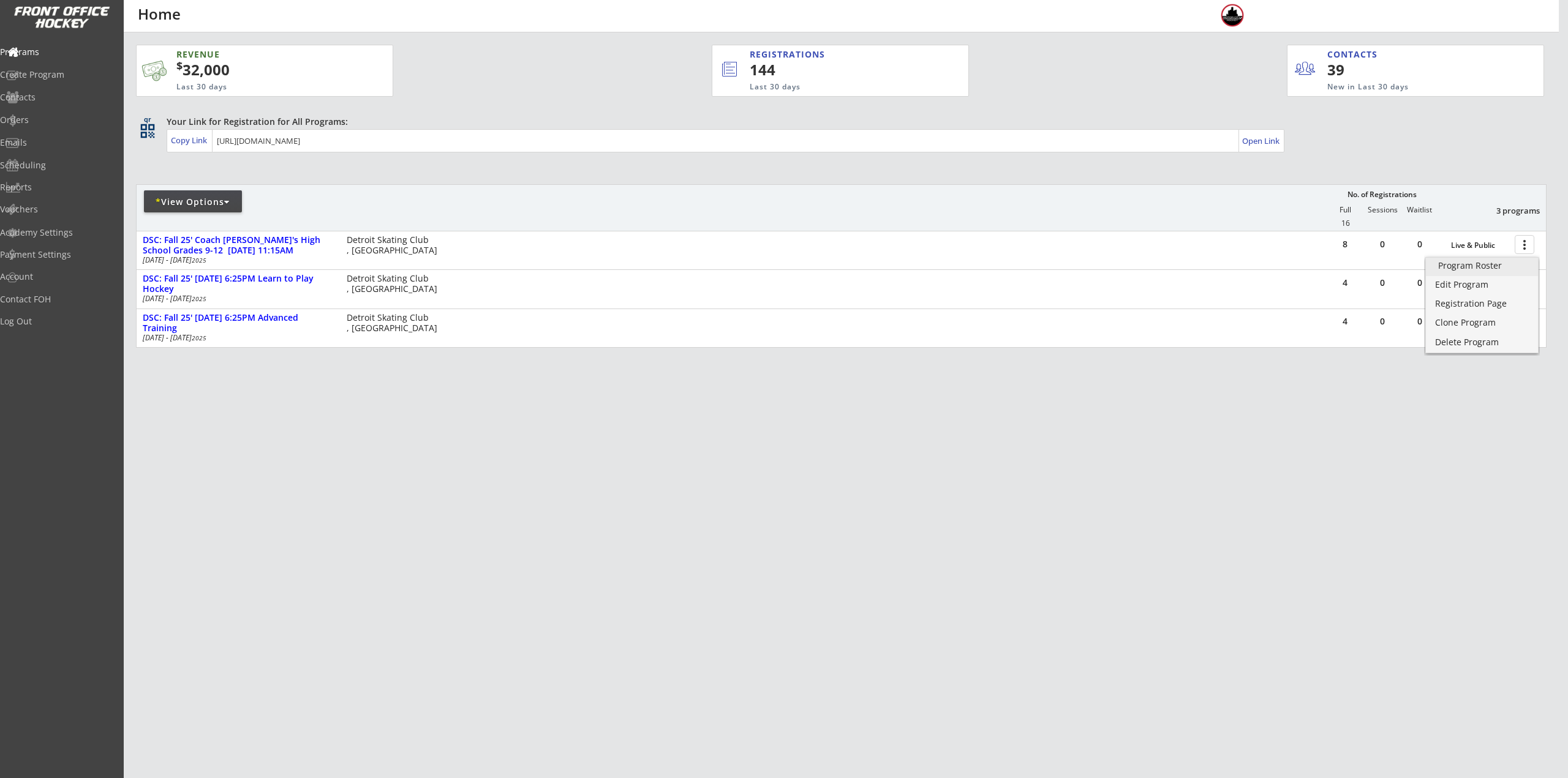
click at [1514, 270] on link "Program Roster" at bounding box center [1481, 267] width 112 height 18
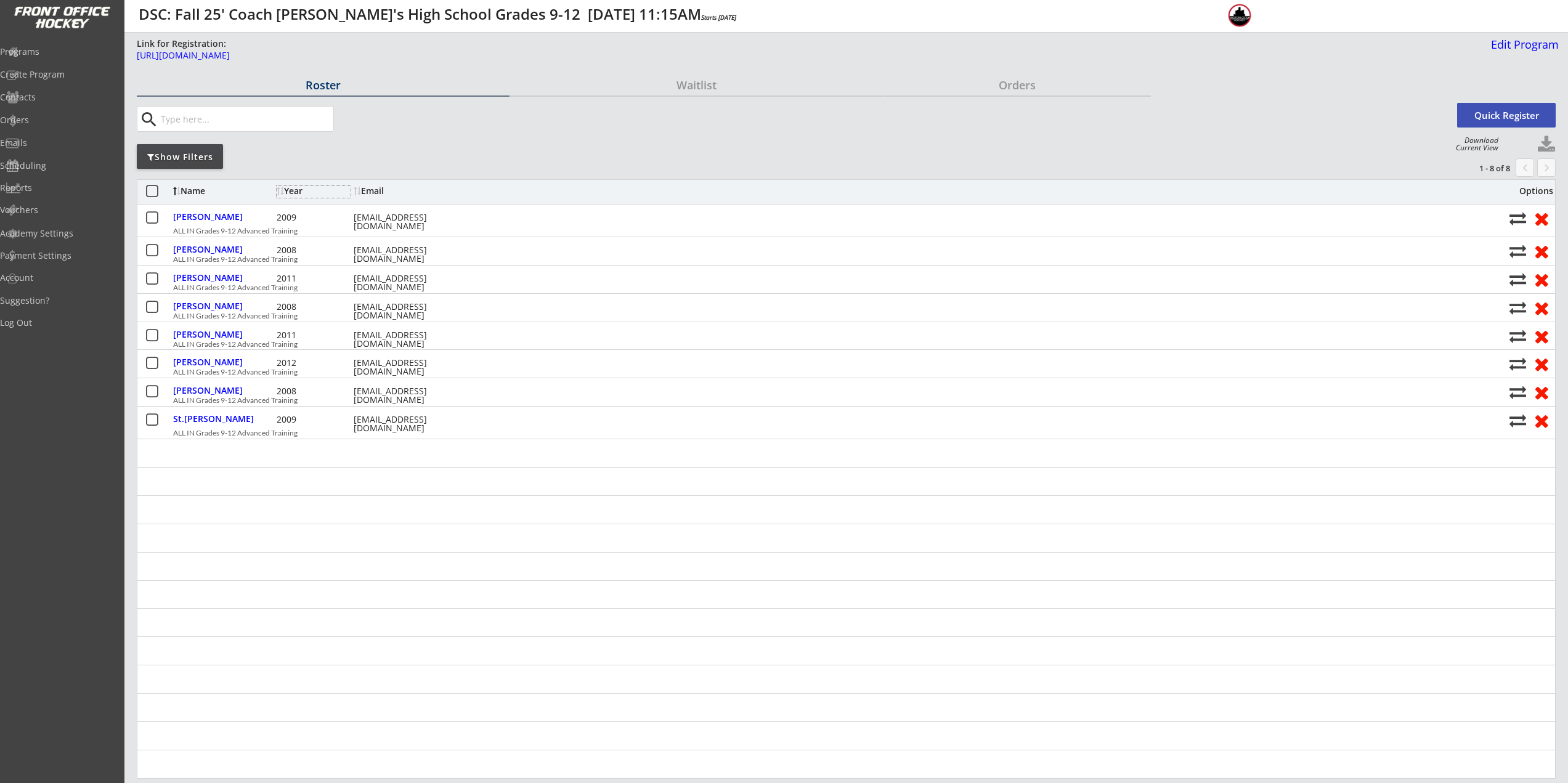
click at [289, 189] on div "Year" at bounding box center [313, 191] width 74 height 8
drag, startPoint x: 468, startPoint y: 492, endPoint x: 465, endPoint y: 486, distance: 6.7
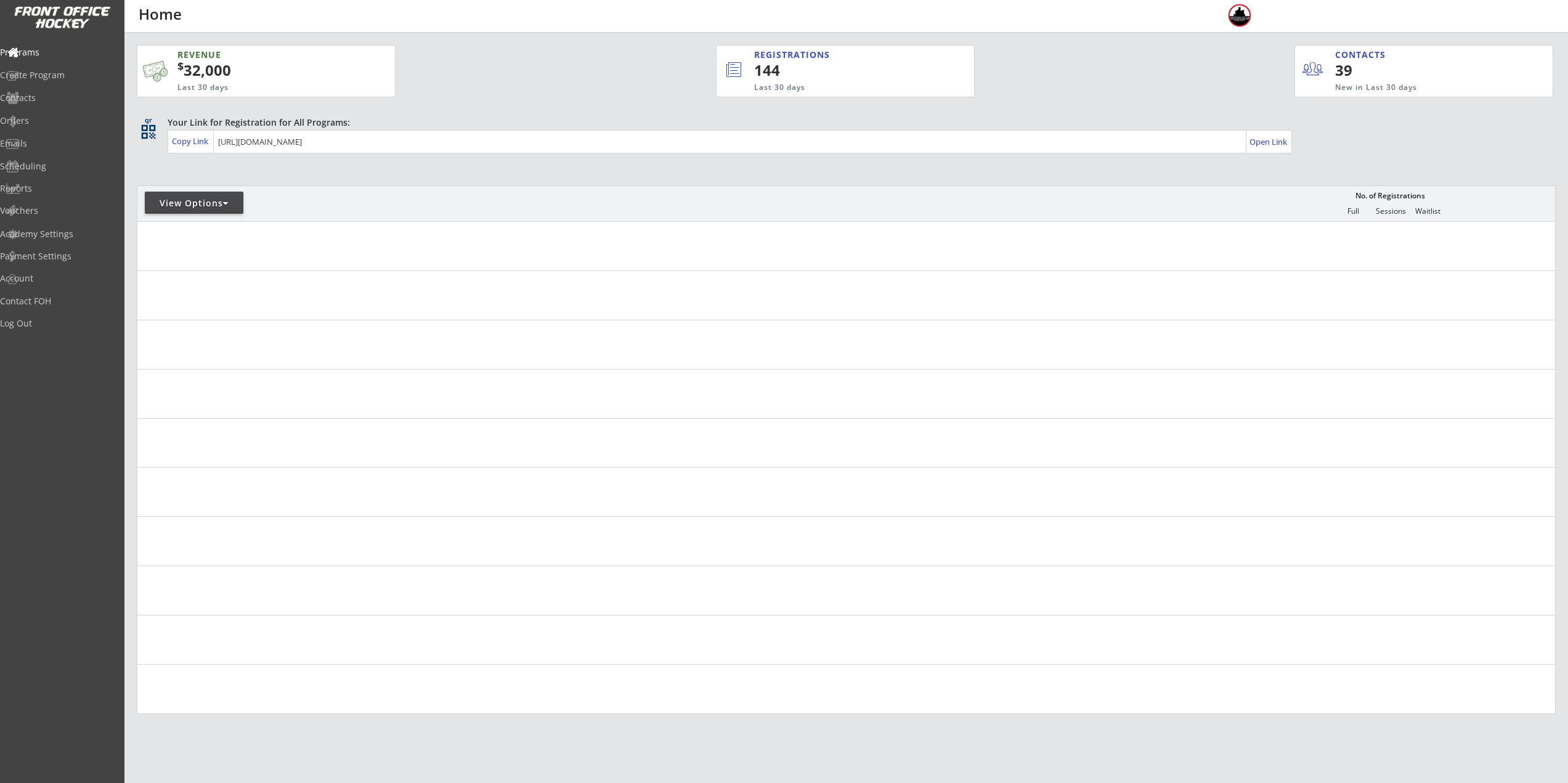
click at [153, 190] on div "View Options No. of Registrations Full Sessions Waitlist" at bounding box center [846, 203] width 1419 height 36
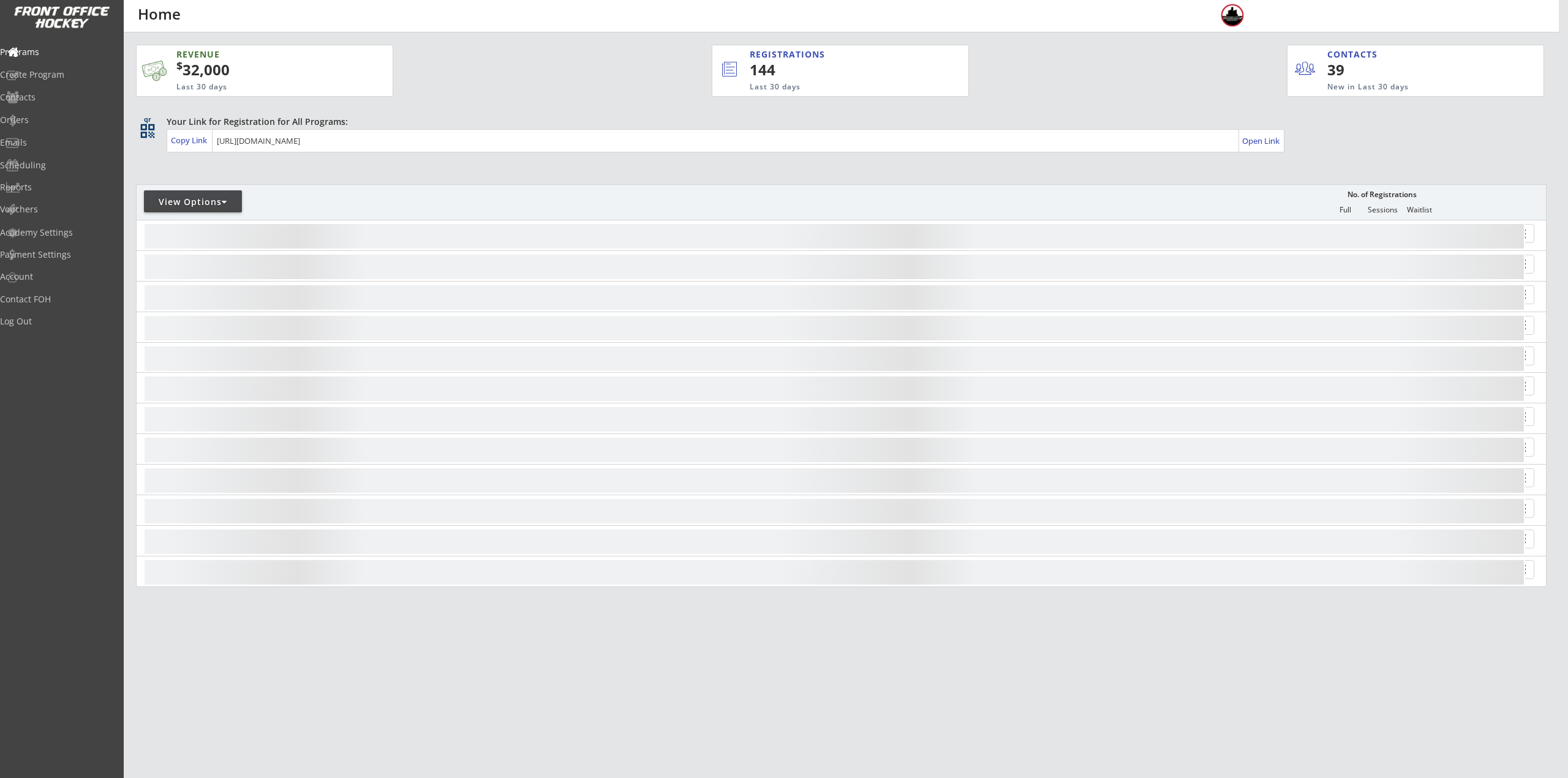
click at [172, 202] on div "View Options" at bounding box center [193, 202] width 98 height 13
select select ""Upcoming Programs""
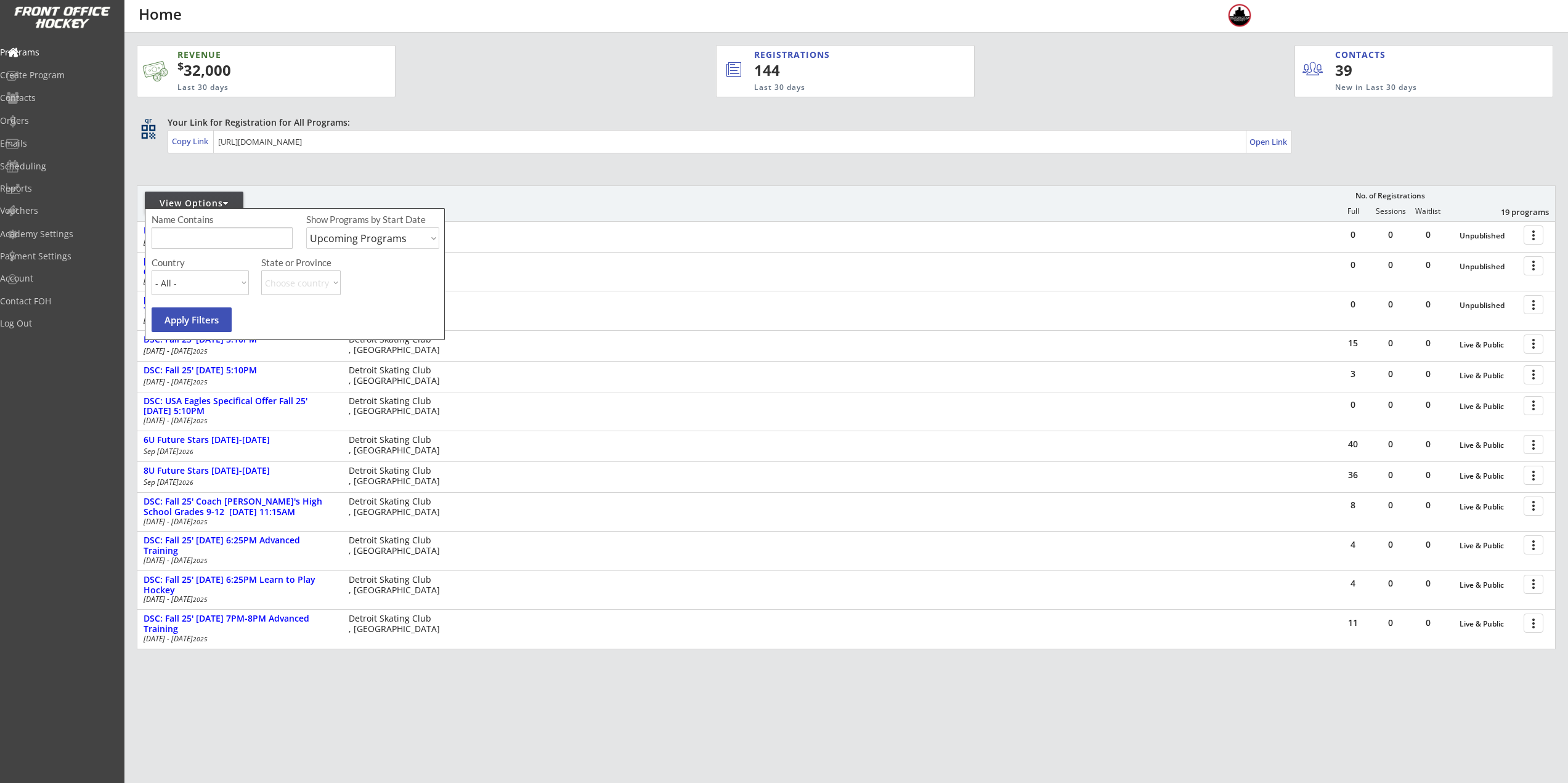
click at [197, 234] on input "input" at bounding box center [222, 238] width 141 height 22
type input "Sunday"
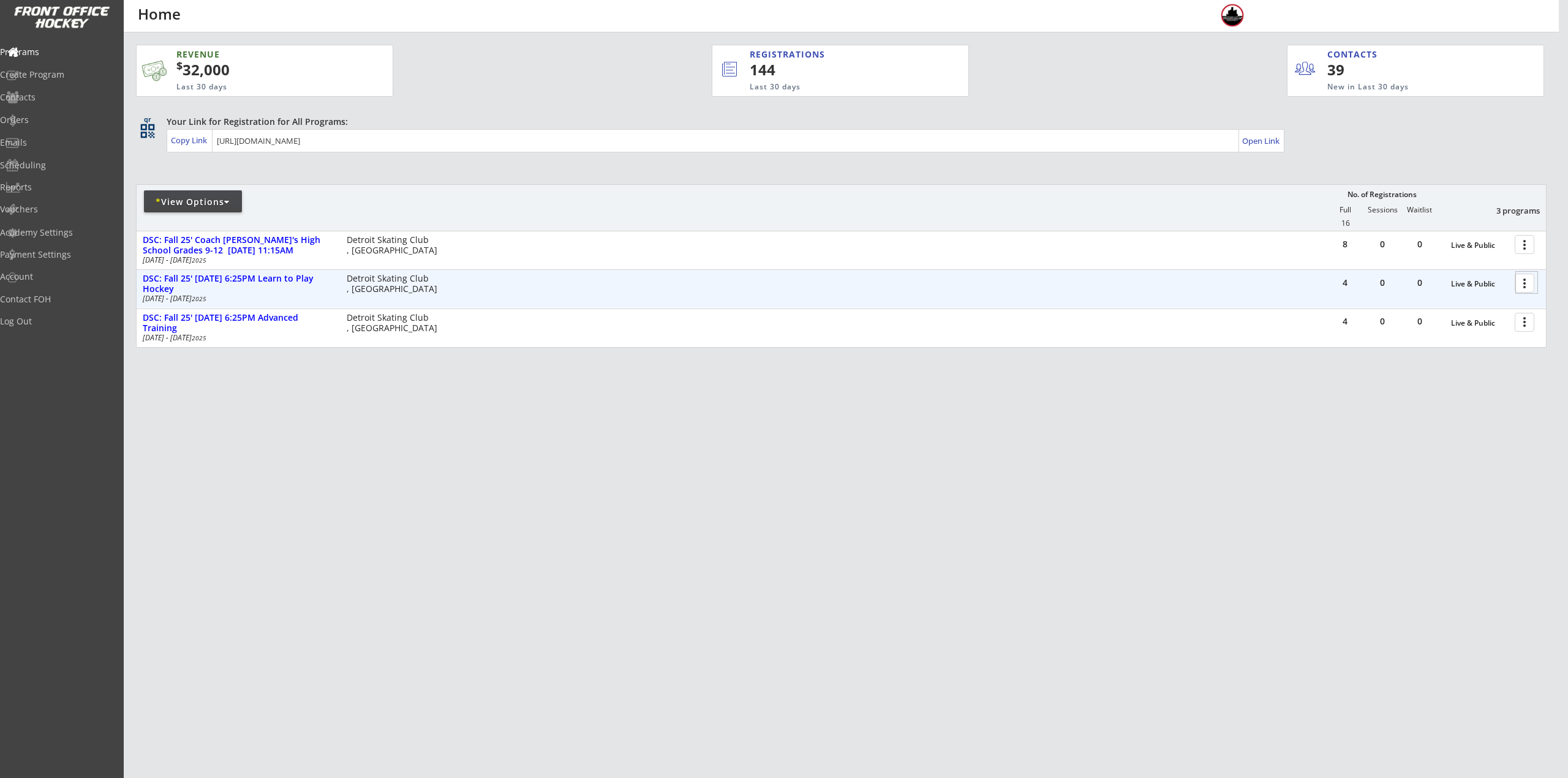
click at [1523, 283] on div at bounding box center [1526, 283] width 22 height 22
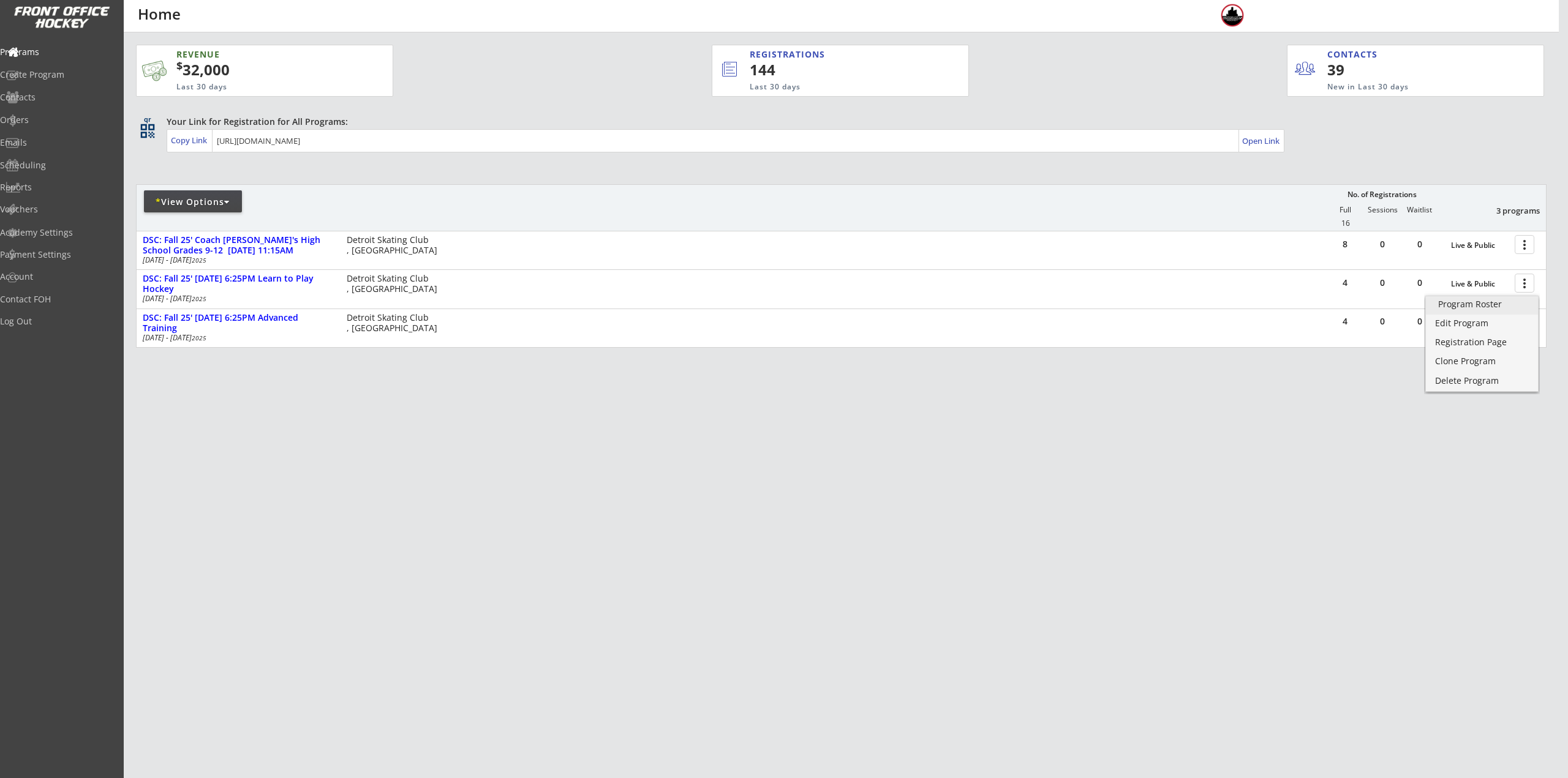
click at [1511, 308] on div "Program Roster" at bounding box center [1481, 304] width 87 height 8
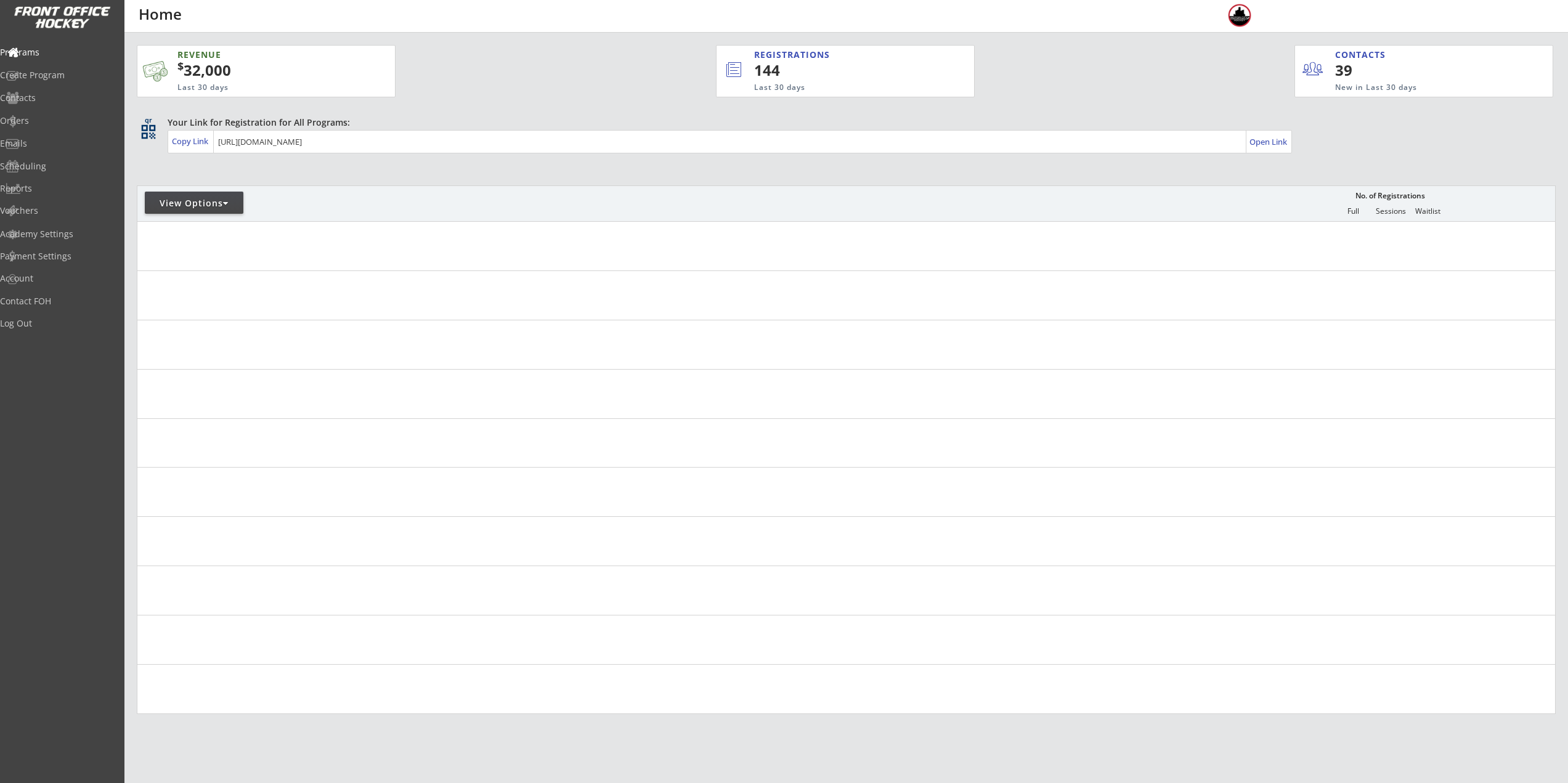
click at [216, 209] on div "View Options" at bounding box center [194, 204] width 98 height 13
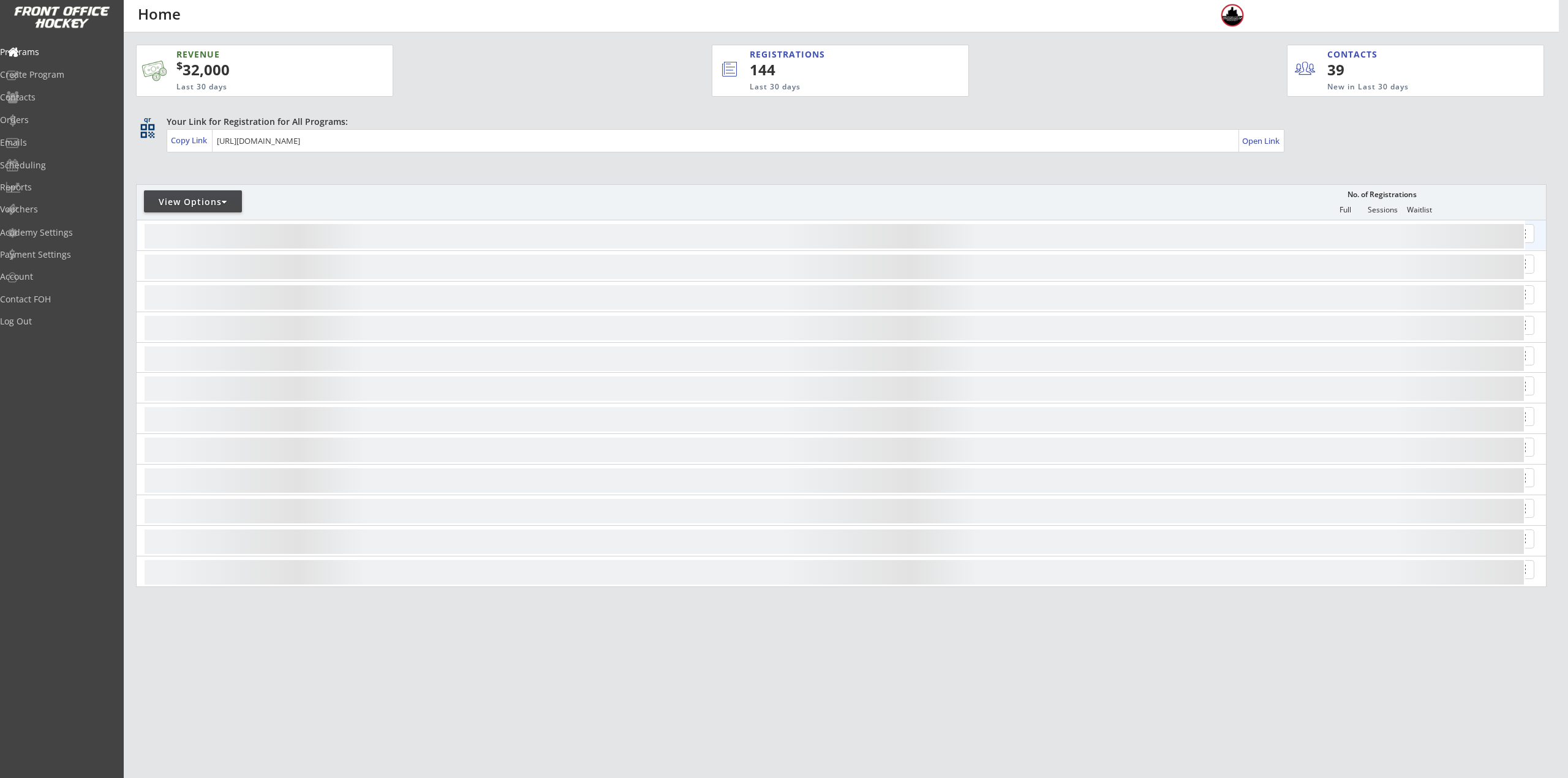
select select ""Upcoming Programs""
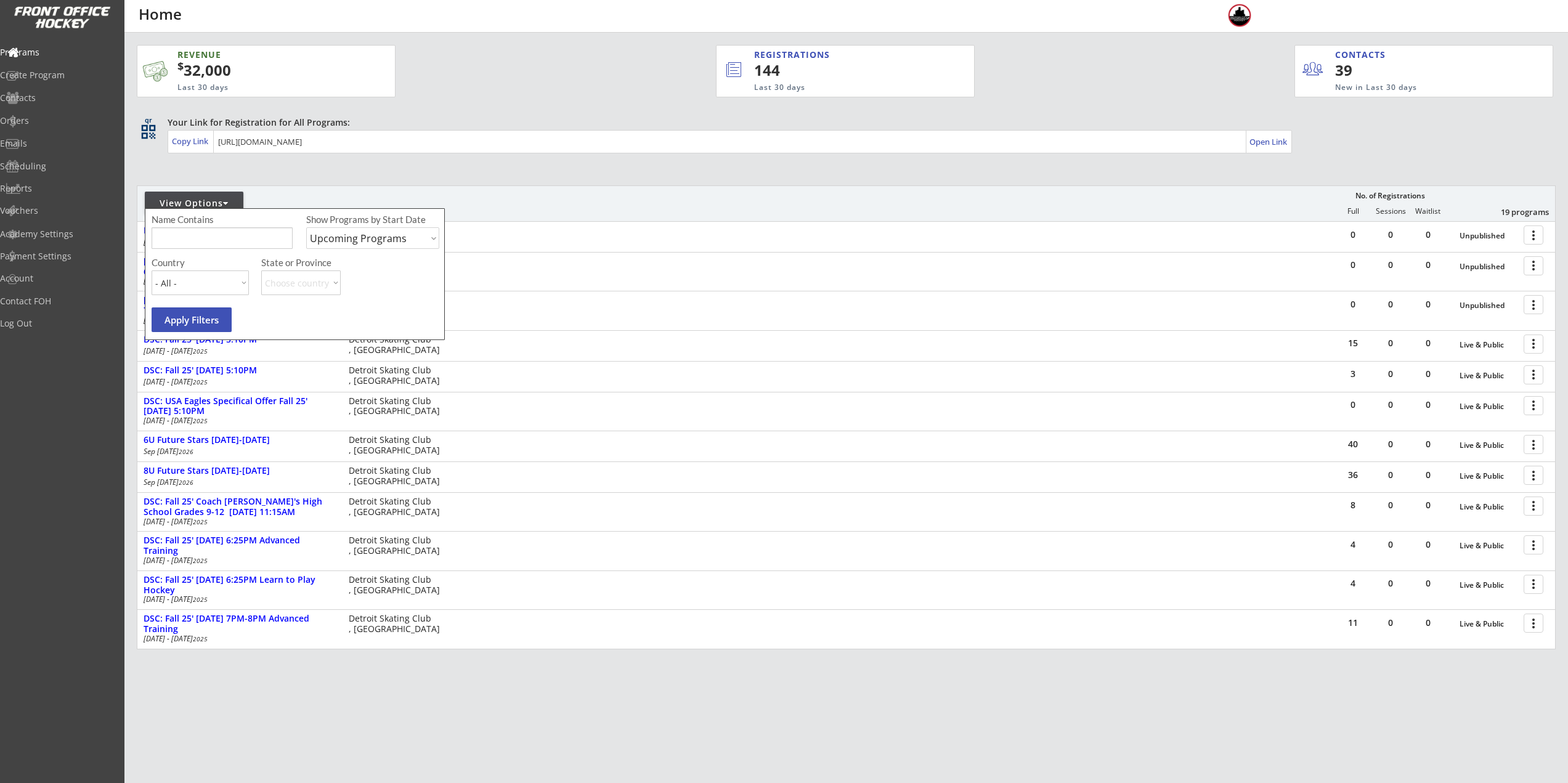
click at [237, 239] on input "input" at bounding box center [222, 238] width 141 height 22
type input "Sunday"
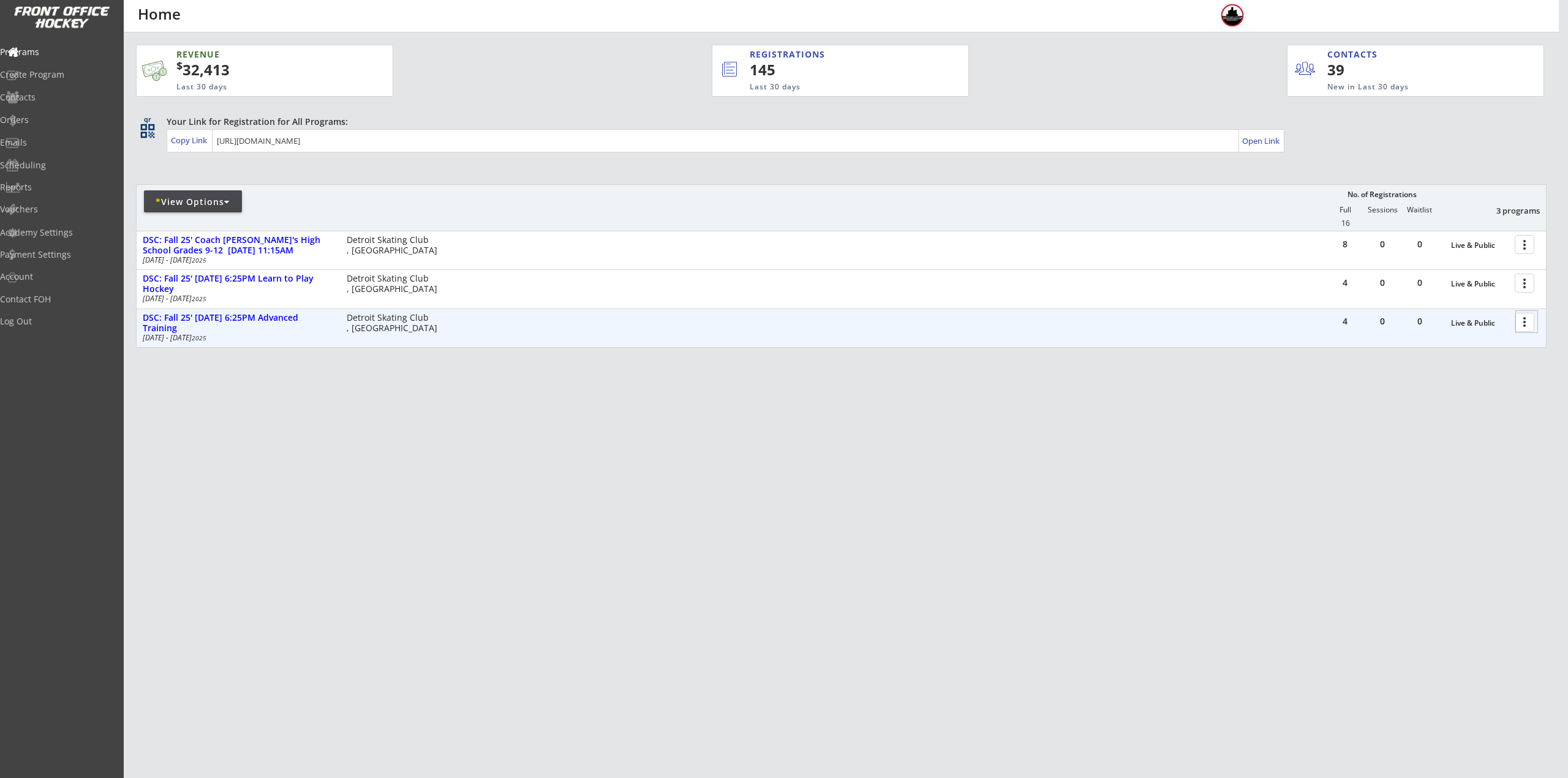
click at [1525, 324] on div at bounding box center [1526, 322] width 22 height 22
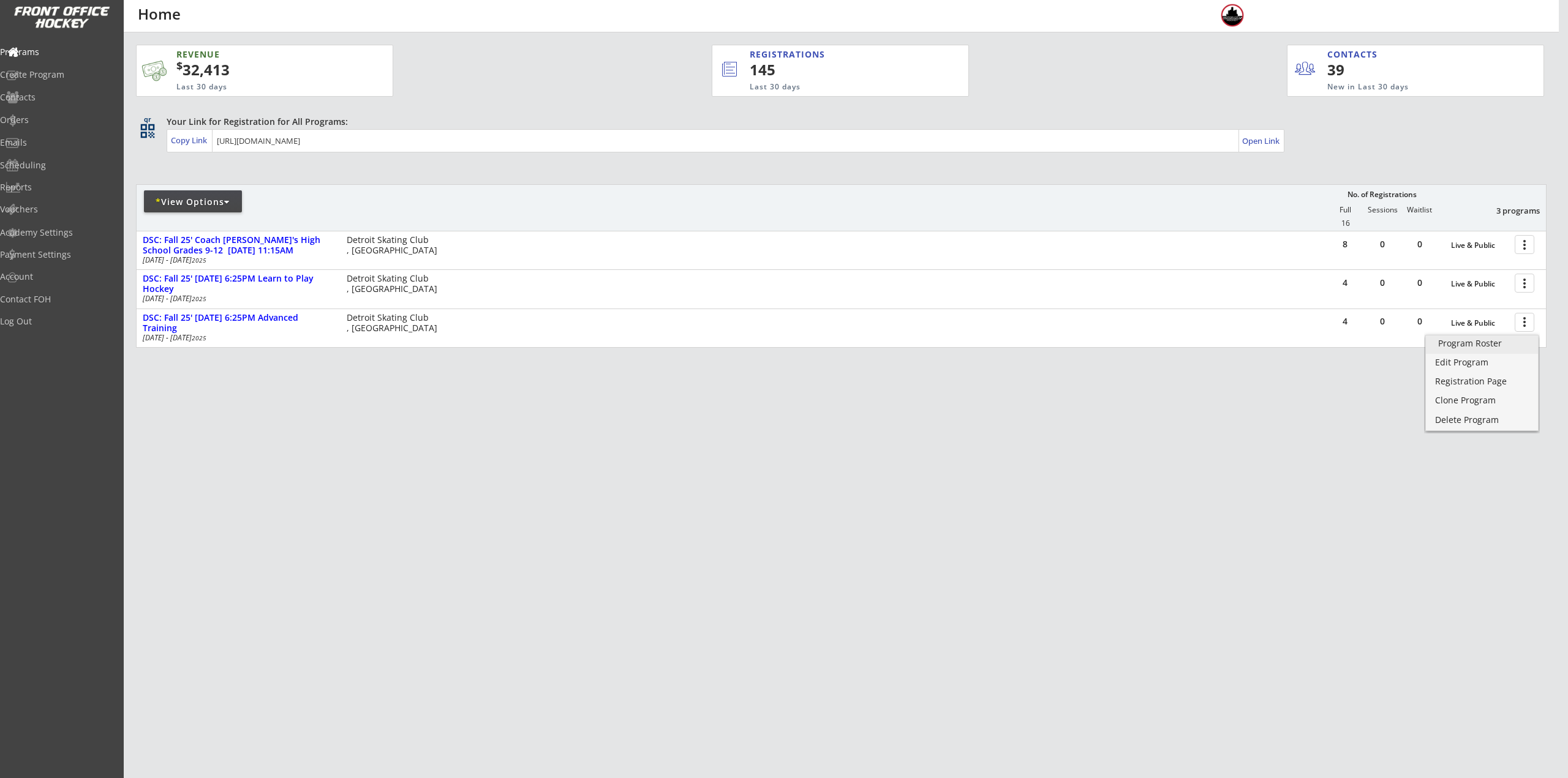
click at [1504, 344] on div "Program Roster" at bounding box center [1481, 343] width 87 height 8
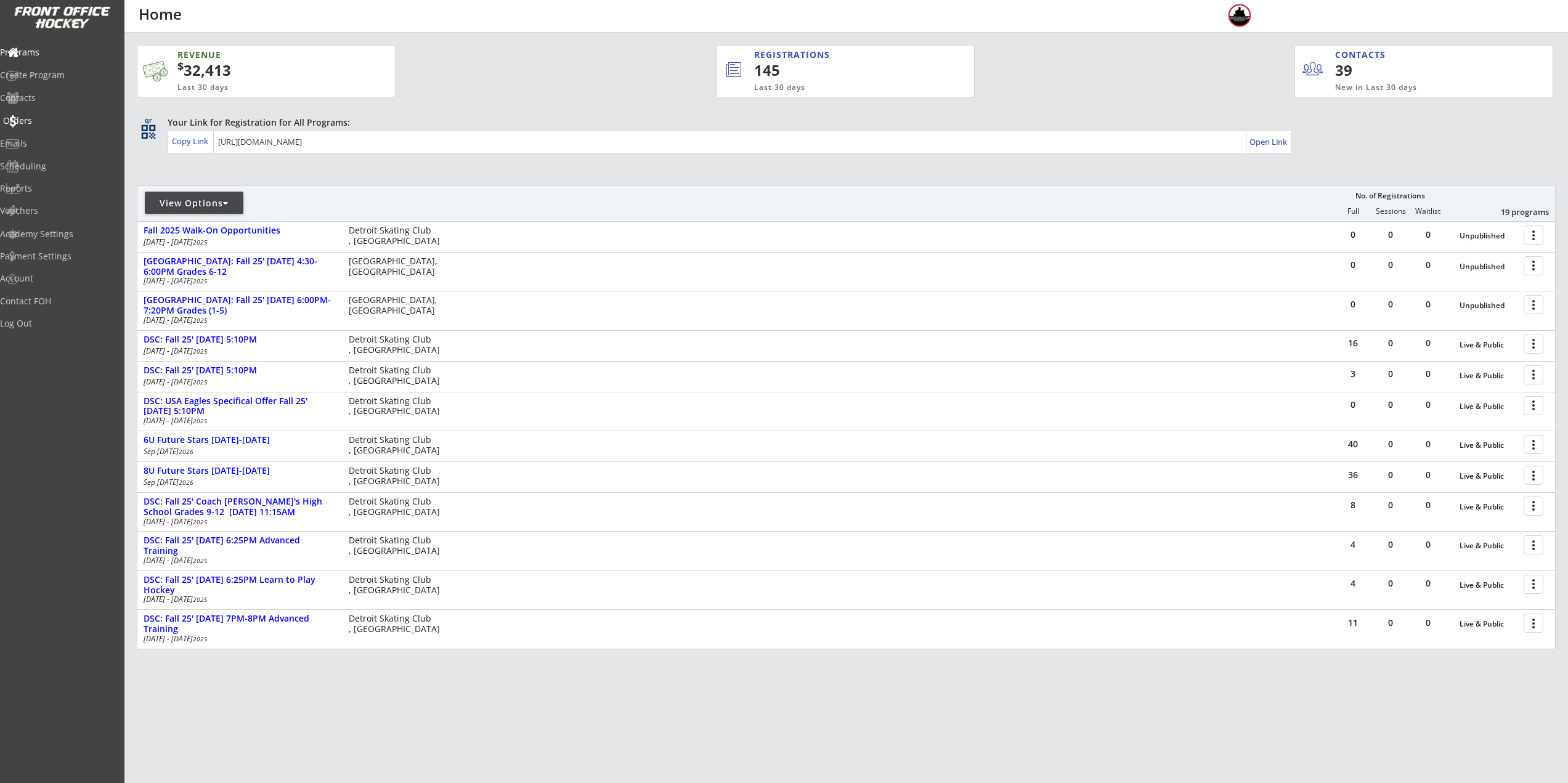
click at [46, 124] on div "Orders" at bounding box center [58, 121] width 111 height 8
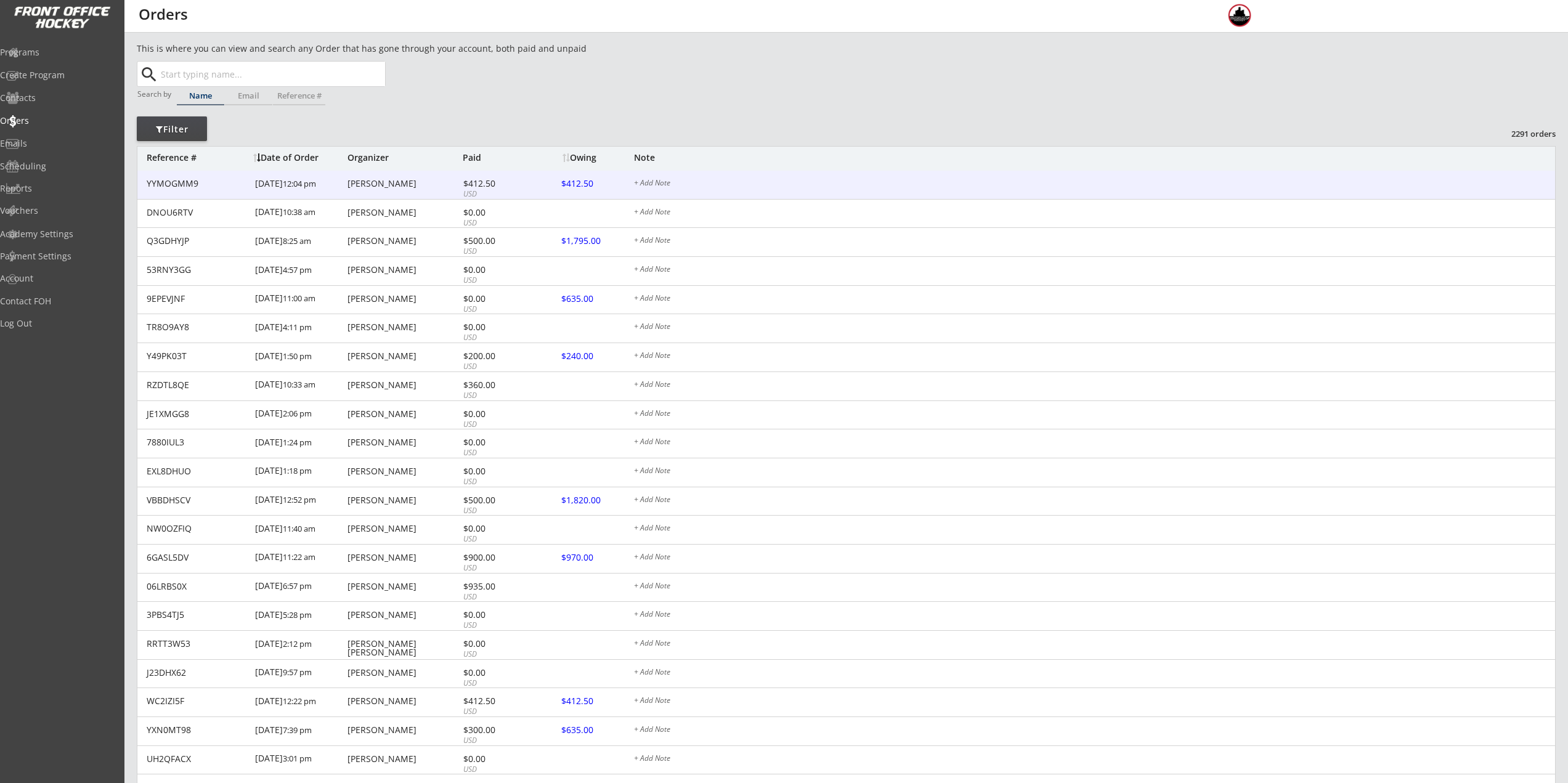
click at [319, 190] on div "[DATE] 12:04 pm" at bounding box center [299, 184] width 89 height 27
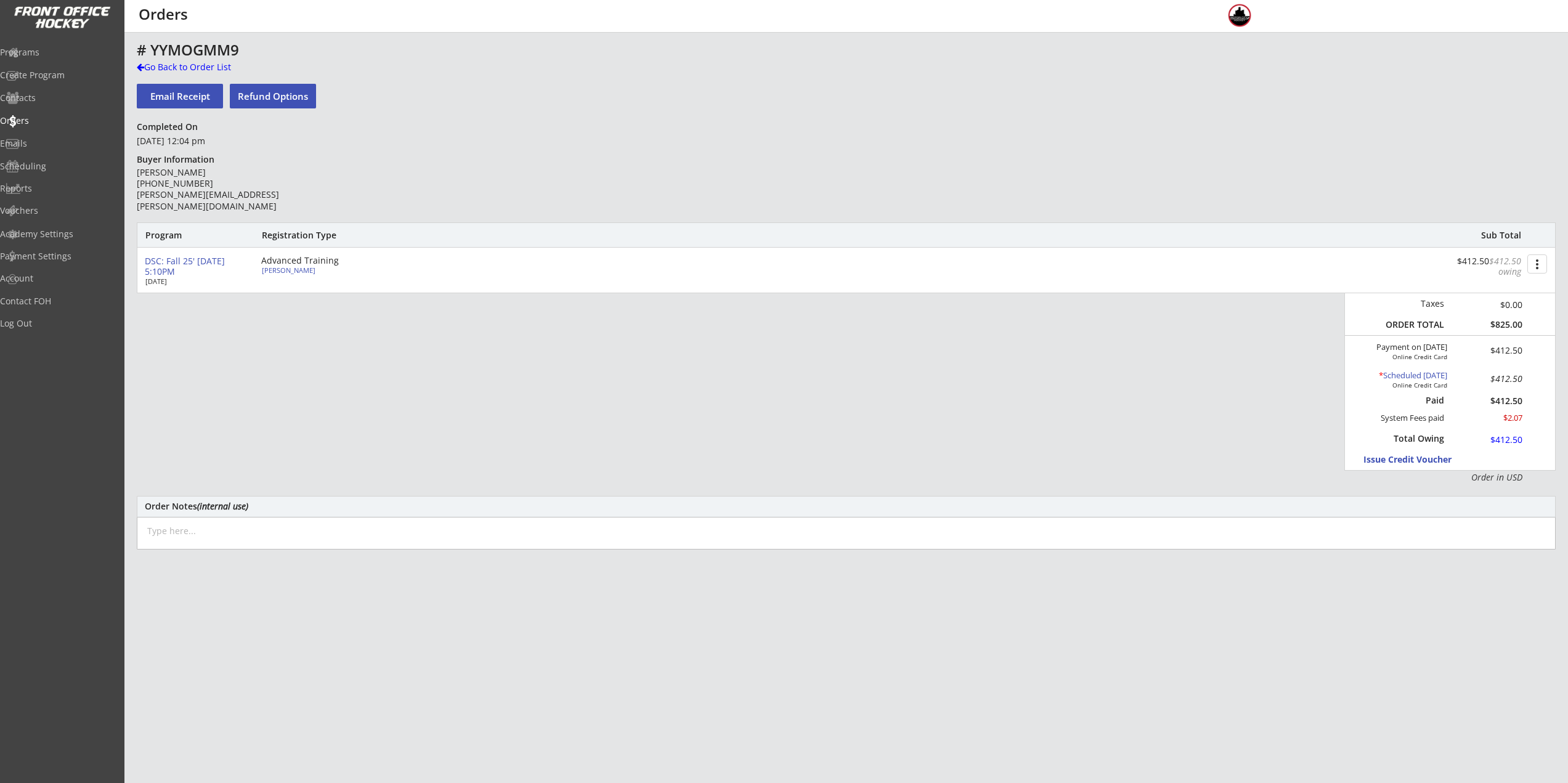
click at [304, 268] on div "[PERSON_NAME]" at bounding box center [331, 270] width 138 height 7
select select ""Adult S""
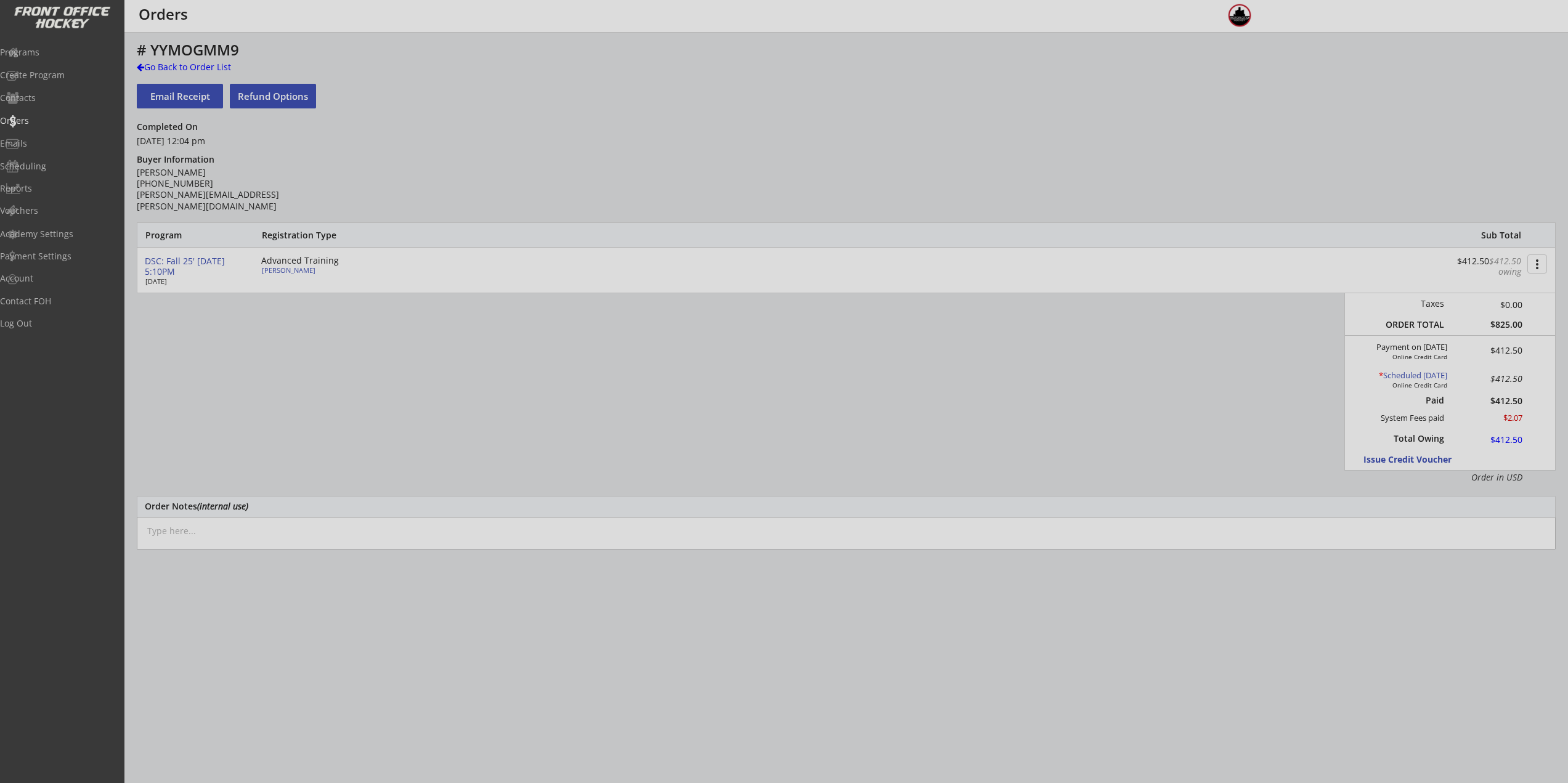
type input "2011"
type input "Rochester Vipers"
